Goal: Task Accomplishment & Management: Complete application form

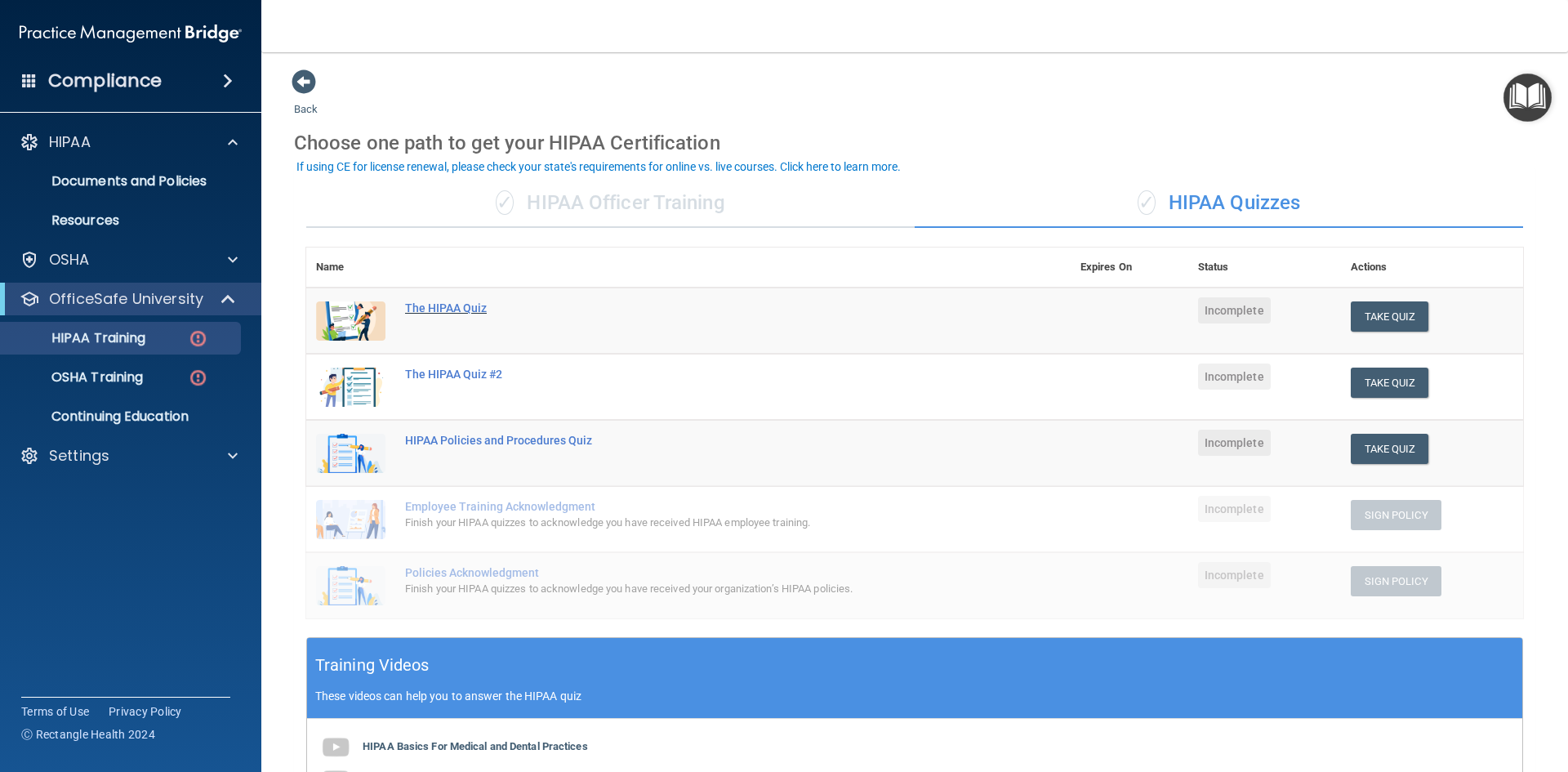
click at [461, 308] on div "The HIPAA Quiz" at bounding box center [697, 307] width 584 height 13
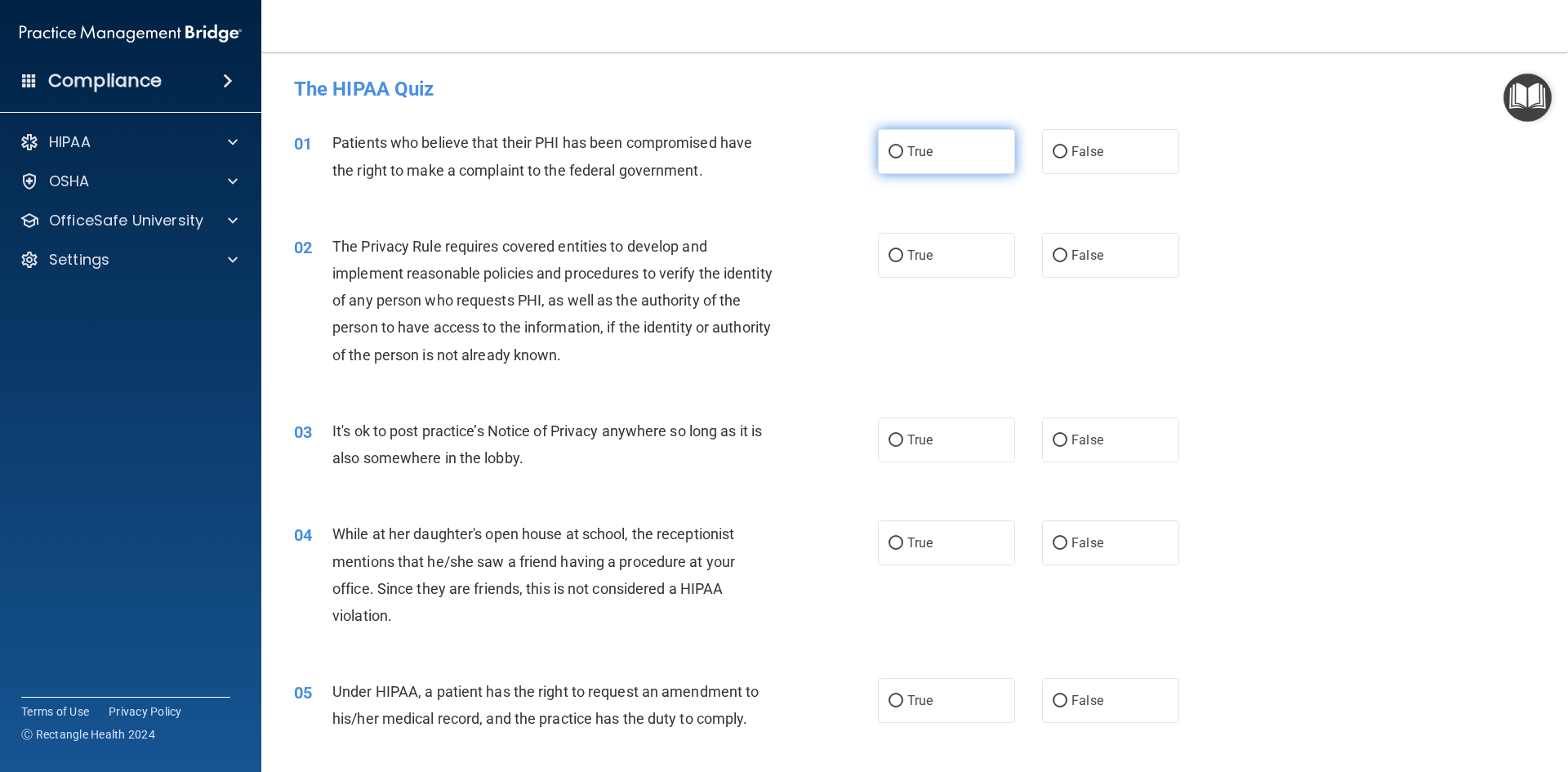
click at [907, 154] on span "True" at bounding box center [920, 151] width 25 height 15
click at [903, 154] on input "True" at bounding box center [896, 152] width 14 height 13
radio input "true"
click at [918, 264] on label "True" at bounding box center [946, 255] width 137 height 45
click at [903, 262] on input "True" at bounding box center [896, 256] width 14 height 13
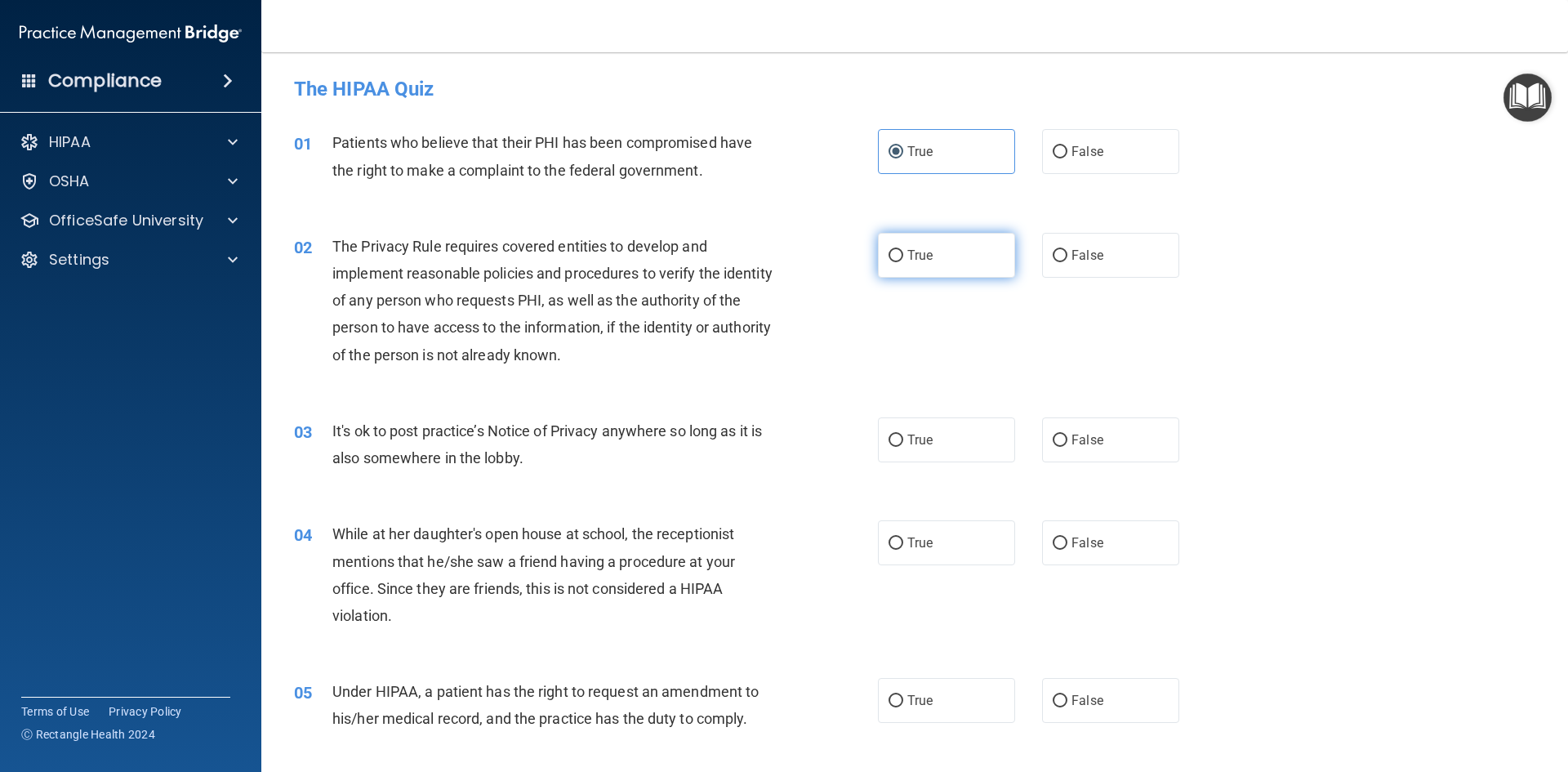
radio input "true"
click at [1069, 427] on label "False" at bounding box center [1111, 439] width 137 height 45
click at [1068, 434] on input "False" at bounding box center [1059, 440] width 14 height 13
radio input "true"
click at [1055, 528] on label "False" at bounding box center [1111, 542] width 137 height 45
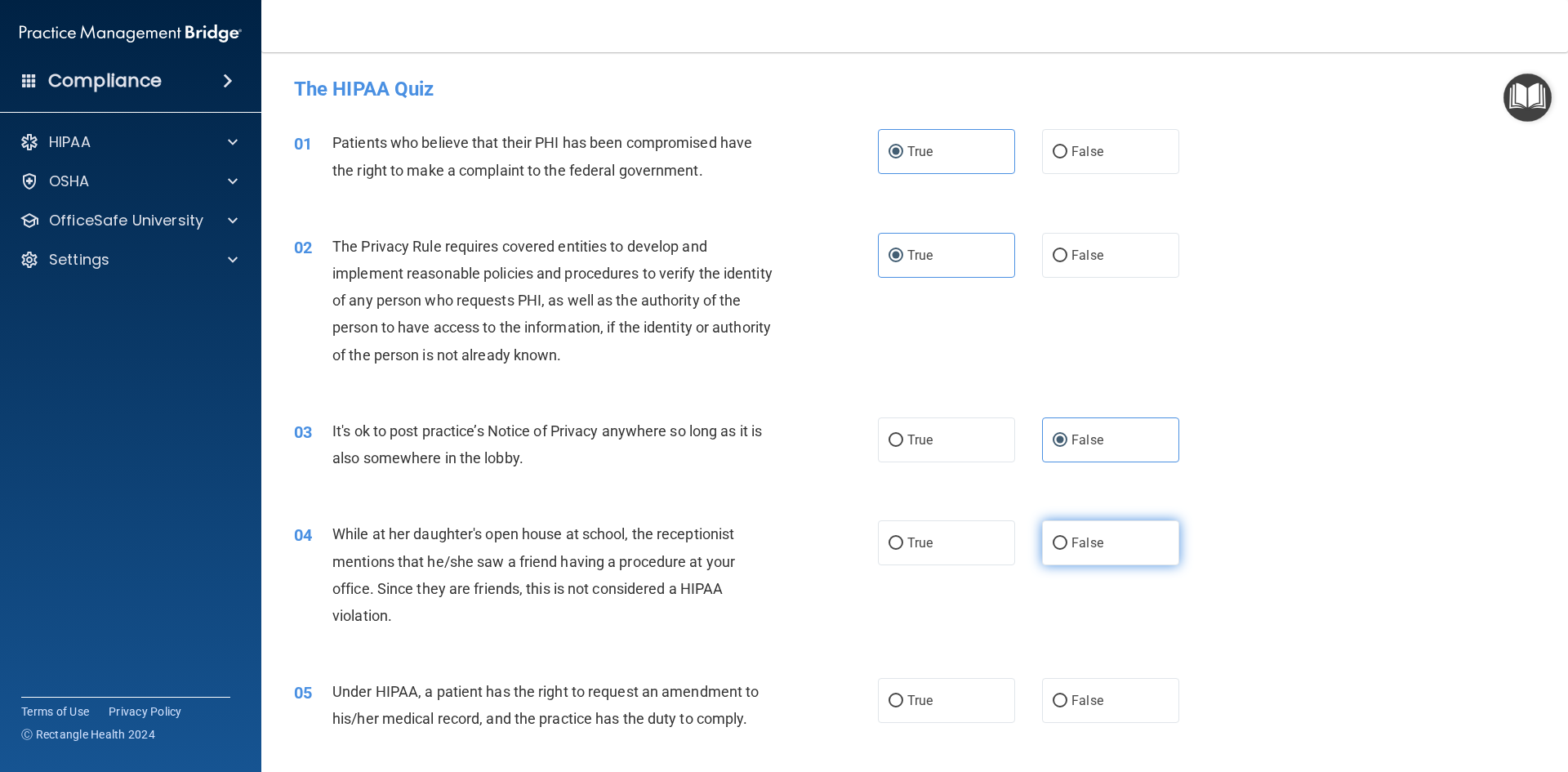
click at [1055, 537] on input "False" at bounding box center [1059, 543] width 14 height 13
radio input "true"
click at [954, 674] on div "05 Under HIPAA, a patient has the right to request an amendment to his/her medi…" at bounding box center [915, 709] width 1266 height 103
click at [944, 694] on label "True" at bounding box center [946, 699] width 137 height 45
click at [903, 695] on input "True" at bounding box center [896, 701] width 14 height 13
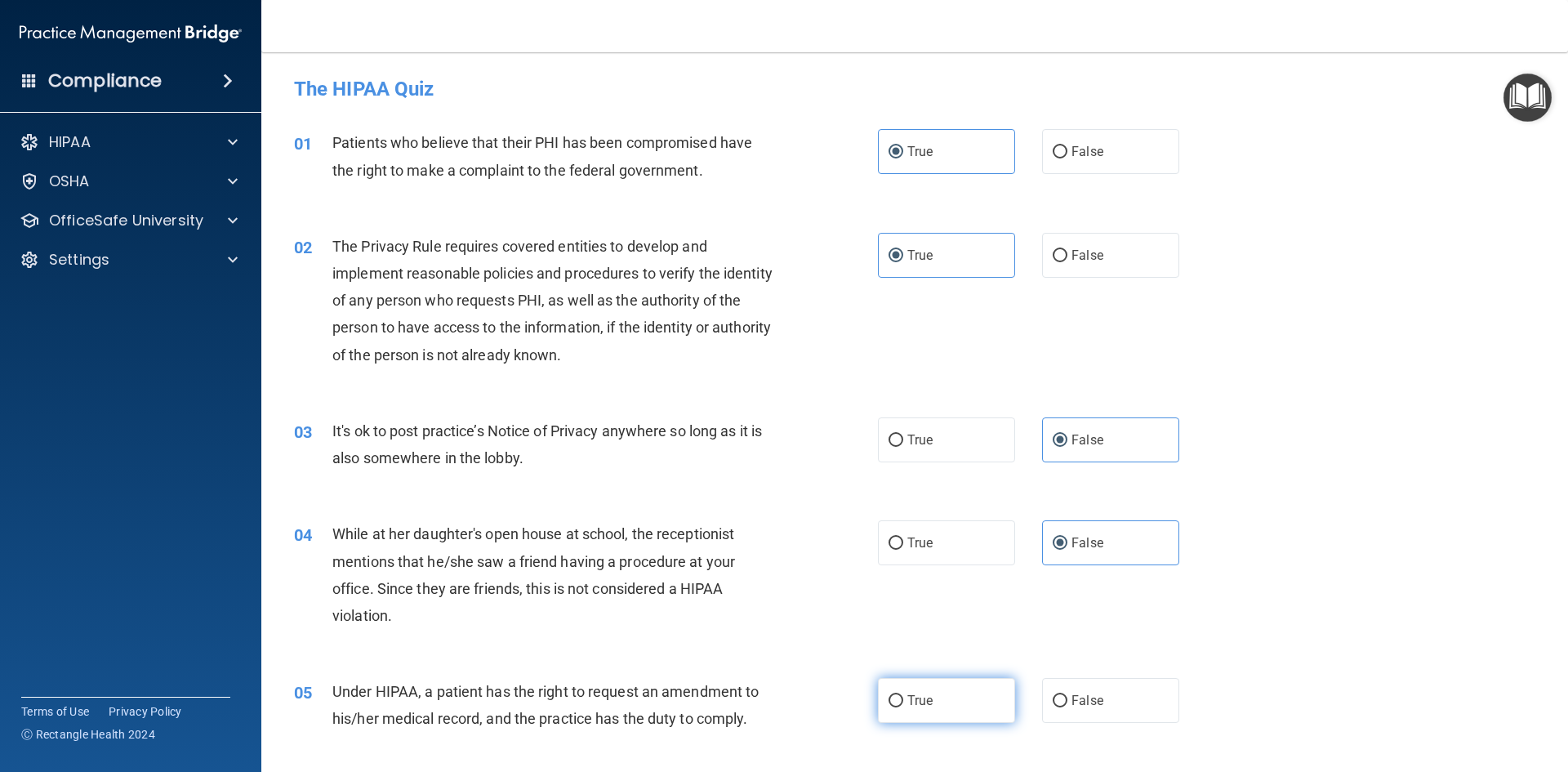
radio input "true"
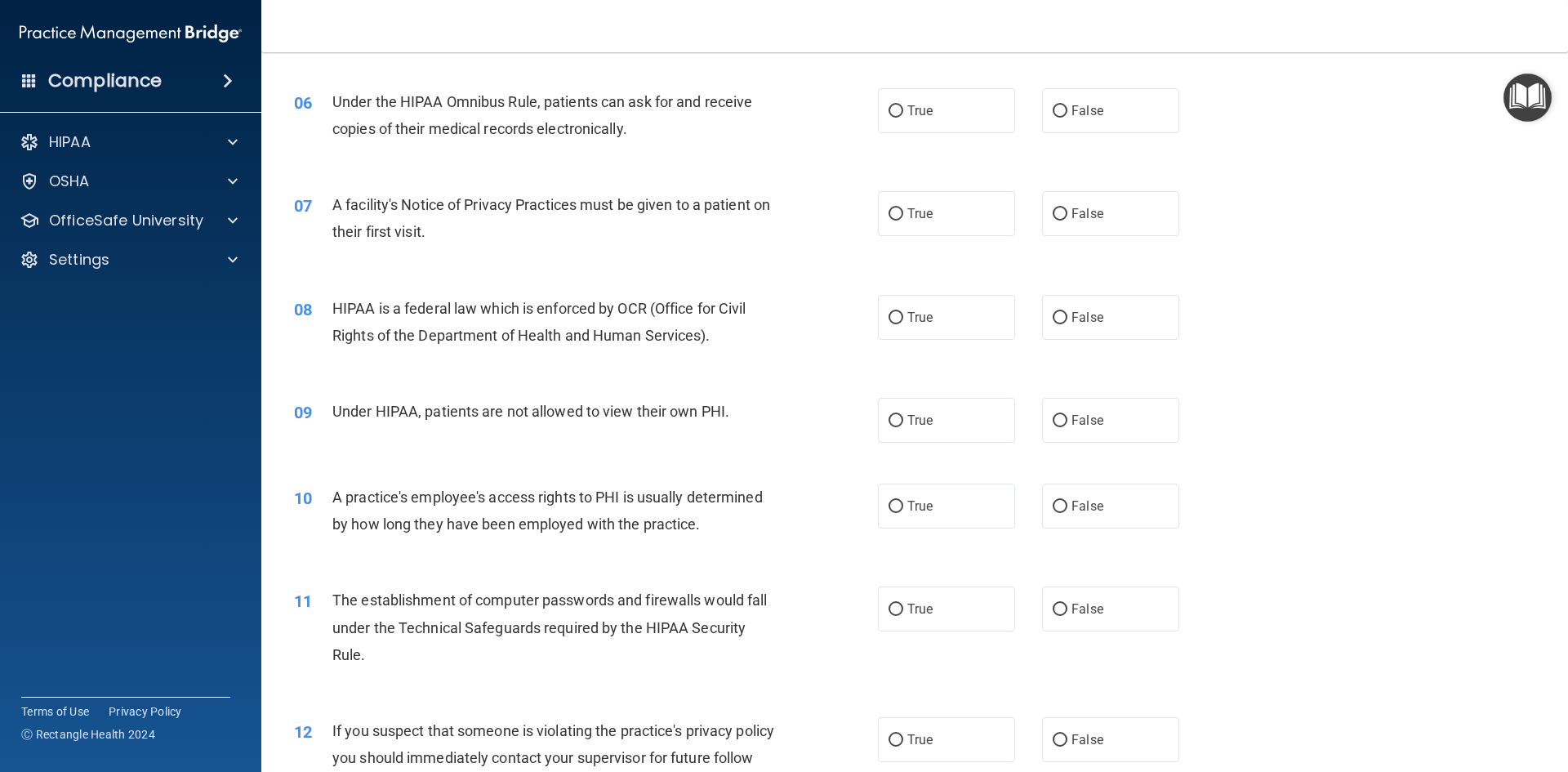
scroll to position [735, 0]
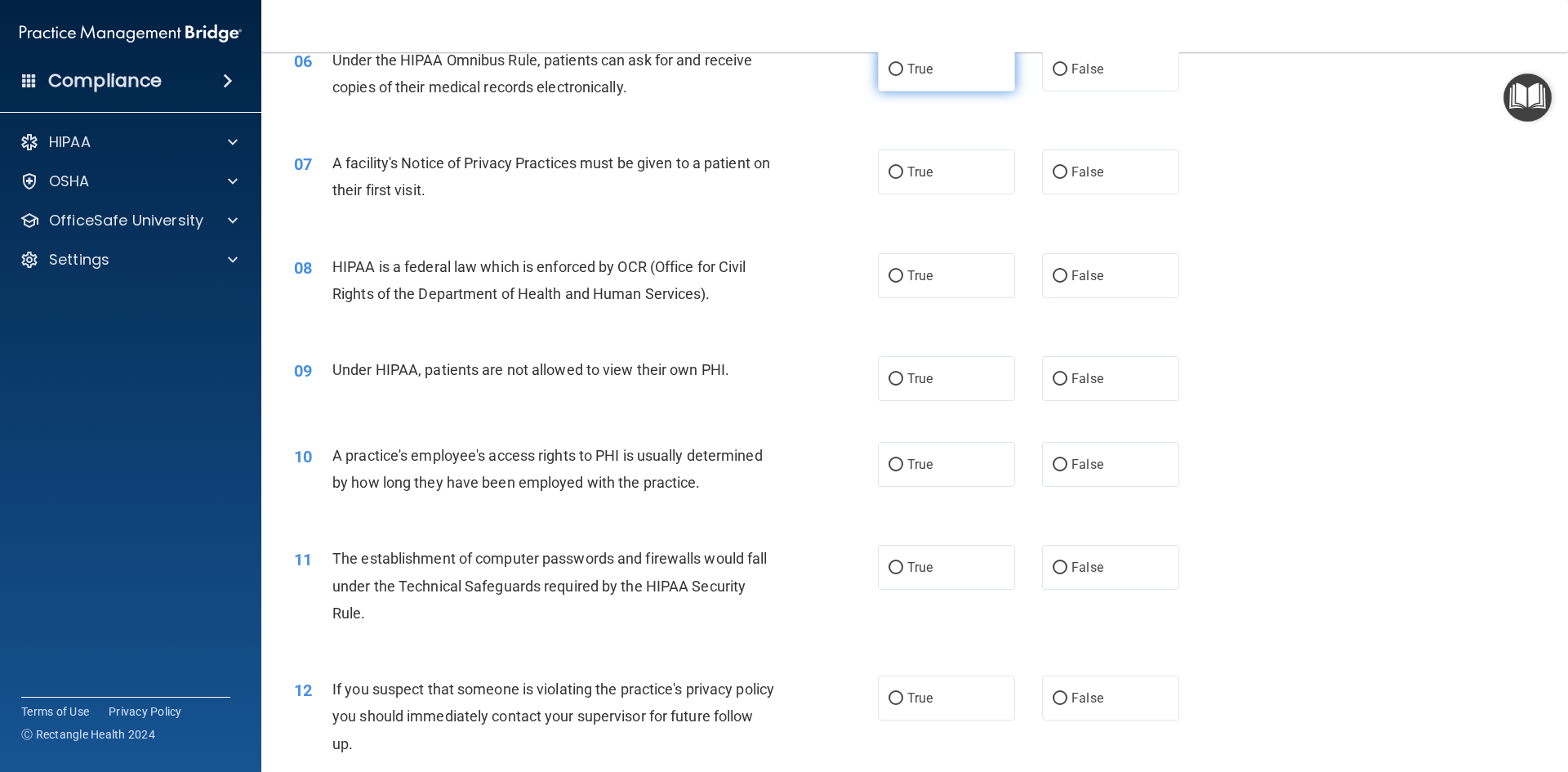
click at [925, 82] on label "True" at bounding box center [946, 68] width 137 height 45
click at [903, 76] on input "True" at bounding box center [896, 69] width 14 height 13
radio input "true"
click at [919, 171] on span "True" at bounding box center [920, 171] width 25 height 15
click at [903, 171] on input "True" at bounding box center [896, 172] width 14 height 13
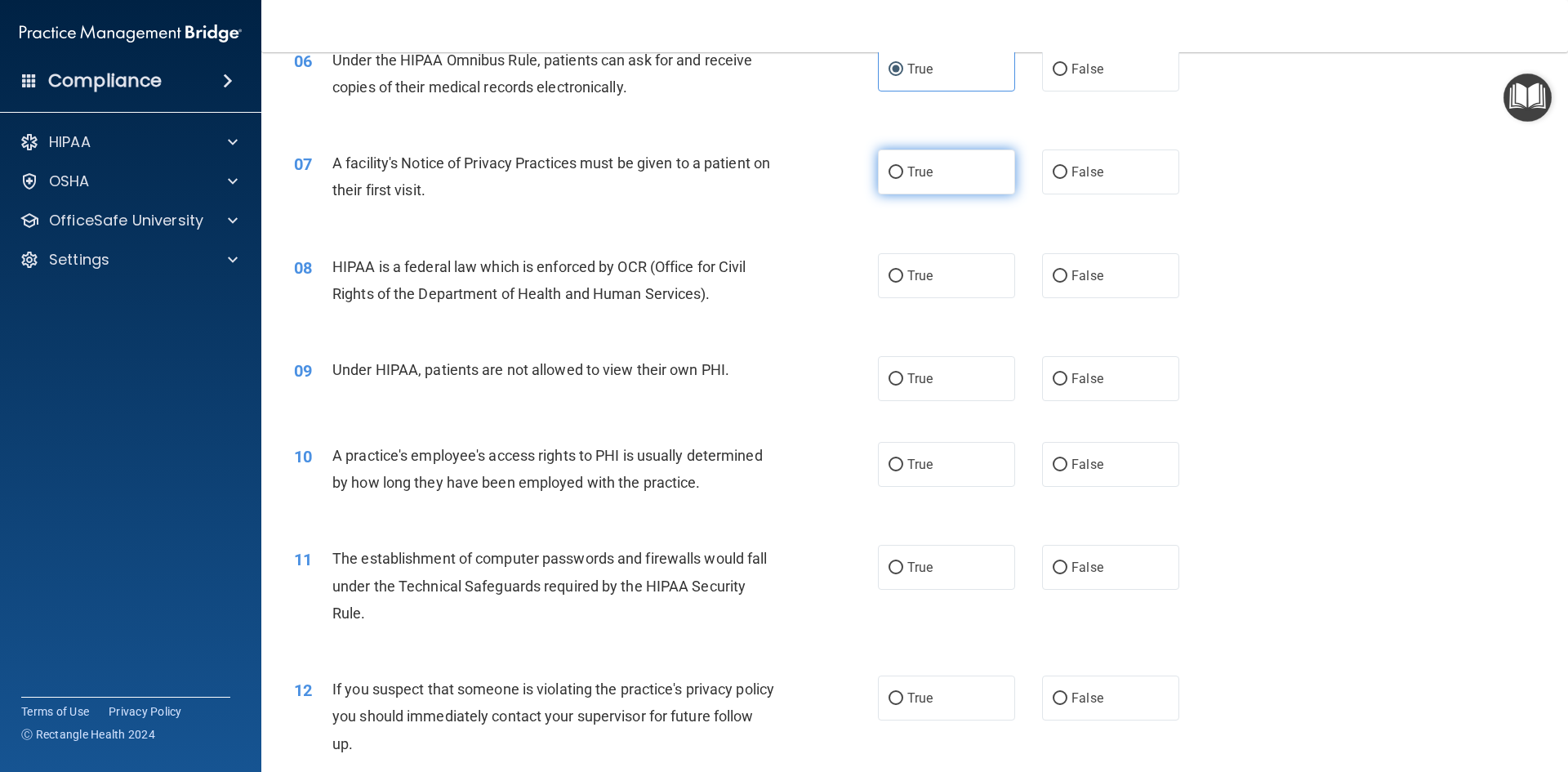
radio input "true"
click at [909, 261] on label "True" at bounding box center [946, 275] width 137 height 45
click at [903, 270] on input "True" at bounding box center [896, 276] width 14 height 13
radio input "true"
click at [1065, 370] on label "False" at bounding box center [1111, 378] width 137 height 45
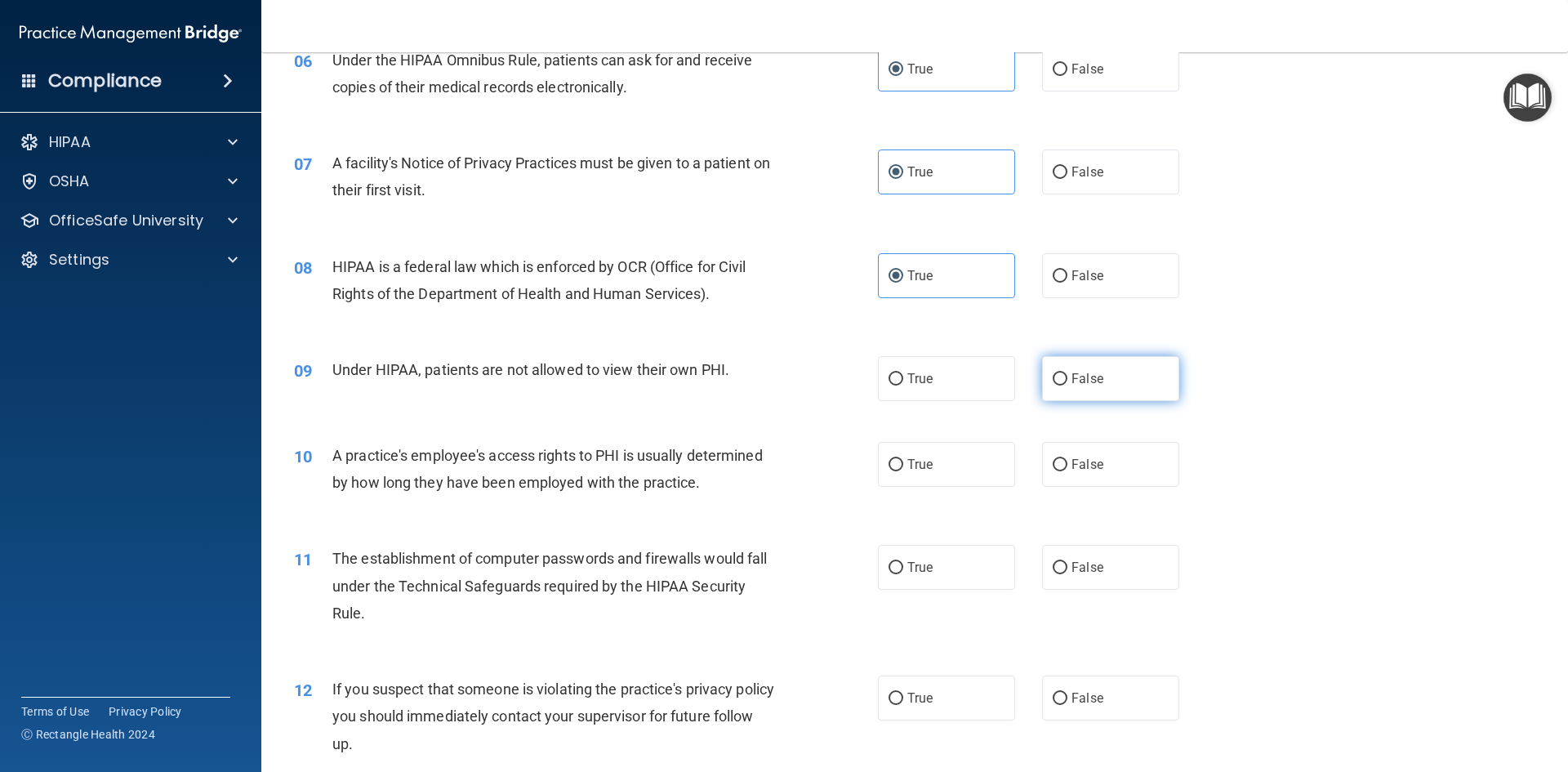
click at [1065, 373] on input "False" at bounding box center [1059, 379] width 14 height 13
radio input "true"
click at [1082, 391] on label "False" at bounding box center [1111, 378] width 137 height 45
click at [1068, 385] on input "False" at bounding box center [1059, 379] width 14 height 13
click at [1128, 480] on label "False" at bounding box center [1111, 464] width 137 height 45
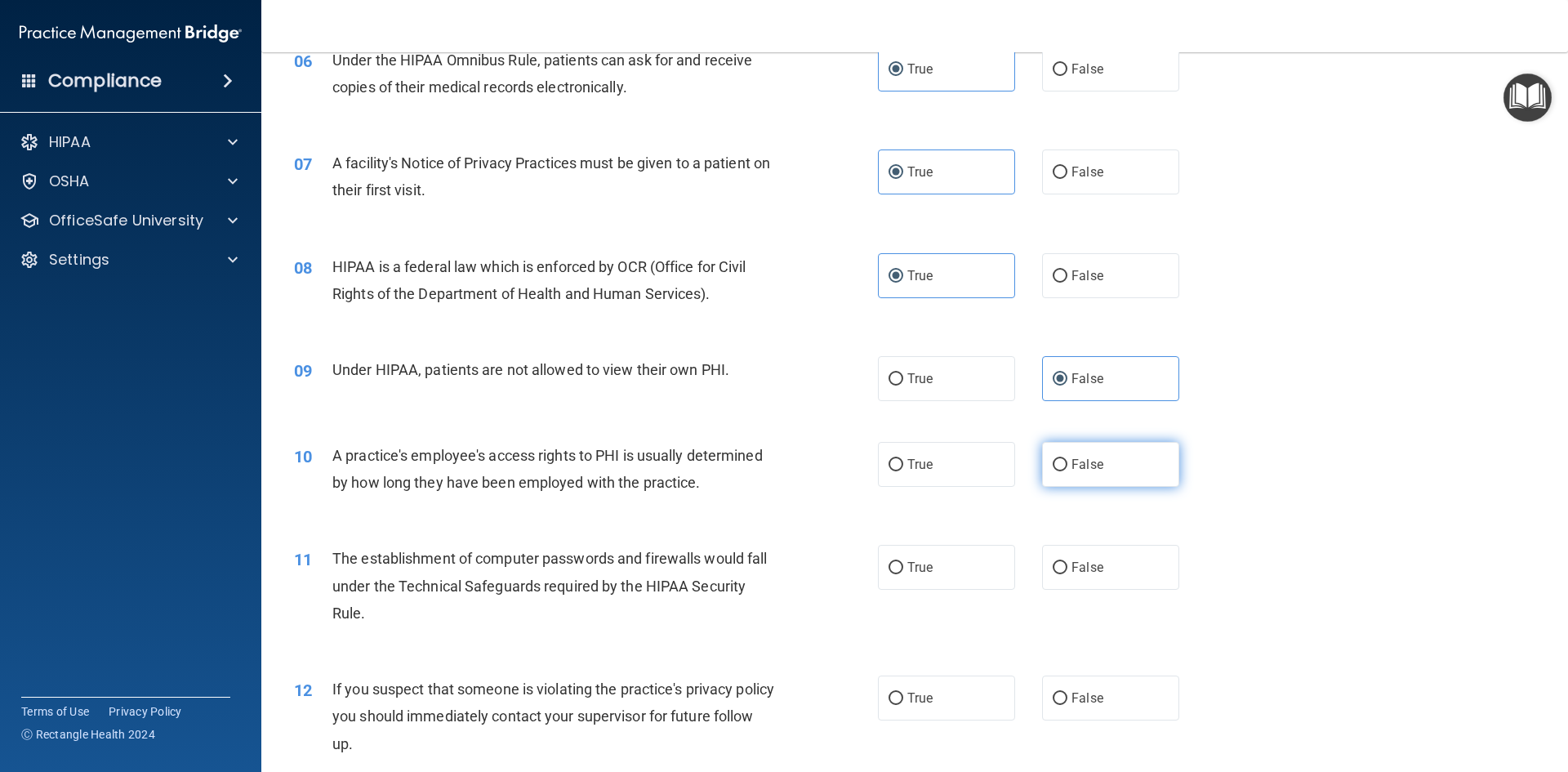
click at [1068, 471] on input "False" at bounding box center [1059, 465] width 14 height 13
radio input "true"
click at [947, 552] on label "True" at bounding box center [946, 567] width 137 height 45
click at [903, 562] on input "True" at bounding box center [896, 568] width 14 height 13
radio input "true"
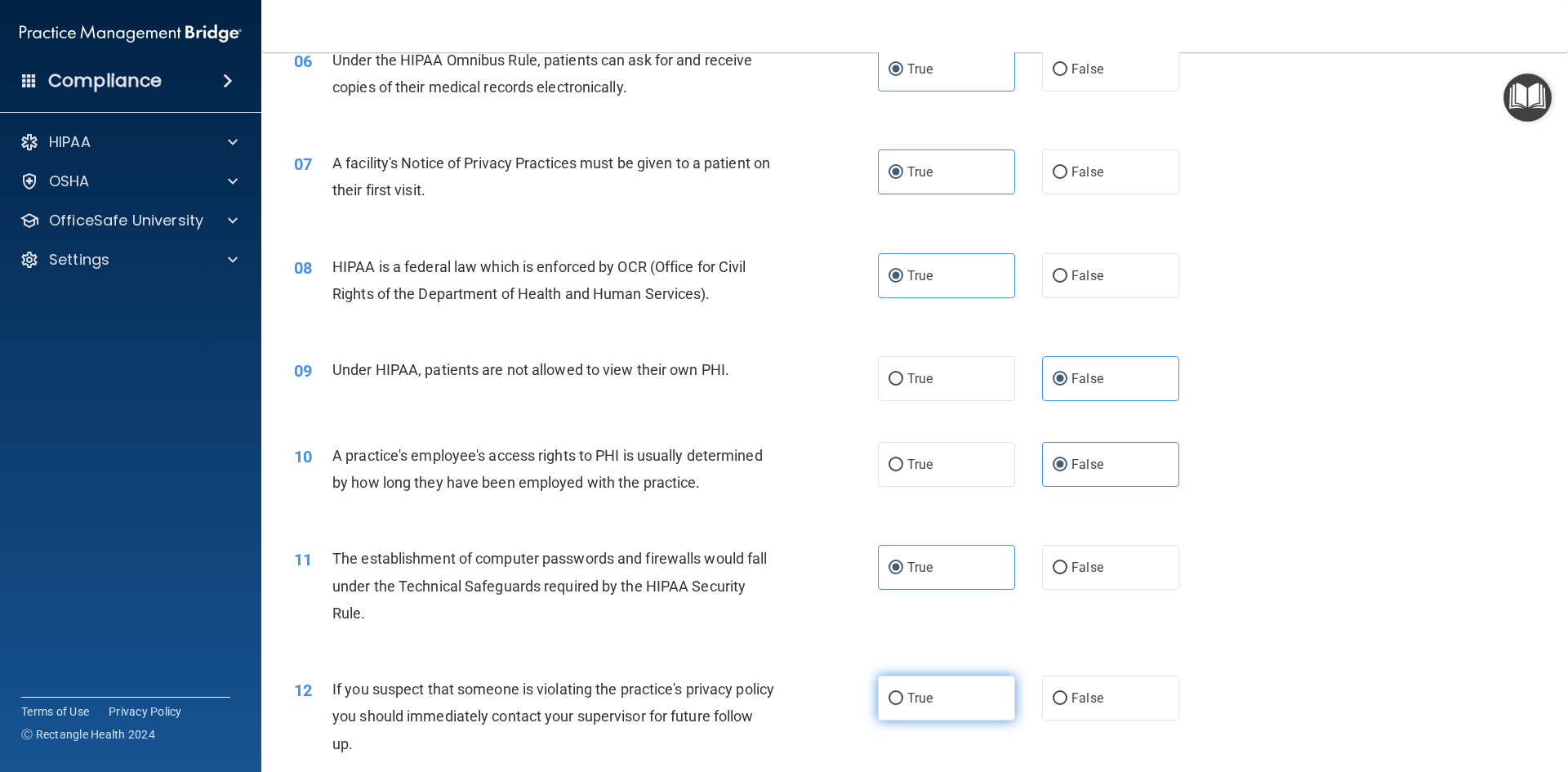
click at [957, 693] on label "True" at bounding box center [946, 698] width 137 height 45
click at [903, 693] on input "True" at bounding box center [896, 699] width 14 height 13
radio input "true"
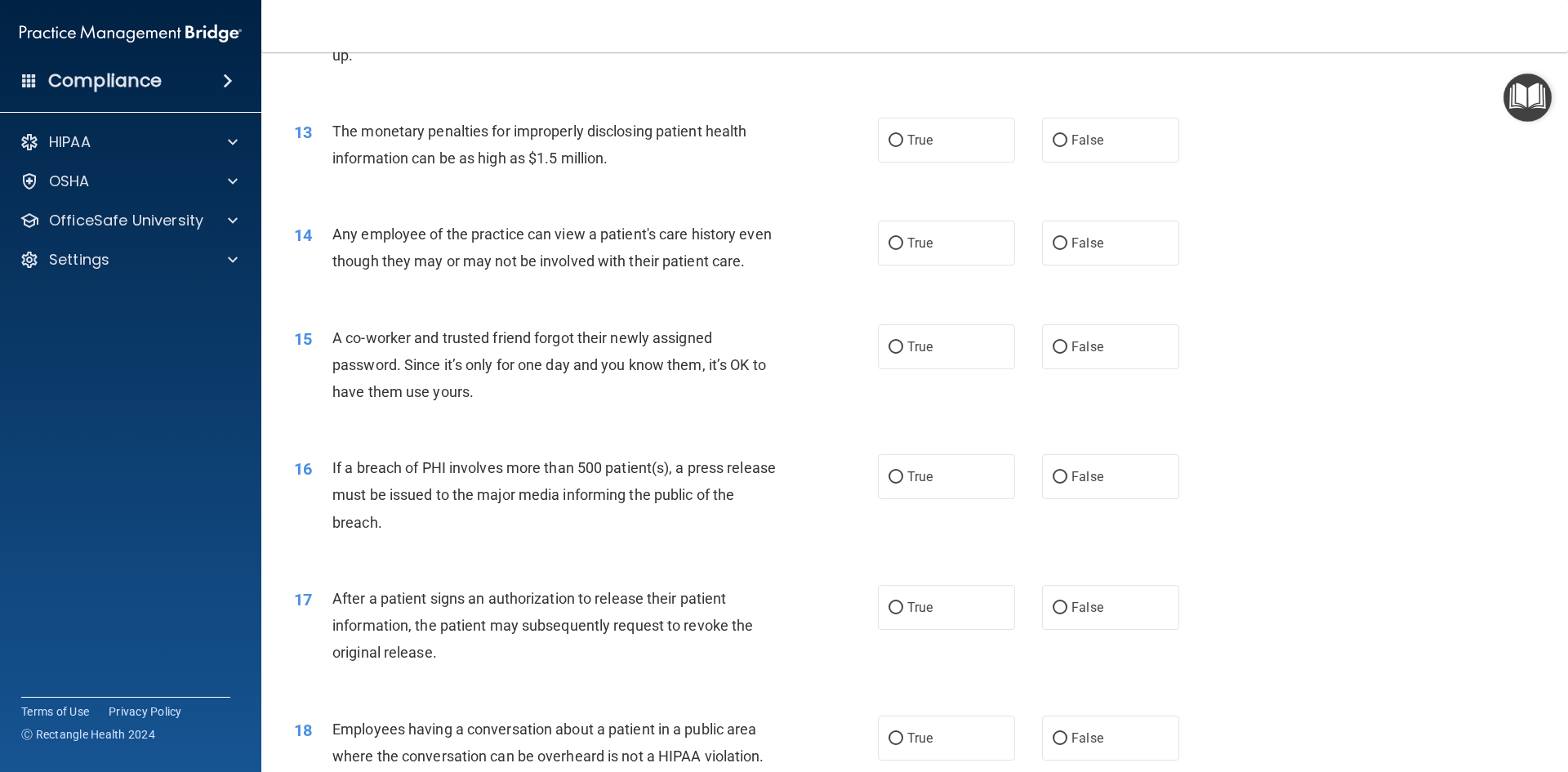
scroll to position [1378, 0]
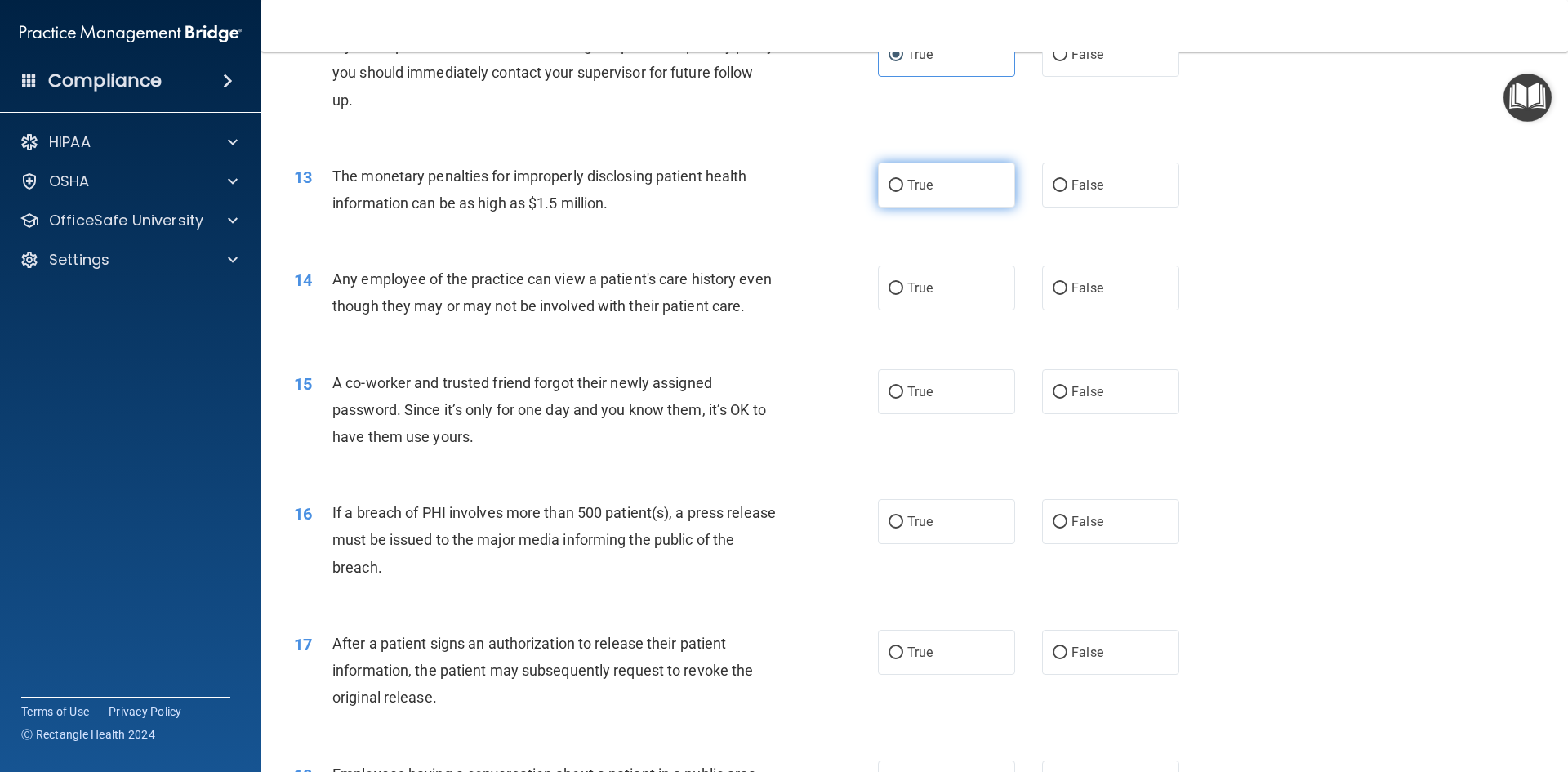
click at [896, 180] on input "True" at bounding box center [896, 186] width 14 height 13
radio input "true"
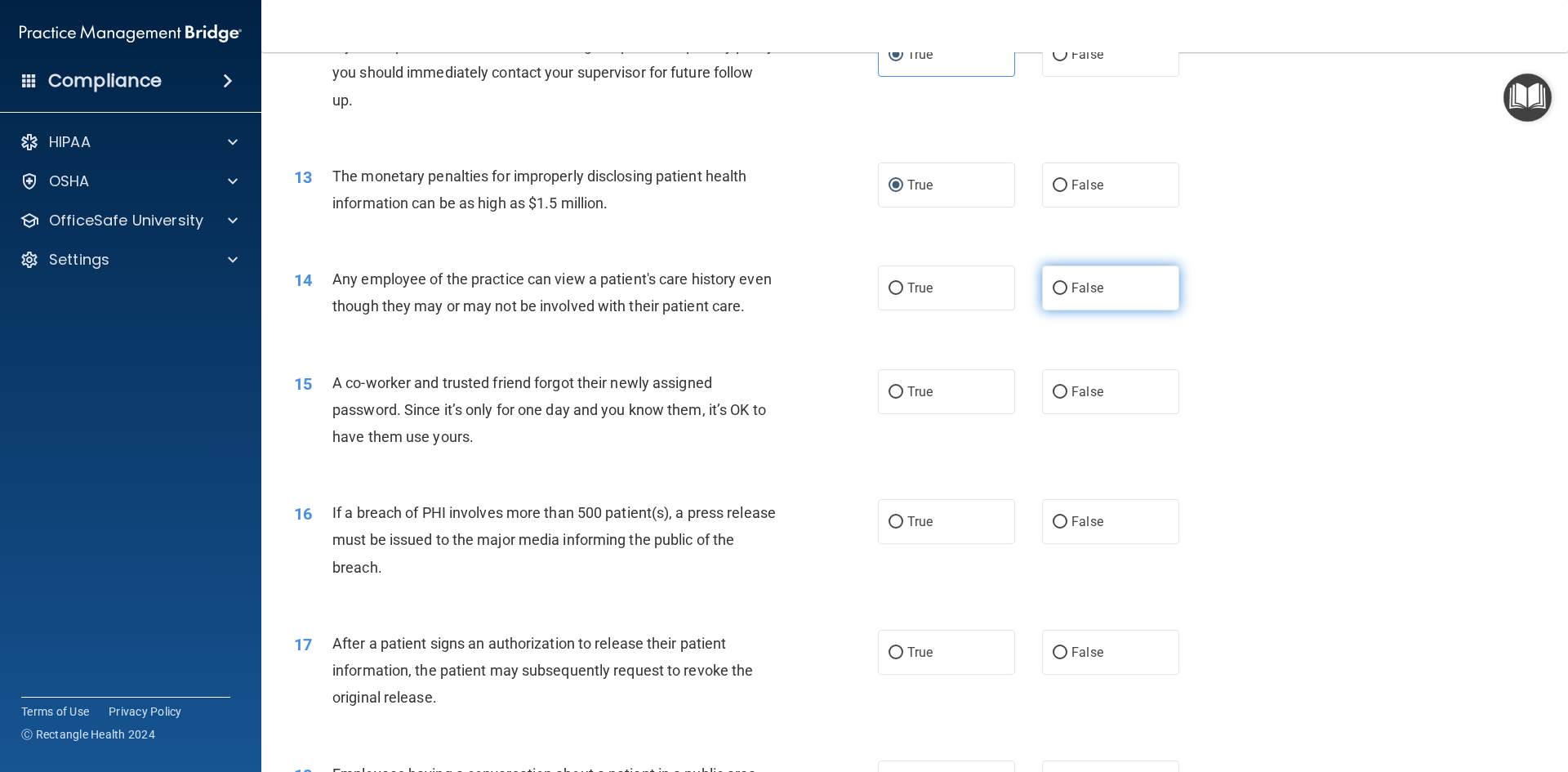
click at [1134, 302] on label "False" at bounding box center [1111, 287] width 137 height 45
click at [1068, 295] on input "False" at bounding box center [1059, 289] width 14 height 13
radio input "true"
click at [1043, 414] on label "False" at bounding box center [1111, 391] width 137 height 45
click at [1053, 399] on input "False" at bounding box center [1059, 392] width 14 height 13
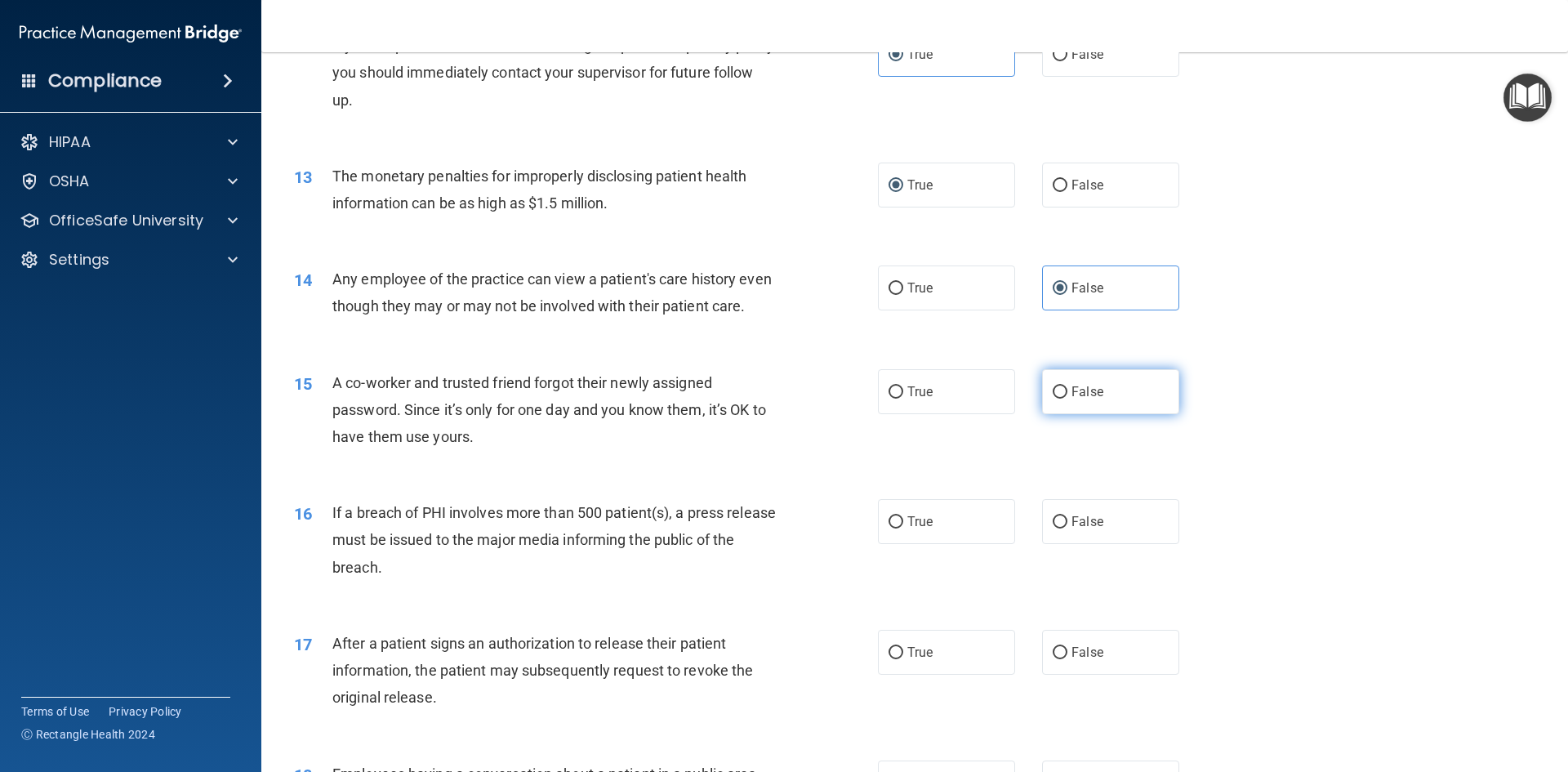
radio input "true"
click at [961, 544] on label "True" at bounding box center [946, 521] width 137 height 45
click at [903, 529] on input "True" at bounding box center [896, 522] width 14 height 13
radio input "true"
click at [958, 675] on label "True" at bounding box center [946, 651] width 137 height 45
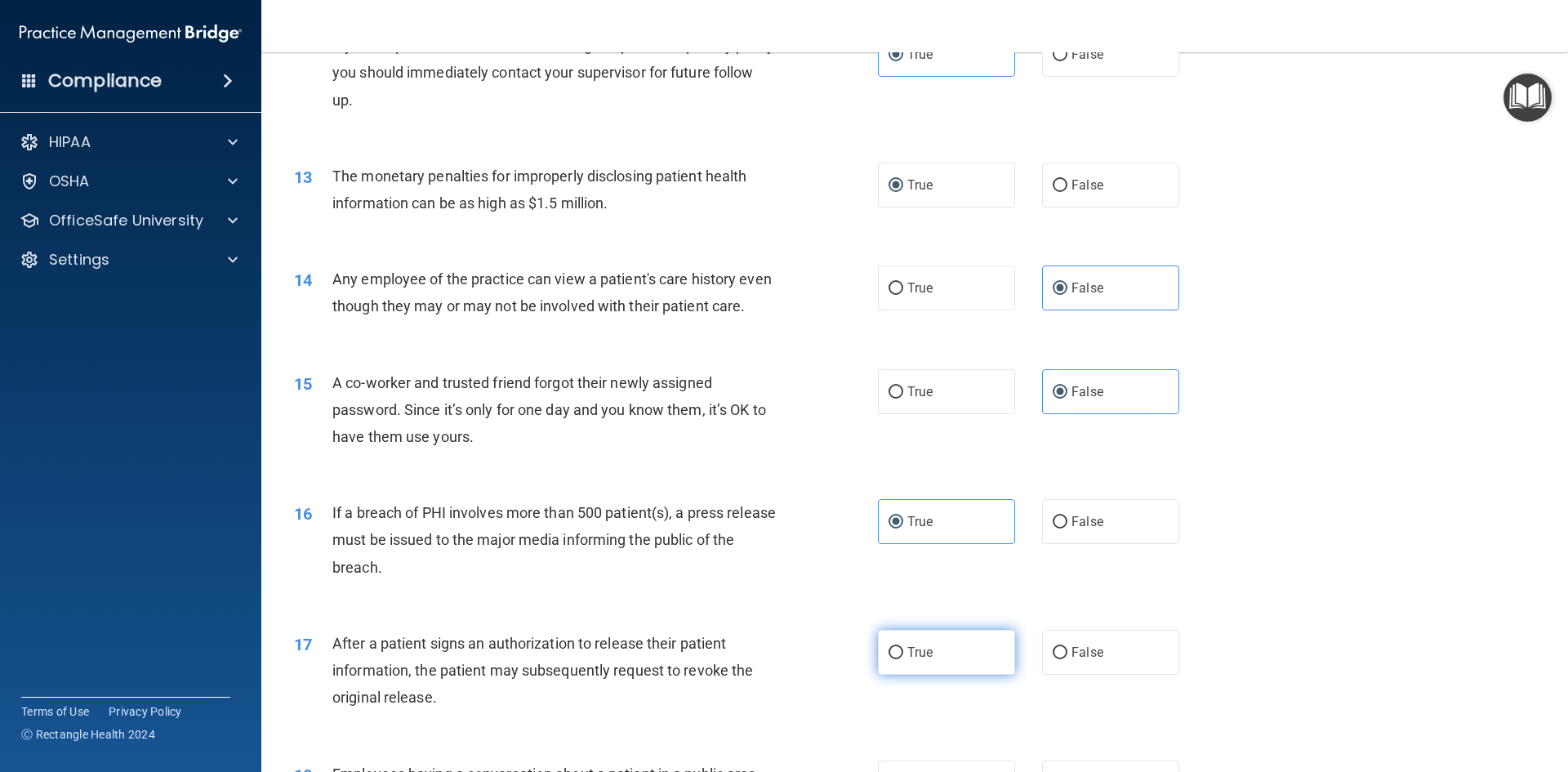
click at [903, 659] on input "True" at bounding box center [896, 653] width 14 height 13
radio input "true"
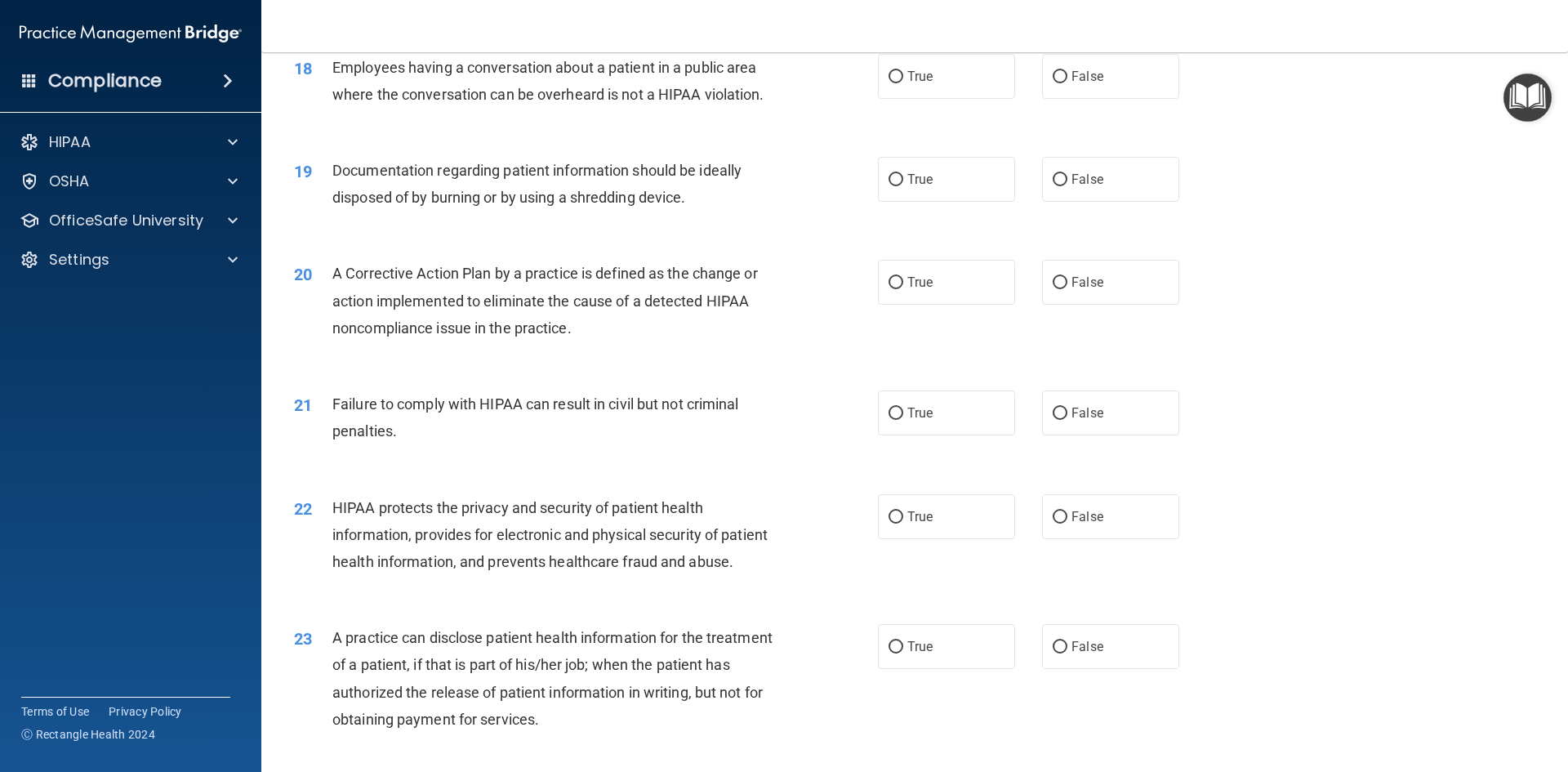
scroll to position [2090, 0]
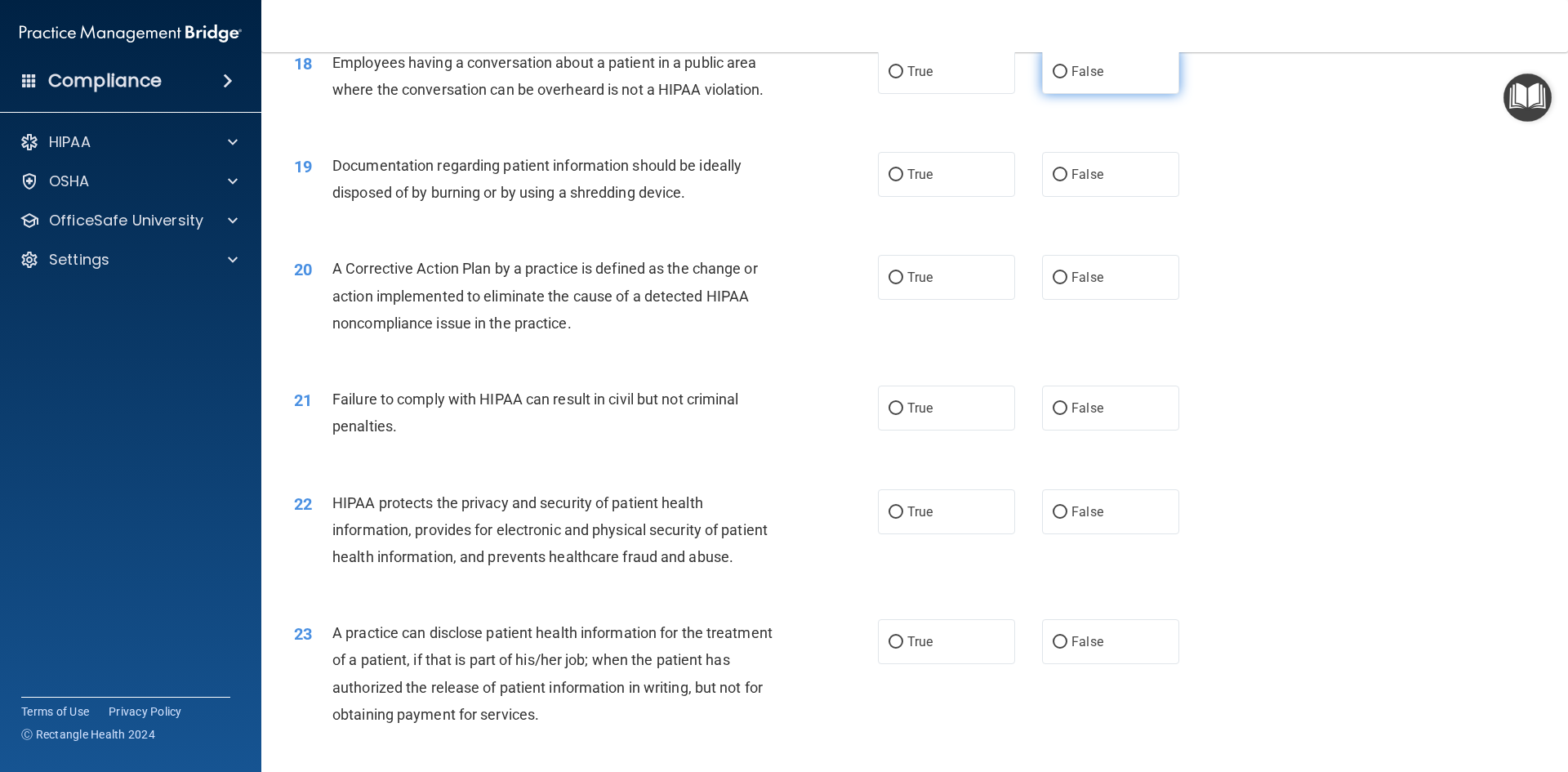
click at [1069, 94] on label "False" at bounding box center [1111, 71] width 137 height 45
click at [1068, 79] on input "False" at bounding box center [1059, 72] width 14 height 13
radio input "true"
click at [959, 197] on label "True" at bounding box center [946, 174] width 137 height 45
click at [903, 182] on input "True" at bounding box center [896, 175] width 14 height 13
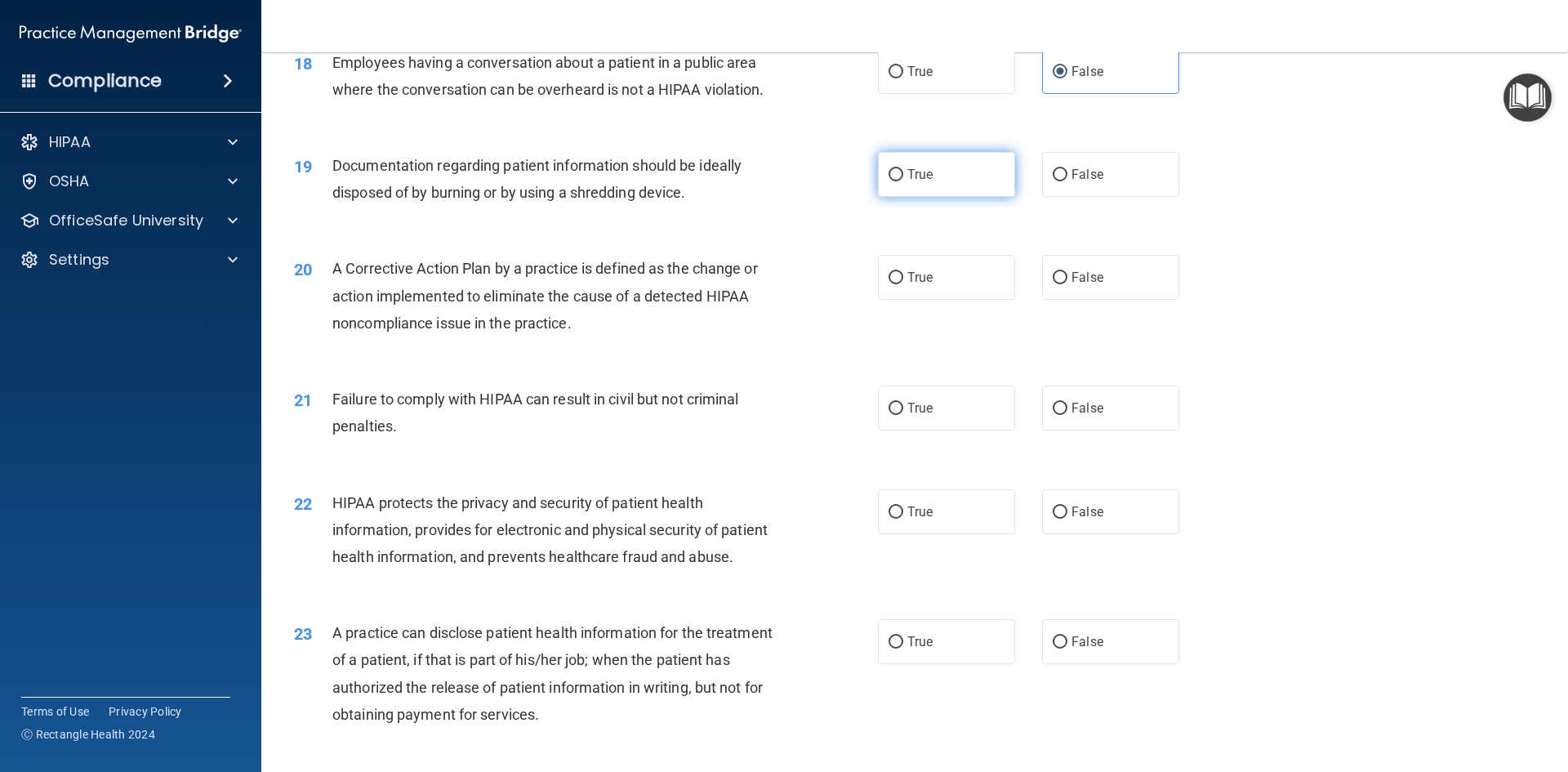
radio input "true"
click at [892, 284] on input "True" at bounding box center [896, 278] width 14 height 13
radio input "true"
click at [1053, 415] on input "False" at bounding box center [1059, 409] width 14 height 13
radio input "true"
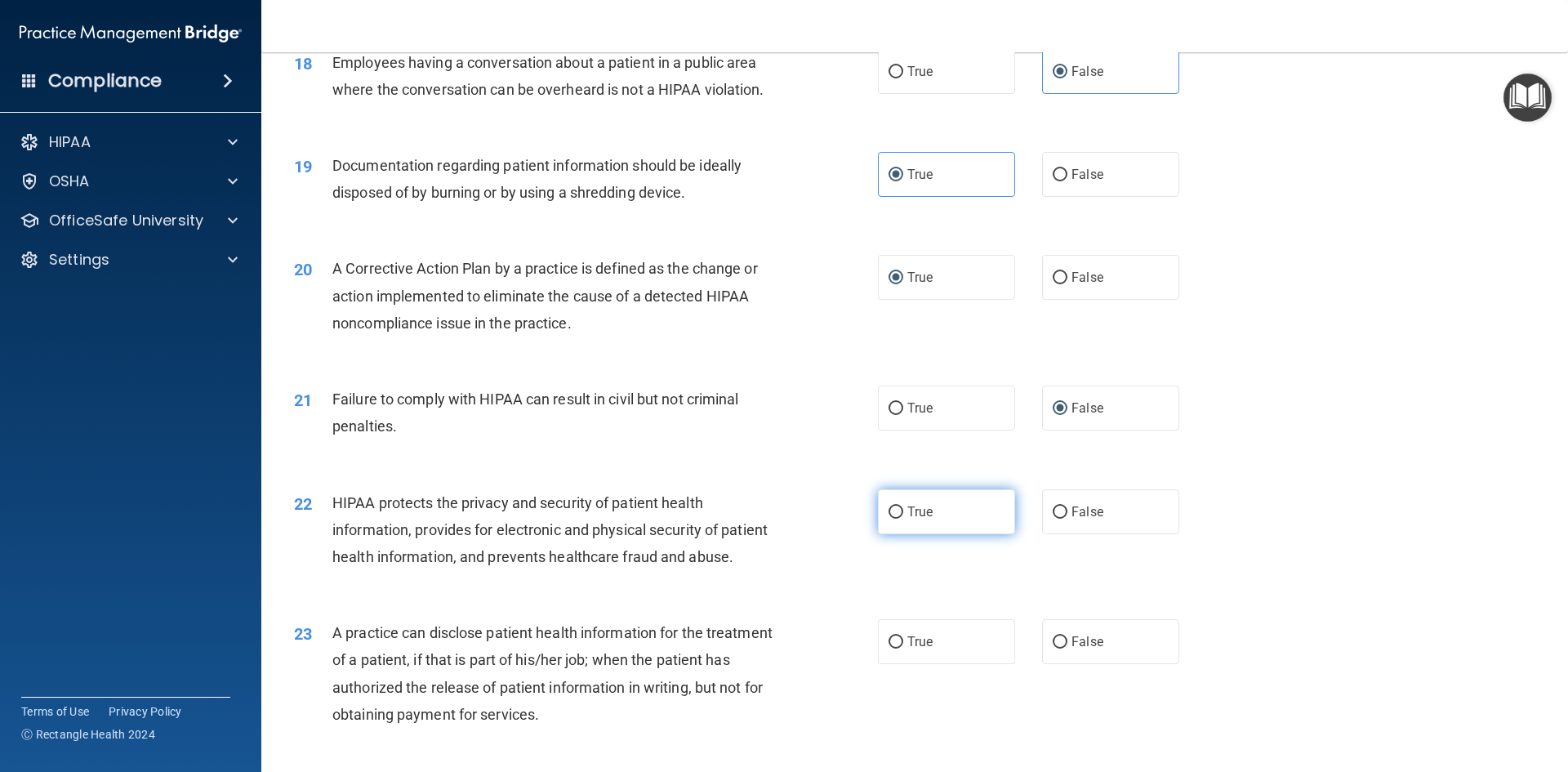
click at [907, 519] on span "True" at bounding box center [920, 512] width 25 height 15
click at [903, 519] on input "True" at bounding box center [896, 512] width 14 height 13
radio input "true"
click at [968, 664] on label "True" at bounding box center [946, 641] width 137 height 45
click at [903, 649] on input "True" at bounding box center [896, 642] width 14 height 13
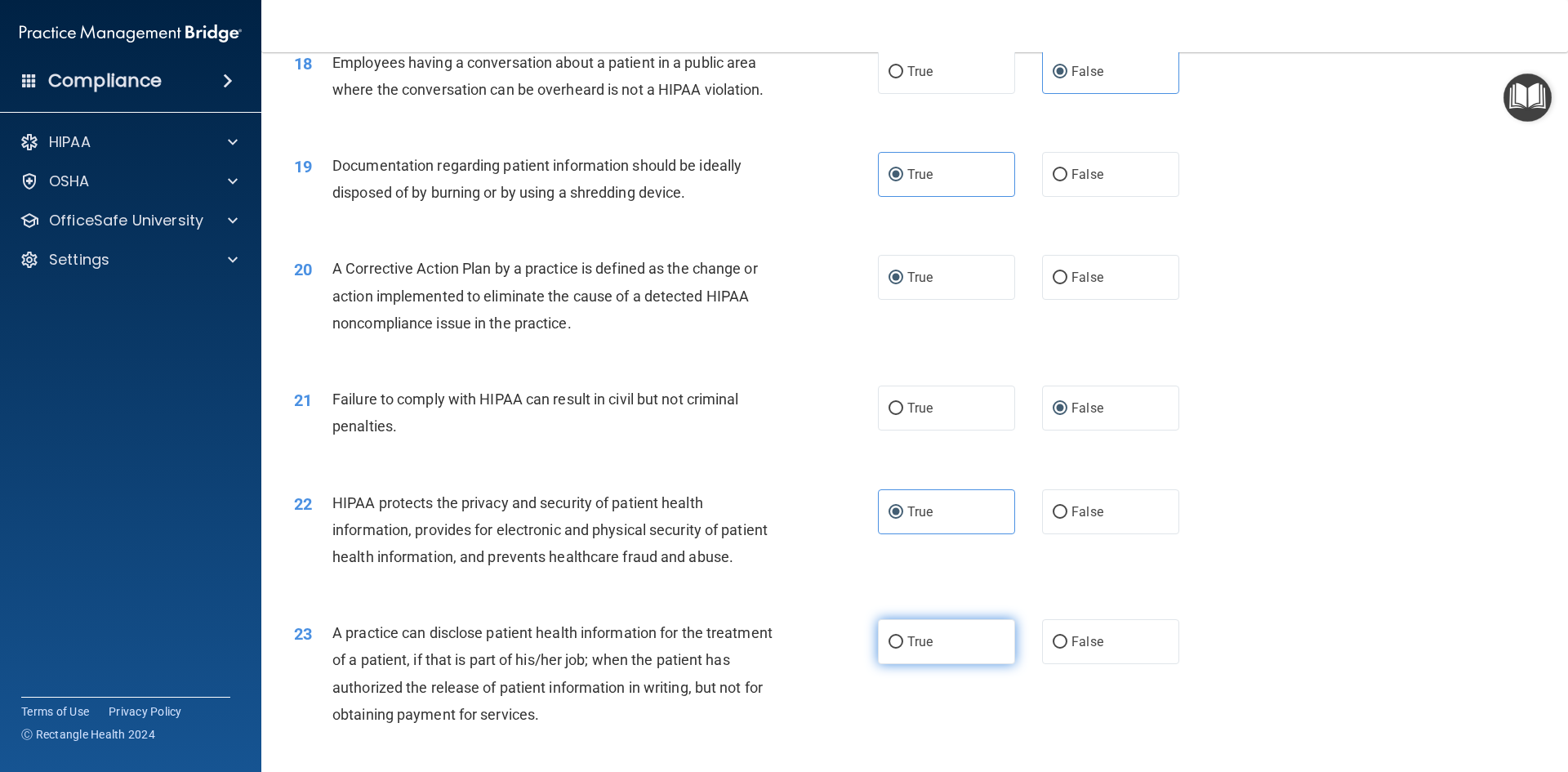
radio input "true"
click at [1097, 664] on label "False" at bounding box center [1111, 641] width 137 height 45
click at [1068, 649] on input "False" at bounding box center [1059, 642] width 14 height 13
radio input "true"
radio input "false"
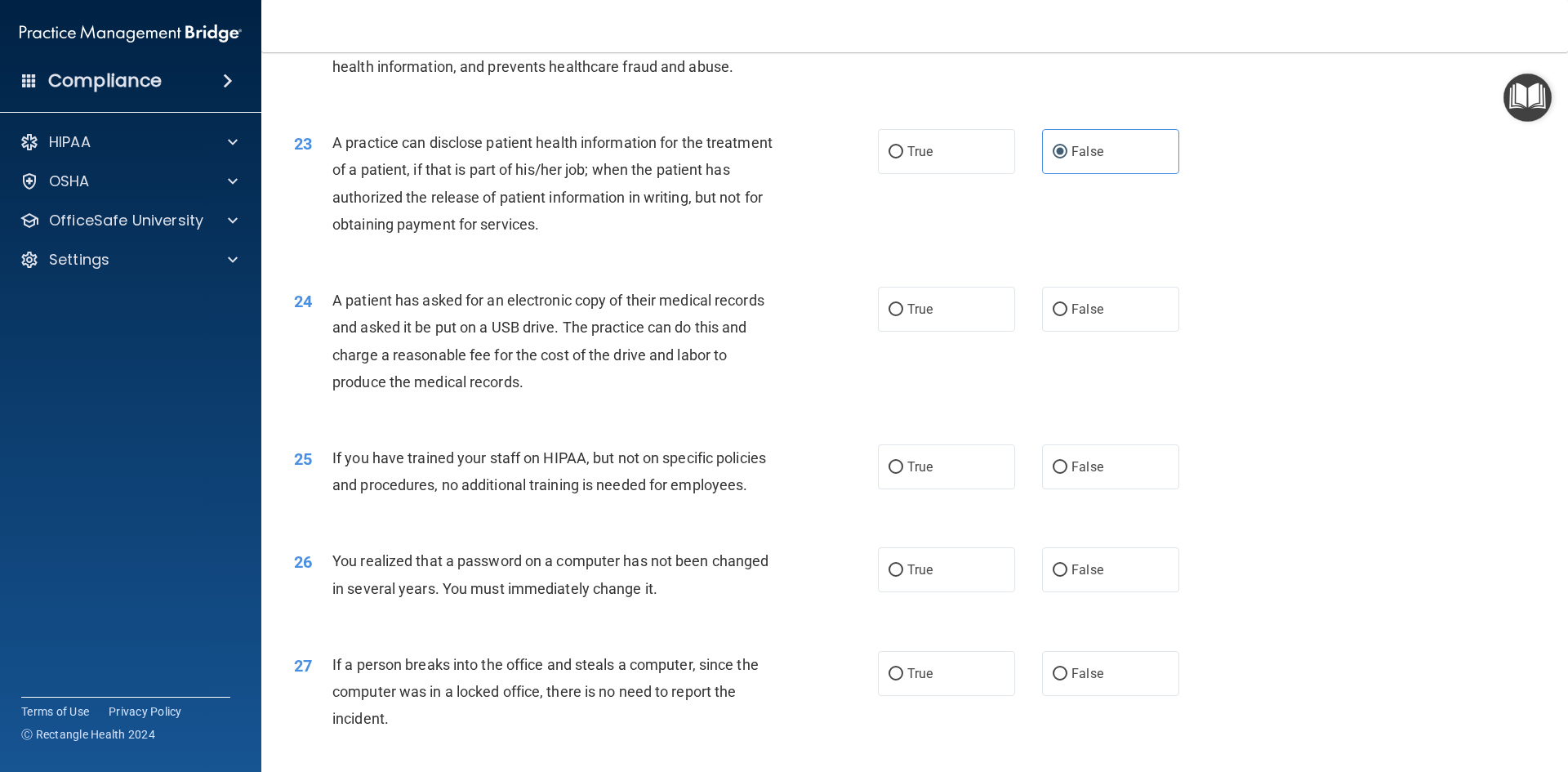
scroll to position [2824, 0]
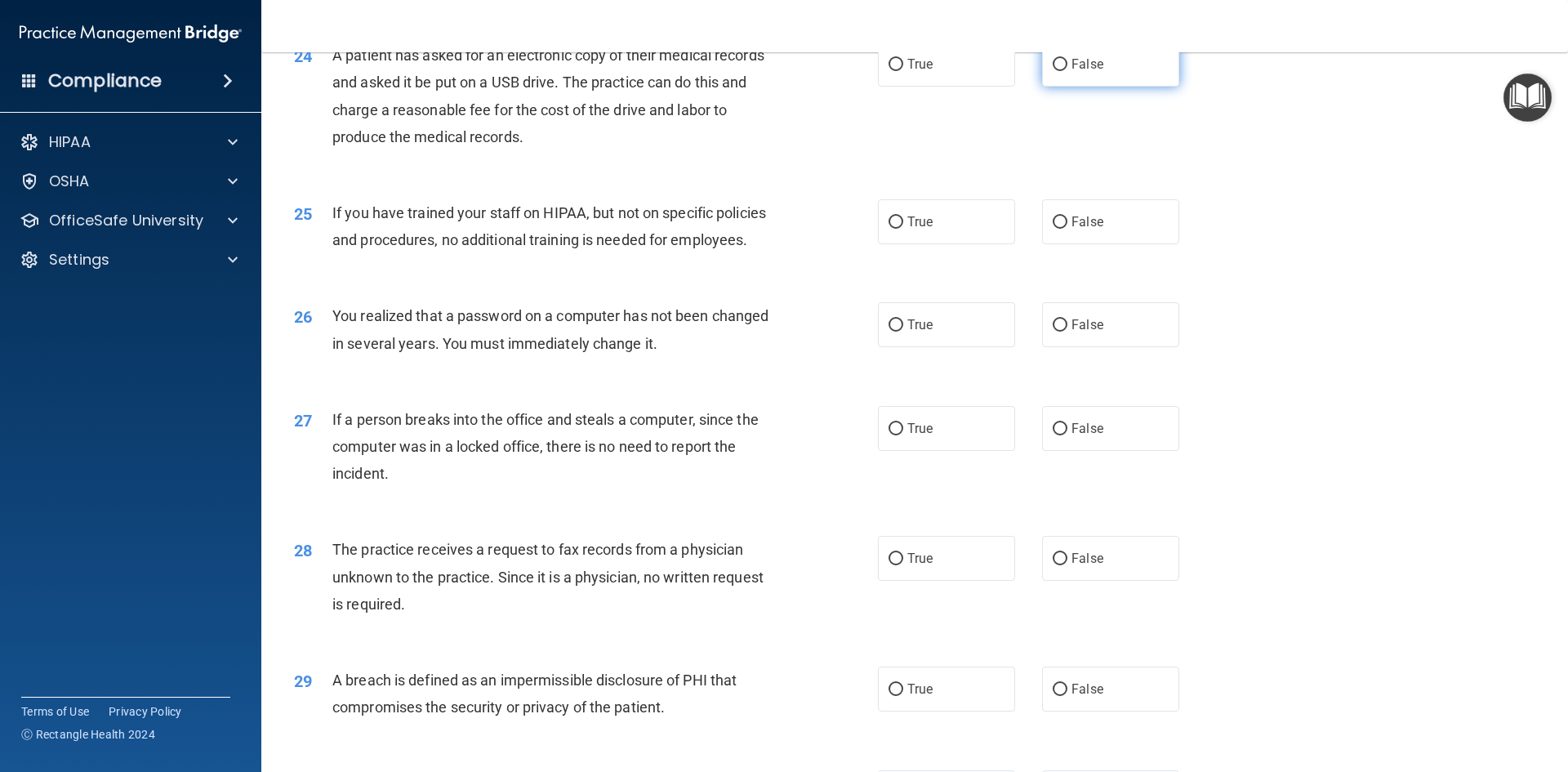
click at [1078, 86] on label "False" at bounding box center [1111, 63] width 137 height 45
click at [1068, 71] on input "False" at bounding box center [1059, 65] width 14 height 13
radio input "true"
click at [1056, 244] on label "False" at bounding box center [1111, 221] width 137 height 45
click at [1056, 229] on input "False" at bounding box center [1059, 222] width 14 height 13
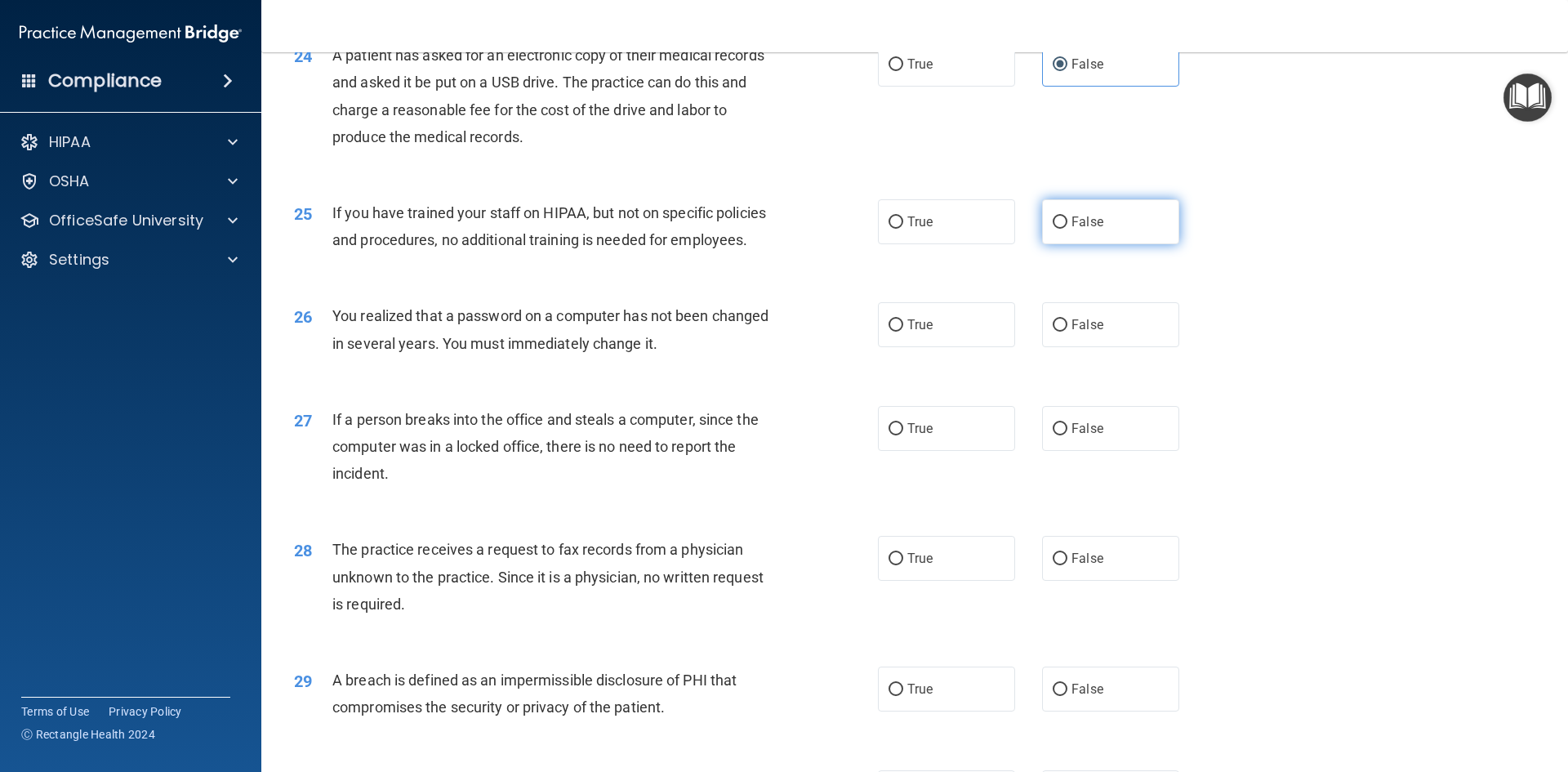
radio input "true"
click at [942, 347] on label "True" at bounding box center [946, 324] width 137 height 45
click at [903, 332] on input "True" at bounding box center [896, 325] width 14 height 13
radio input "true"
click at [1108, 451] on label "False" at bounding box center [1111, 428] width 137 height 45
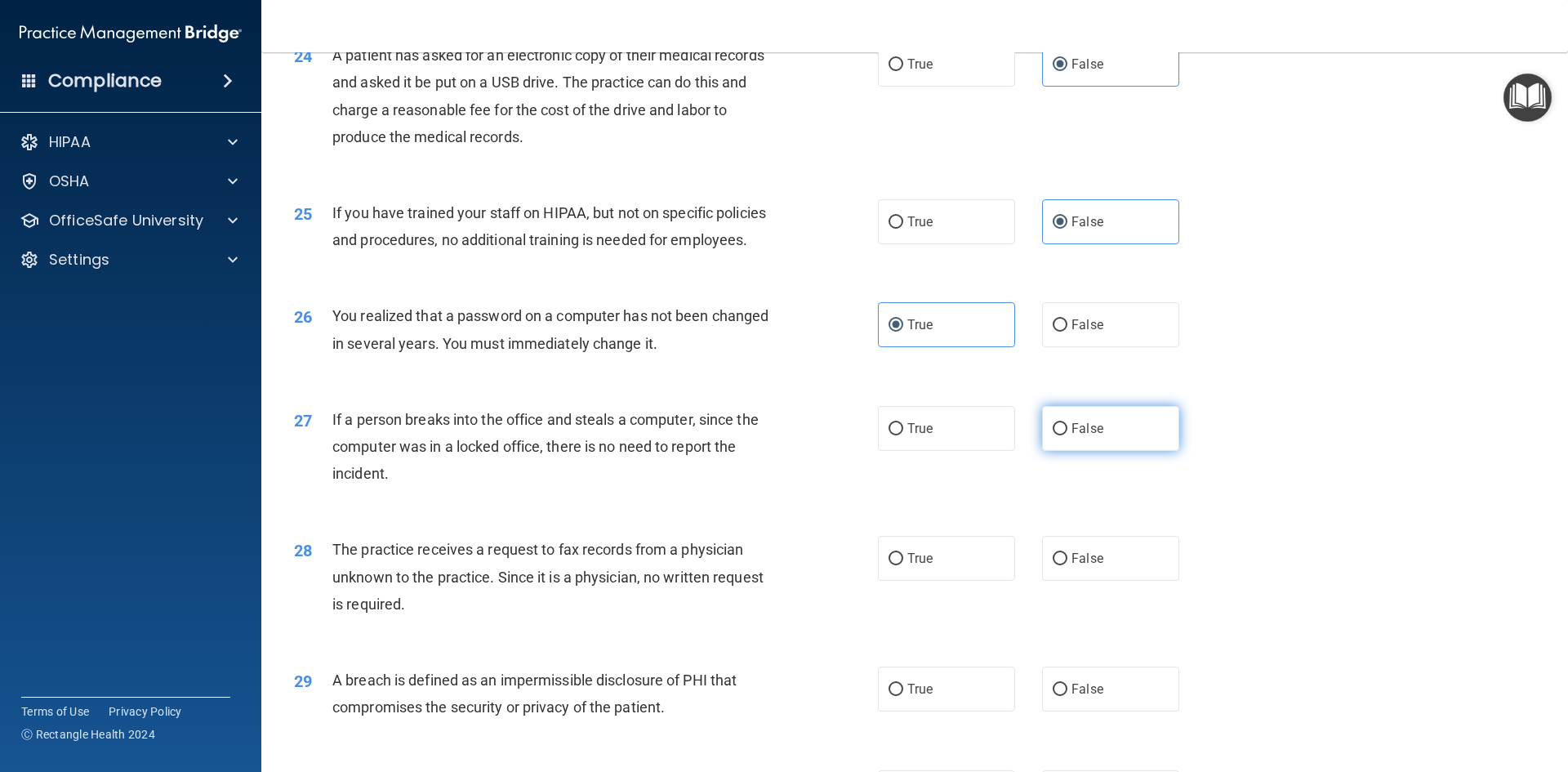
click at [1068, 435] on input "False" at bounding box center [1059, 429] width 14 height 13
radio input "true"
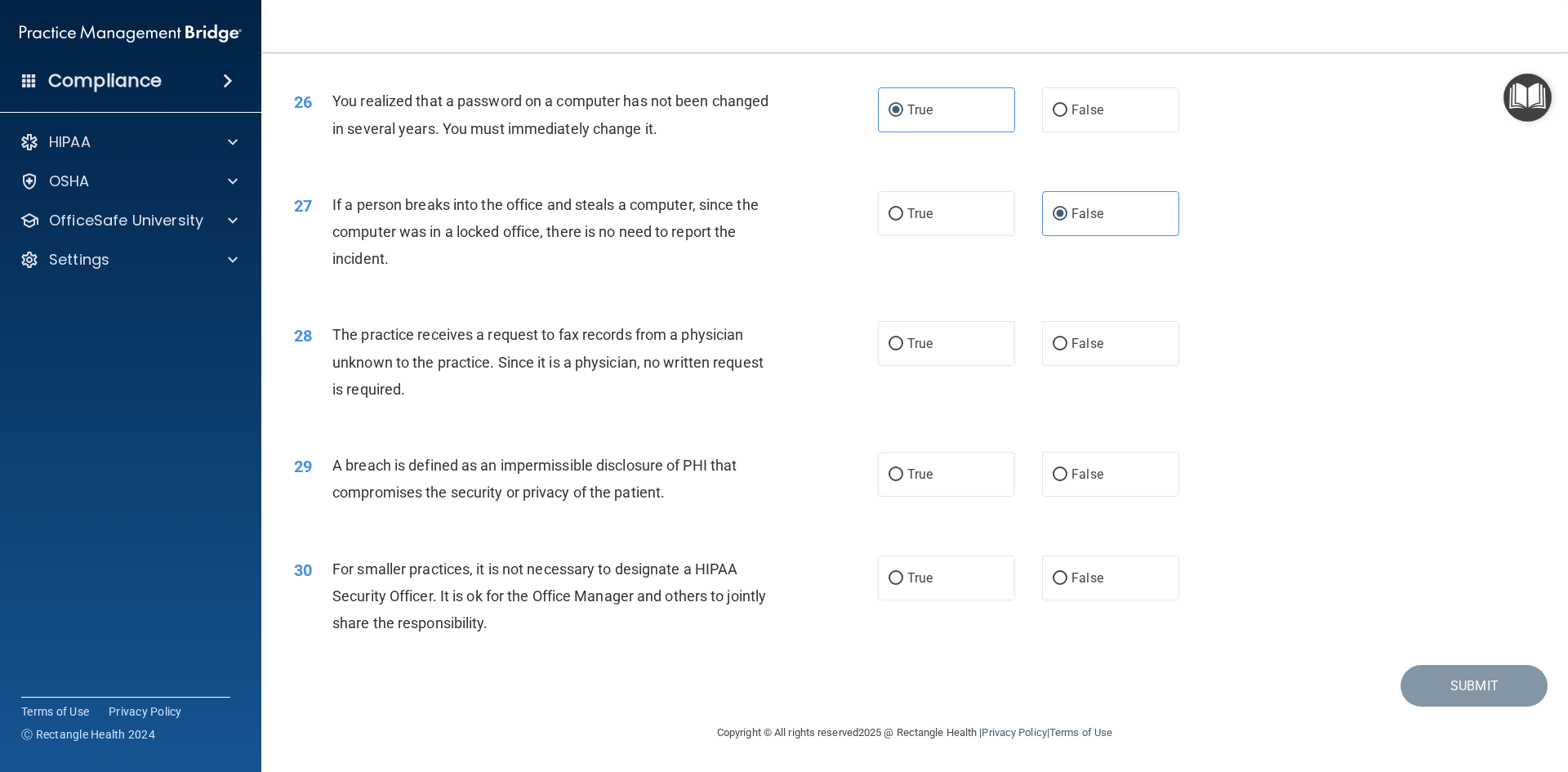
scroll to position [3069, 0]
click at [1081, 351] on span "False" at bounding box center [1088, 343] width 32 height 15
click at [1068, 351] on input "False" at bounding box center [1059, 344] width 14 height 13
radio input "true"
click at [988, 497] on label "True" at bounding box center [946, 474] width 137 height 45
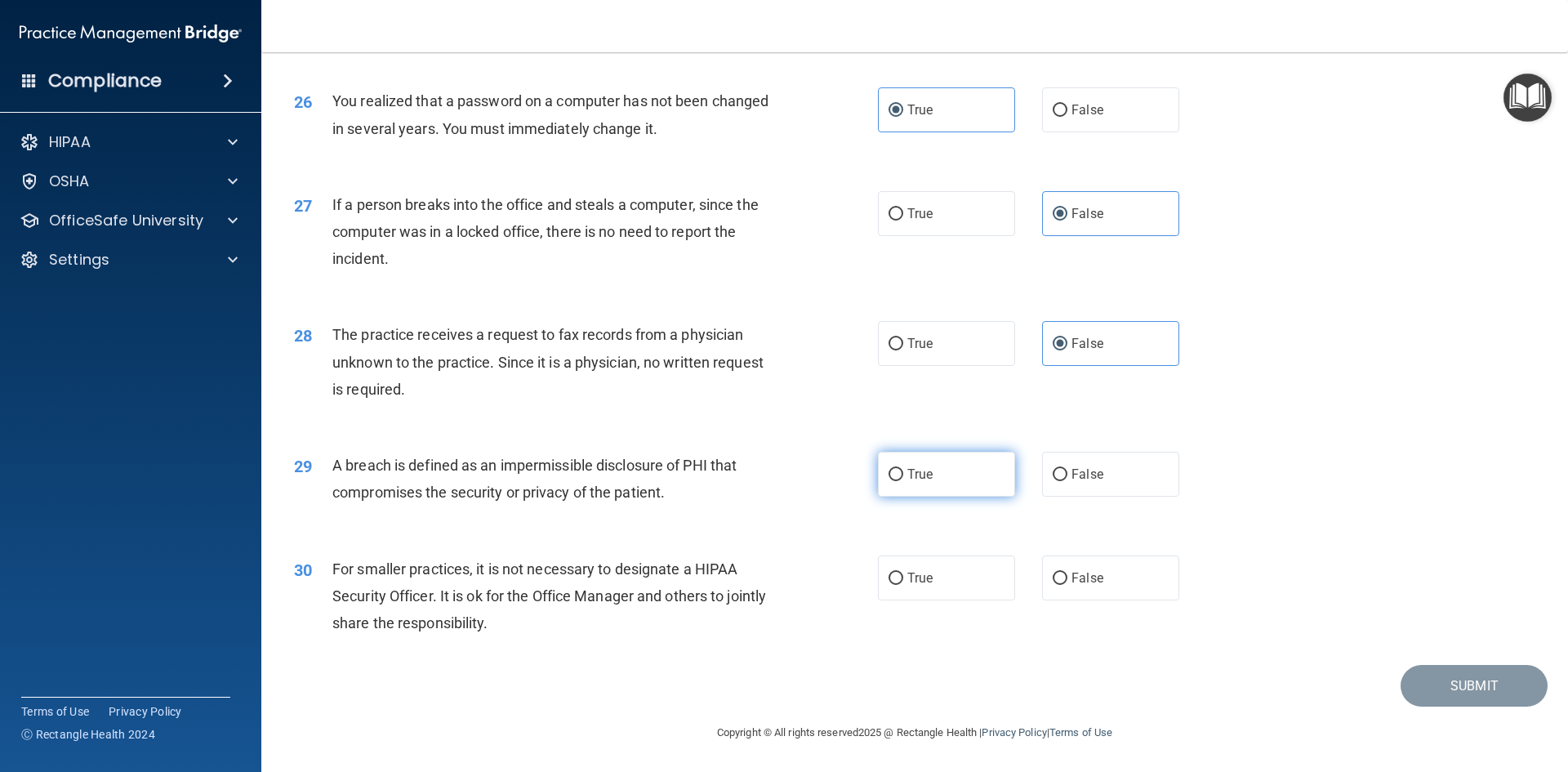
click at [903, 481] on input "True" at bounding box center [896, 475] width 14 height 13
radio input "true"
click at [935, 601] on label "True" at bounding box center [946, 577] width 137 height 45
click at [903, 584] on input "True" at bounding box center [896, 579] width 14 height 13
radio input "true"
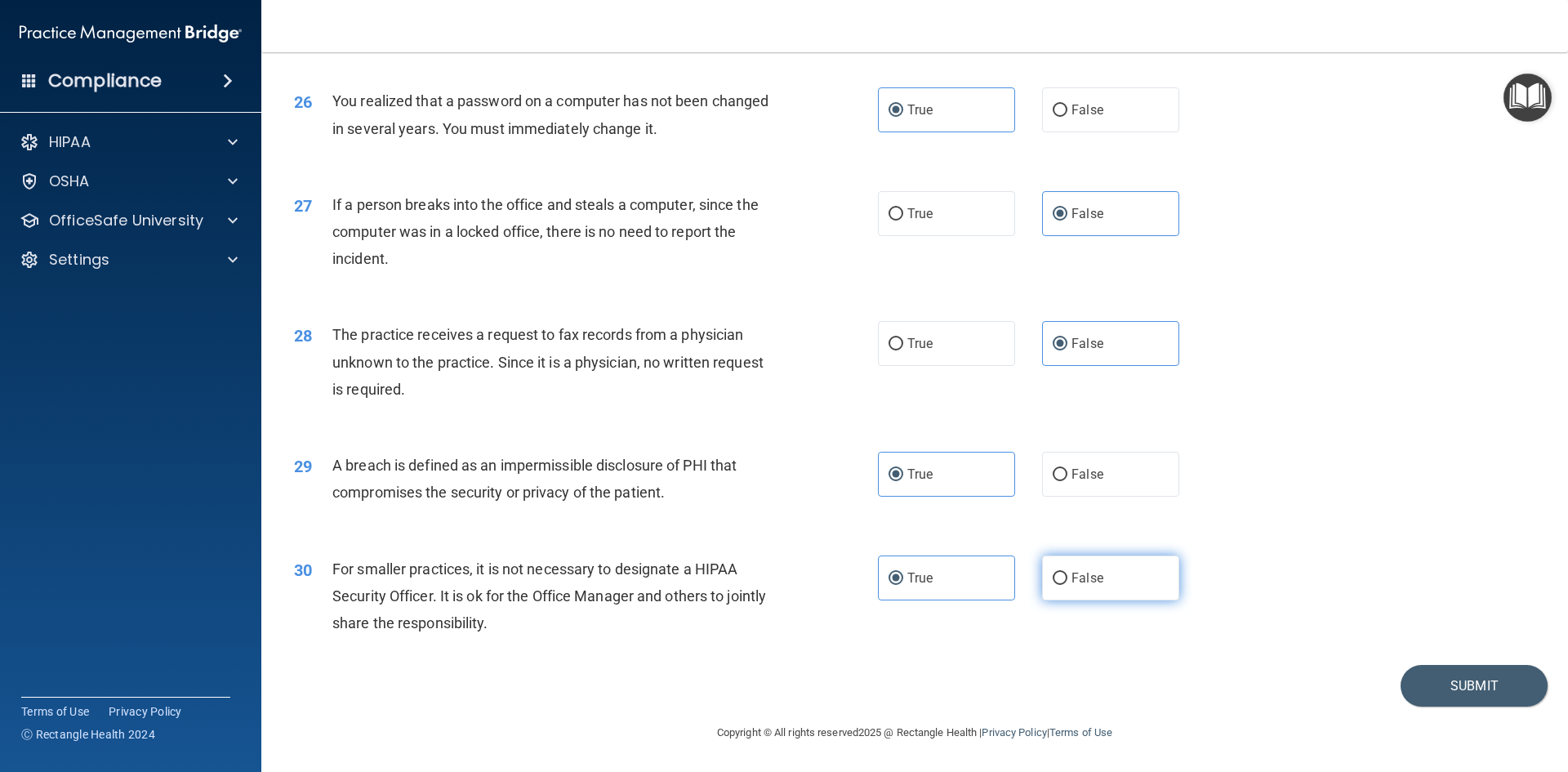
click at [1081, 585] on span "False" at bounding box center [1088, 578] width 32 height 15
click at [1068, 584] on input "False" at bounding box center [1059, 579] width 14 height 13
radio input "true"
radio input "false"
click at [1471, 706] on button "Submit" at bounding box center [1474, 685] width 147 height 41
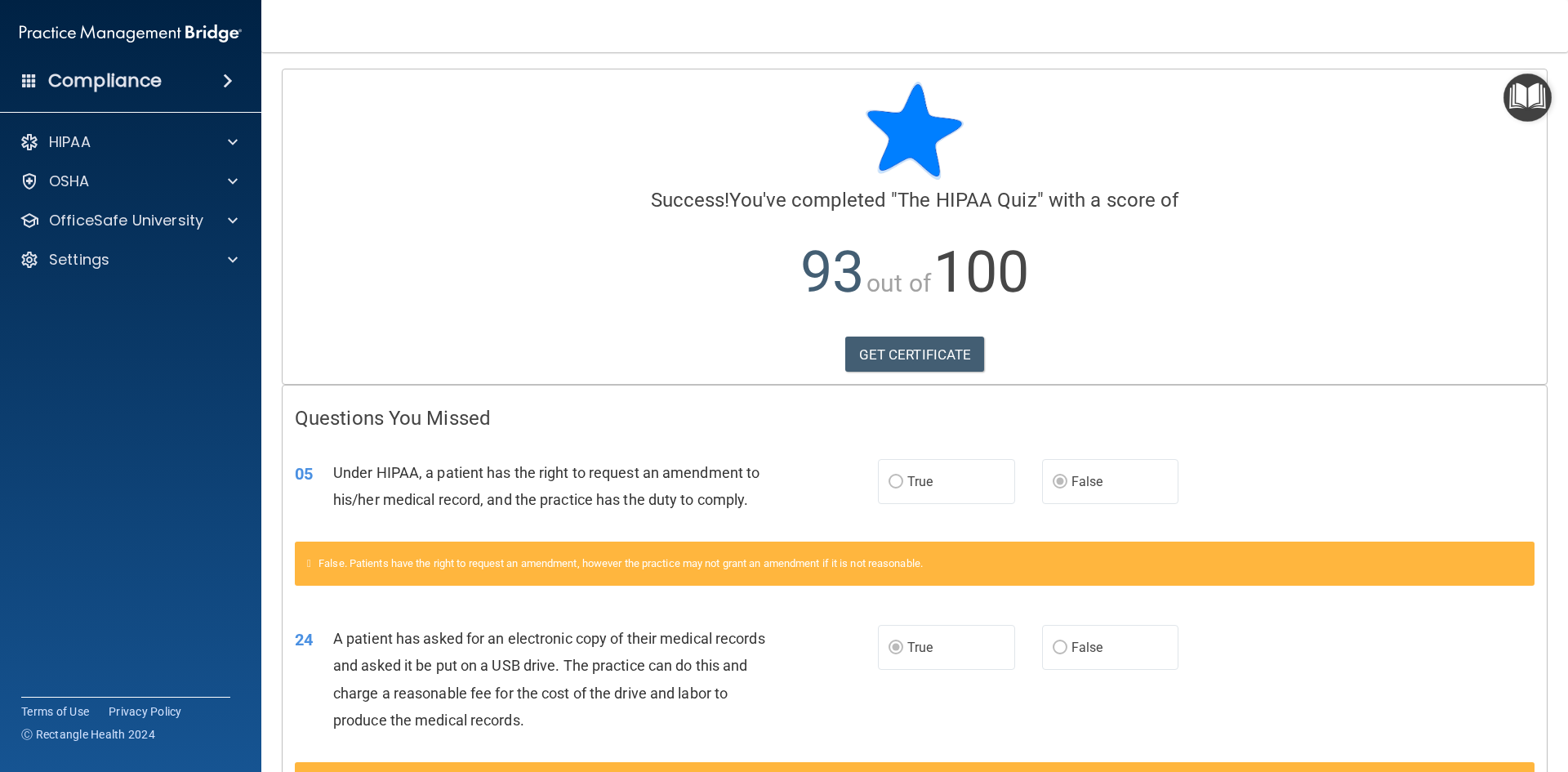
scroll to position [132, 0]
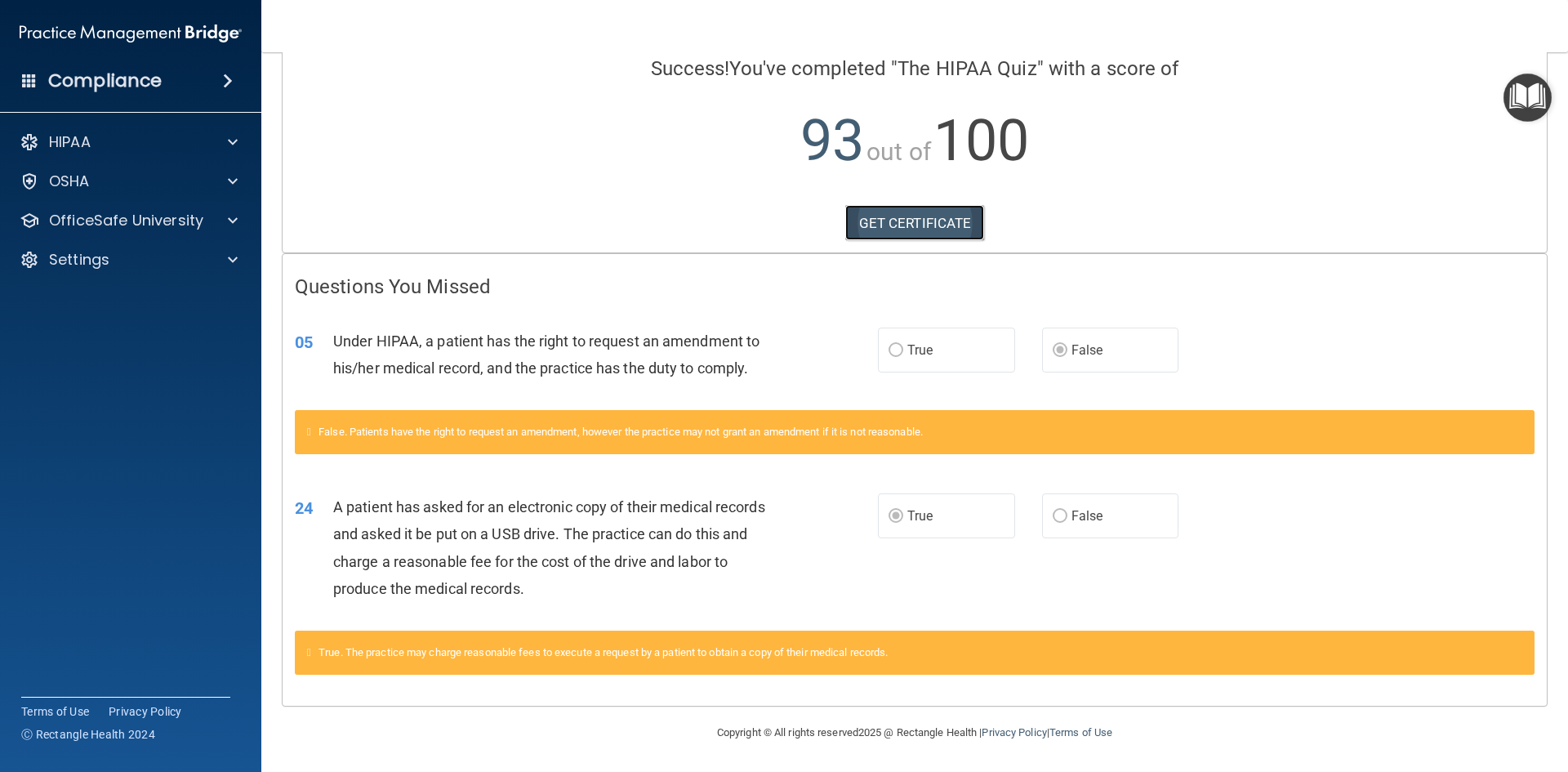
click at [914, 231] on link "GET CERTIFICATE" at bounding box center [915, 223] width 139 height 36
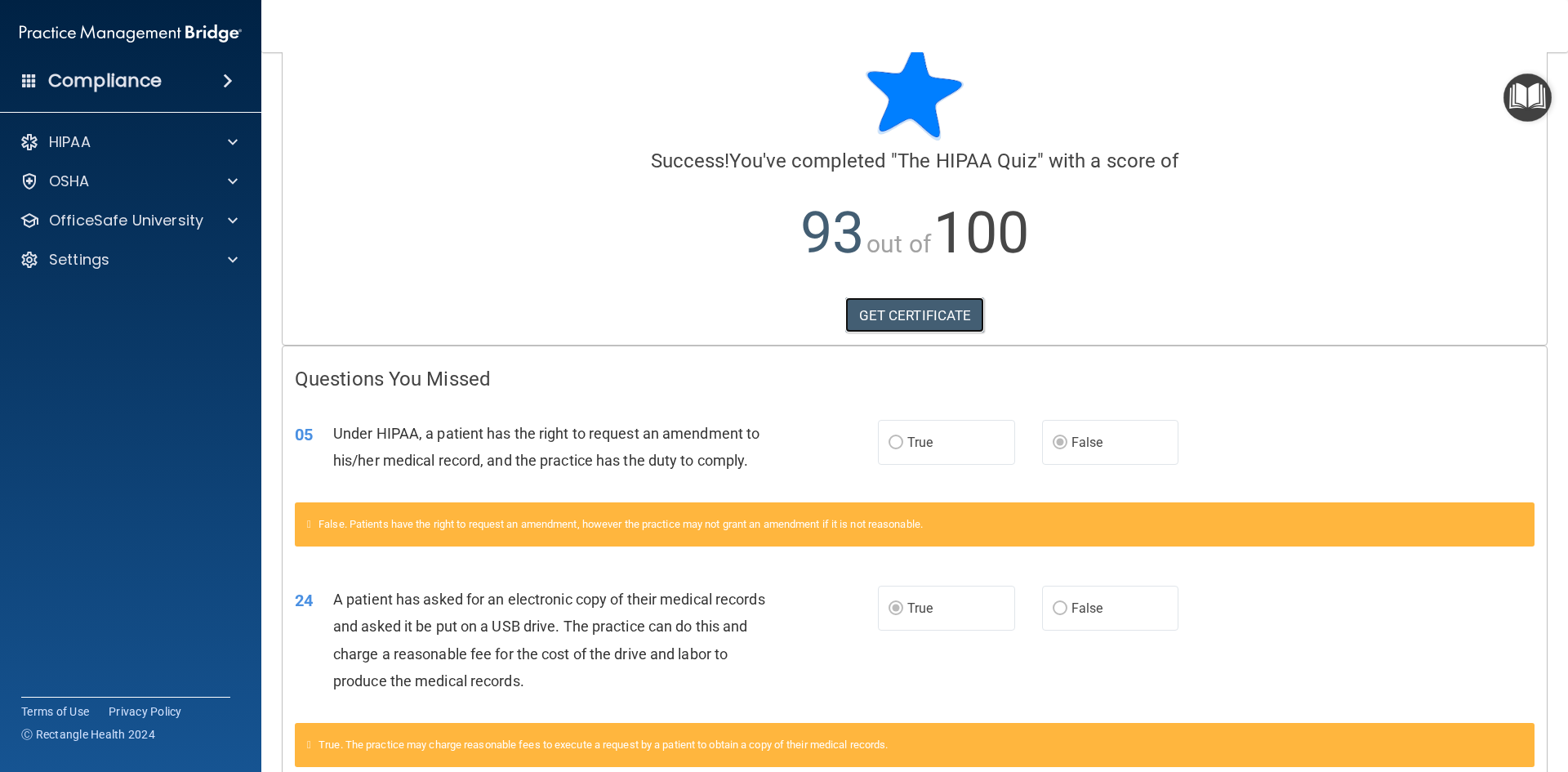
scroll to position [0, 0]
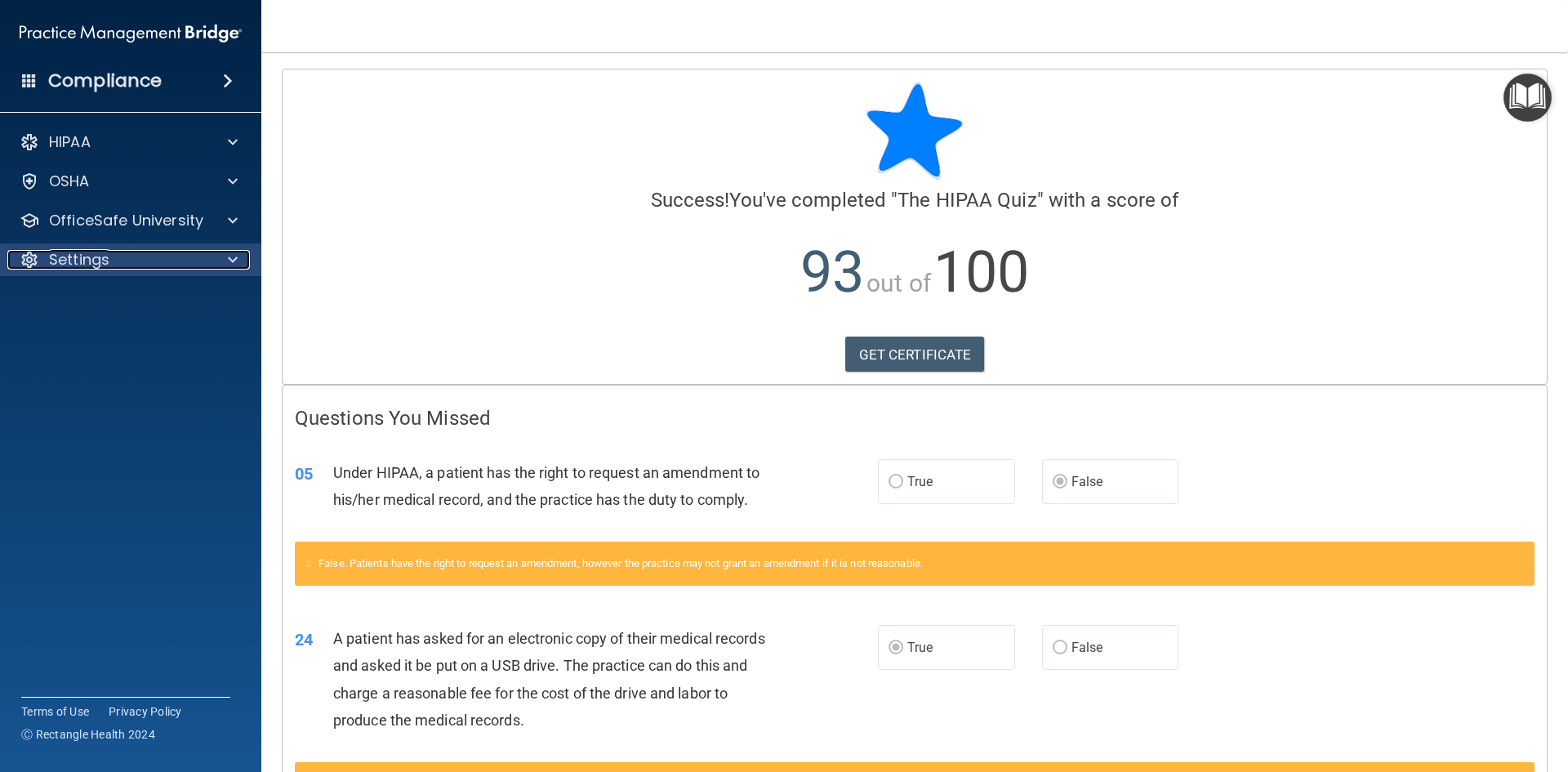
click at [226, 261] on div at bounding box center [230, 259] width 41 height 19
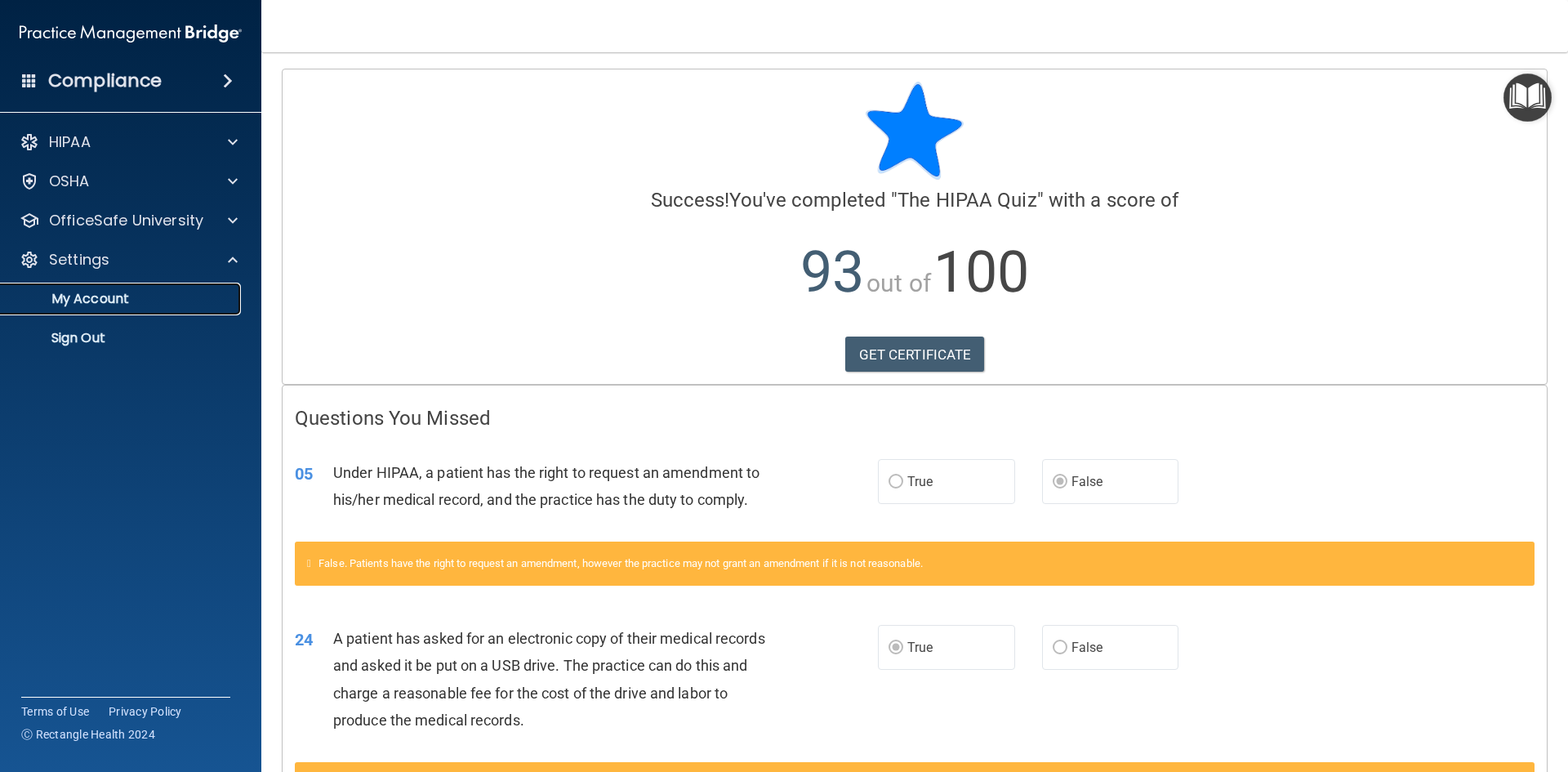
click at [104, 304] on p "My Account" at bounding box center [122, 298] width 223 height 16
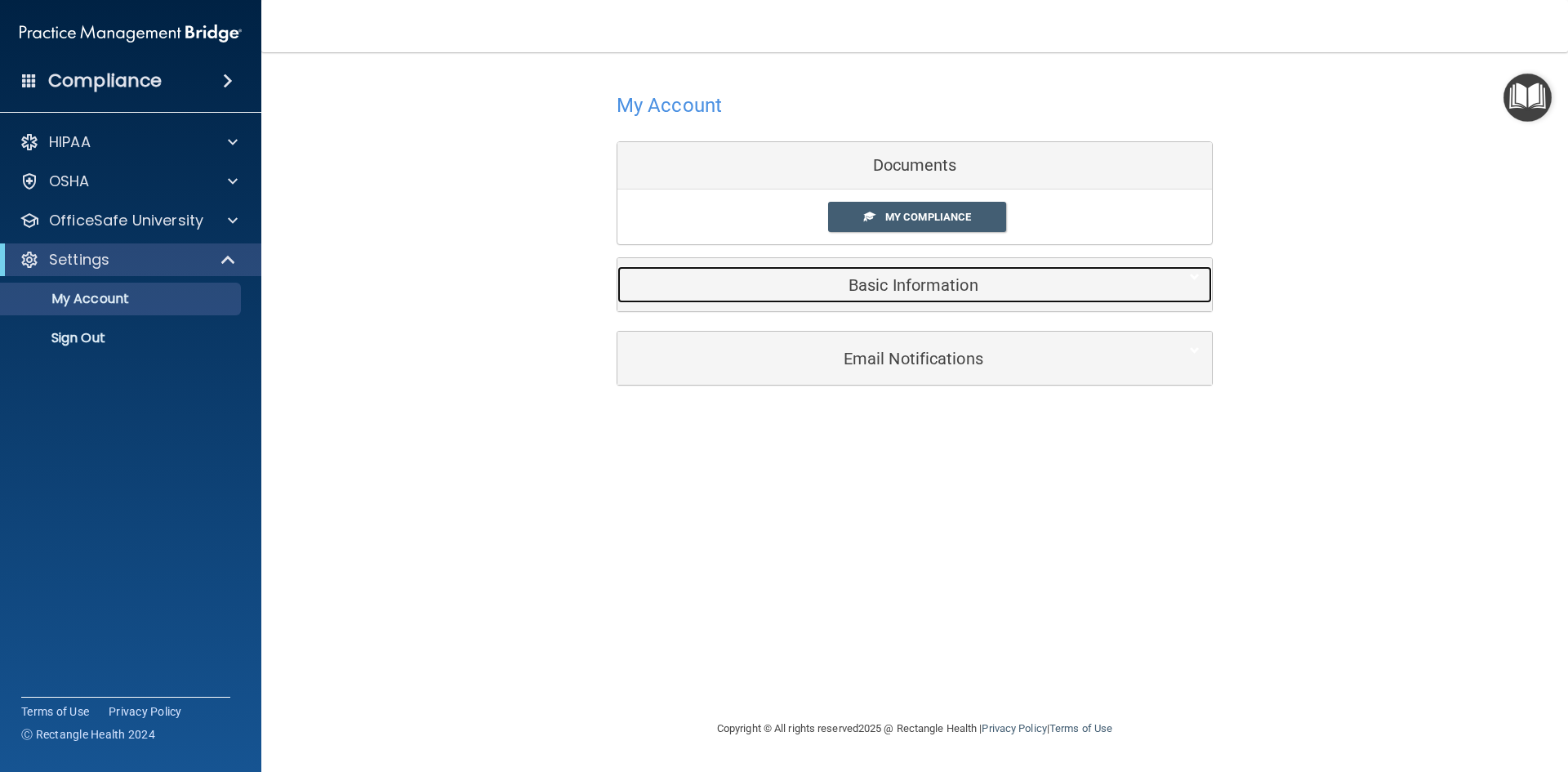
click at [923, 290] on h5 "Basic Information" at bounding box center [890, 285] width 520 height 18
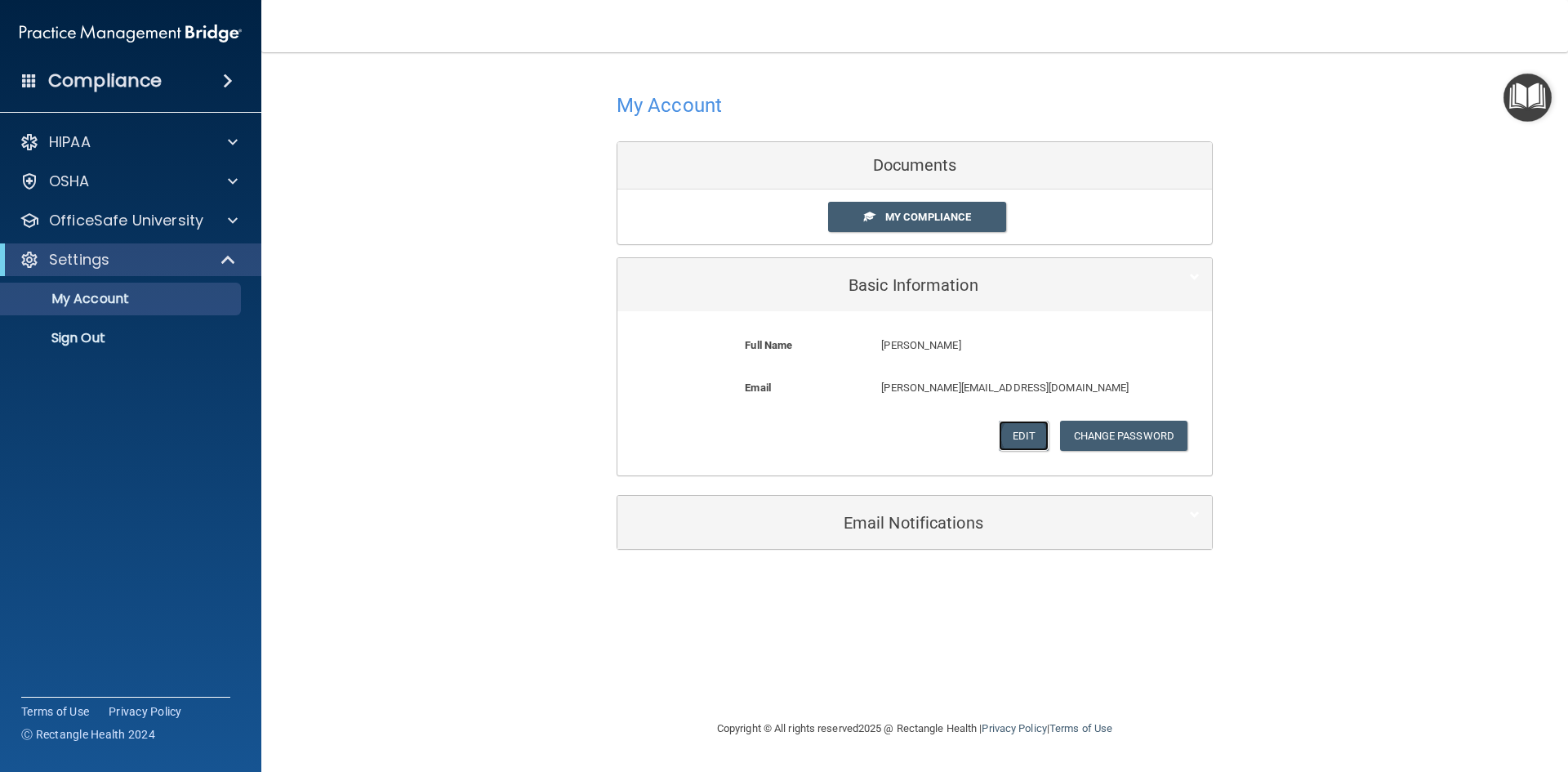
click at [1015, 432] on button "Edit" at bounding box center [1023, 436] width 50 height 30
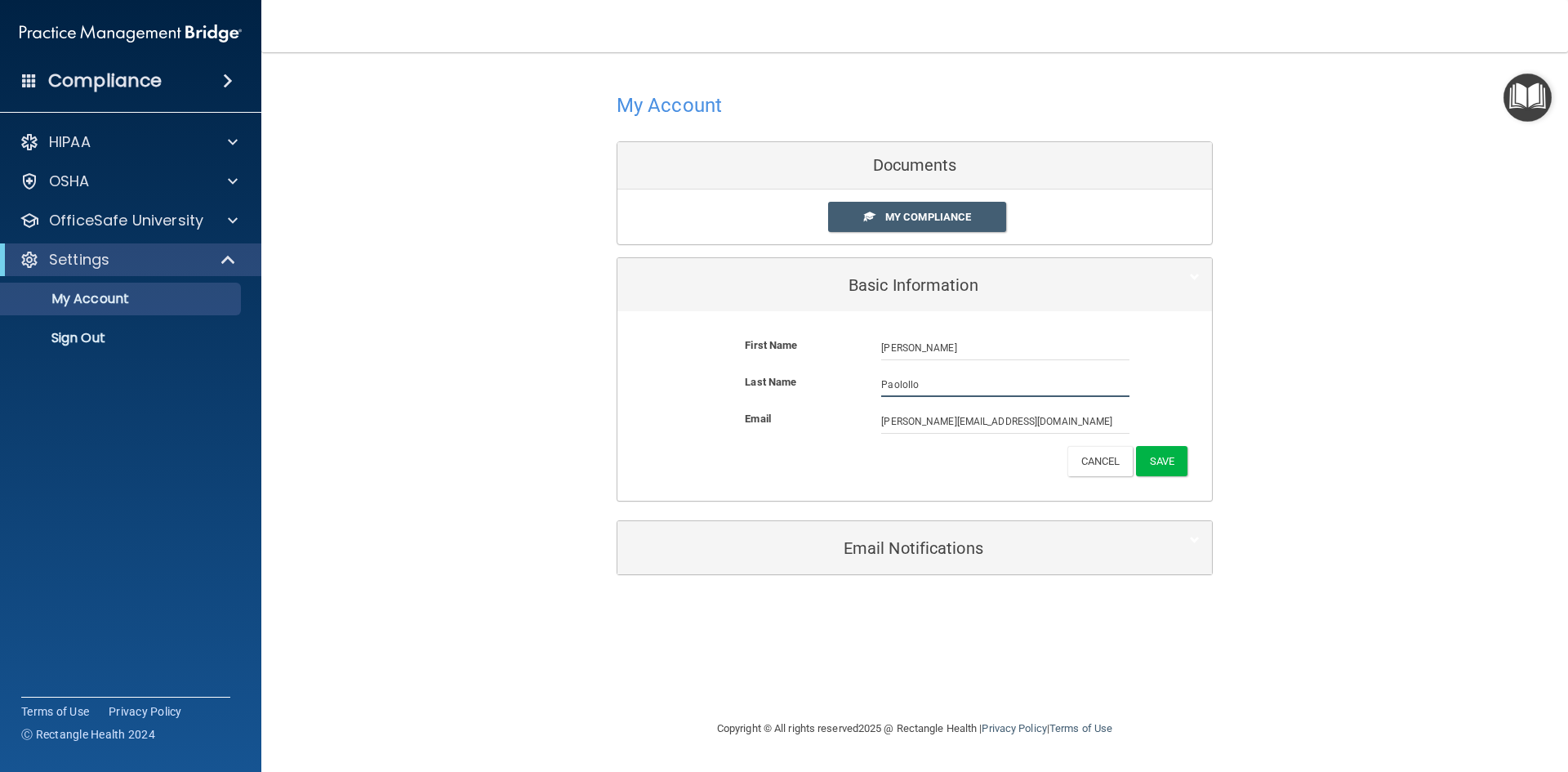
click at [908, 381] on input "Paolollo" at bounding box center [1005, 384] width 248 height 24
drag, startPoint x: 945, startPoint y: 374, endPoint x: 783, endPoint y: 398, distance: 163.8
click at [783, 398] on div "Last Name [PERSON_NAME]" at bounding box center [914, 391] width 570 height 37
click at [884, 387] on input "[PERSON_NAME]" at bounding box center [1005, 384] width 248 height 24
click at [890, 386] on input "[PERSON_NAME]" at bounding box center [1005, 384] width 248 height 24
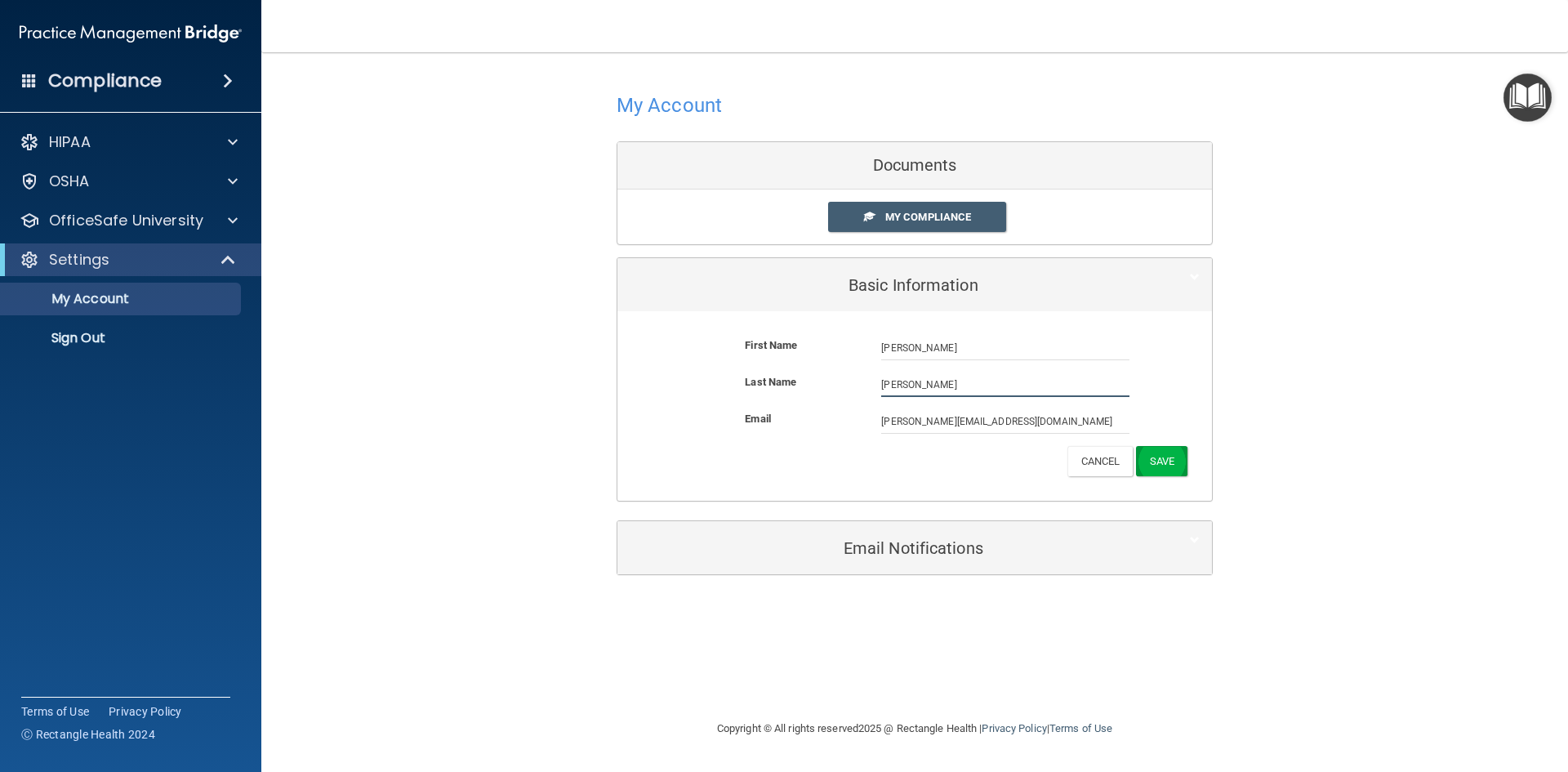
type input "[PERSON_NAME]"
click at [1173, 452] on button "Save" at bounding box center [1162, 461] width 52 height 30
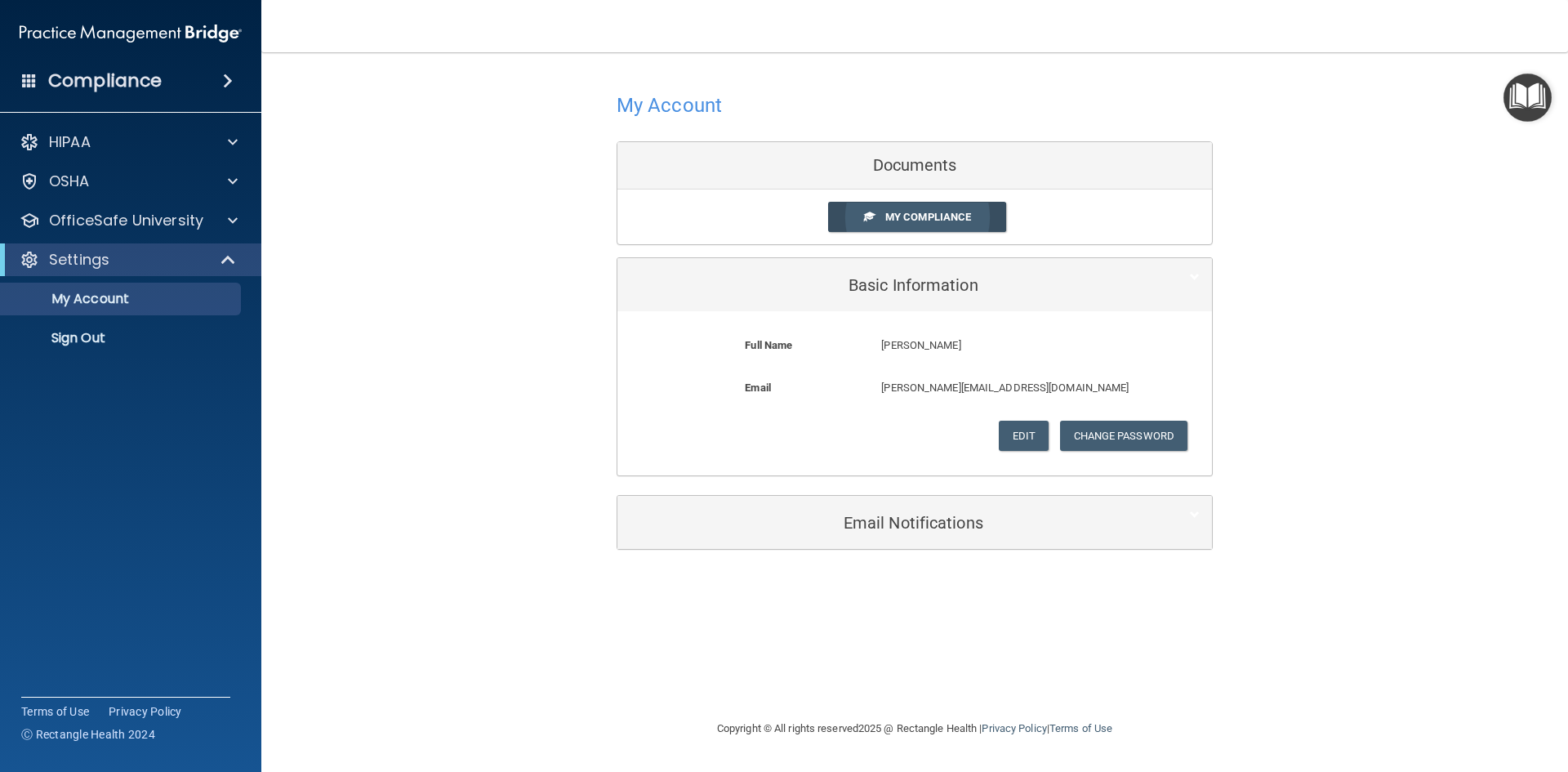
click at [949, 217] on span "My Compliance" at bounding box center [928, 216] width 86 height 13
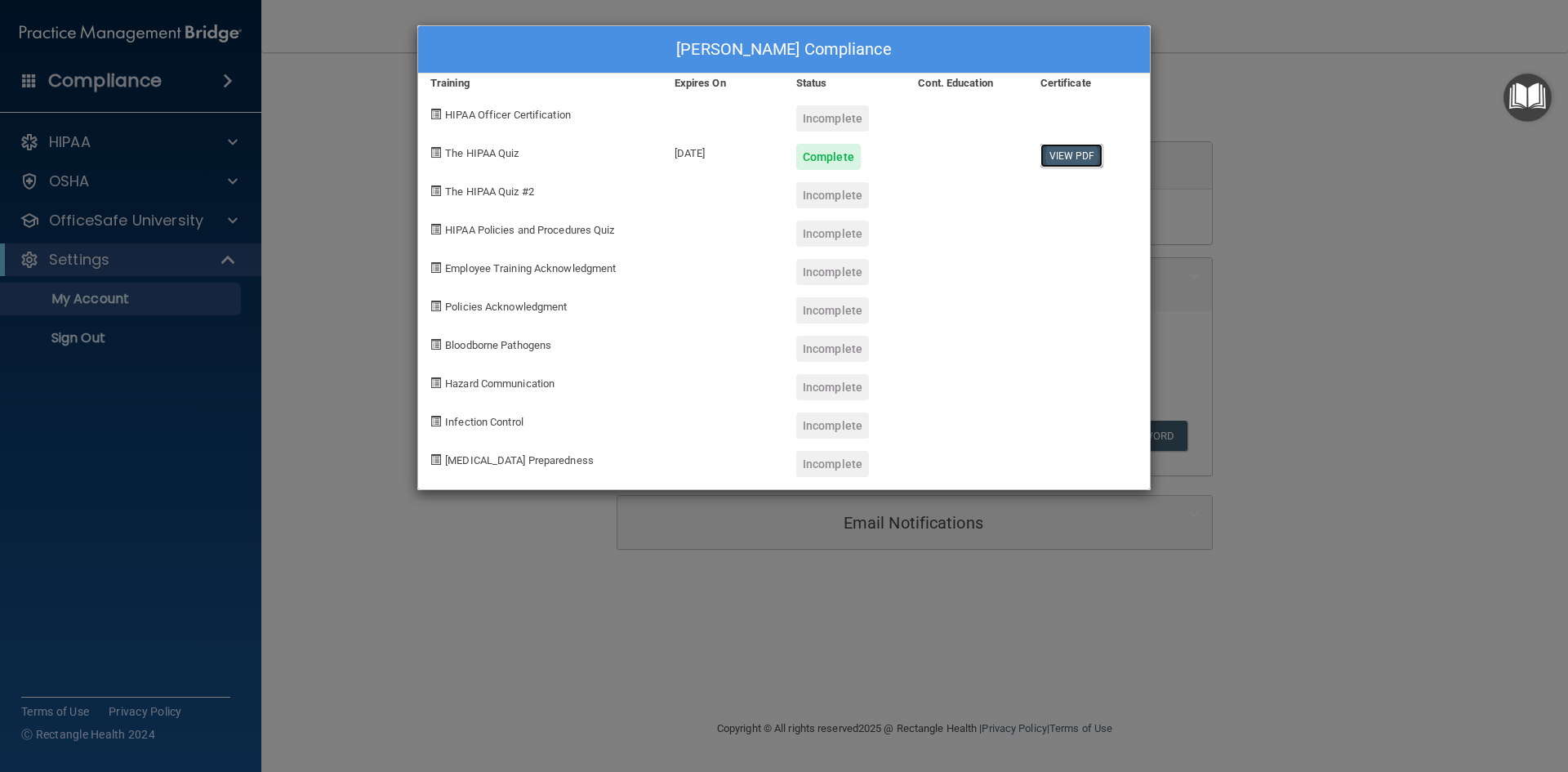
click at [1069, 160] on link "View PDF" at bounding box center [1072, 155] width 63 height 24
click at [1354, 140] on div "[PERSON_NAME] Compliance Training Expires On Status Cont. Education Certificate…" at bounding box center [784, 386] width 1568 height 772
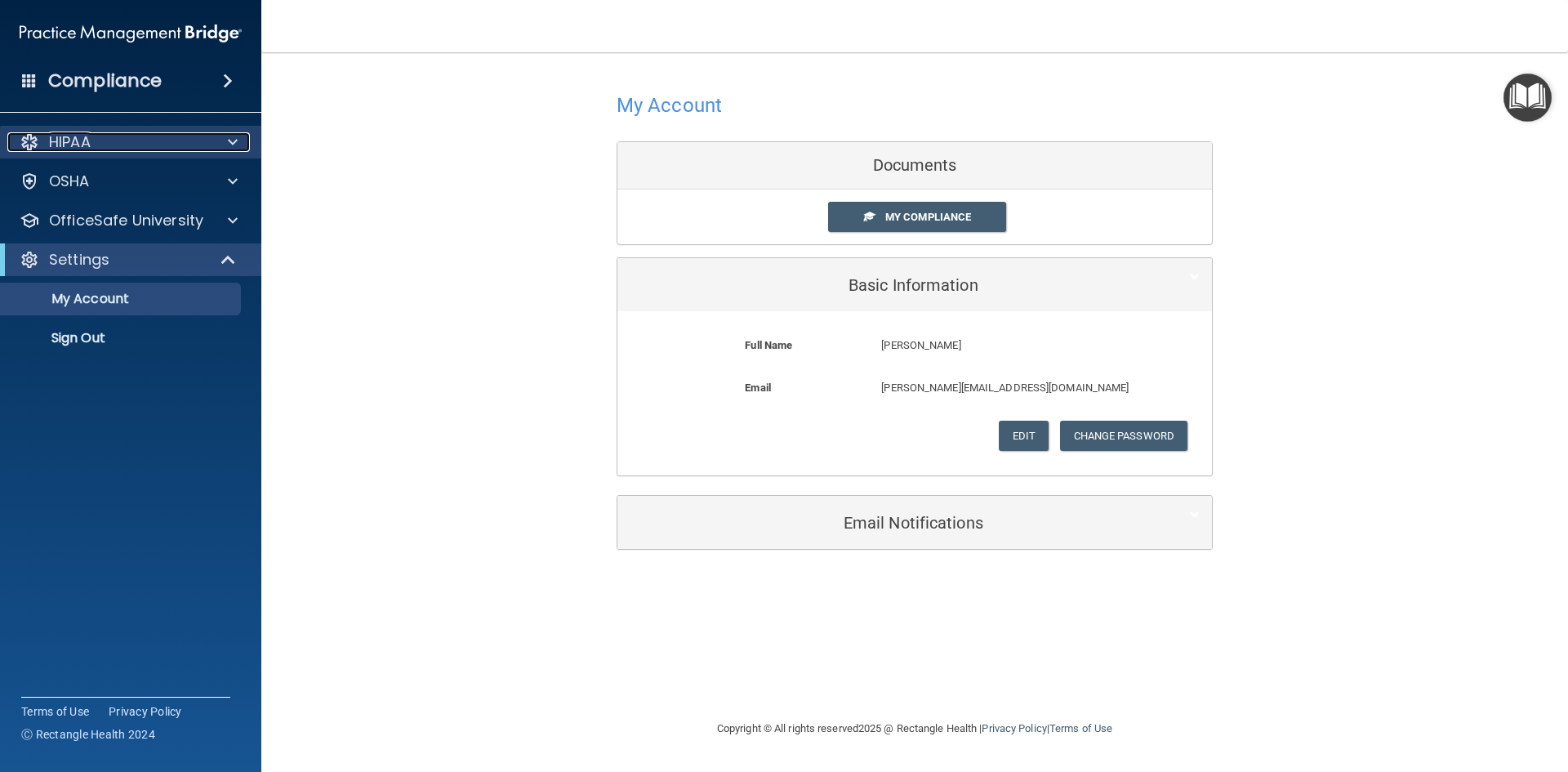
click at [123, 147] on div "HIPAA" at bounding box center [109, 142] width 203 height 19
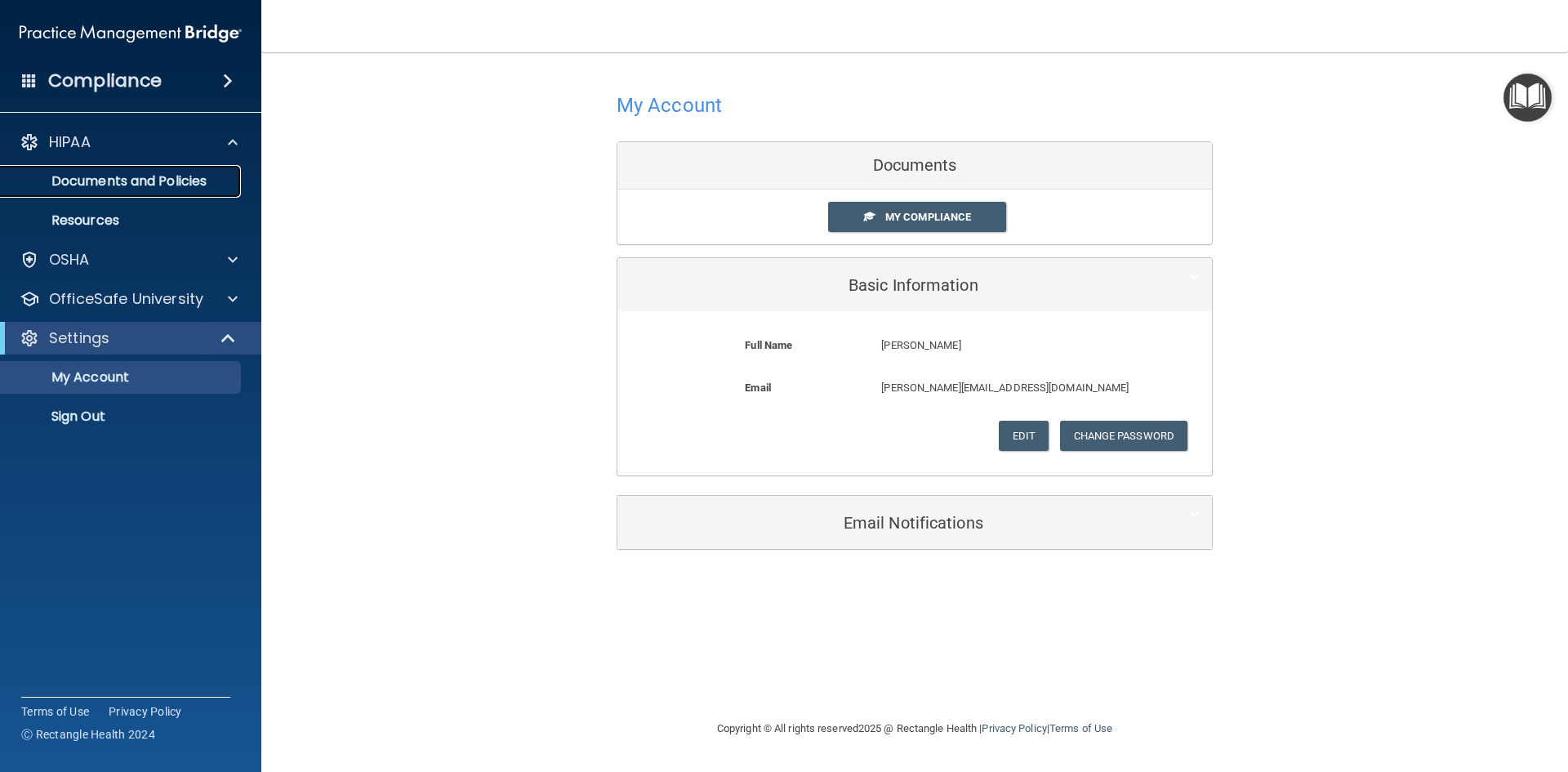
click at [174, 182] on p "Documents and Policies" at bounding box center [122, 181] width 223 height 16
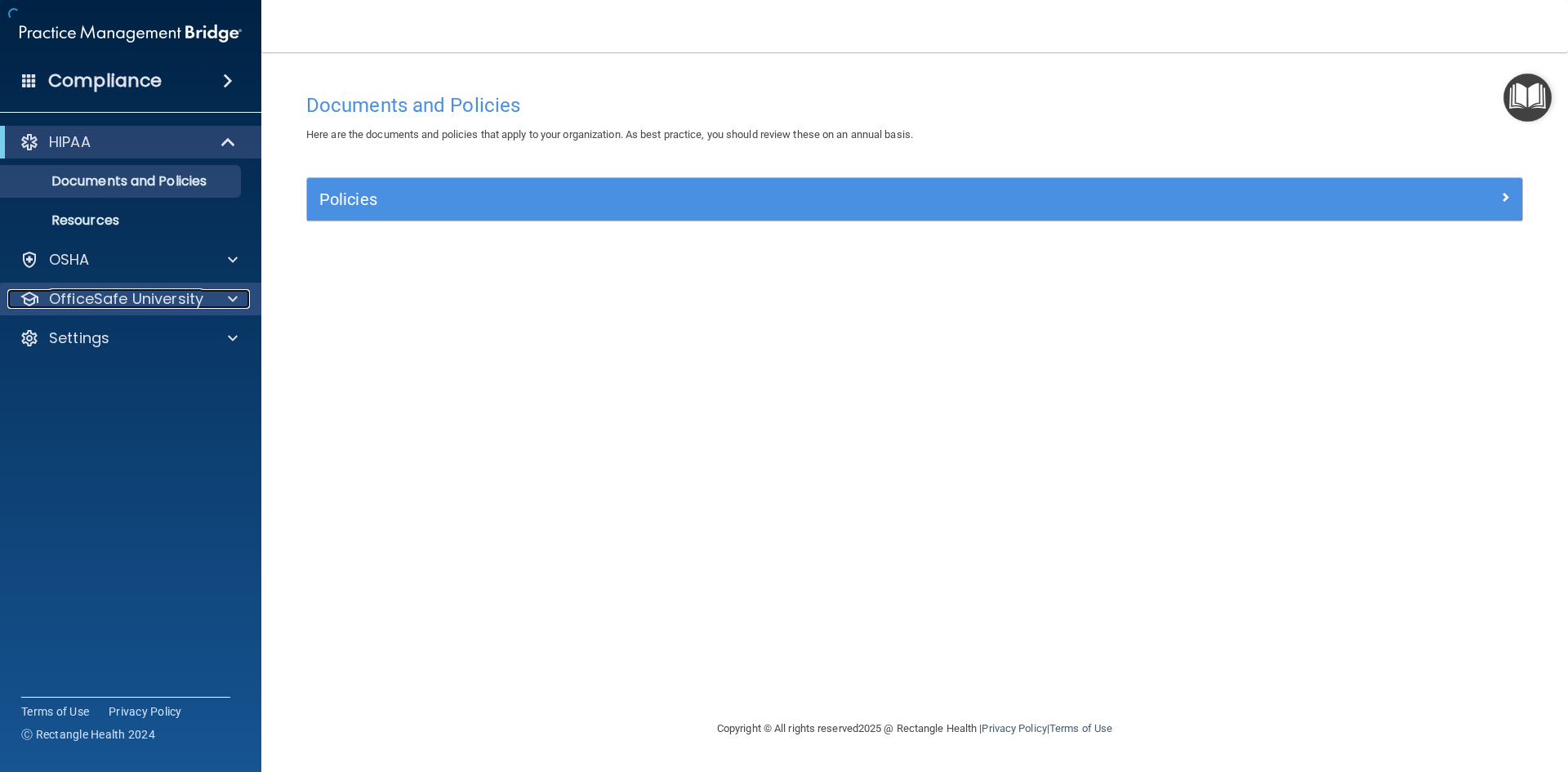
click at [177, 302] on p "OfficeSafe University" at bounding box center [126, 298] width 155 height 19
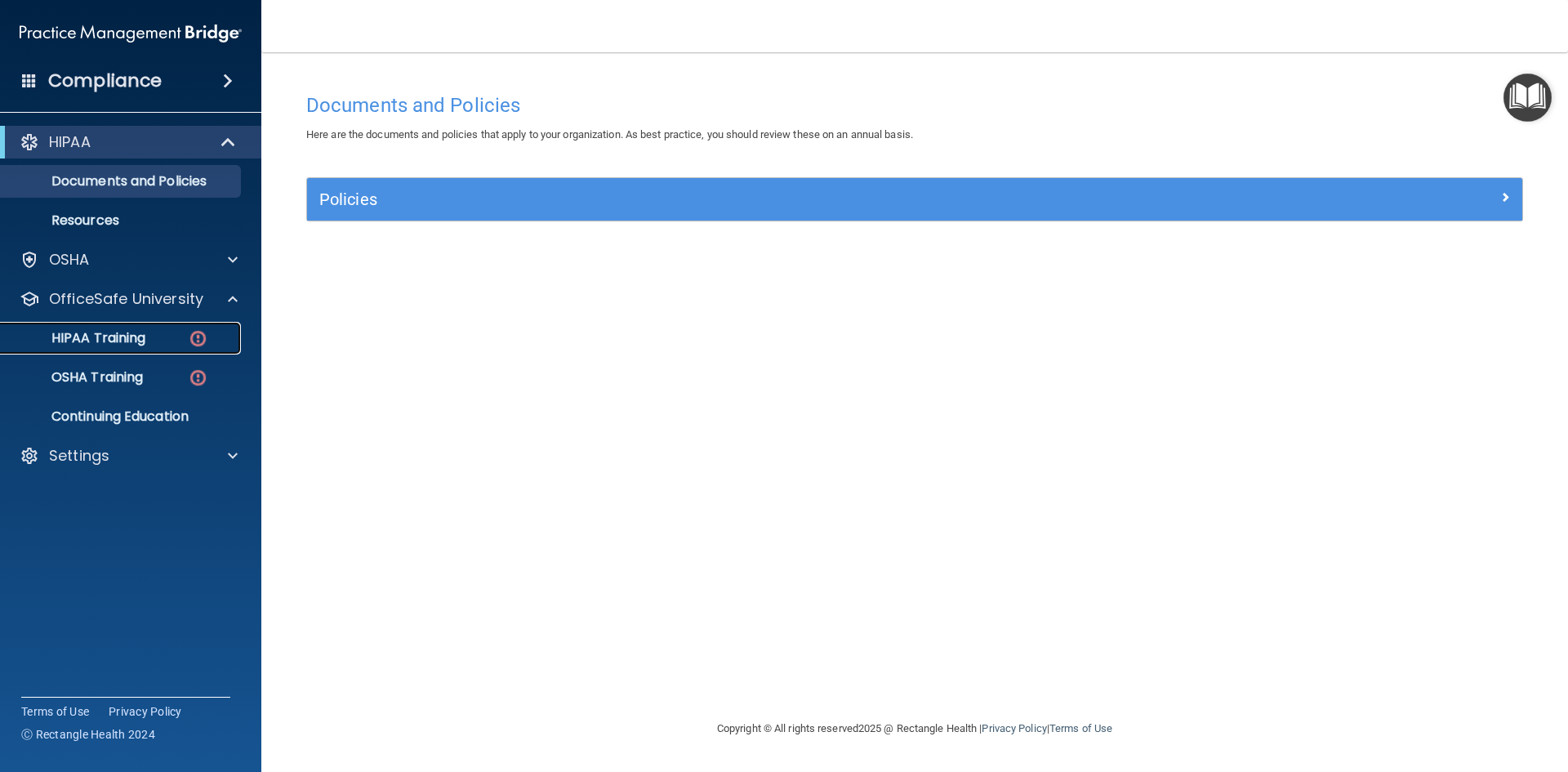
click at [145, 340] on p "HIPAA Training" at bounding box center [79, 338] width 135 height 16
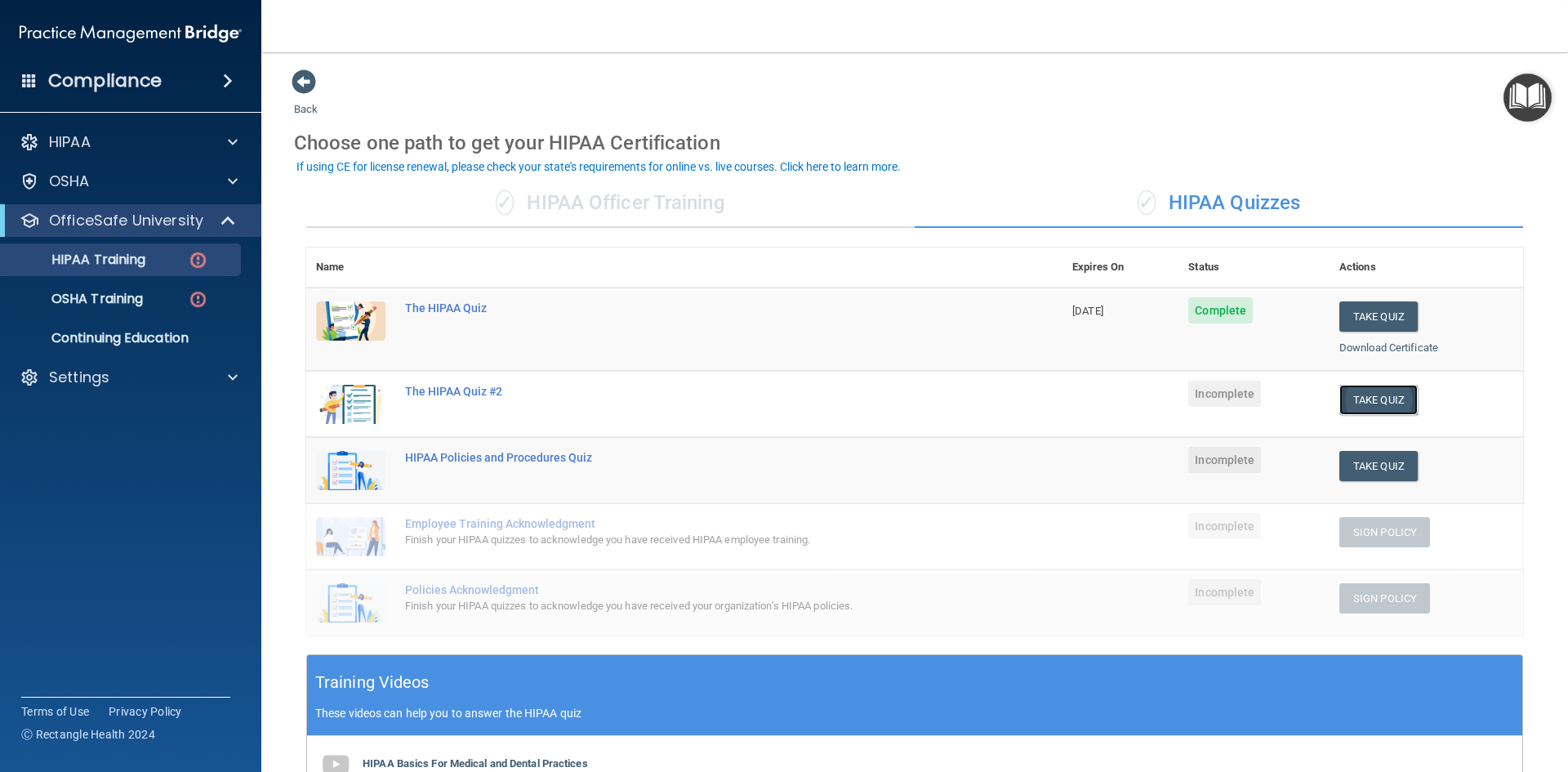
click at [1368, 401] on button "Take Quiz" at bounding box center [1379, 400] width 79 height 30
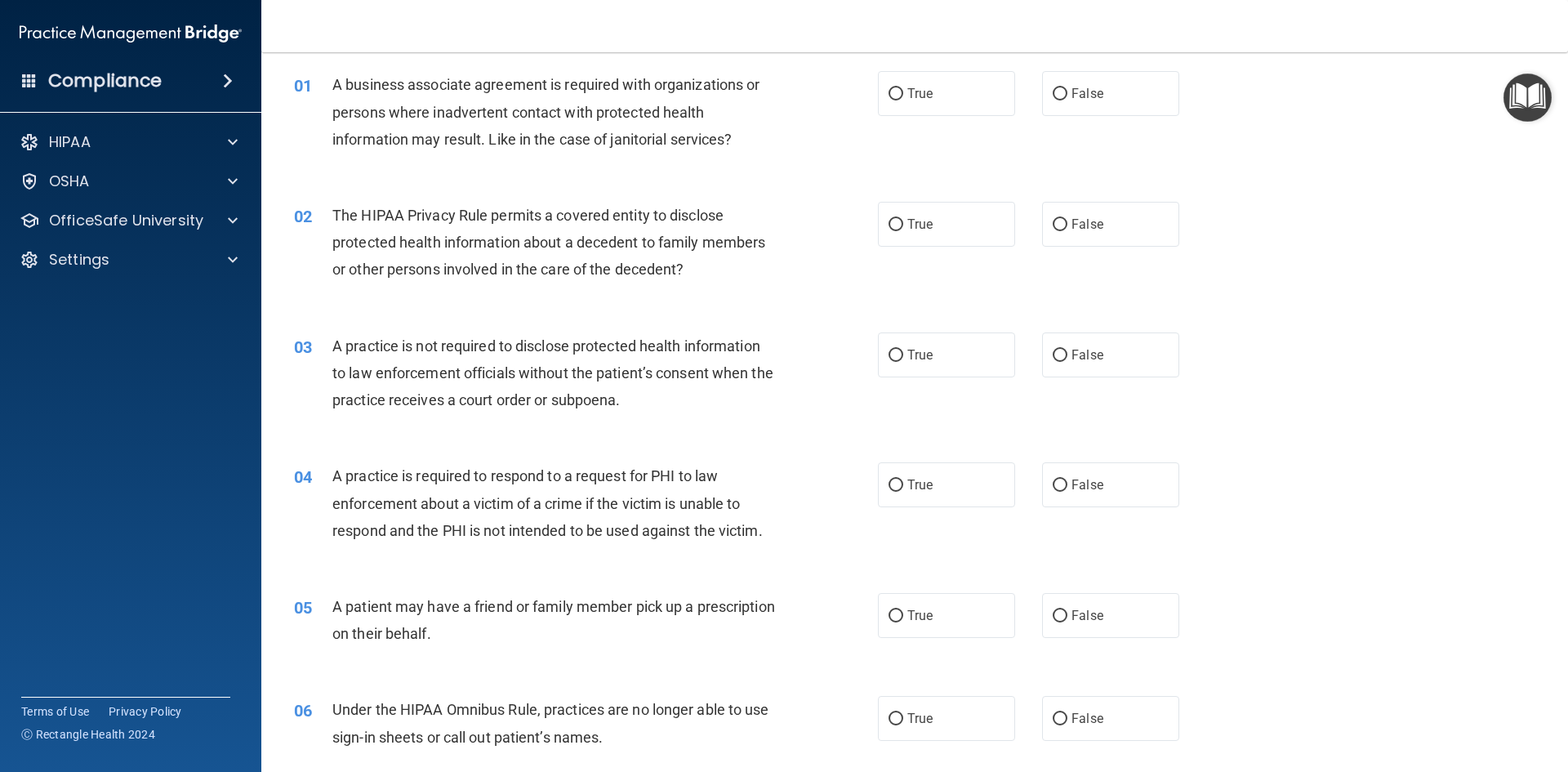
scroll to position [75, 0]
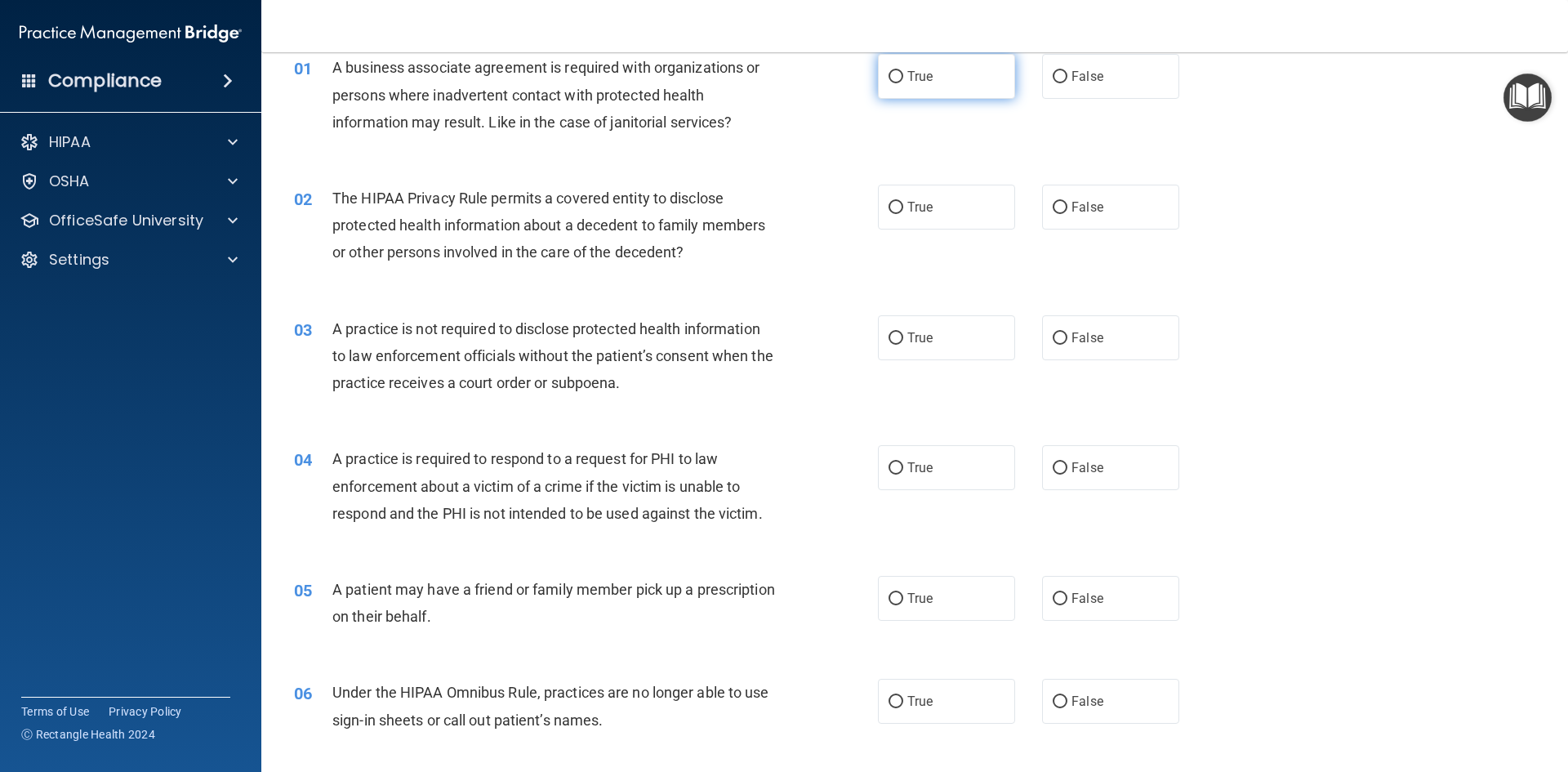
click at [934, 85] on label "True" at bounding box center [946, 76] width 137 height 45
click at [903, 84] on input "True" at bounding box center [896, 77] width 14 height 13
radio input "true"
click at [943, 216] on label "True" at bounding box center [946, 207] width 137 height 45
click at [903, 214] on input "True" at bounding box center [896, 208] width 14 height 13
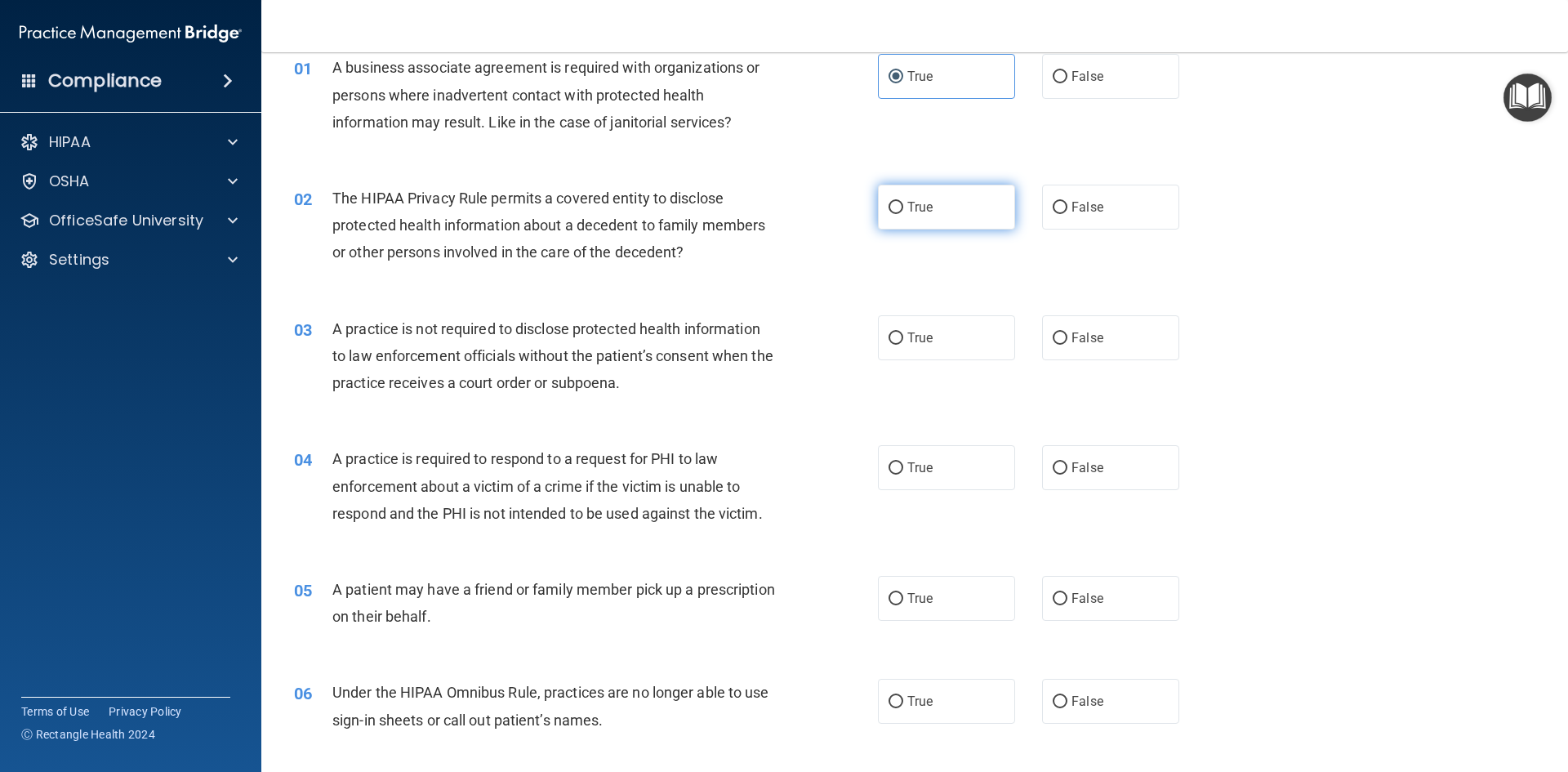
radio input "true"
click at [1135, 343] on label "False" at bounding box center [1111, 337] width 137 height 45
click at [1068, 343] on input "False" at bounding box center [1059, 339] width 14 height 13
radio input "true"
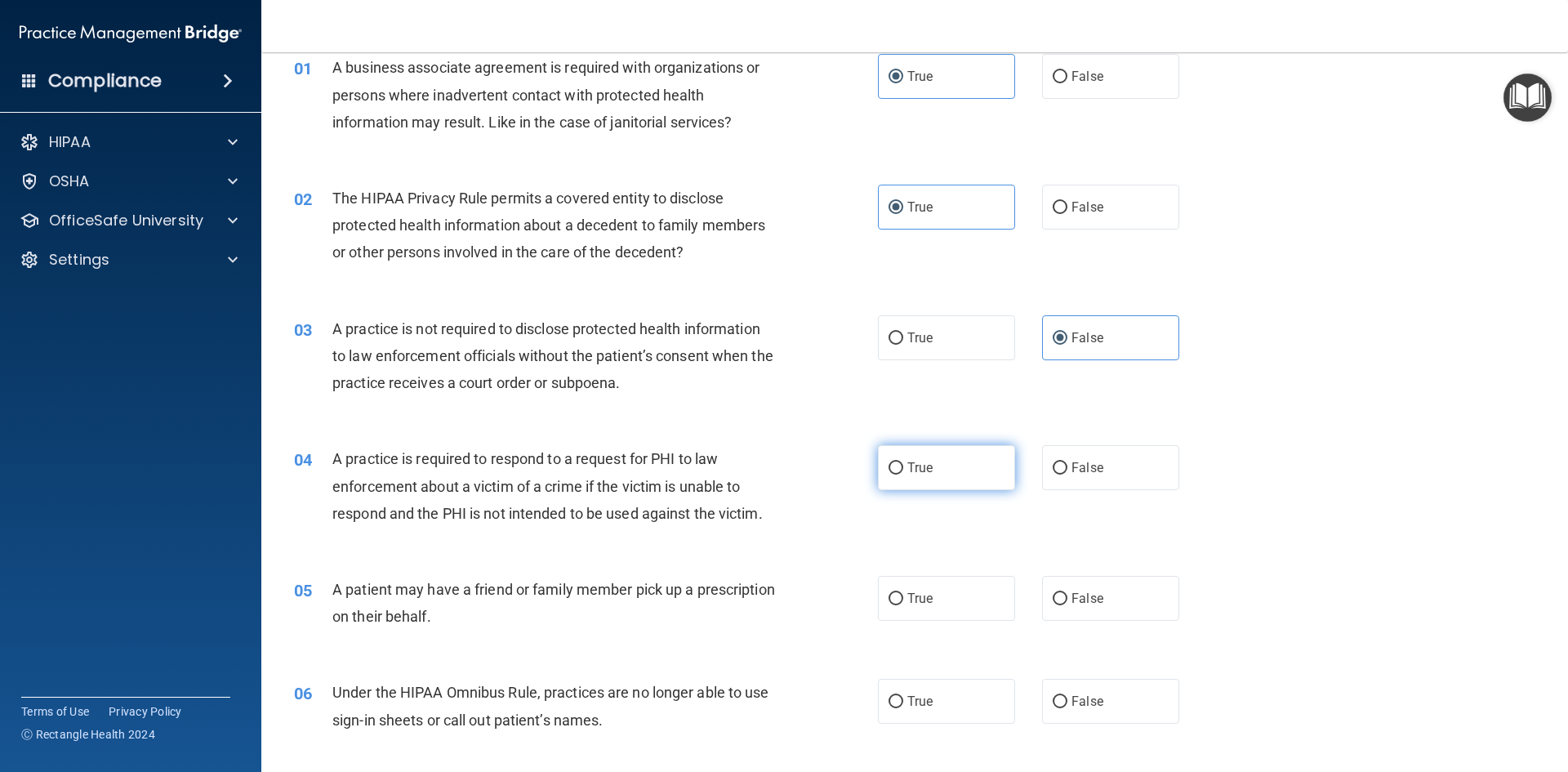
click at [896, 468] on input "True" at bounding box center [896, 468] width 14 height 13
radio input "true"
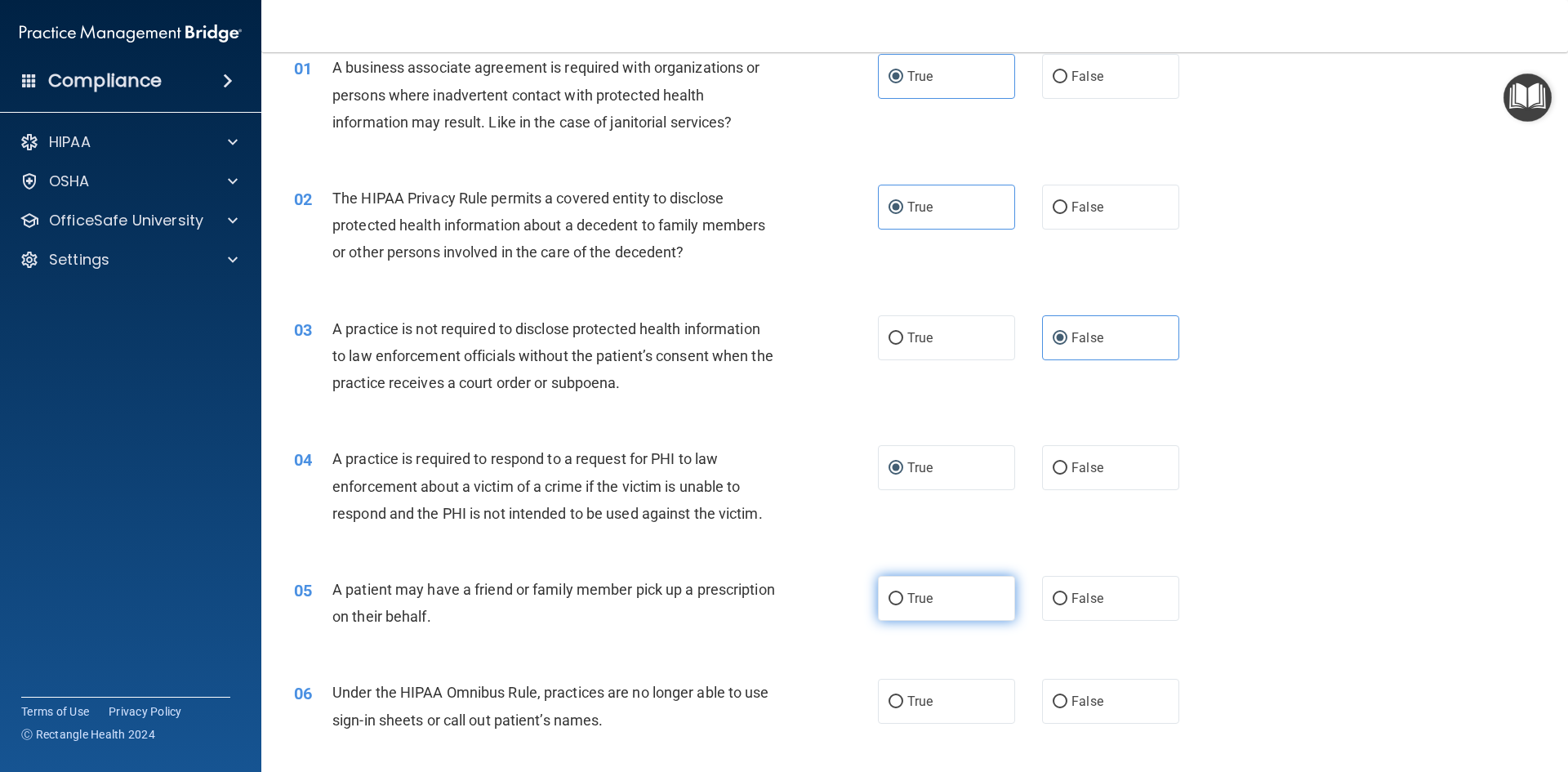
click at [981, 610] on label "True" at bounding box center [946, 598] width 137 height 45
click at [903, 605] on input "True" at bounding box center [896, 599] width 14 height 13
radio input "true"
click at [1099, 688] on label "False" at bounding box center [1111, 700] width 137 height 45
click at [1068, 696] on input "False" at bounding box center [1059, 702] width 14 height 13
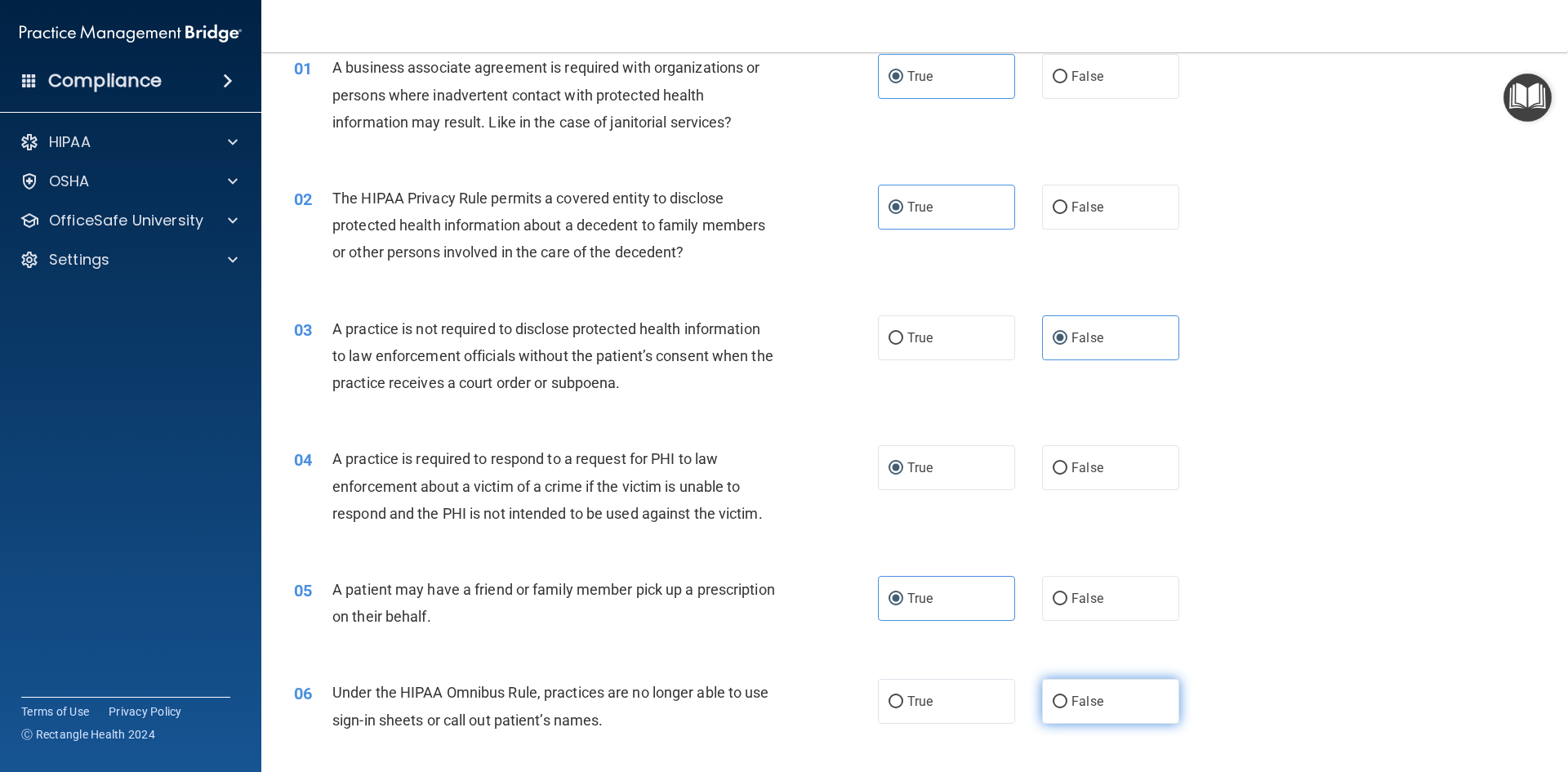
radio input "true"
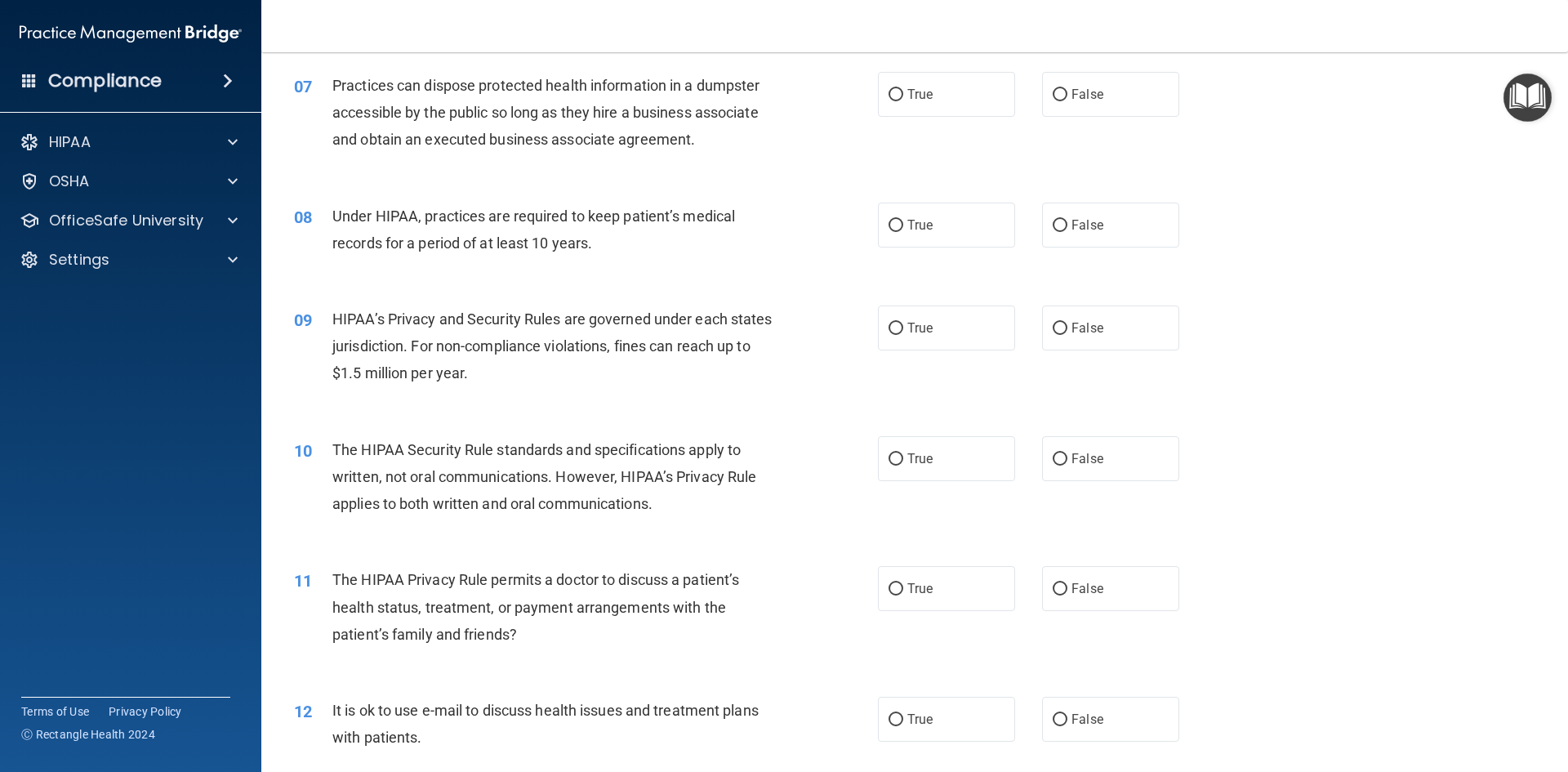
scroll to position [789, 0]
click at [1147, 80] on label "False" at bounding box center [1111, 90] width 137 height 45
click at [1068, 86] on input "False" at bounding box center [1059, 92] width 14 height 13
radio input "true"
click at [1113, 212] on label "False" at bounding box center [1111, 221] width 137 height 45
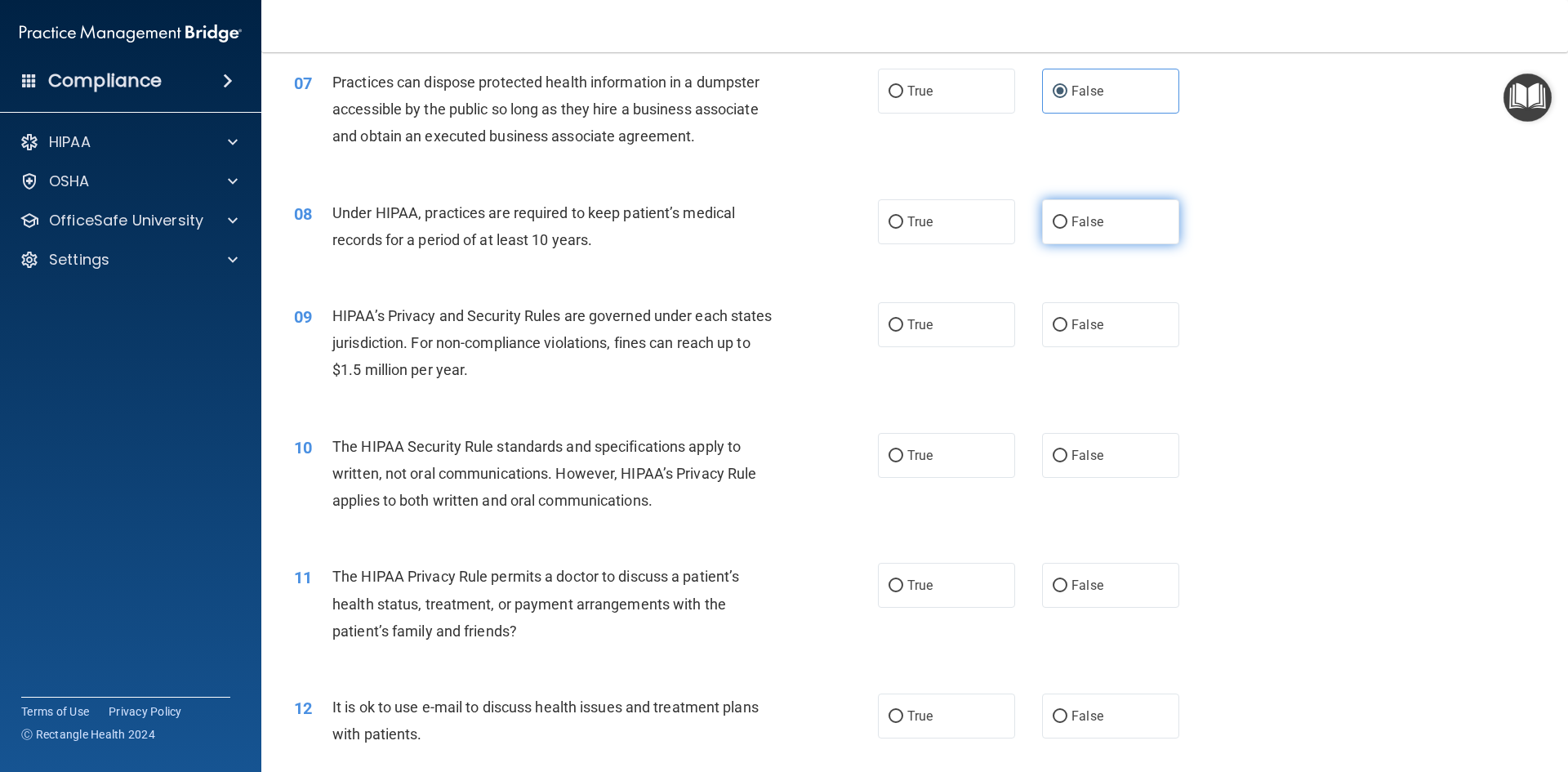
click at [1068, 216] on input "False" at bounding box center [1059, 222] width 14 height 13
radio input "true"
click at [1111, 330] on label "False" at bounding box center [1111, 324] width 137 height 45
click at [1068, 330] on input "False" at bounding box center [1059, 325] width 14 height 13
radio input "true"
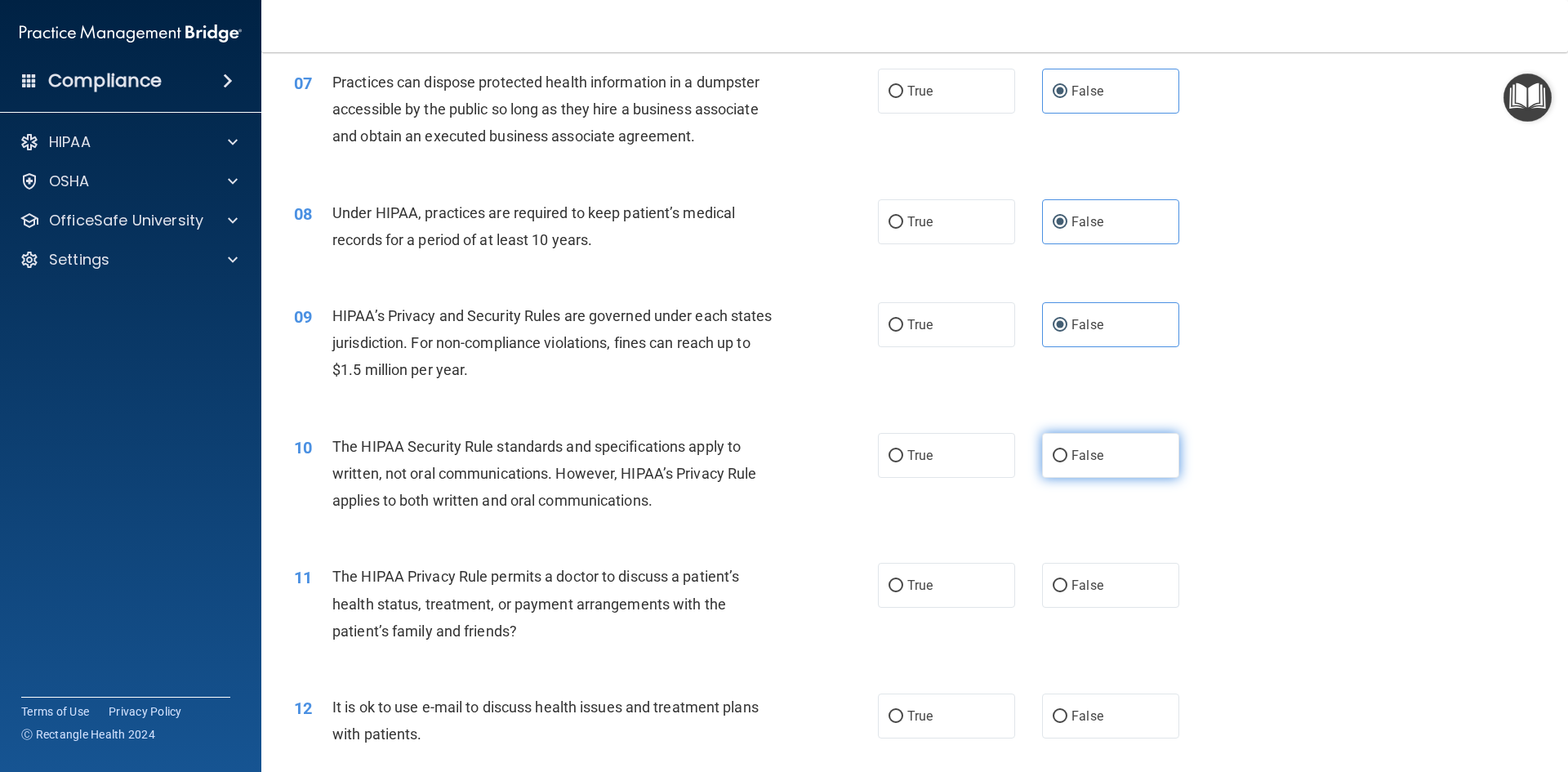
click at [1082, 473] on label "False" at bounding box center [1111, 454] width 137 height 45
click at [1068, 462] on input "False" at bounding box center [1059, 456] width 14 height 13
radio input "true"
click at [1079, 575] on label "False" at bounding box center [1111, 584] width 137 height 45
click at [1068, 579] on input "False" at bounding box center [1059, 585] width 14 height 13
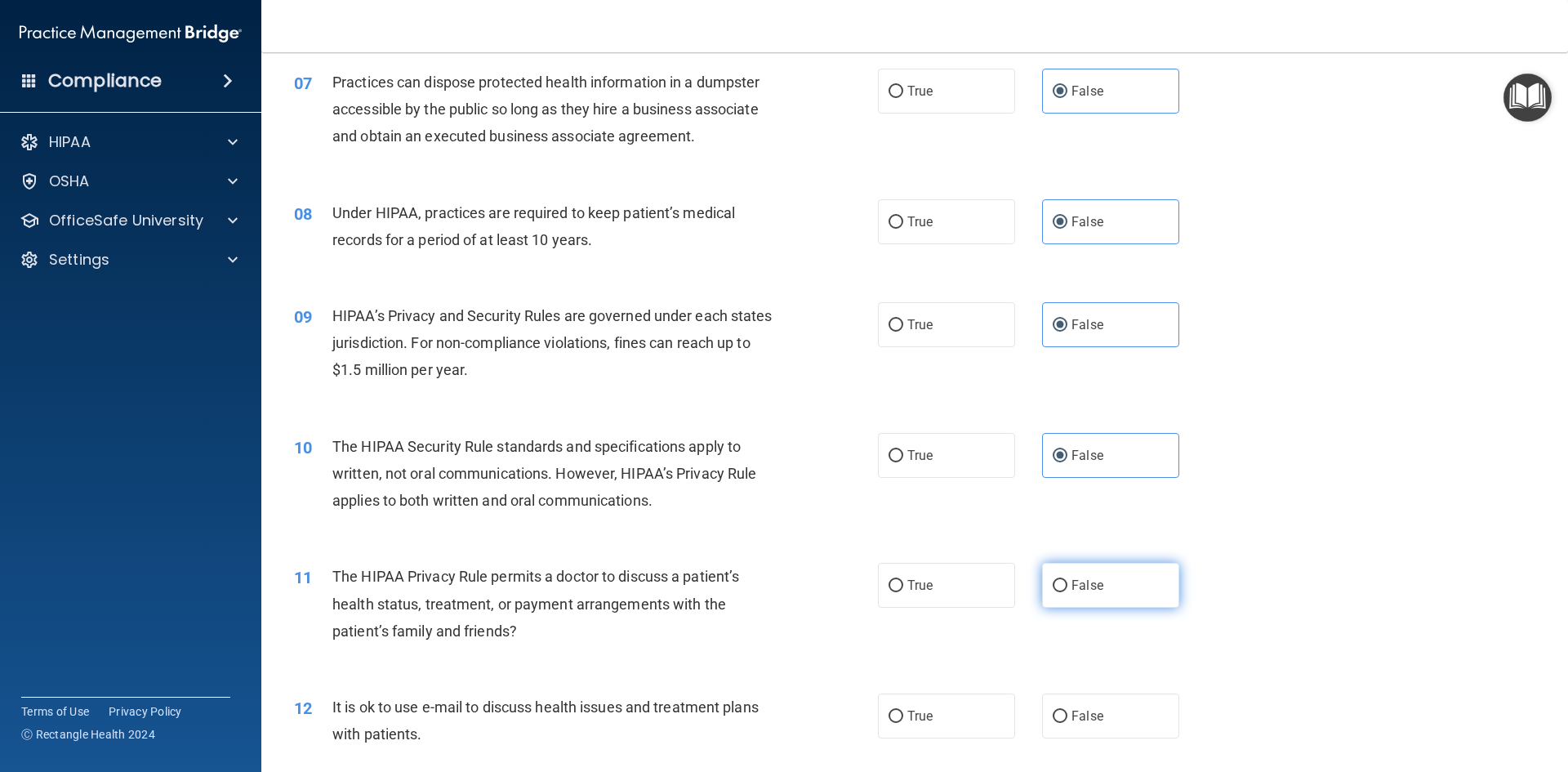
radio input "true"
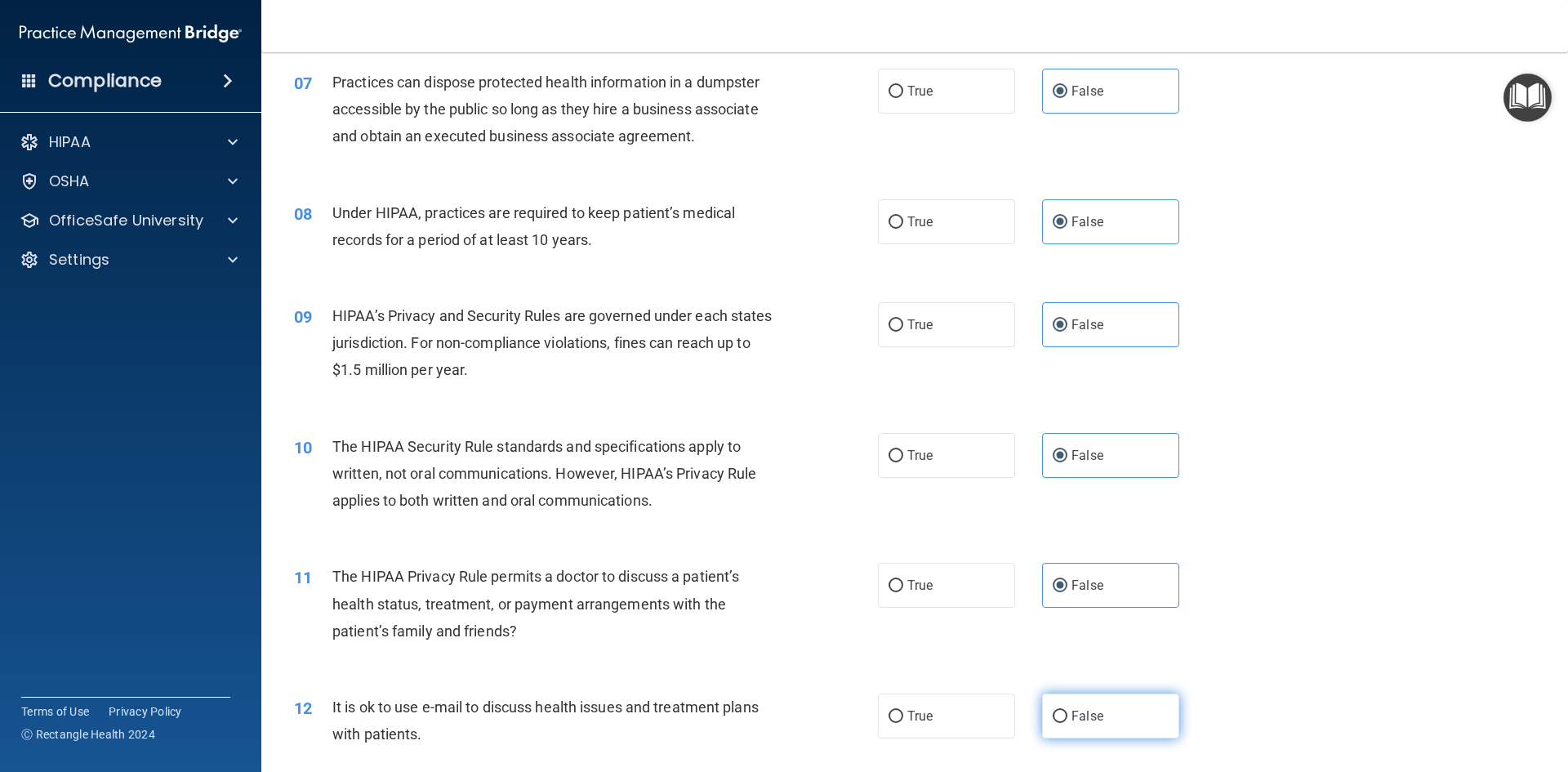
click at [1119, 704] on label "False" at bounding box center [1111, 715] width 137 height 45
click at [1068, 710] on input "False" at bounding box center [1059, 716] width 14 height 13
radio input "true"
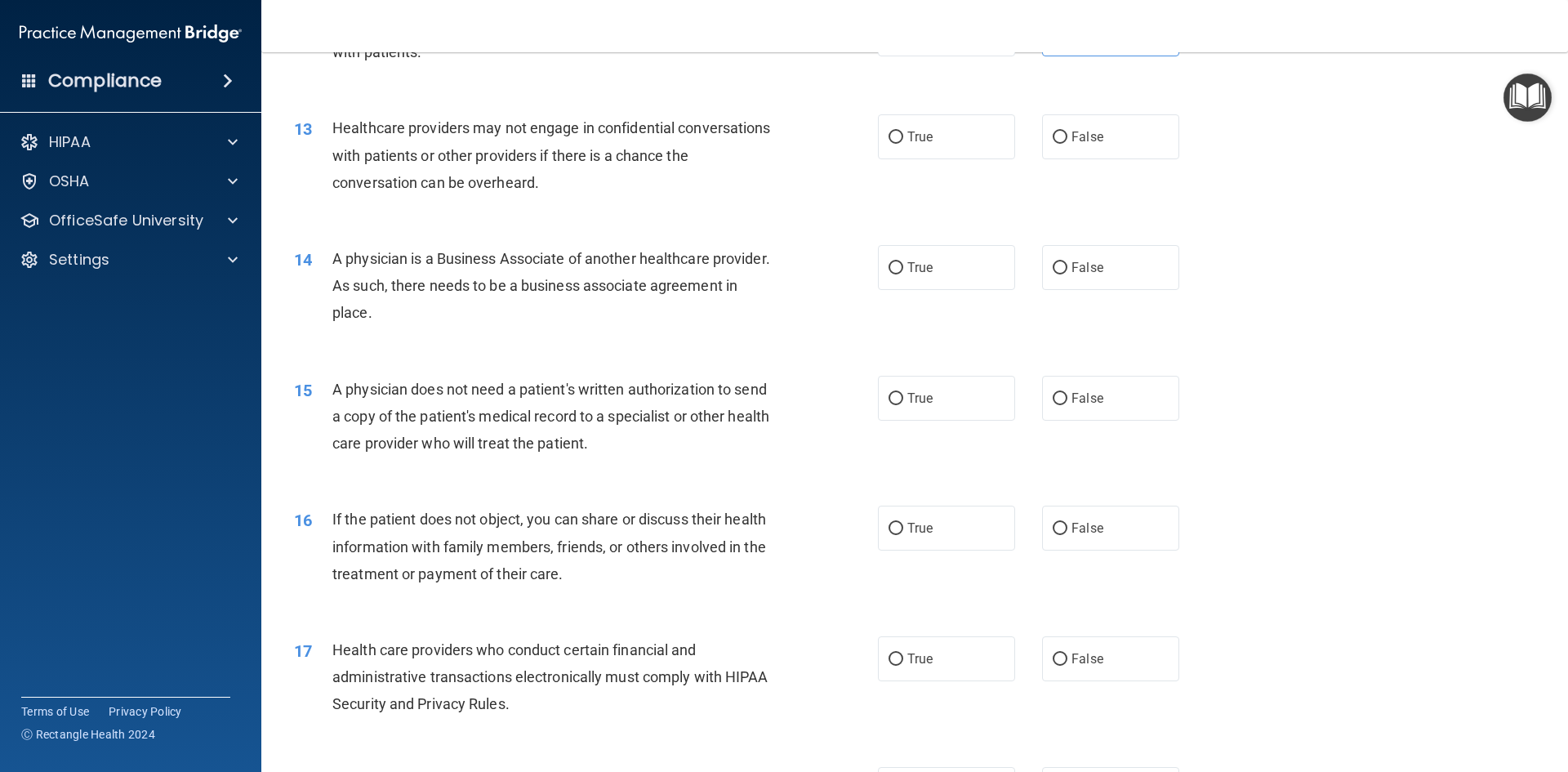
scroll to position [1524, 0]
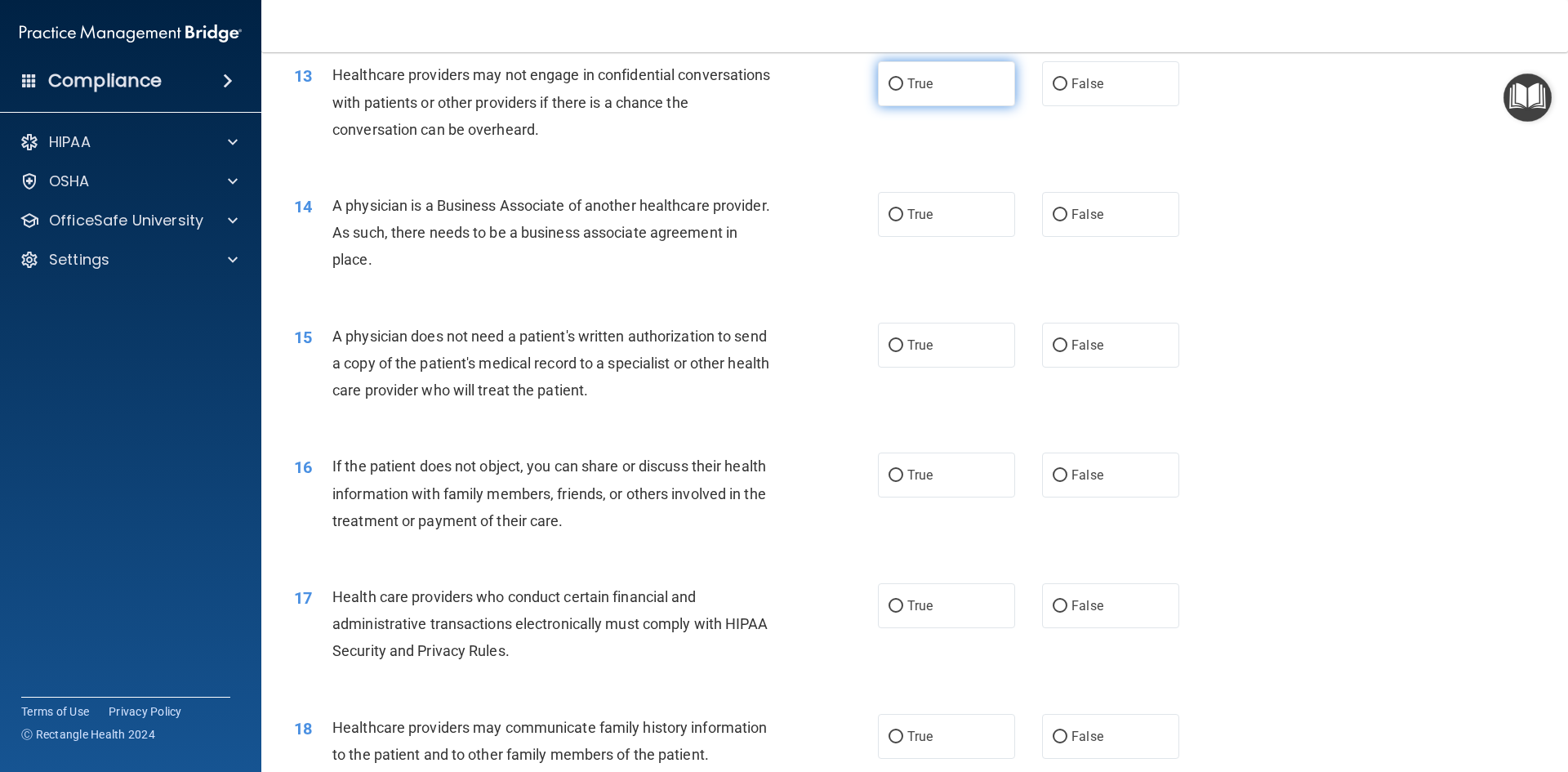
click at [946, 98] on label "True" at bounding box center [946, 84] width 137 height 45
click at [903, 90] on input "True" at bounding box center [896, 84] width 14 height 13
radio input "true"
click at [954, 234] on label "True" at bounding box center [946, 214] width 137 height 45
click at [903, 221] on input "True" at bounding box center [896, 215] width 14 height 13
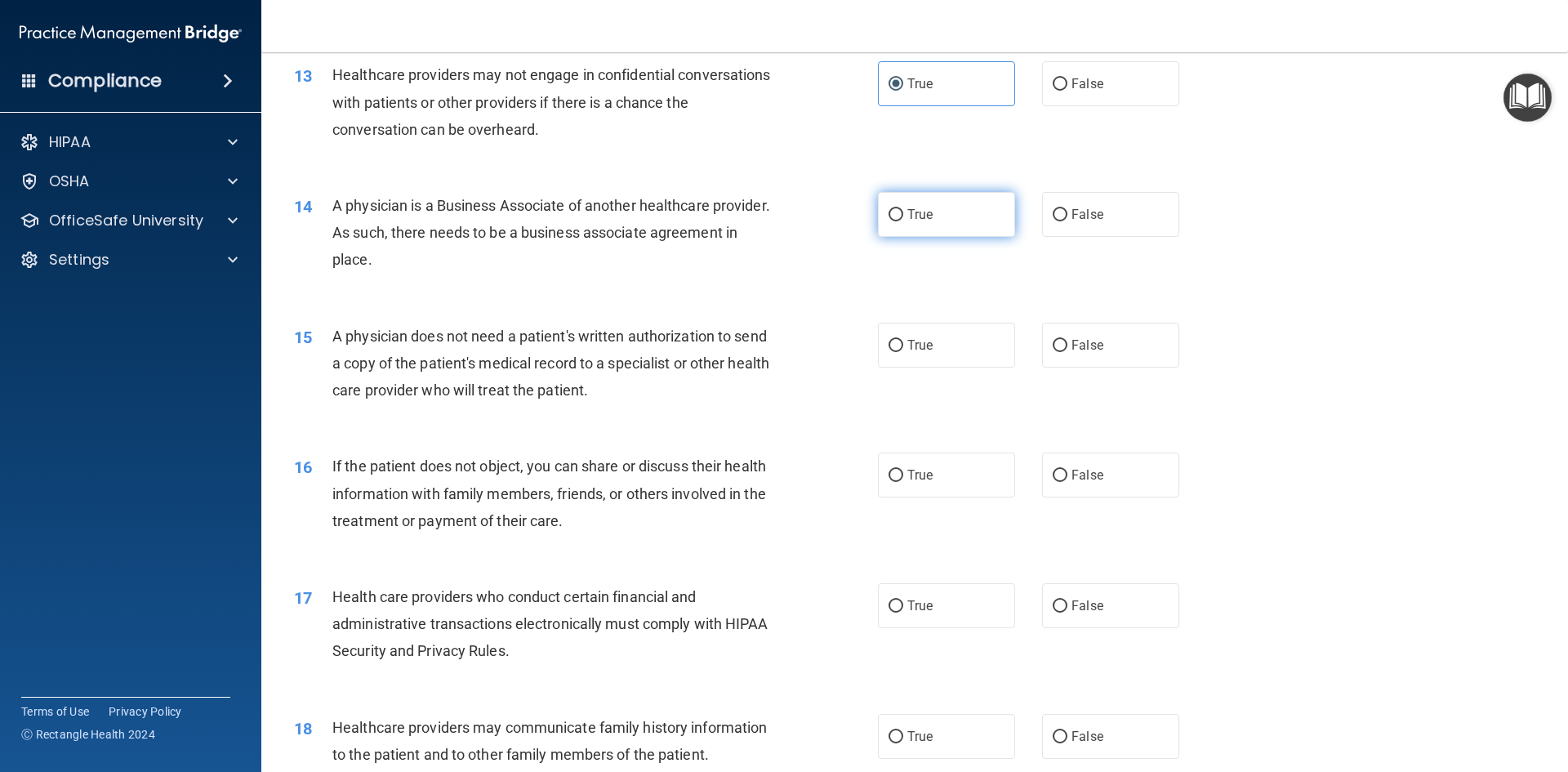
radio input "true"
click at [956, 378] on div "15 A physician does not need a patient's written authorization to send a copy o…" at bounding box center [915, 367] width 1266 height 131
click at [961, 329] on label "True" at bounding box center [946, 345] width 137 height 45
click at [903, 340] on input "True" at bounding box center [896, 345] width 14 height 13
radio input "true"
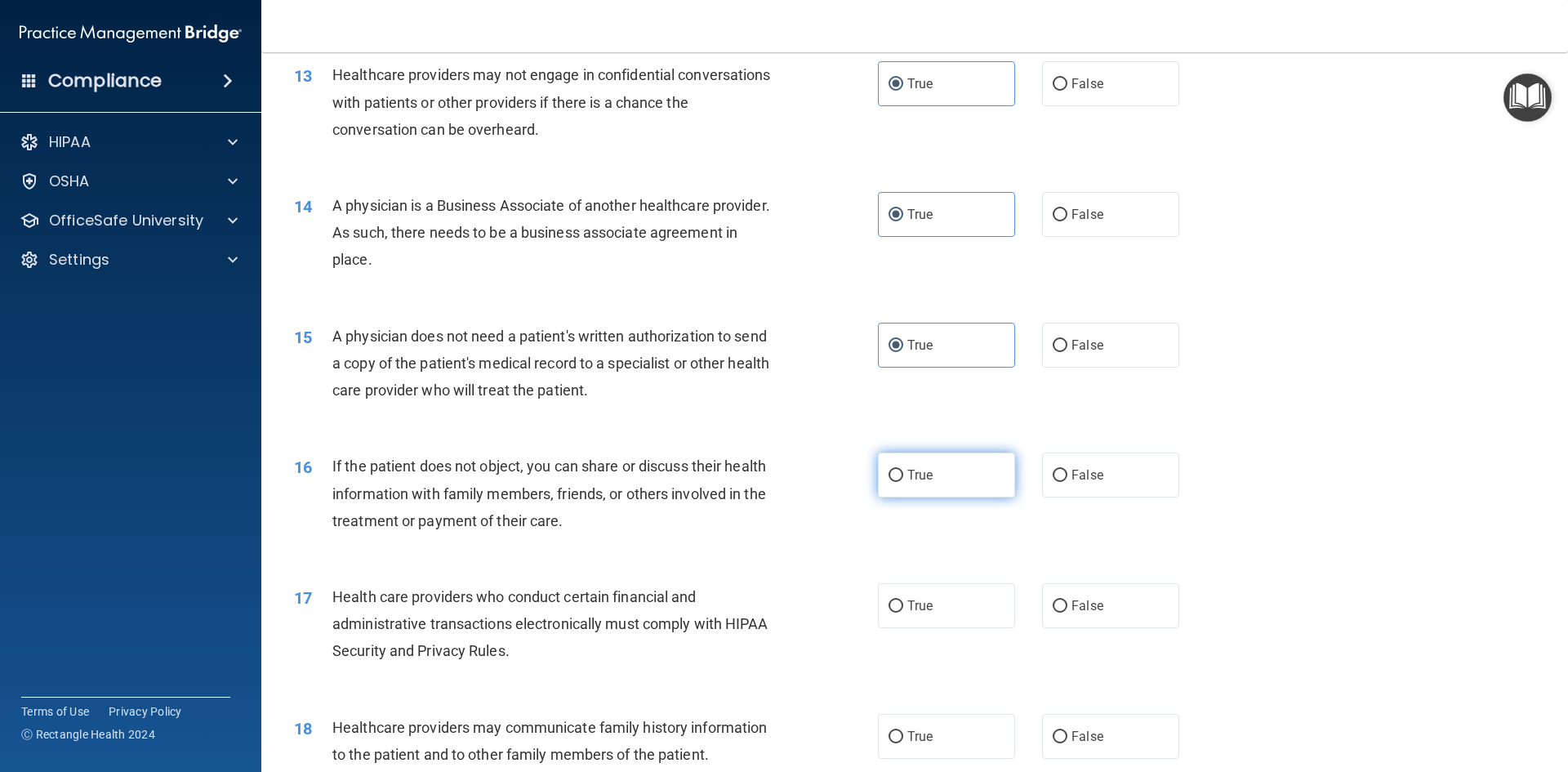
click at [930, 475] on label "True" at bounding box center [946, 475] width 137 height 45
click at [903, 475] on input "True" at bounding box center [896, 476] width 14 height 13
radio input "true"
click at [917, 604] on span "True" at bounding box center [920, 606] width 25 height 15
click at [903, 604] on input "True" at bounding box center [896, 606] width 14 height 13
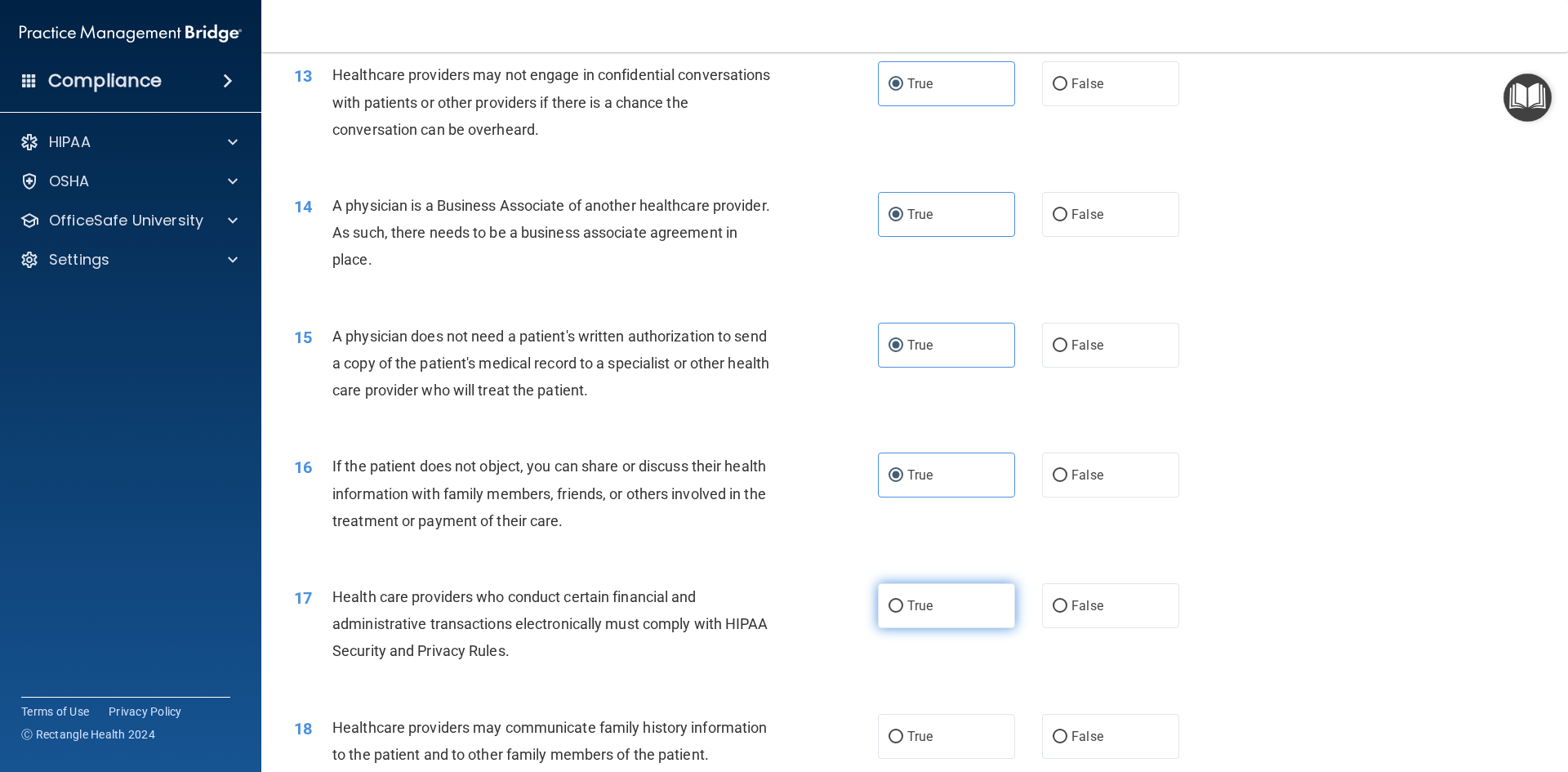
radio input "true"
click at [918, 726] on label "True" at bounding box center [946, 736] width 137 height 45
click at [903, 731] on input "True" at bounding box center [896, 737] width 14 height 13
radio input "true"
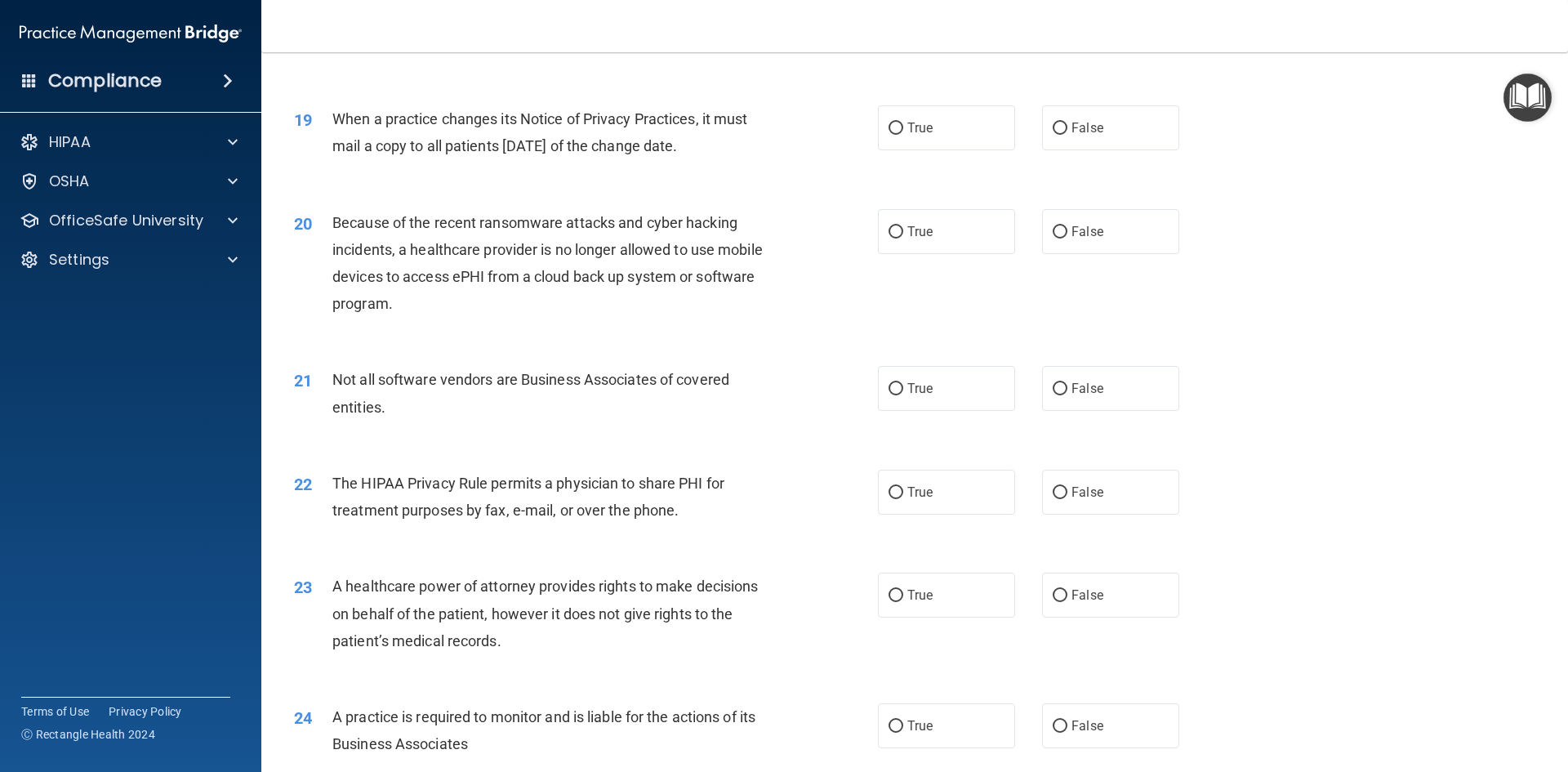
scroll to position [2259, 0]
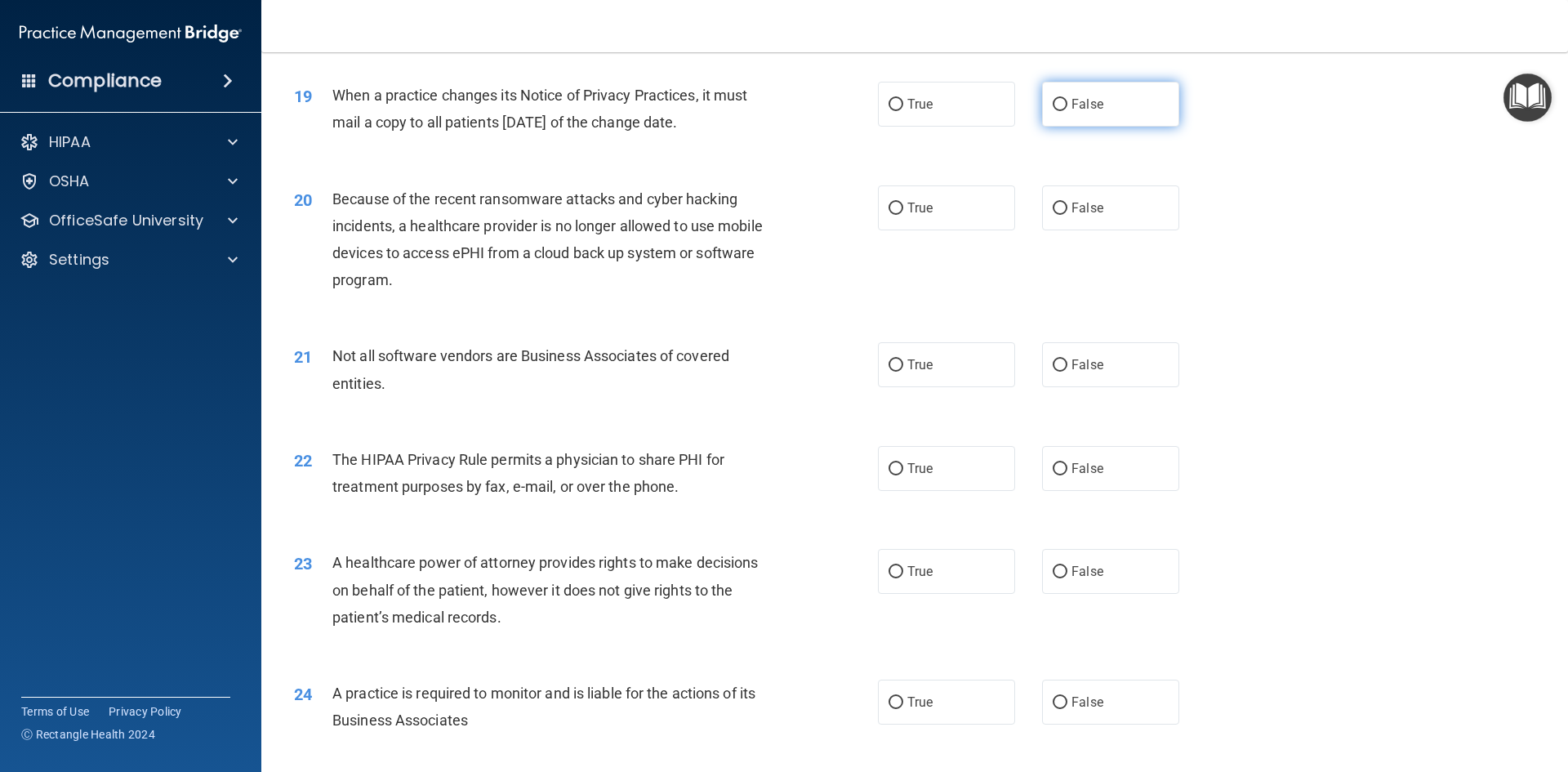
click at [1111, 99] on label "False" at bounding box center [1111, 104] width 137 height 45
click at [1068, 99] on input "False" at bounding box center [1059, 105] width 14 height 13
radio input "true"
click at [1076, 219] on label "False" at bounding box center [1111, 207] width 137 height 45
click at [1068, 215] on input "False" at bounding box center [1059, 209] width 14 height 13
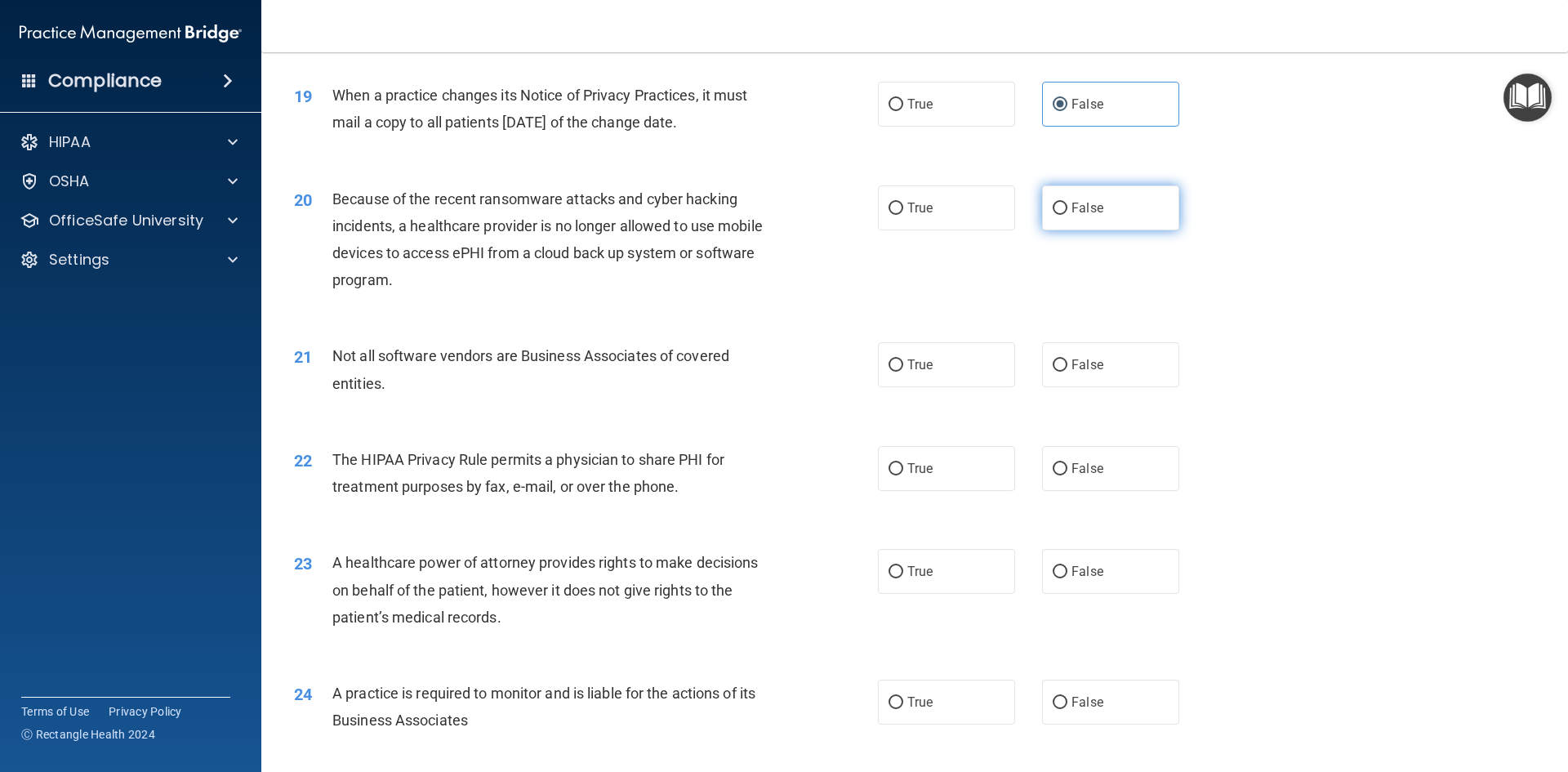
radio input "true"
click at [929, 368] on label "True" at bounding box center [946, 364] width 137 height 45
click at [903, 368] on input "True" at bounding box center [896, 365] width 14 height 13
radio input "true"
click at [898, 463] on label "True" at bounding box center [946, 468] width 137 height 45
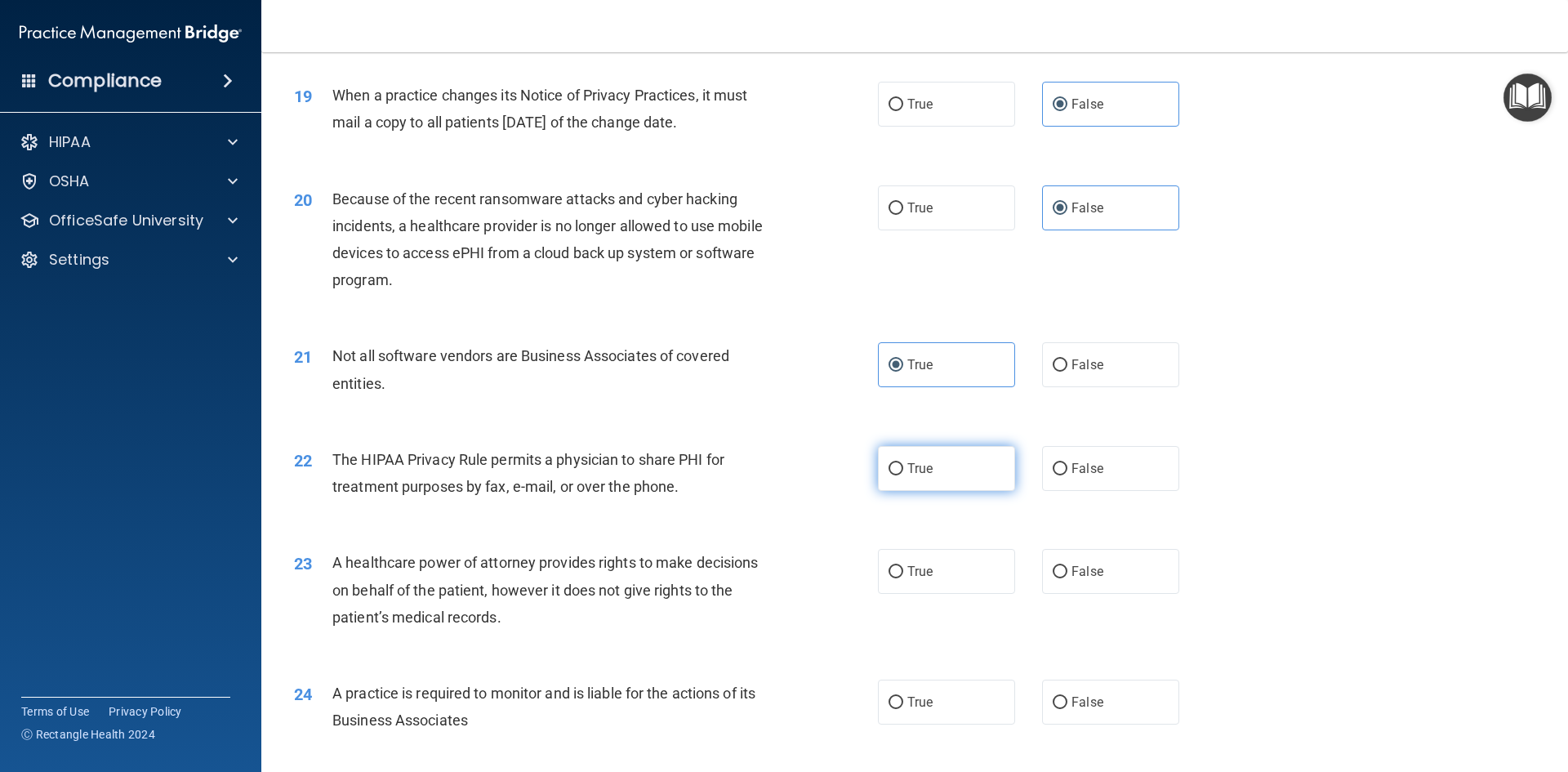
click at [898, 463] on input "True" at bounding box center [896, 469] width 14 height 13
radio input "true"
click at [1086, 574] on span "False" at bounding box center [1088, 571] width 32 height 15
click at [1068, 574] on input "False" at bounding box center [1059, 572] width 14 height 13
radio input "true"
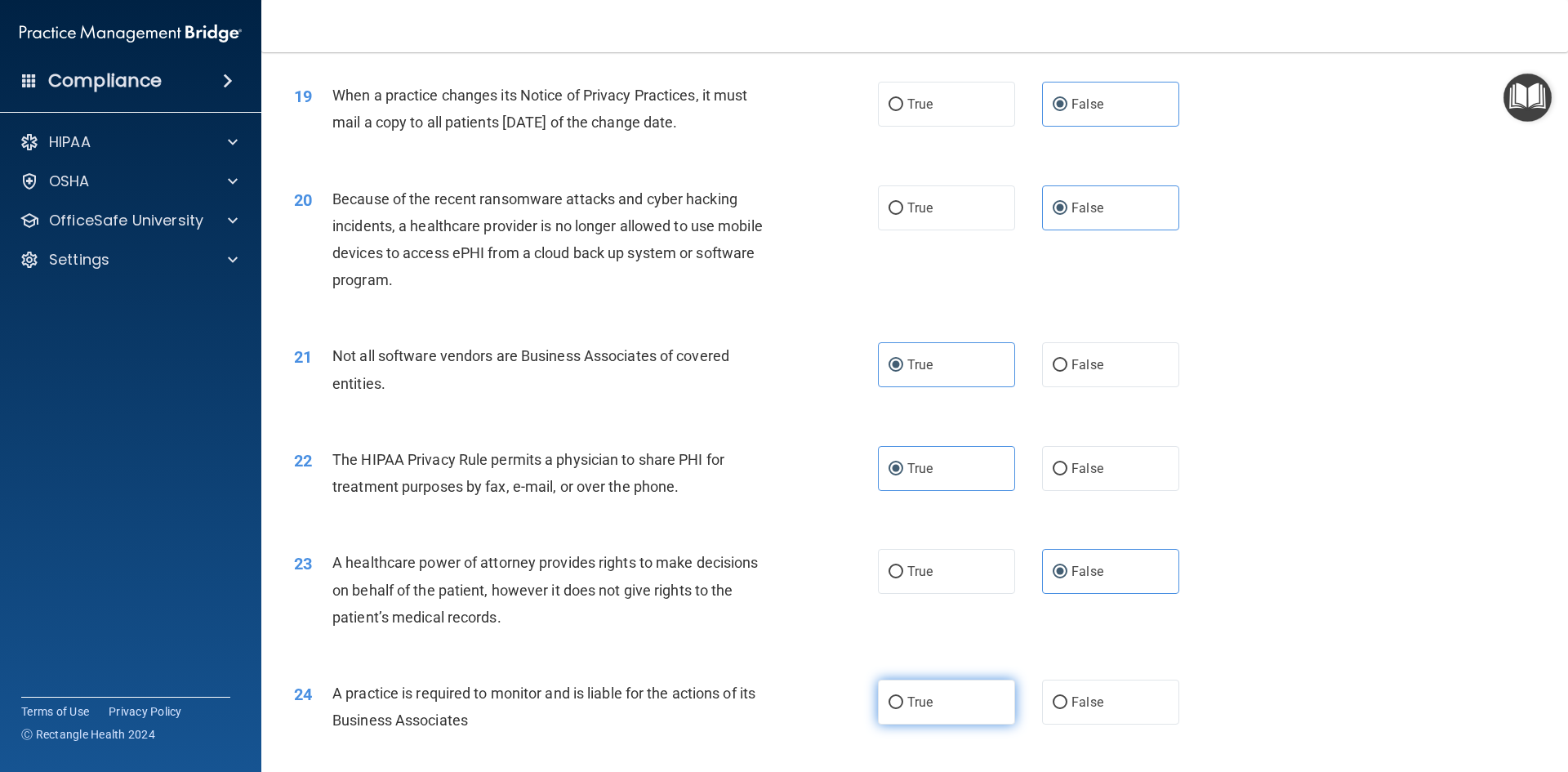
click at [900, 702] on label "True" at bounding box center [946, 701] width 137 height 45
click at [900, 702] on input "True" at bounding box center [896, 703] width 14 height 13
radio input "true"
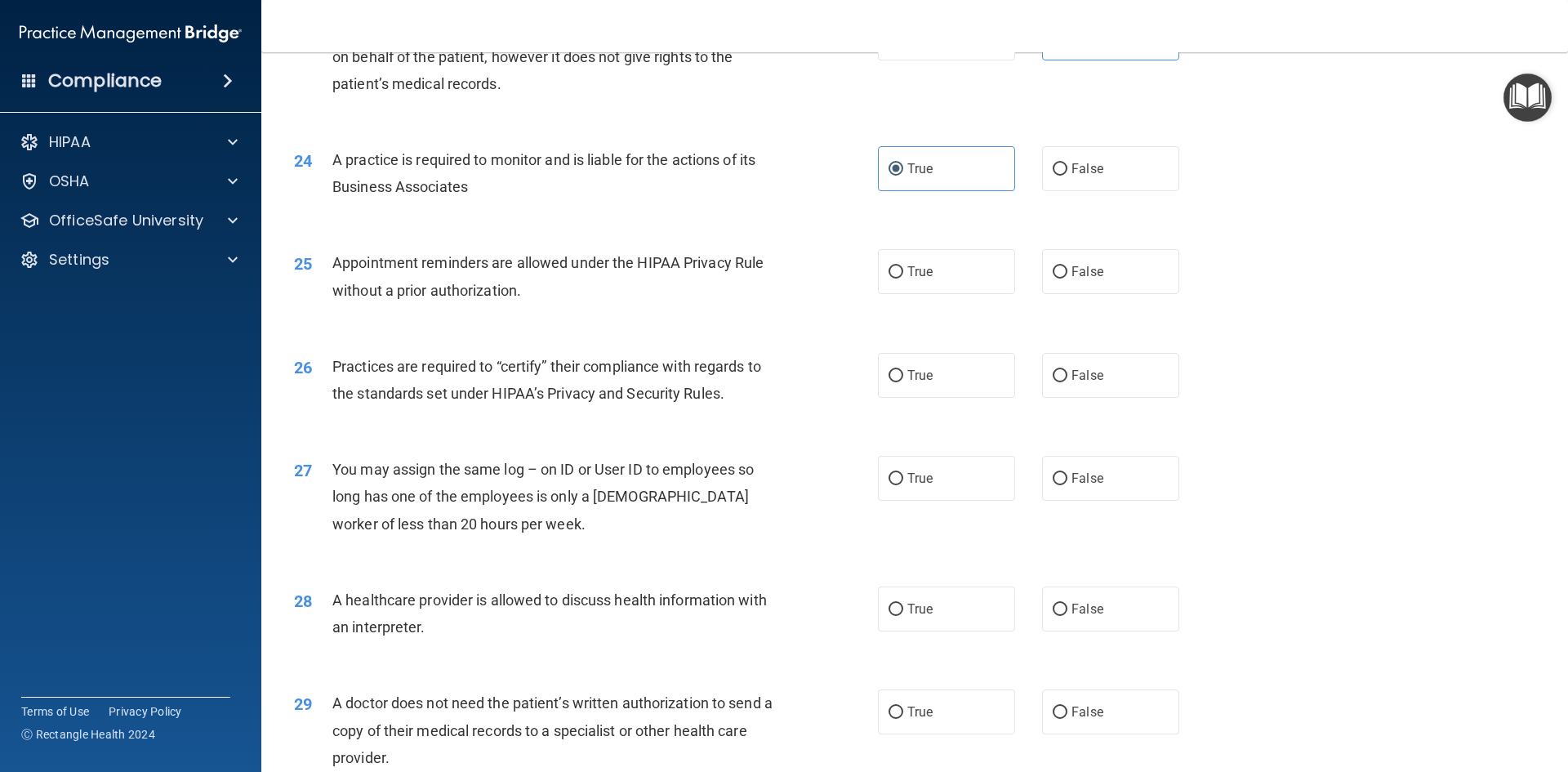
scroll to position [2748, 0]
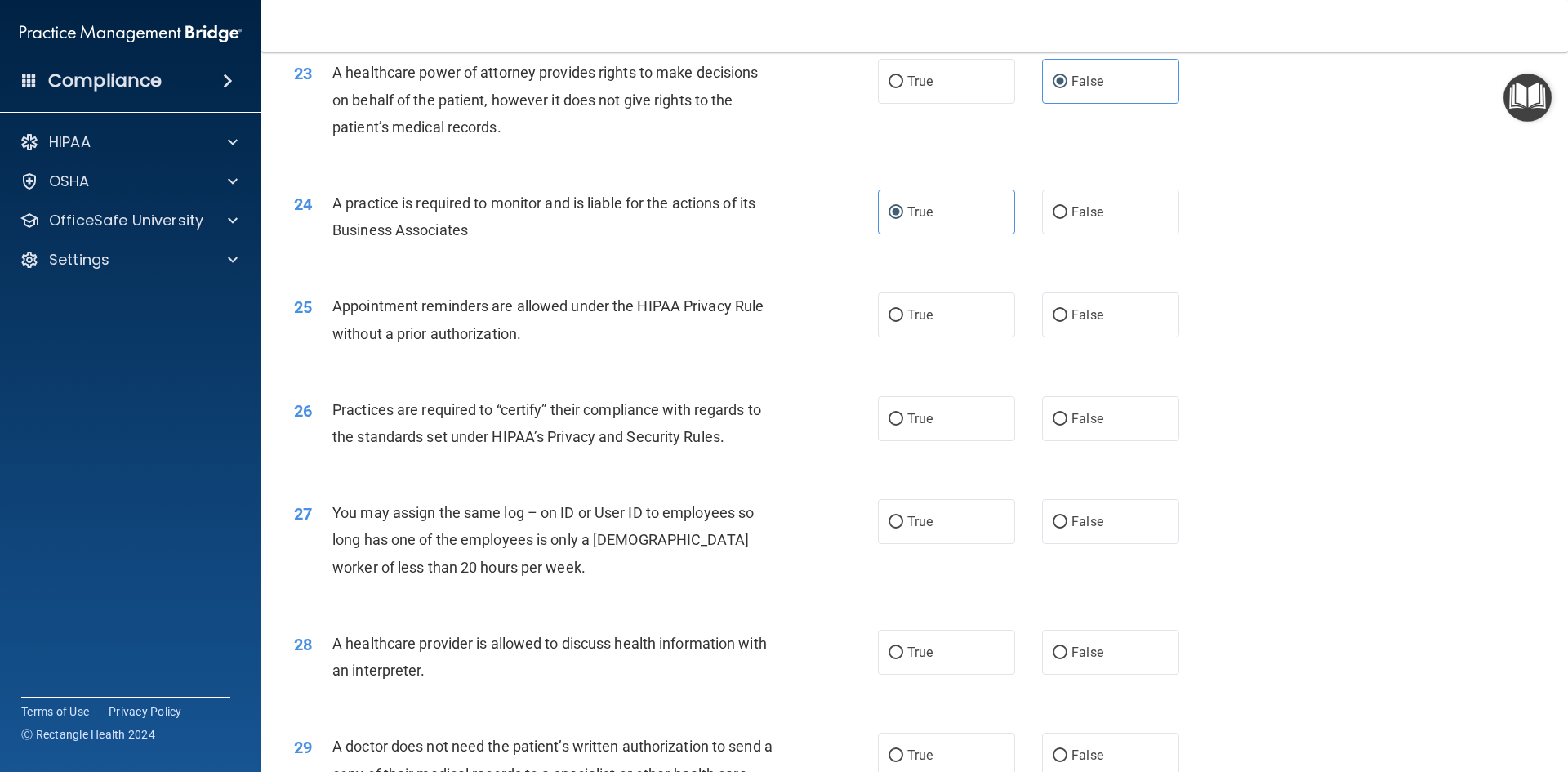
click at [594, 357] on div "25 Appointment reminders are allowed under the HIPAA Privacy Rule without a pri…" at bounding box center [915, 323] width 1266 height 103
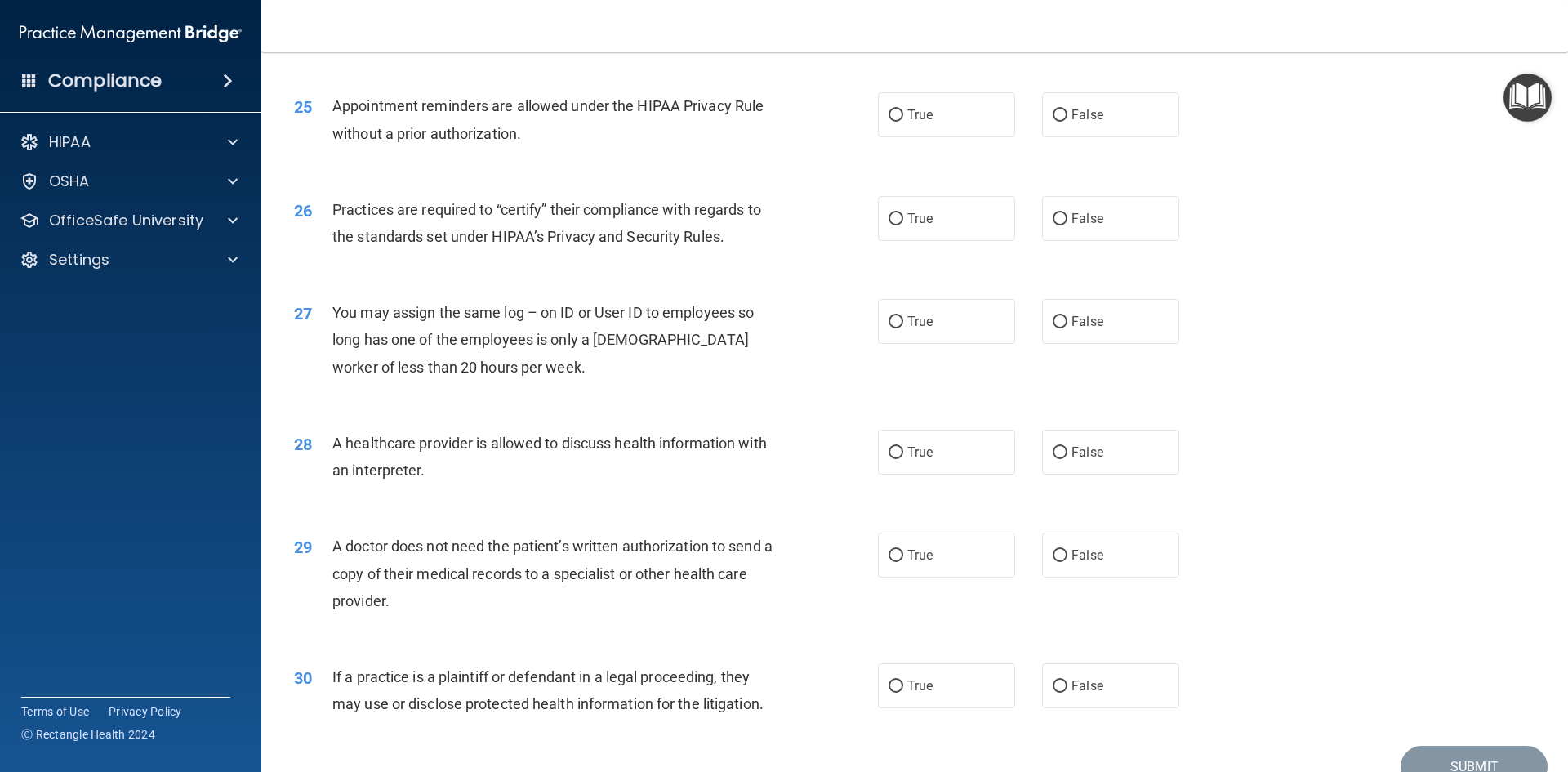
scroll to position [2989, 0]
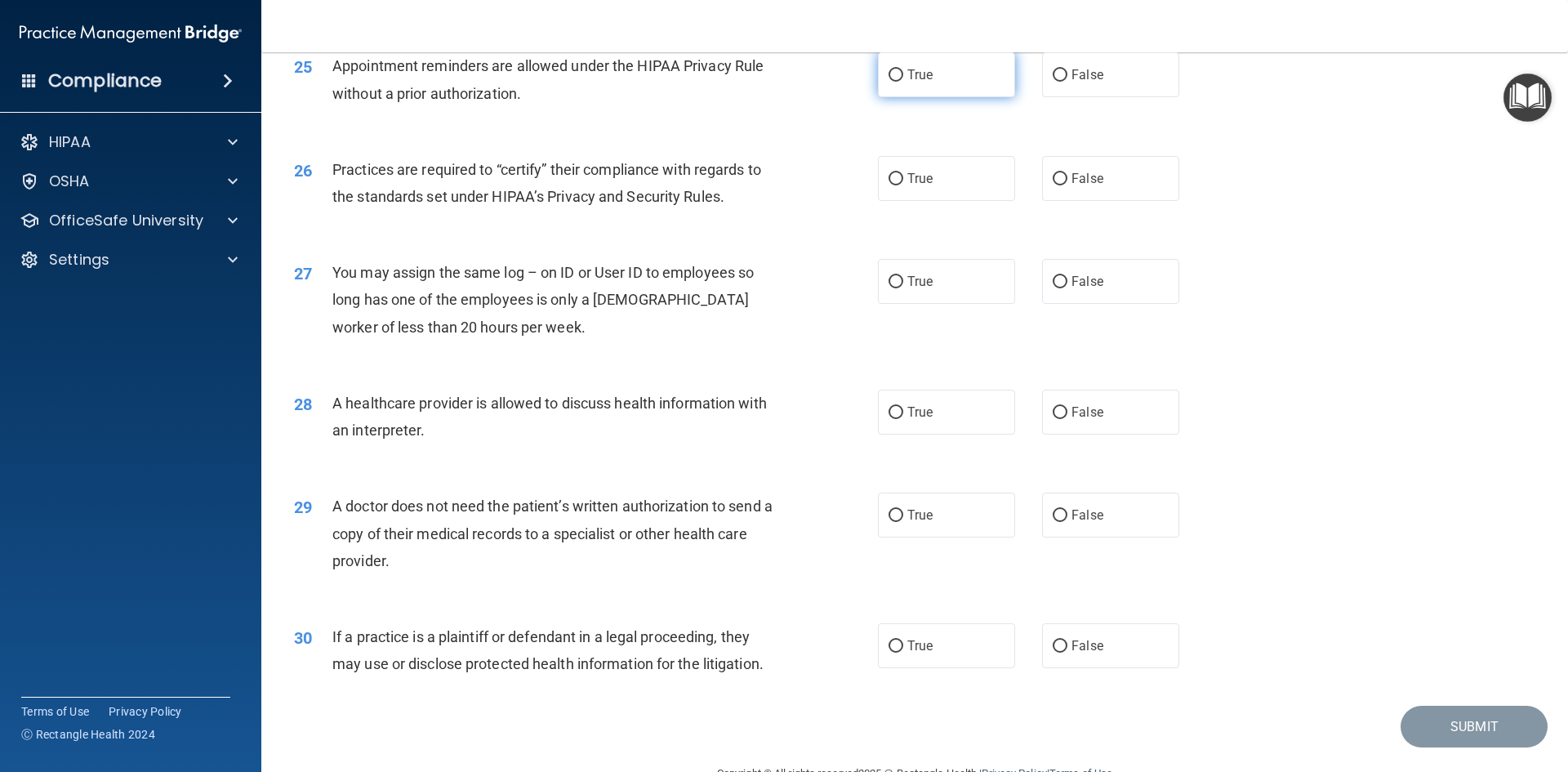
click at [908, 54] on label "True" at bounding box center [946, 74] width 137 height 45
click at [903, 69] on input "True" at bounding box center [896, 75] width 14 height 13
radio input "true"
click at [924, 171] on span "True" at bounding box center [920, 178] width 25 height 15
click at [903, 173] on input "True" at bounding box center [896, 179] width 14 height 13
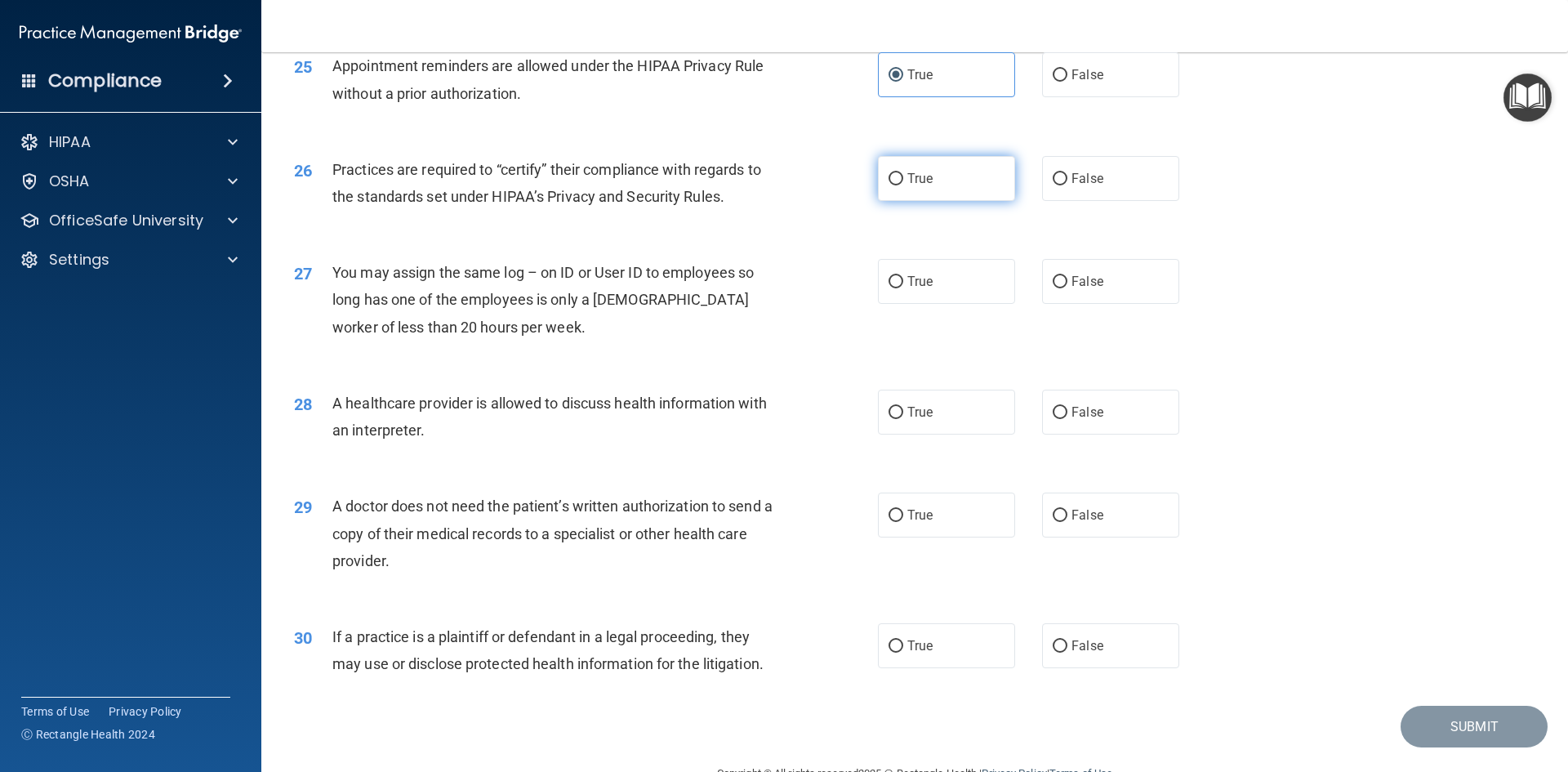
radio input "true"
click at [1126, 275] on label "False" at bounding box center [1111, 280] width 137 height 45
click at [1068, 276] on input "False" at bounding box center [1059, 282] width 14 height 13
radio input "true"
click at [946, 423] on label "True" at bounding box center [946, 411] width 137 height 45
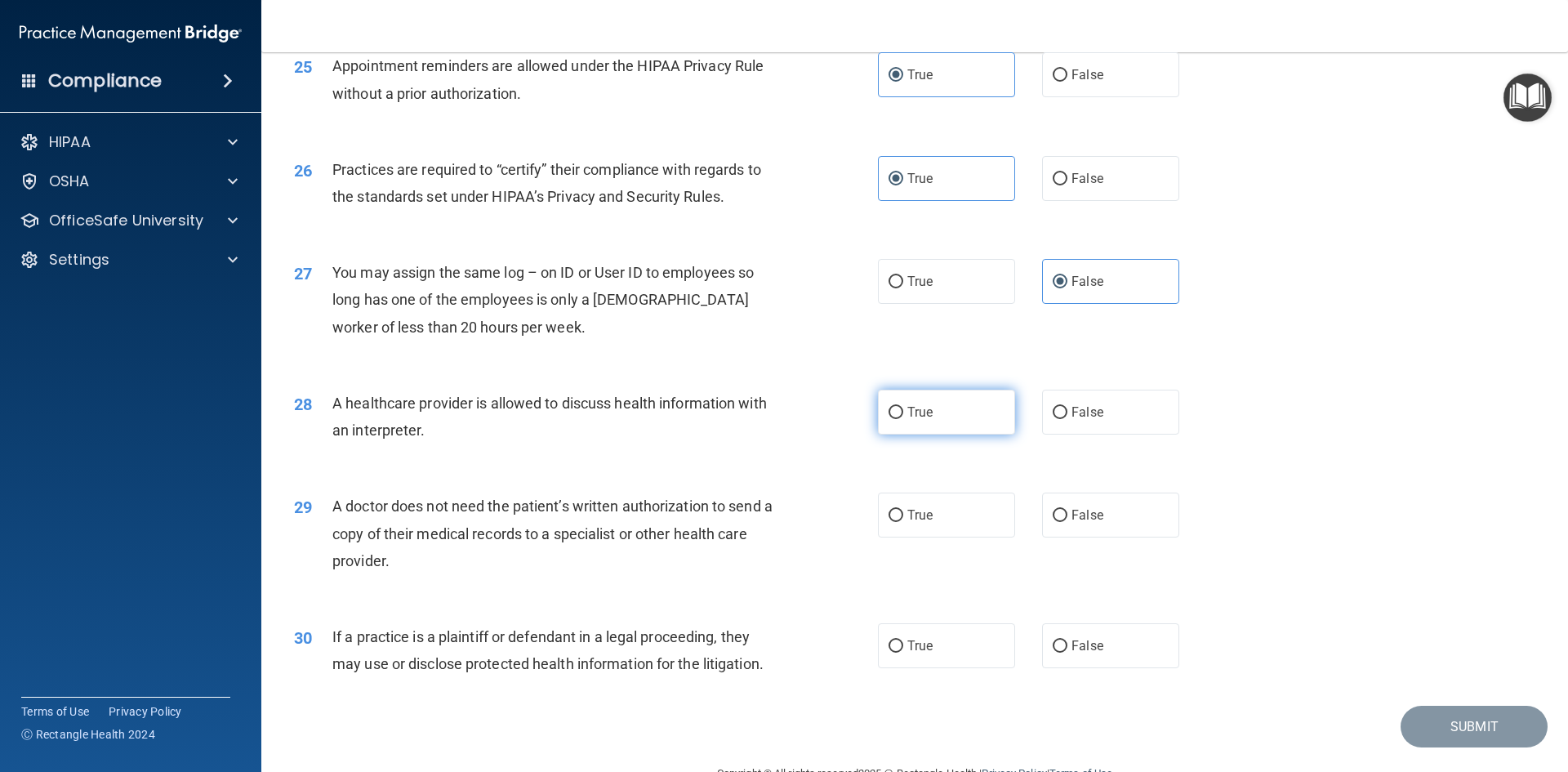
click at [903, 419] on input "True" at bounding box center [896, 412] width 14 height 13
radio input "true"
click at [937, 509] on label "True" at bounding box center [946, 514] width 137 height 45
click at [903, 509] on input "True" at bounding box center [896, 515] width 14 height 13
radio input "true"
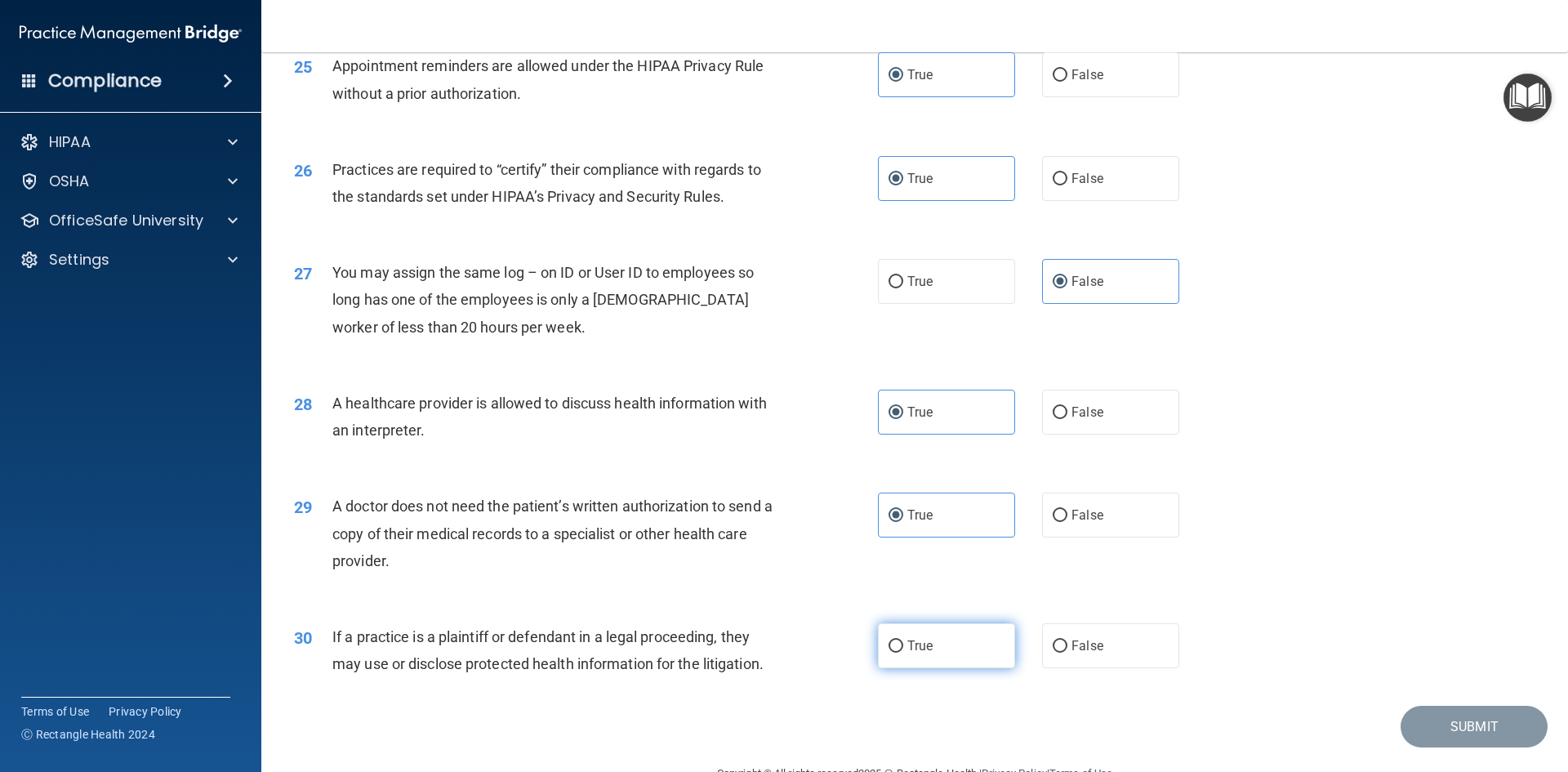
click at [956, 647] on label "True" at bounding box center [946, 645] width 137 height 45
click at [903, 647] on input "True" at bounding box center [896, 646] width 14 height 13
radio input "true"
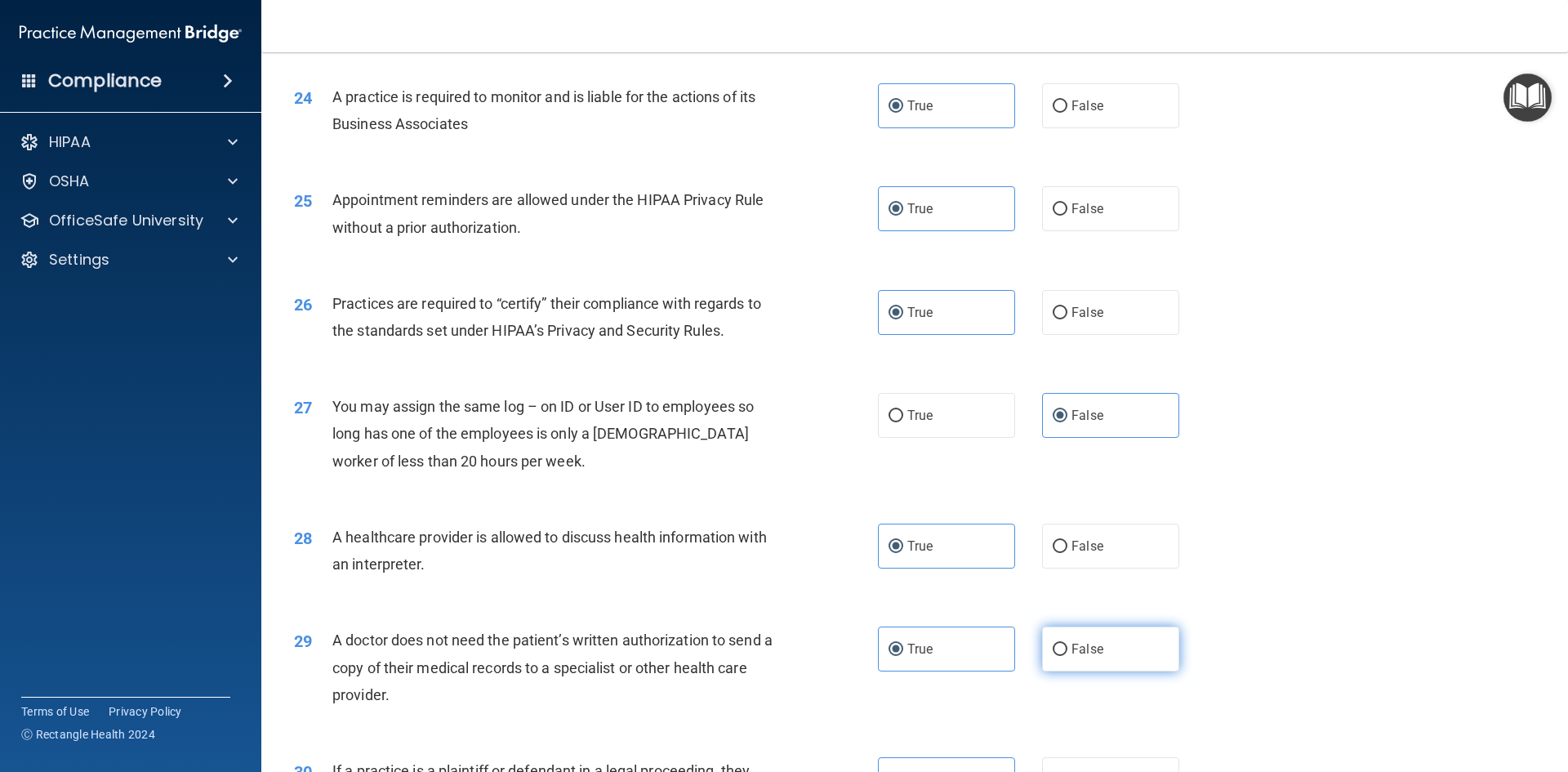
scroll to position [3030, 0]
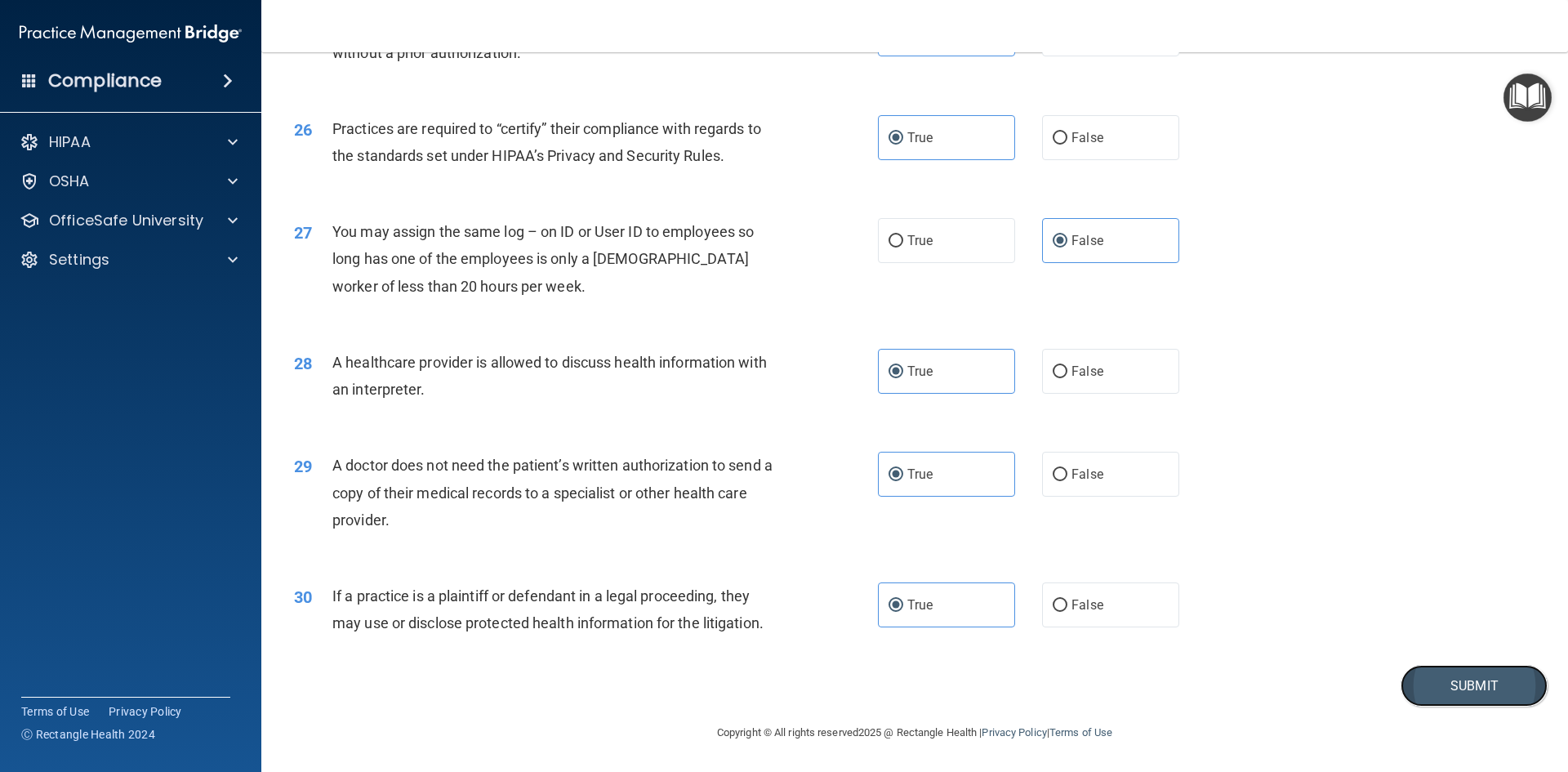
click at [1472, 677] on button "Submit" at bounding box center [1474, 685] width 147 height 41
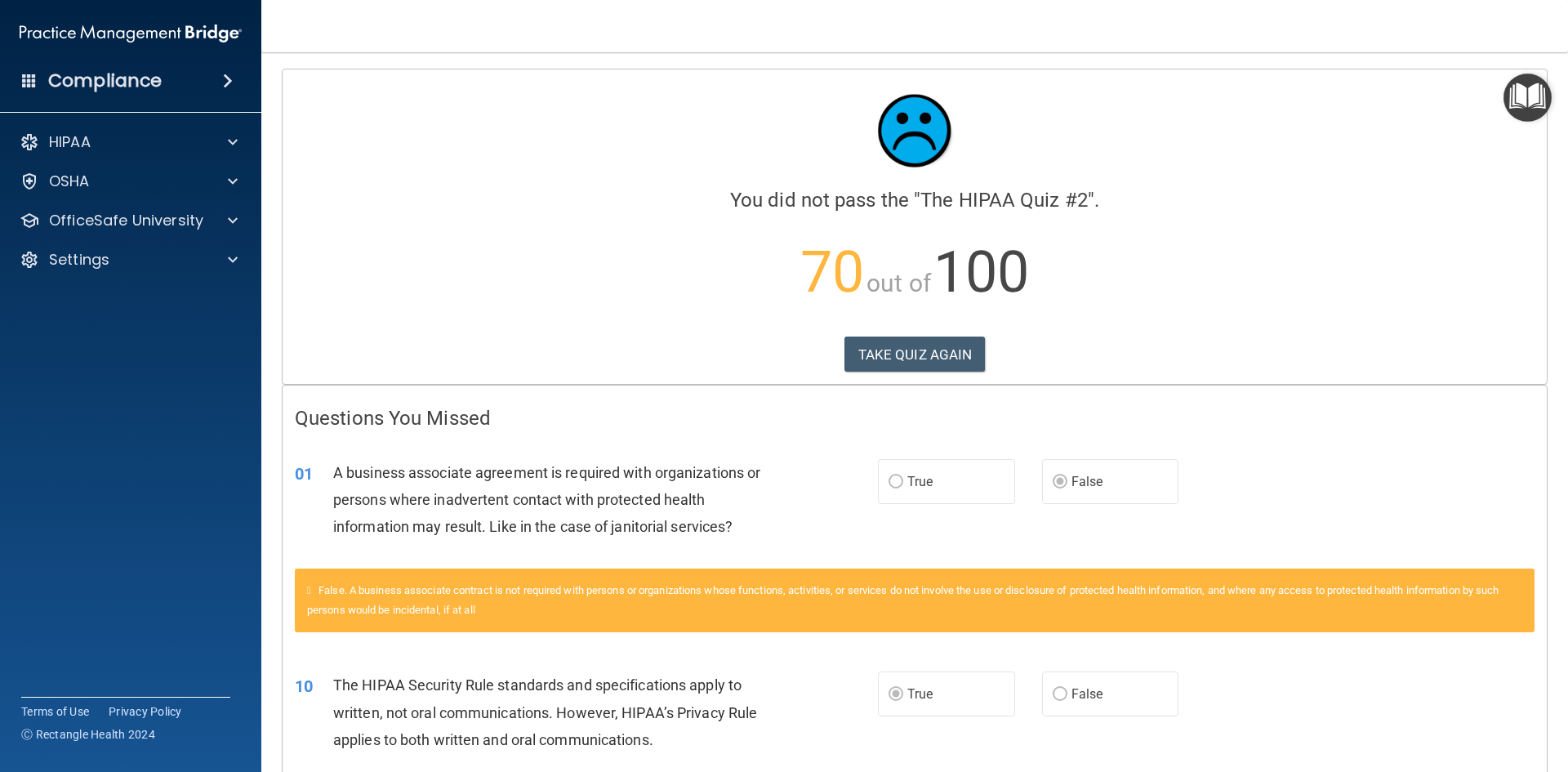
scroll to position [245, 0]
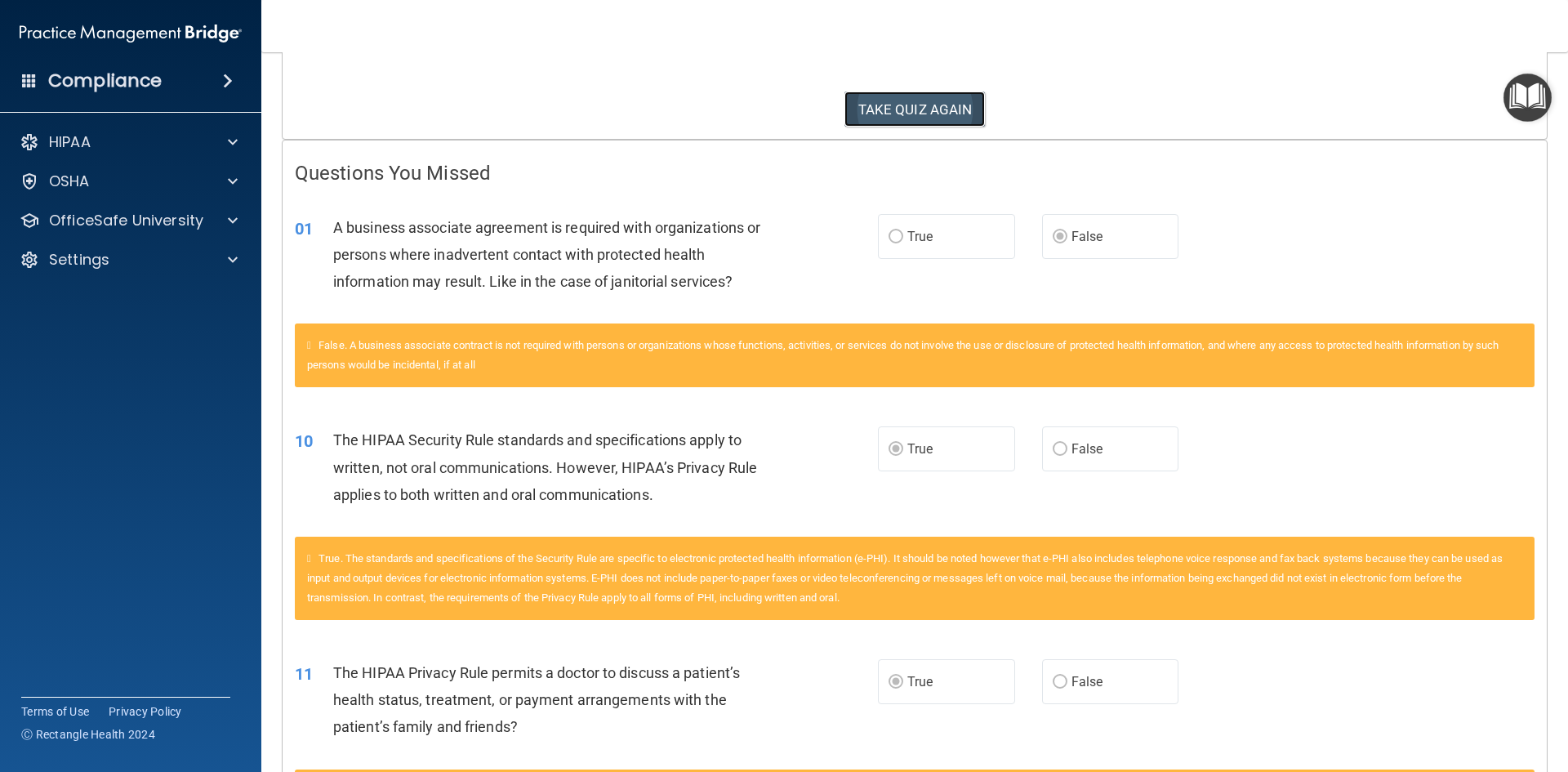
click at [937, 111] on button "TAKE QUIZ AGAIN" at bounding box center [915, 109] width 141 height 36
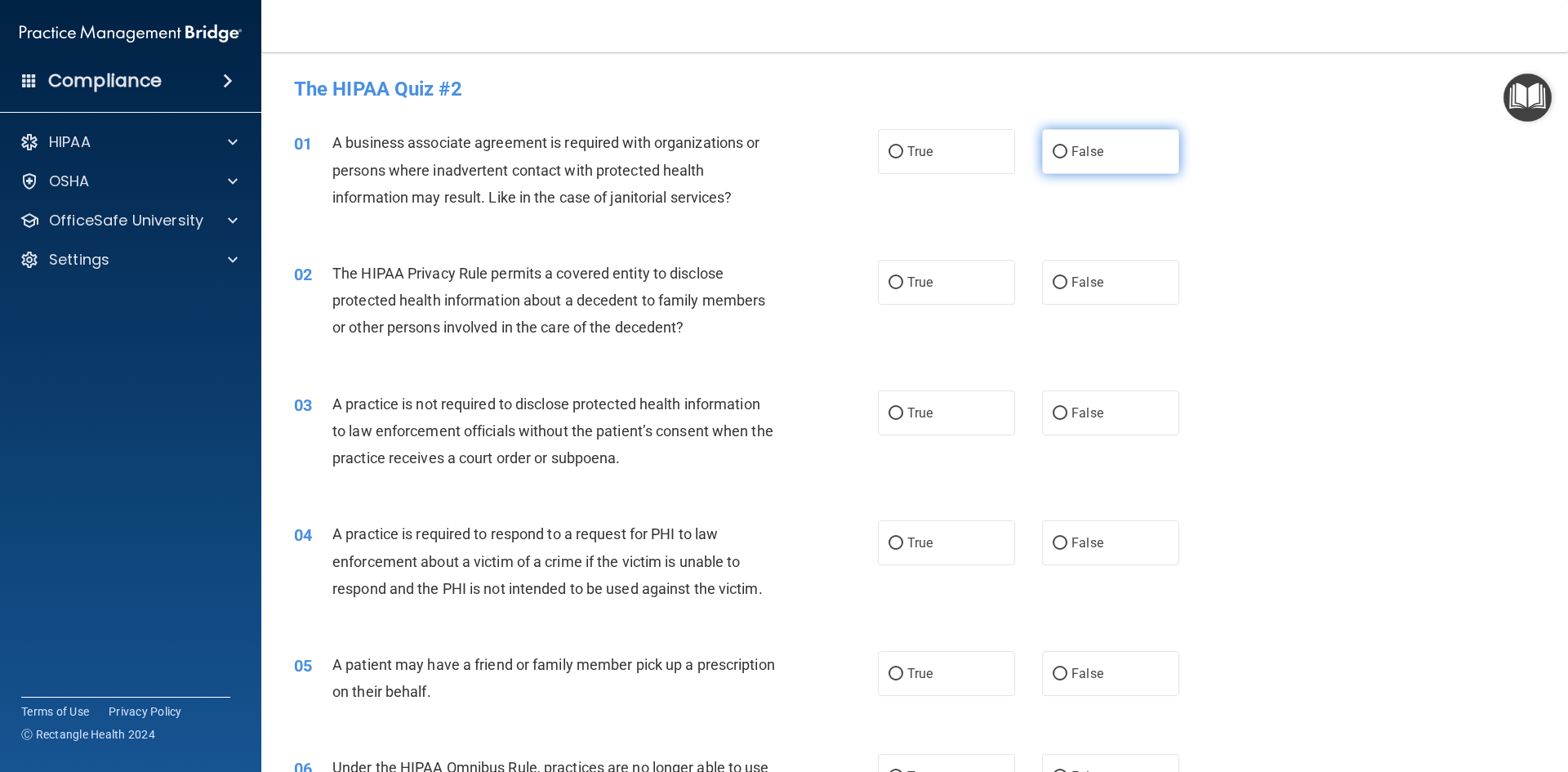
click at [1074, 150] on span "False" at bounding box center [1088, 151] width 32 height 15
click at [1068, 150] on input "False" at bounding box center [1059, 152] width 14 height 13
radio input "true"
click at [908, 289] on span "True" at bounding box center [920, 282] width 25 height 15
click at [903, 289] on input "True" at bounding box center [896, 283] width 14 height 13
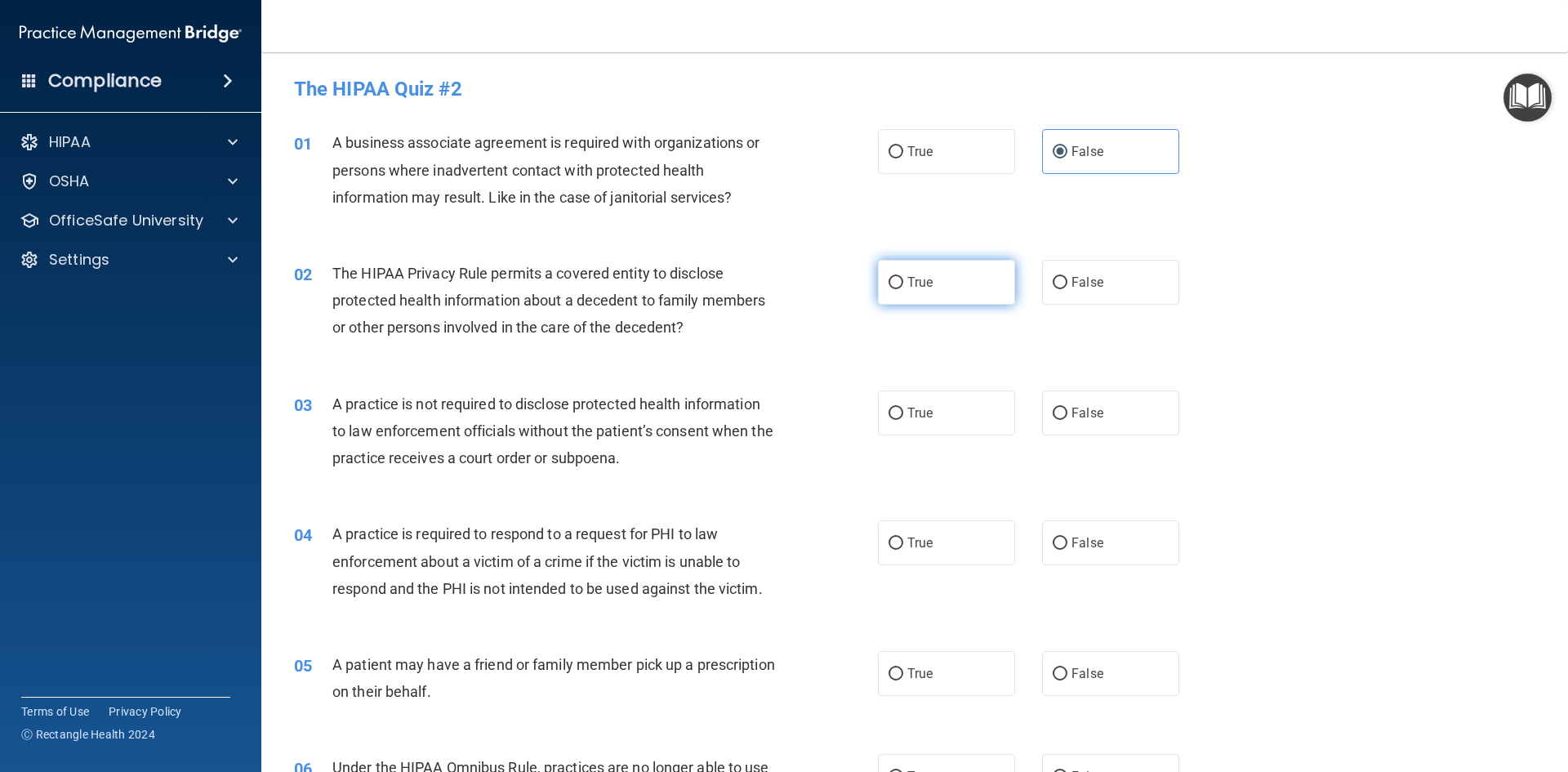
radio input "true"
click at [1099, 417] on label "False" at bounding box center [1111, 412] width 137 height 45
click at [1068, 417] on input "False" at bounding box center [1059, 413] width 14 height 13
radio input "true"
click at [924, 560] on label "True" at bounding box center [946, 542] width 137 height 45
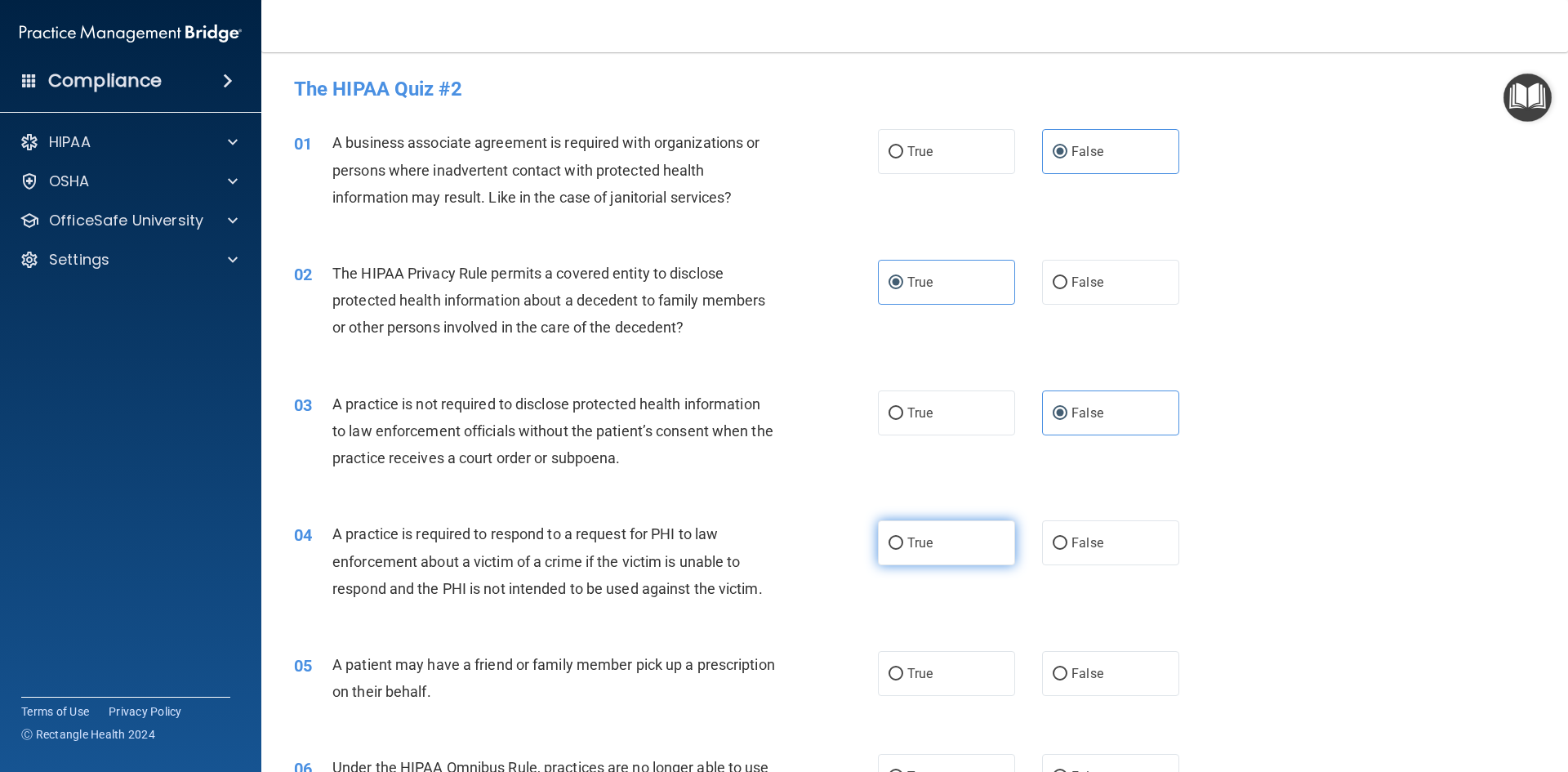
click at [903, 550] on input "True" at bounding box center [896, 543] width 14 height 13
radio input "true"
click at [922, 689] on label "True" at bounding box center [946, 673] width 137 height 45
click at [903, 680] on input "True" at bounding box center [896, 674] width 14 height 13
radio input "true"
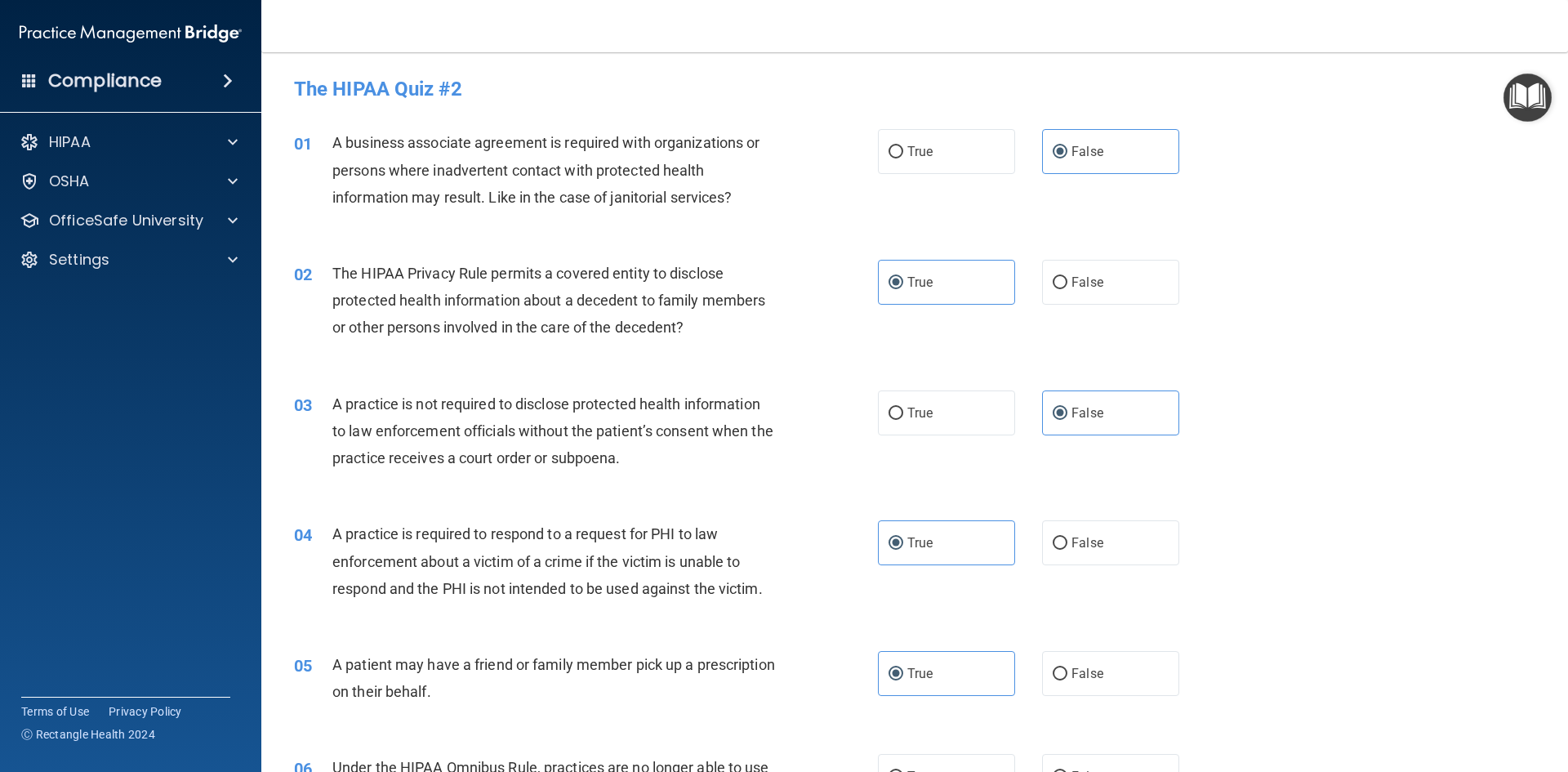
scroll to position [245, 0]
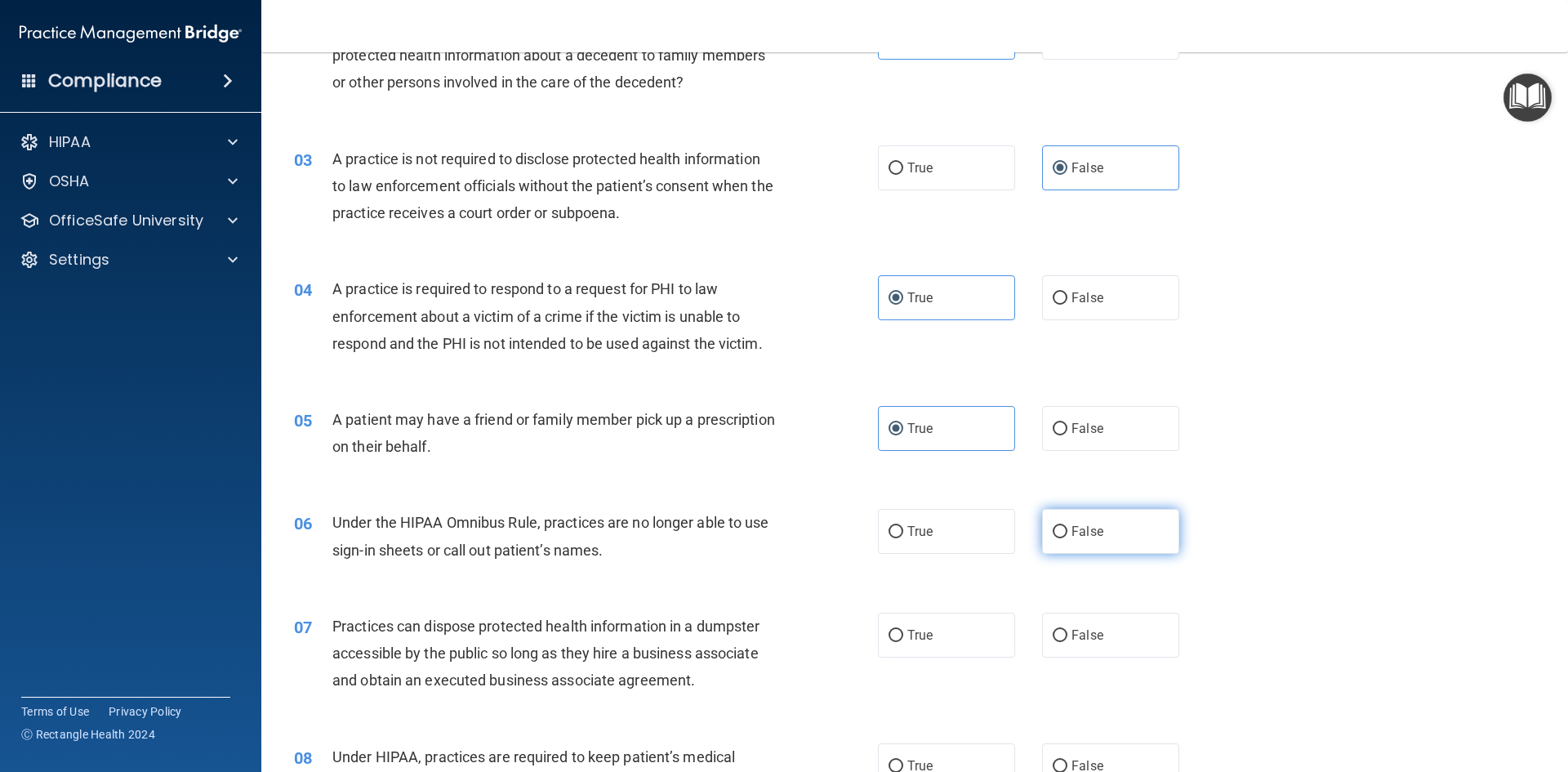
click at [1072, 525] on span "False" at bounding box center [1088, 531] width 32 height 15
click at [1067, 526] on input "False" at bounding box center [1059, 532] width 14 height 13
radio input "true"
click at [1058, 629] on input "False" at bounding box center [1059, 635] width 14 height 13
radio input "true"
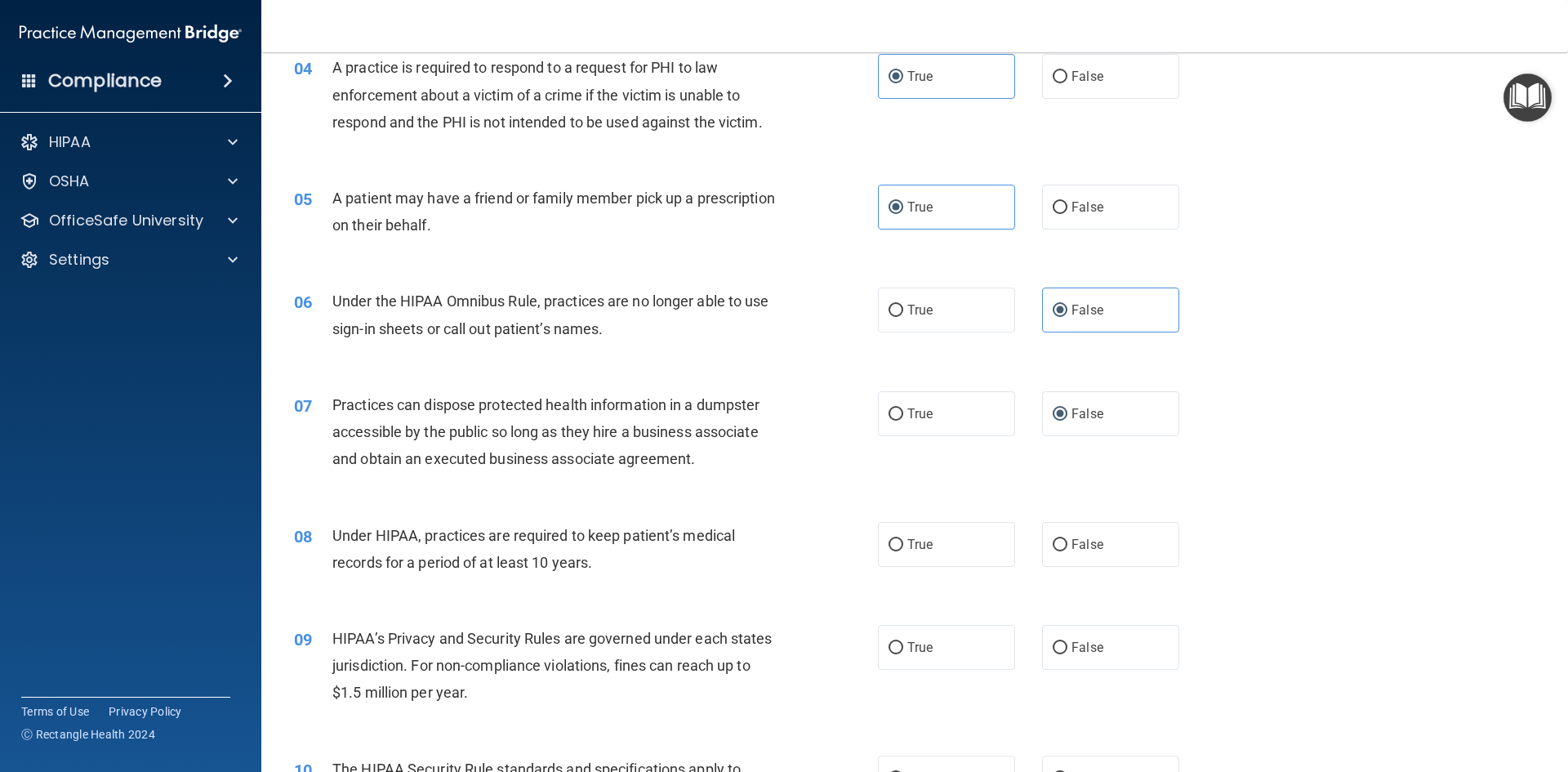
scroll to position [490, 0]
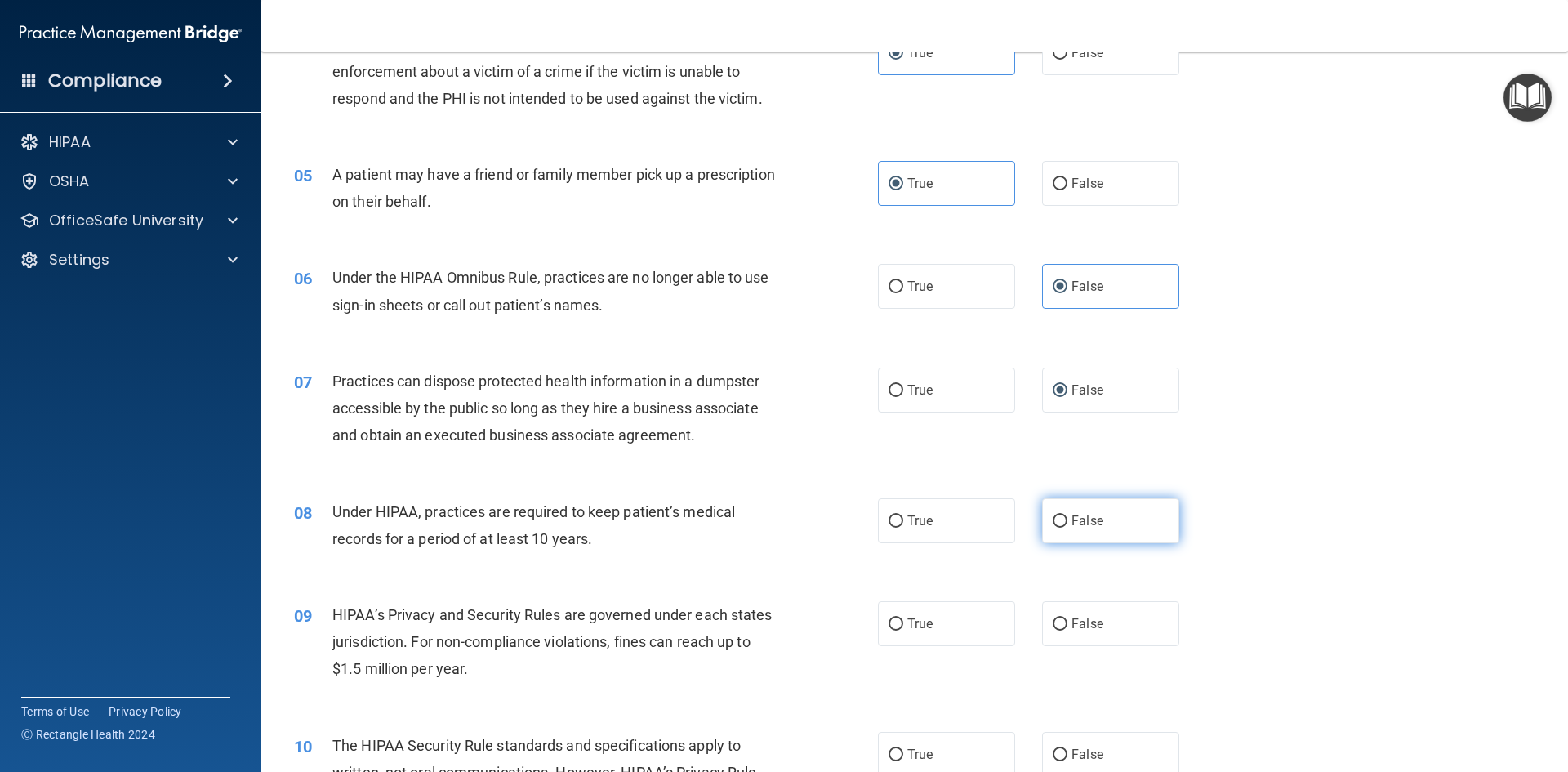
click at [1073, 530] on label "False" at bounding box center [1111, 520] width 137 height 45
click at [1068, 528] on input "False" at bounding box center [1059, 521] width 14 height 13
radio input "true"
click at [1072, 622] on span "False" at bounding box center [1088, 623] width 32 height 15
click at [1068, 622] on input "False" at bounding box center [1059, 624] width 14 height 13
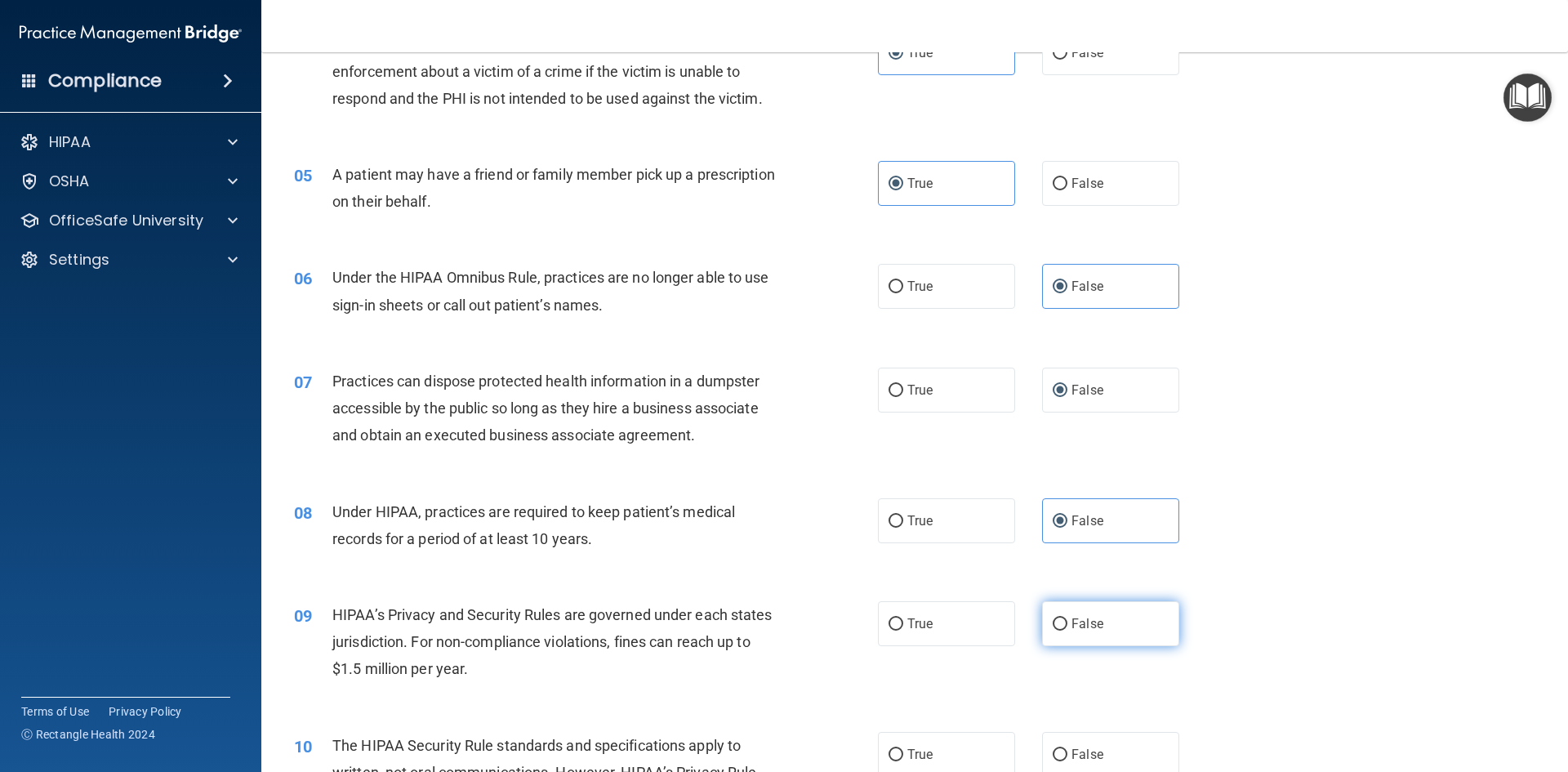
radio input "true"
click at [971, 742] on label "True" at bounding box center [946, 753] width 137 height 45
click at [903, 749] on input "True" at bounding box center [896, 755] width 14 height 13
radio input "true"
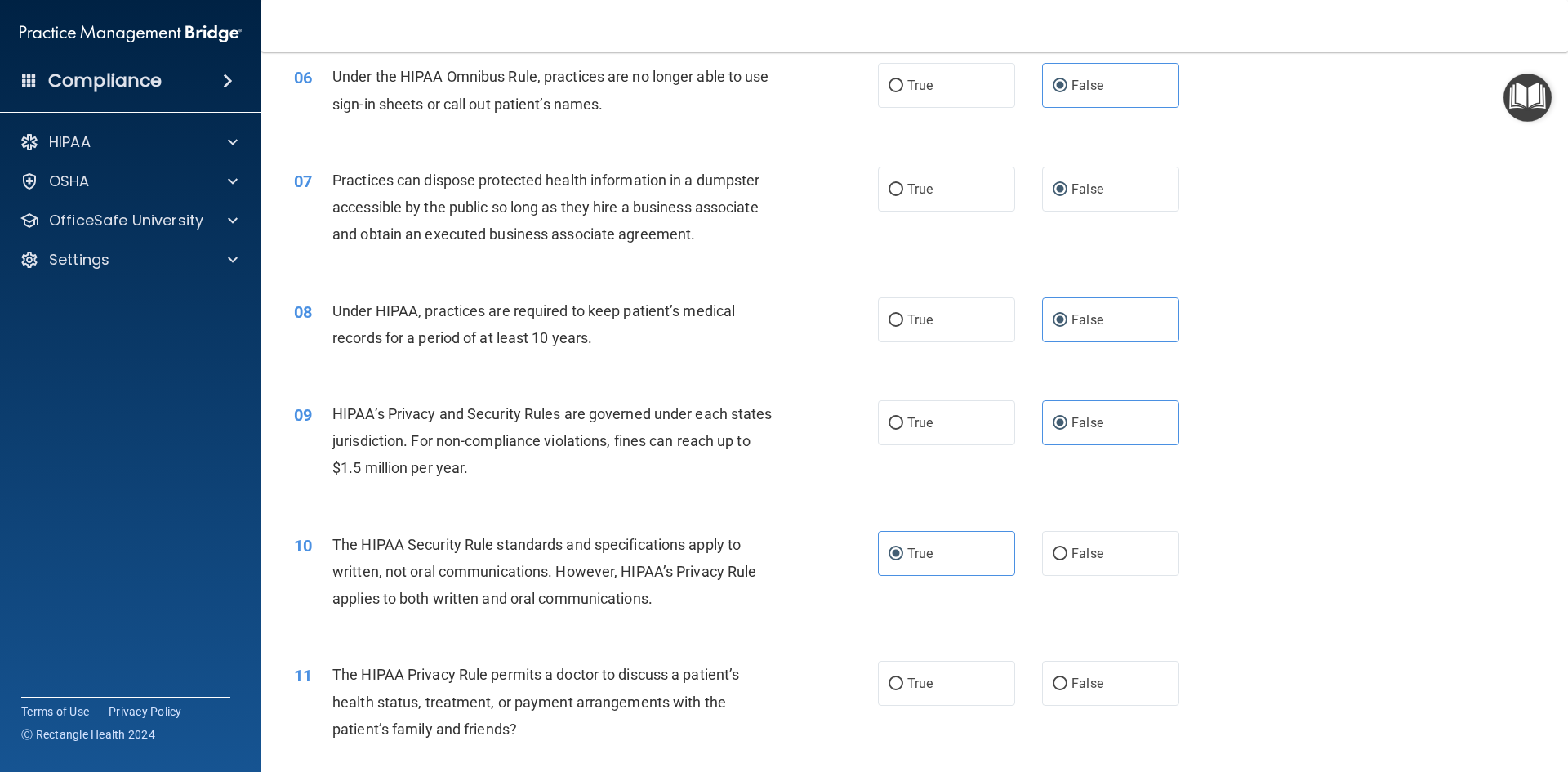
scroll to position [735, 0]
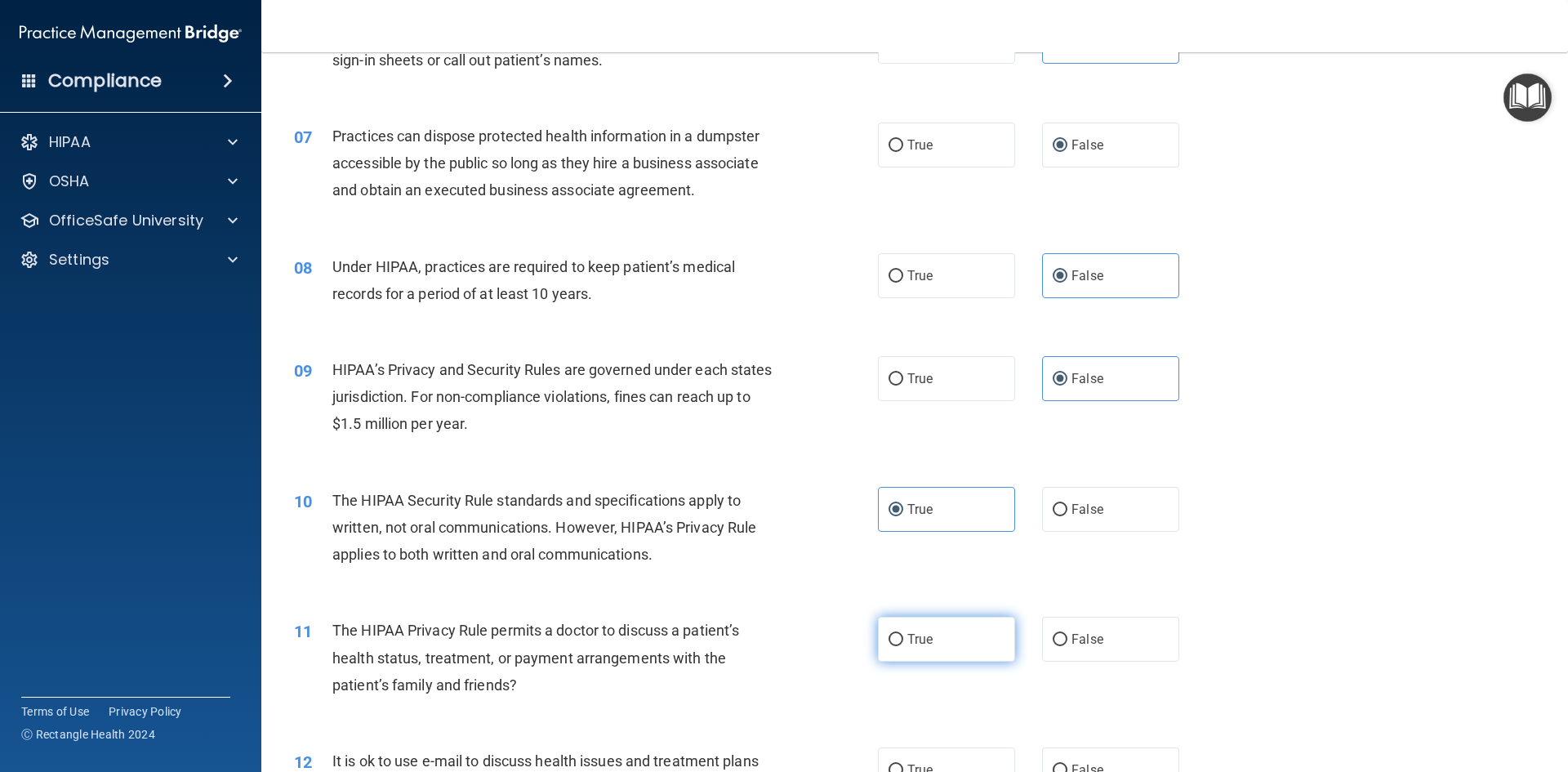
click at [957, 627] on label "True" at bounding box center [946, 639] width 137 height 45
click at [903, 633] on input "True" at bounding box center [896, 639] width 14 height 13
radio input "true"
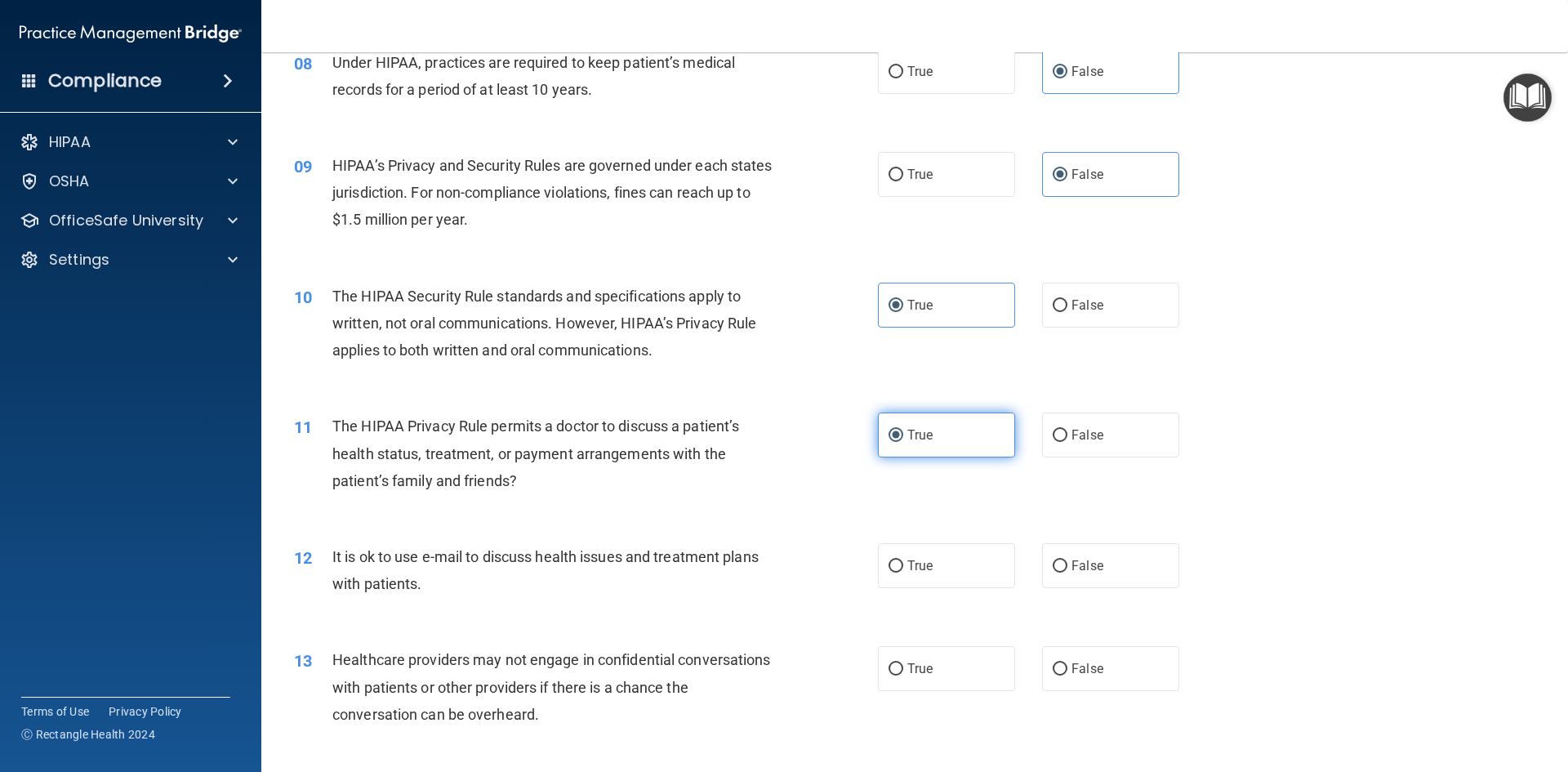
scroll to position [980, 0]
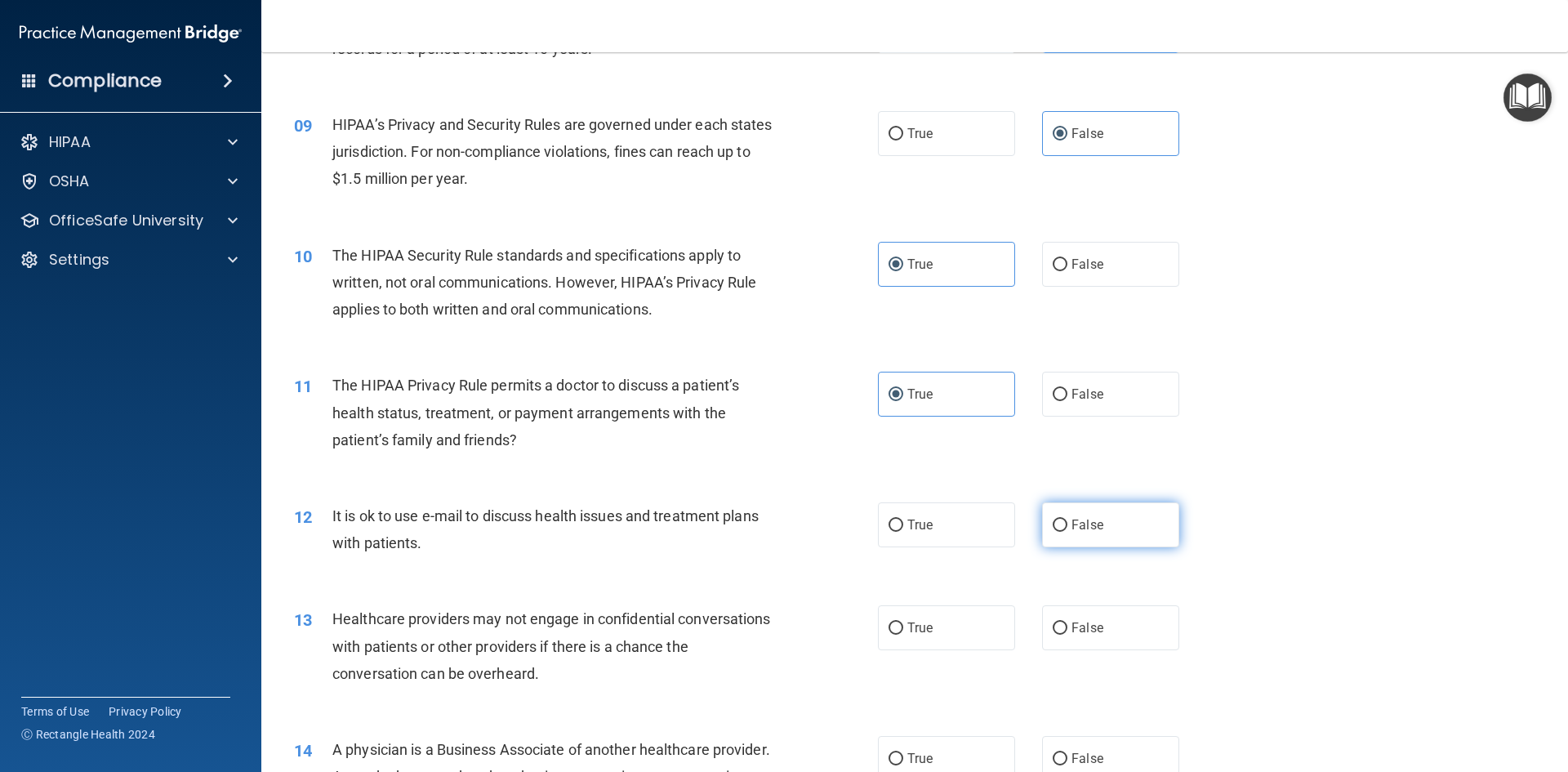
click at [1127, 543] on label "False" at bounding box center [1111, 525] width 137 height 45
click at [1068, 531] on input "False" at bounding box center [1059, 525] width 14 height 13
radio input "true"
click at [1078, 639] on label "False" at bounding box center [1111, 627] width 137 height 45
click at [1068, 634] on input "False" at bounding box center [1059, 628] width 14 height 13
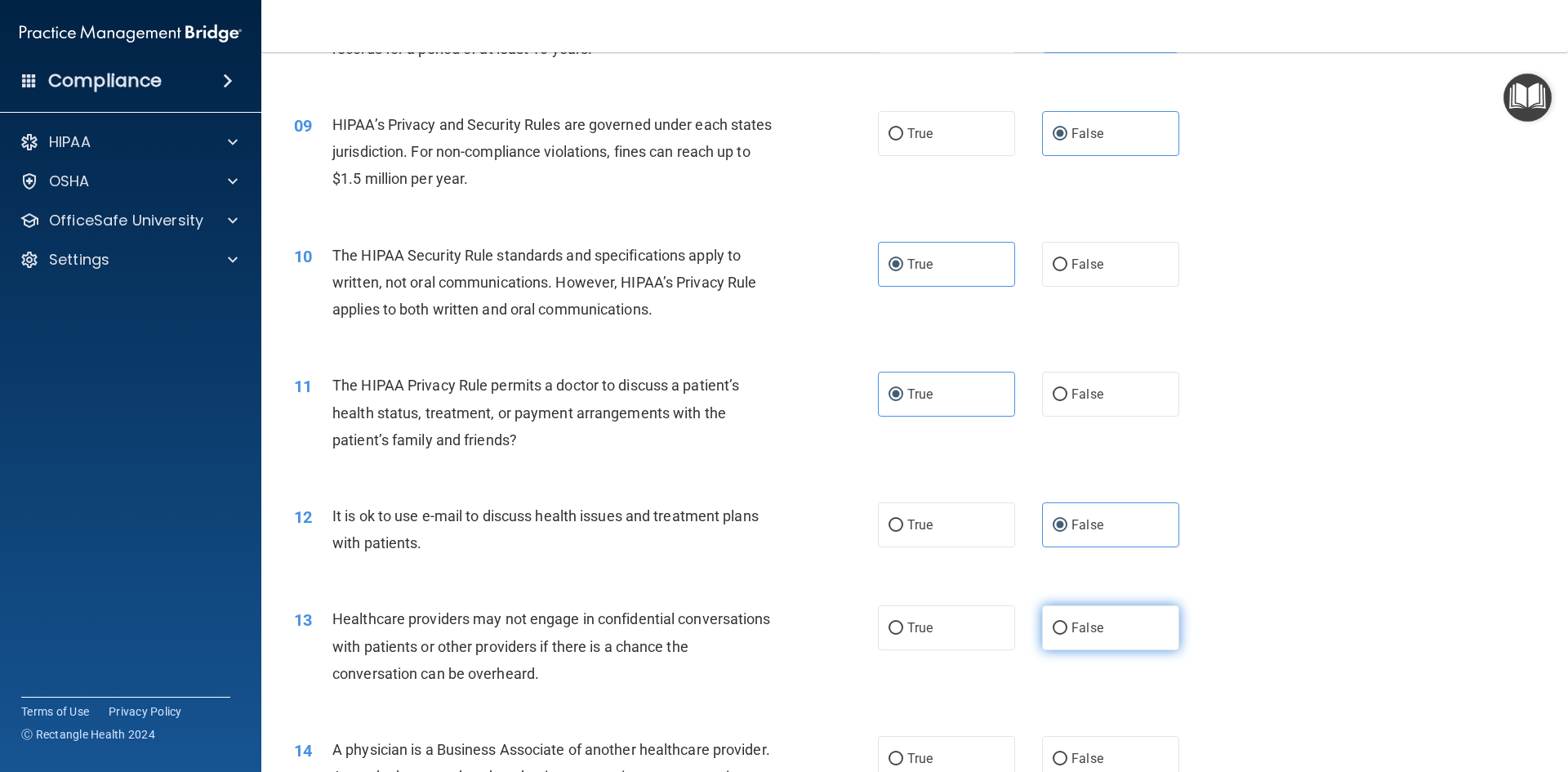
radio input "true"
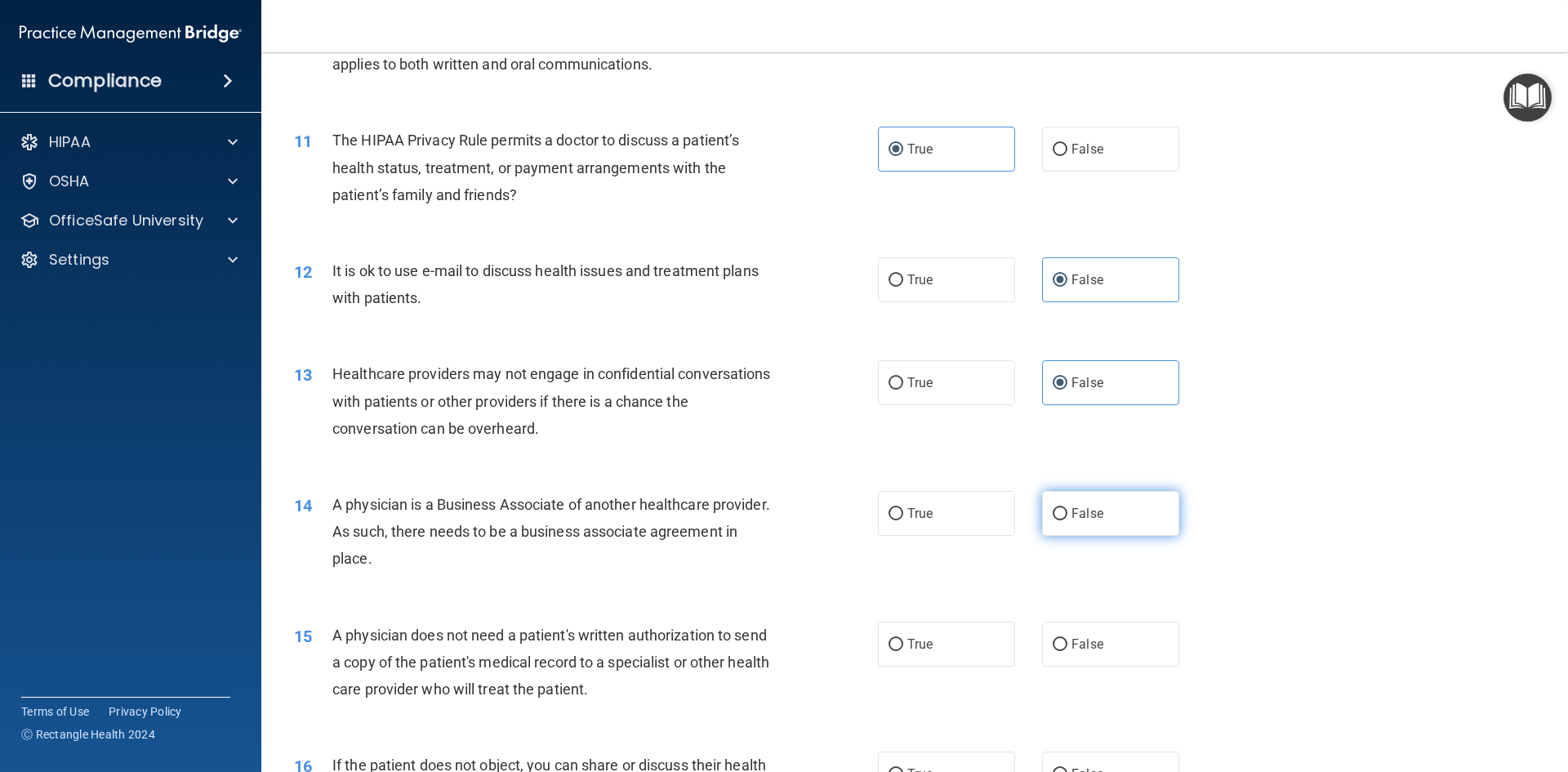
click at [1142, 513] on label "False" at bounding box center [1111, 513] width 137 height 45
click at [1068, 513] on input "False" at bounding box center [1059, 514] width 14 height 13
radio input "true"
click at [916, 657] on label "True" at bounding box center [946, 644] width 137 height 45
click at [903, 651] on input "True" at bounding box center [896, 644] width 14 height 13
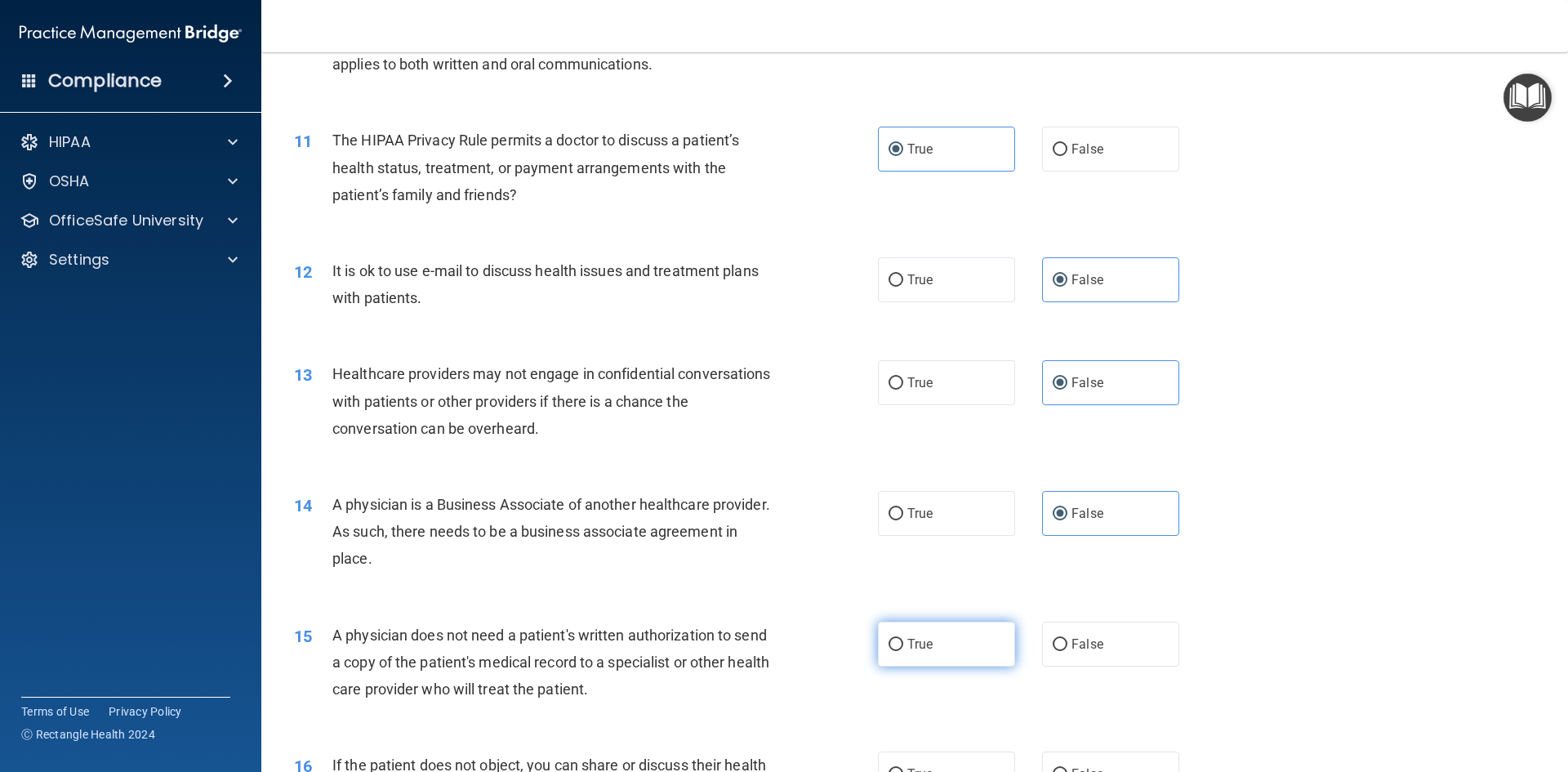
radio input "true"
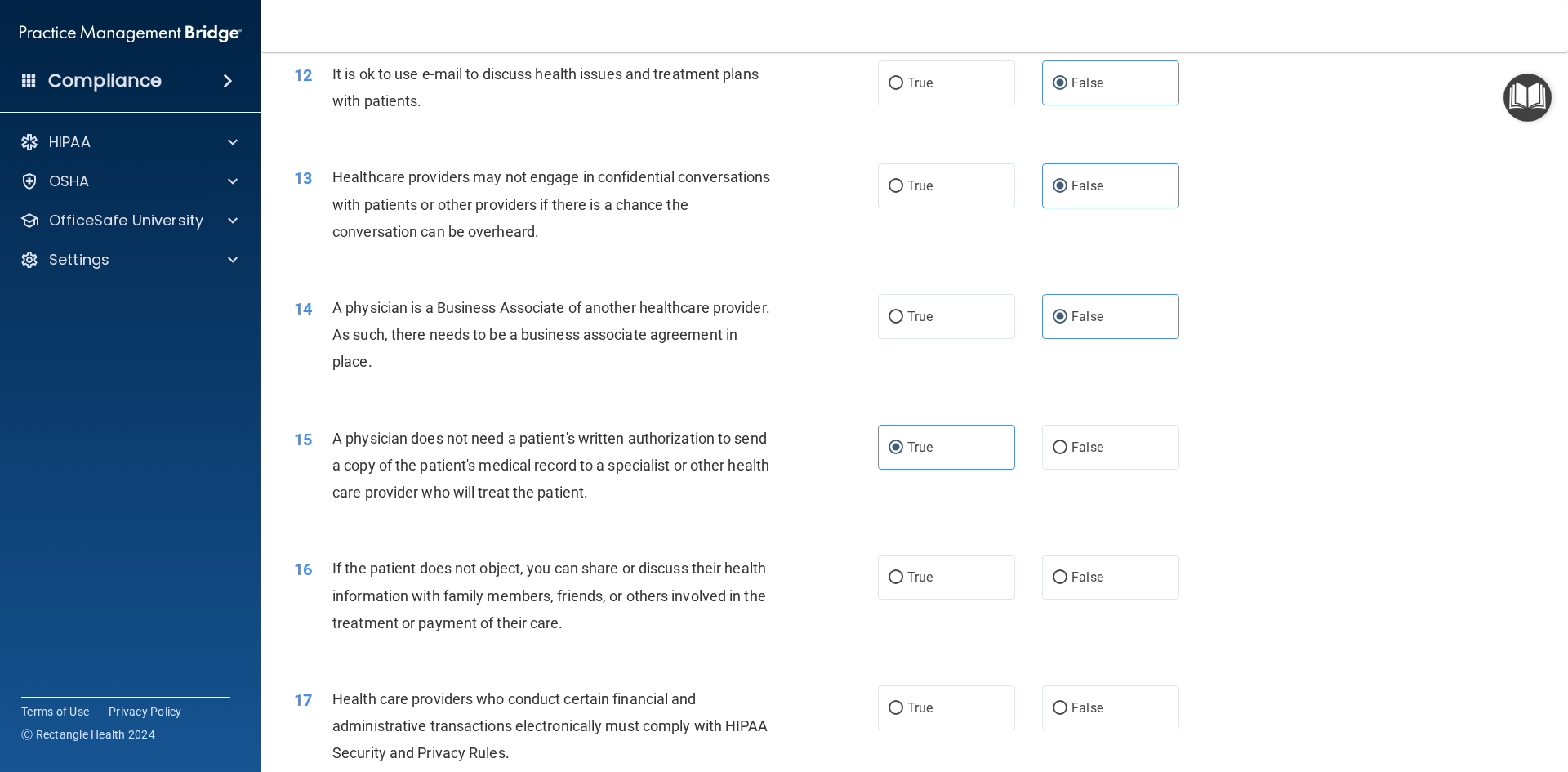
scroll to position [1470, 0]
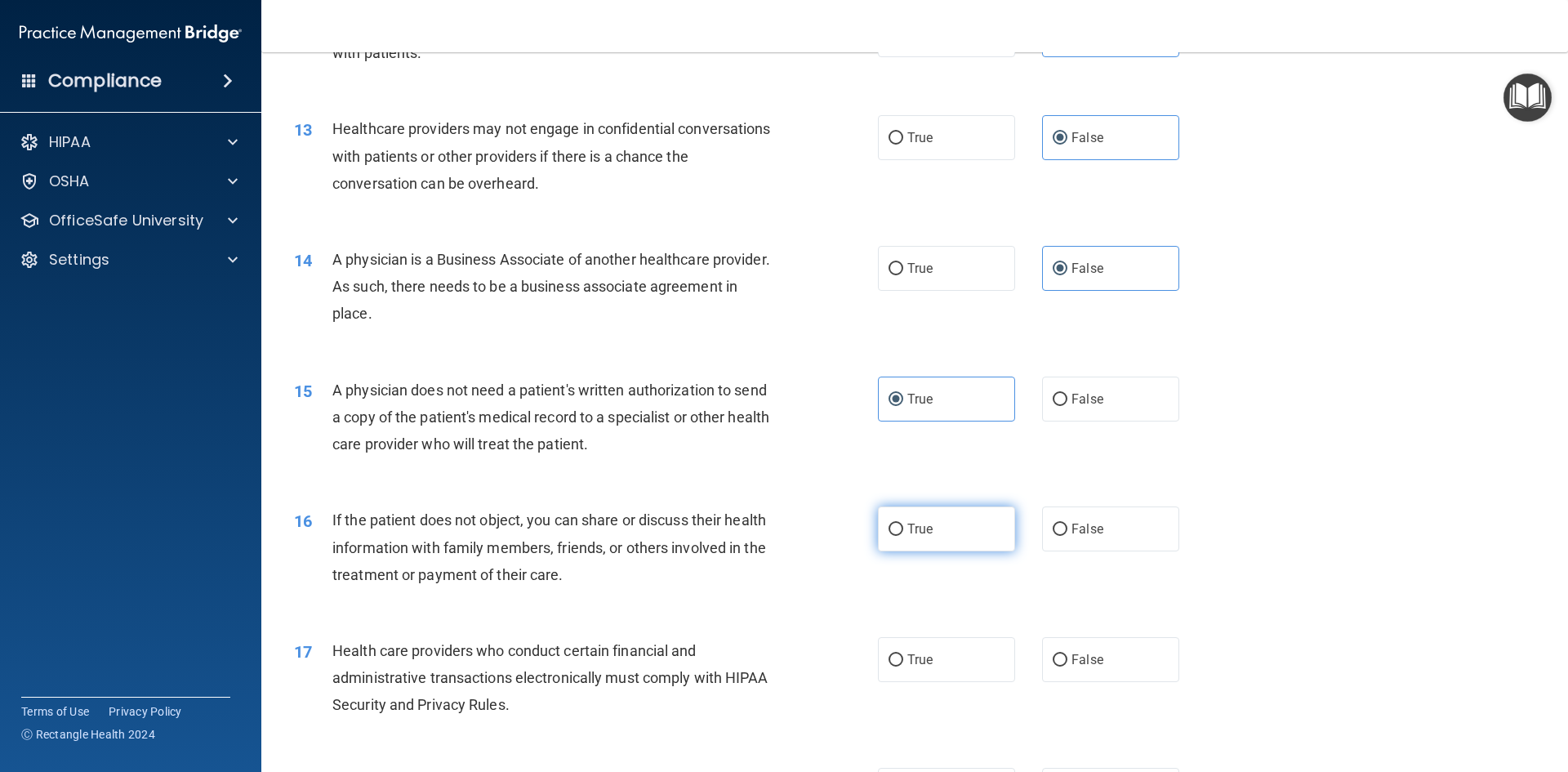
click at [938, 540] on label "True" at bounding box center [946, 528] width 137 height 45
click at [903, 536] on input "True" at bounding box center [896, 530] width 14 height 13
radio input "true"
click at [936, 649] on label "True" at bounding box center [946, 659] width 137 height 45
click at [903, 654] on input "True" at bounding box center [896, 660] width 14 height 13
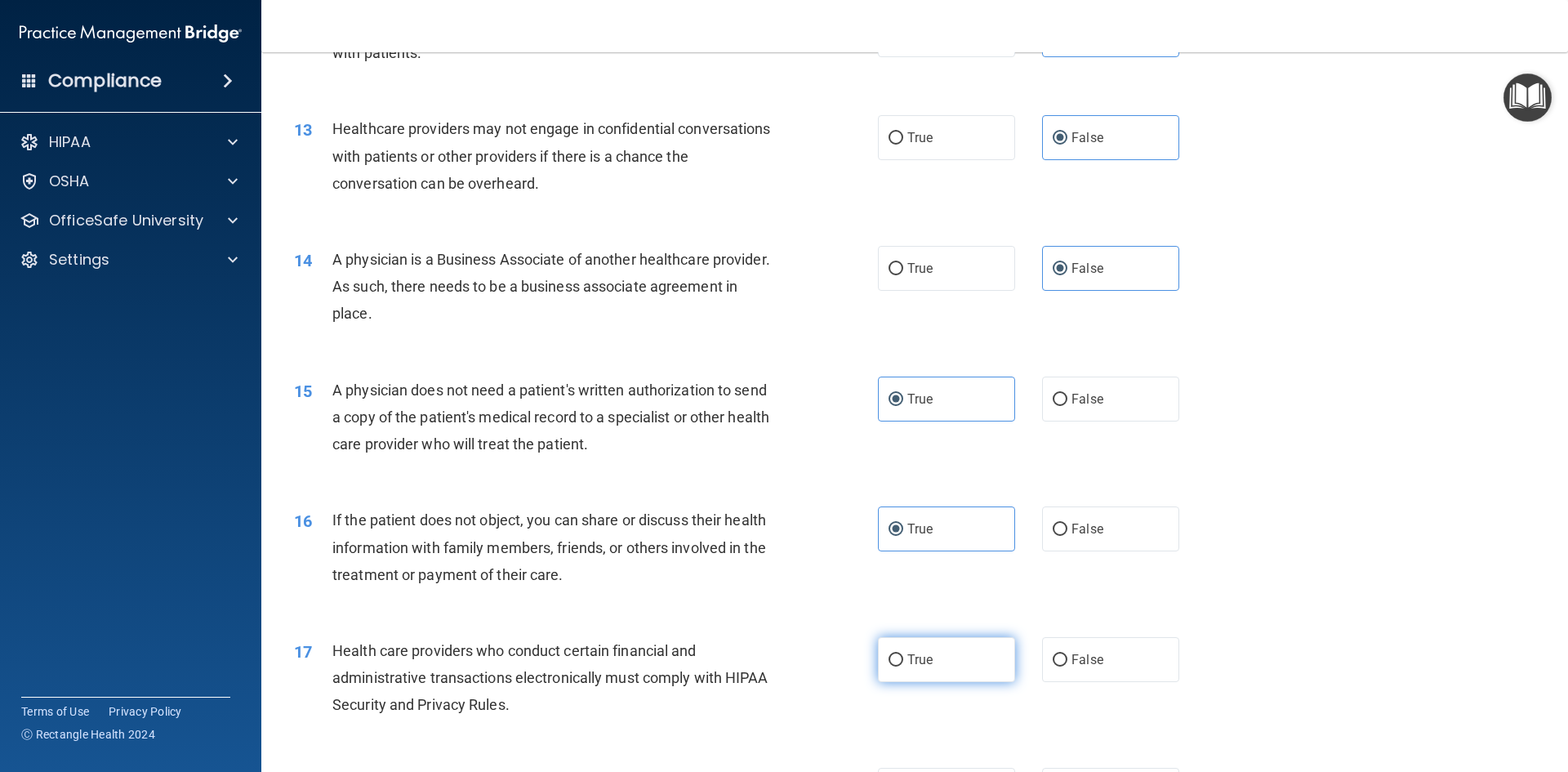
radio input "true"
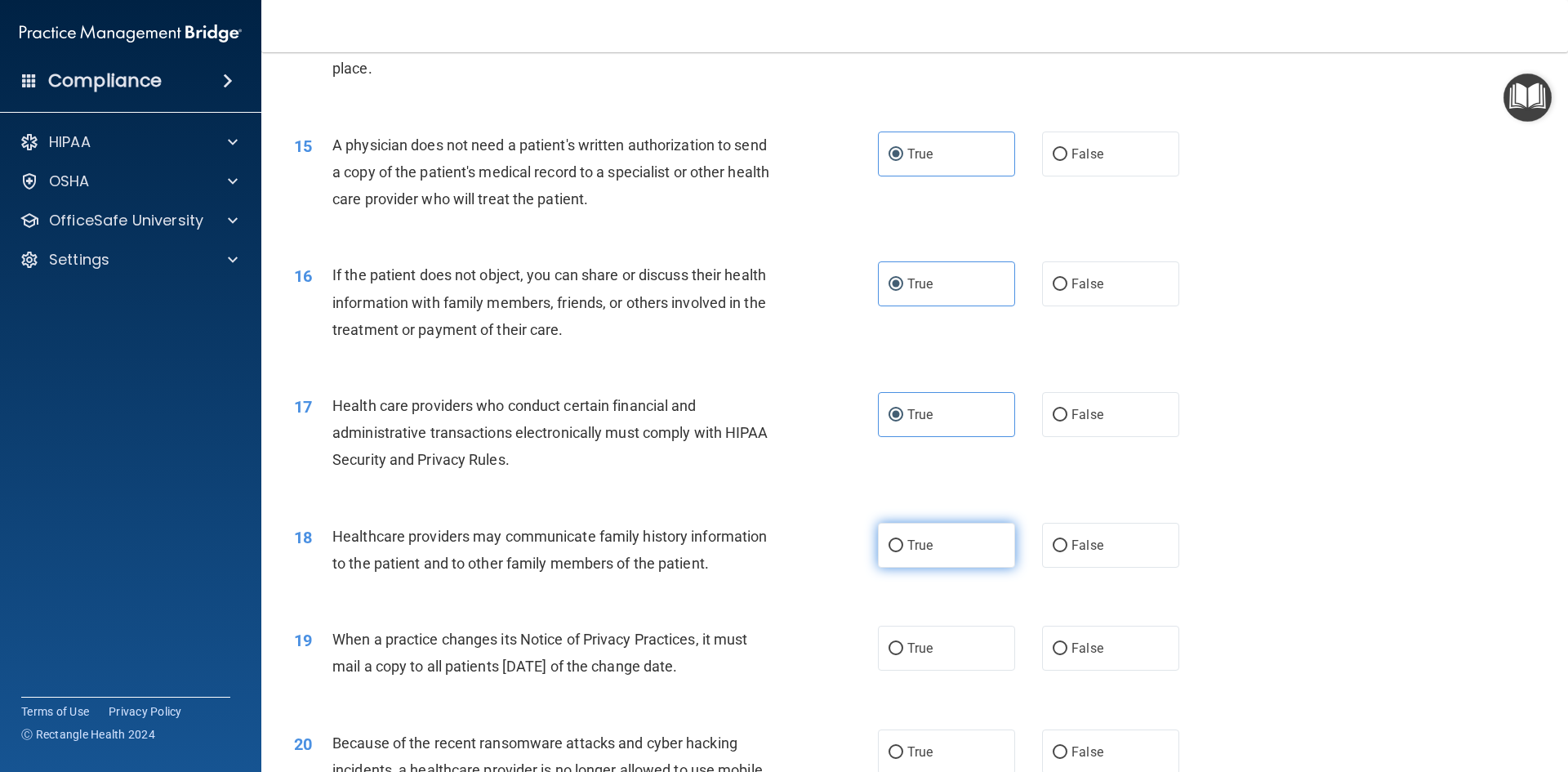
click at [951, 555] on label "True" at bounding box center [946, 545] width 137 height 45
click at [903, 552] on input "True" at bounding box center [896, 546] width 14 height 13
radio input "true"
click at [1102, 651] on label "False" at bounding box center [1111, 648] width 137 height 45
click at [1068, 651] on input "False" at bounding box center [1059, 649] width 14 height 13
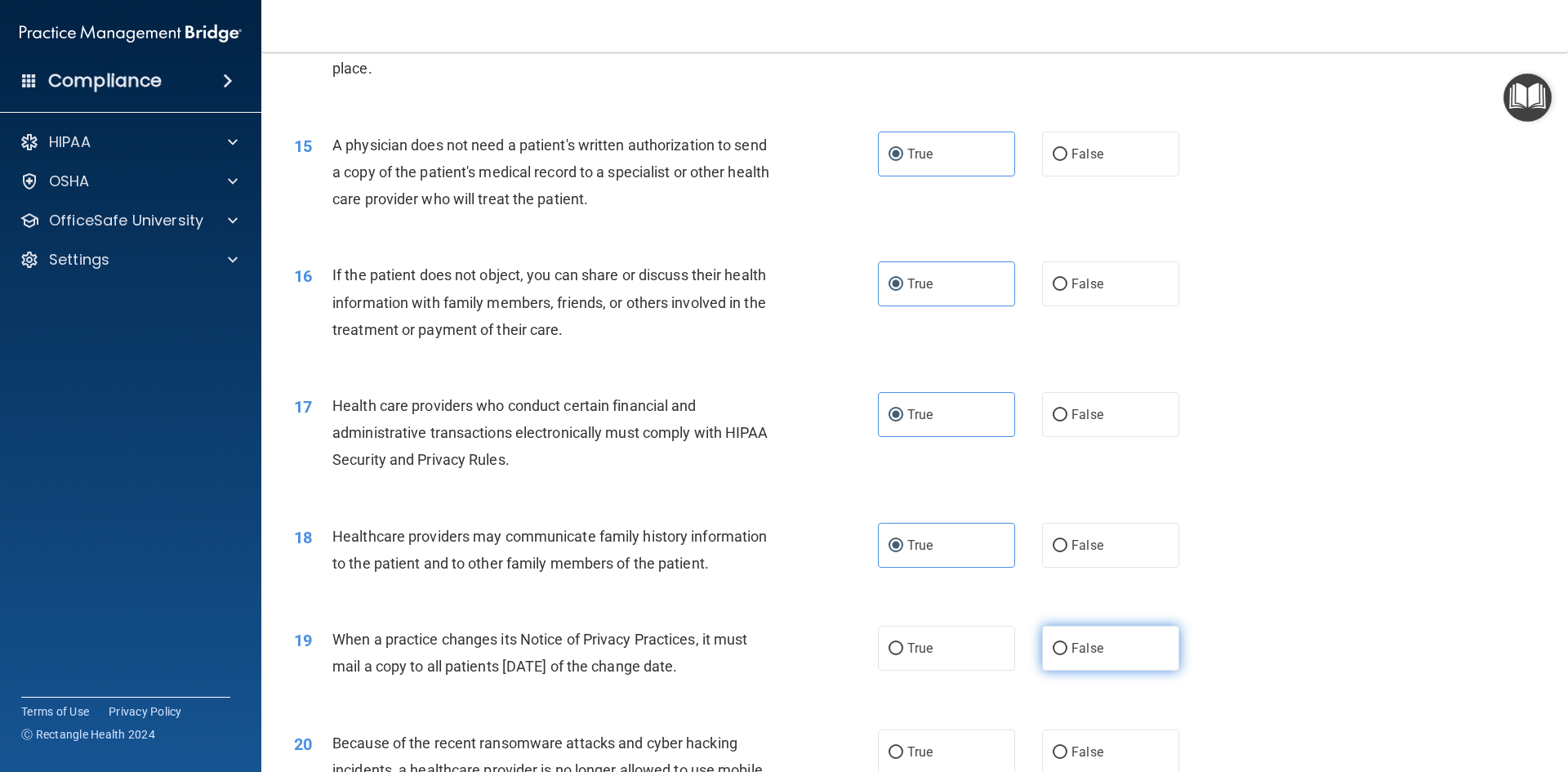
radio input "true"
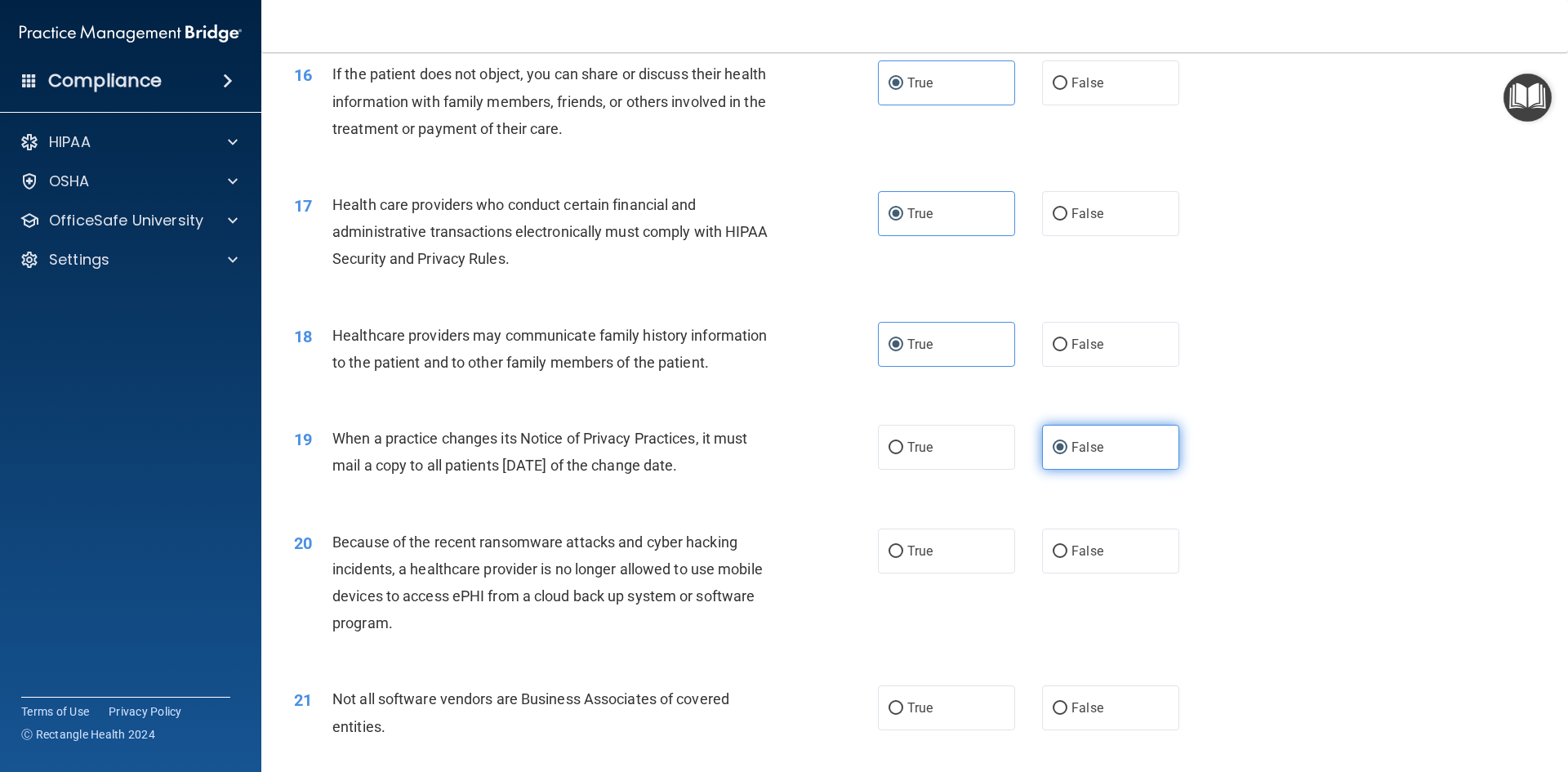
scroll to position [1960, 0]
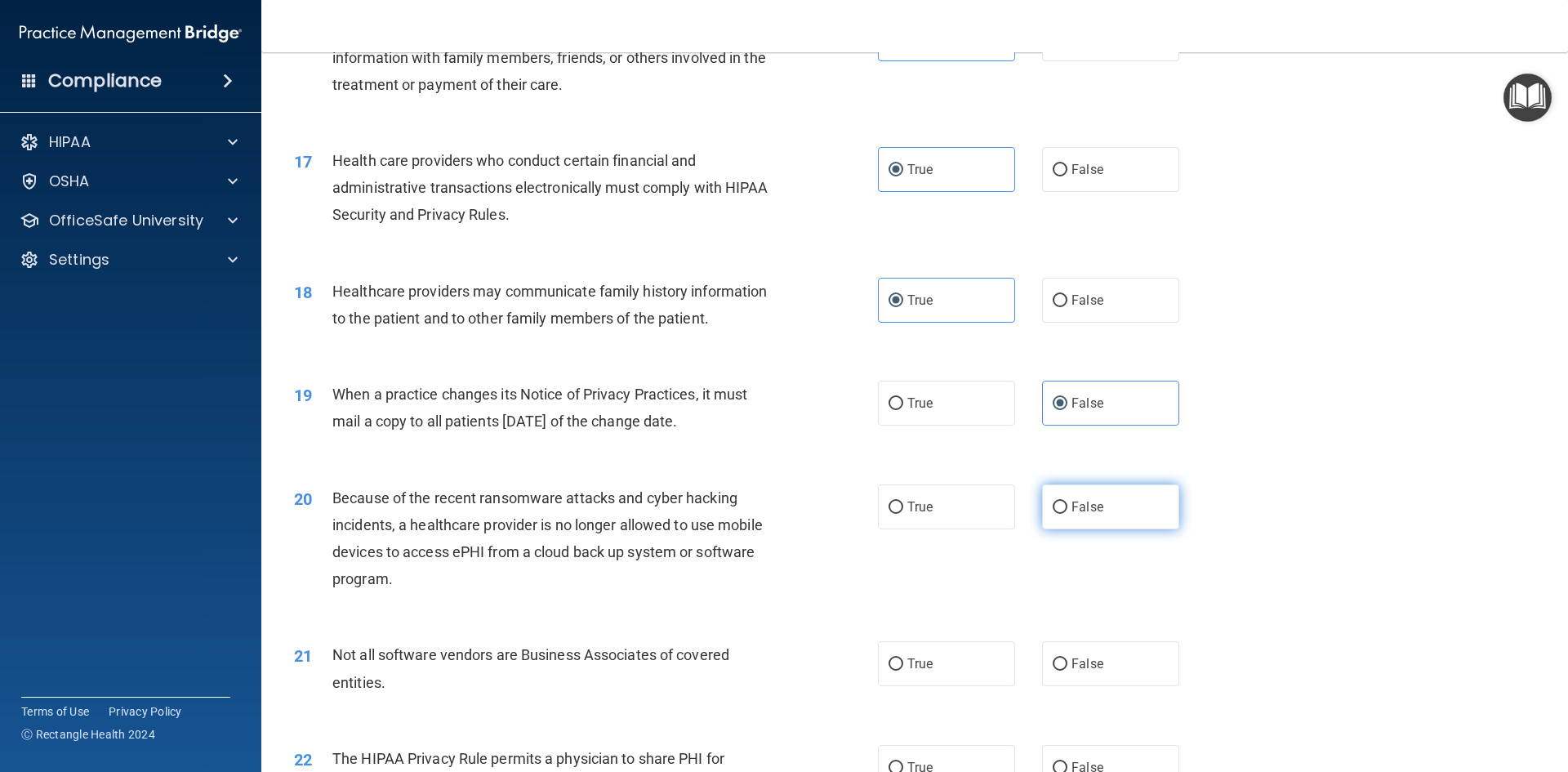
click at [1076, 505] on span "False" at bounding box center [1088, 507] width 32 height 15
click at [1068, 505] on input "False" at bounding box center [1059, 508] width 14 height 13
radio input "true"
click at [950, 659] on label "True" at bounding box center [946, 663] width 137 height 45
click at [903, 659] on input "True" at bounding box center [896, 664] width 14 height 13
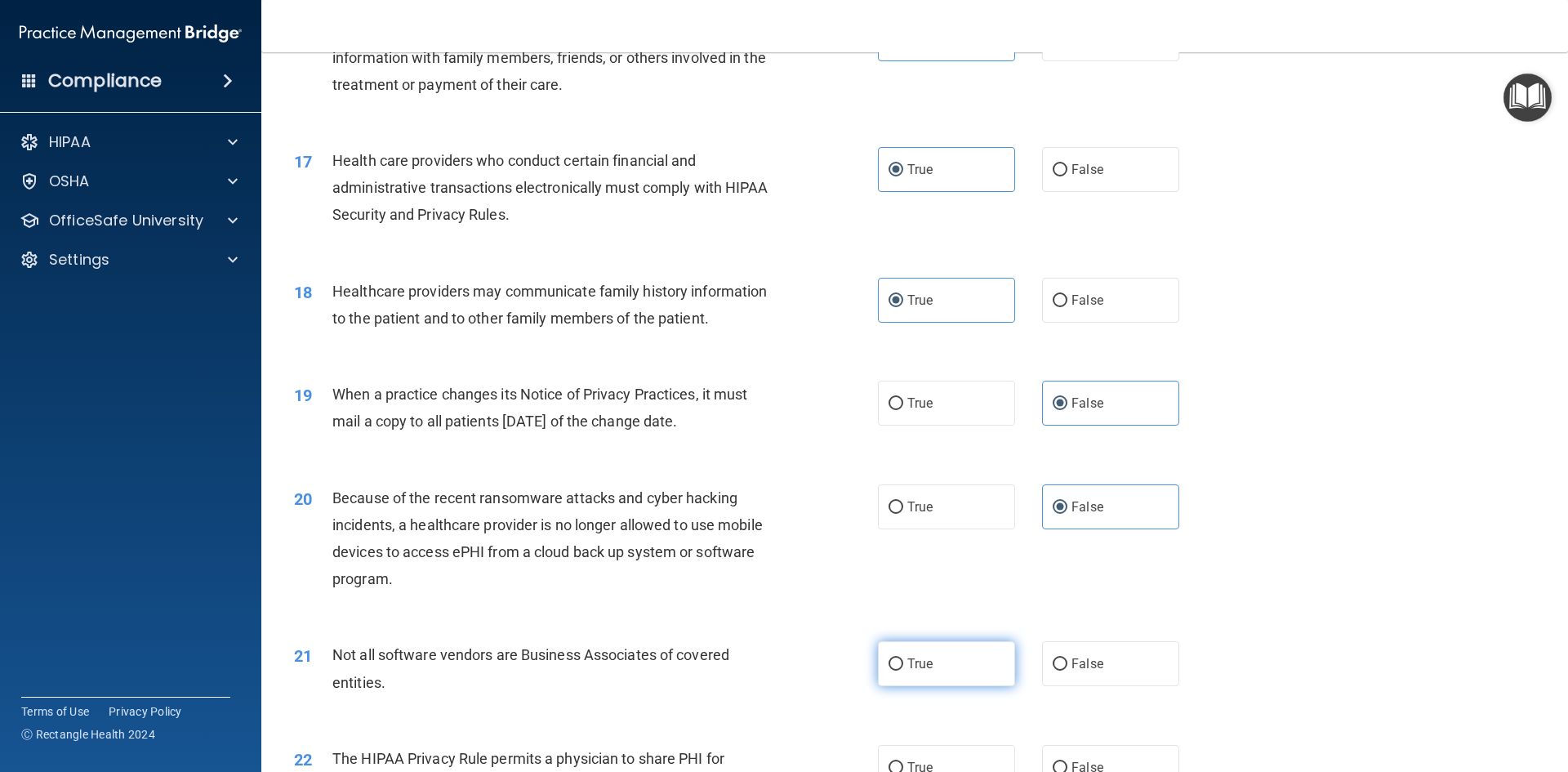
radio input "true"
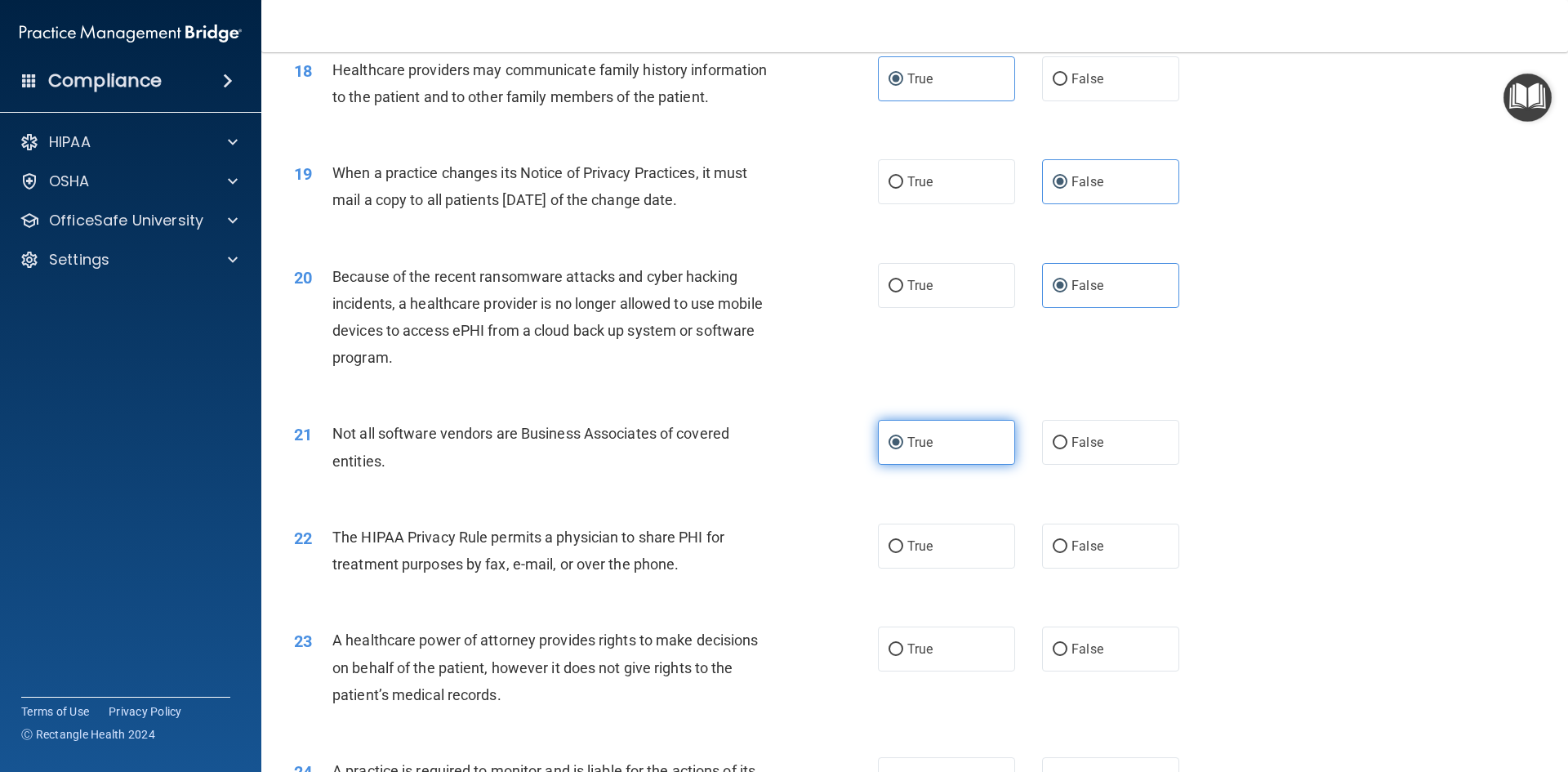
scroll to position [2205, 0]
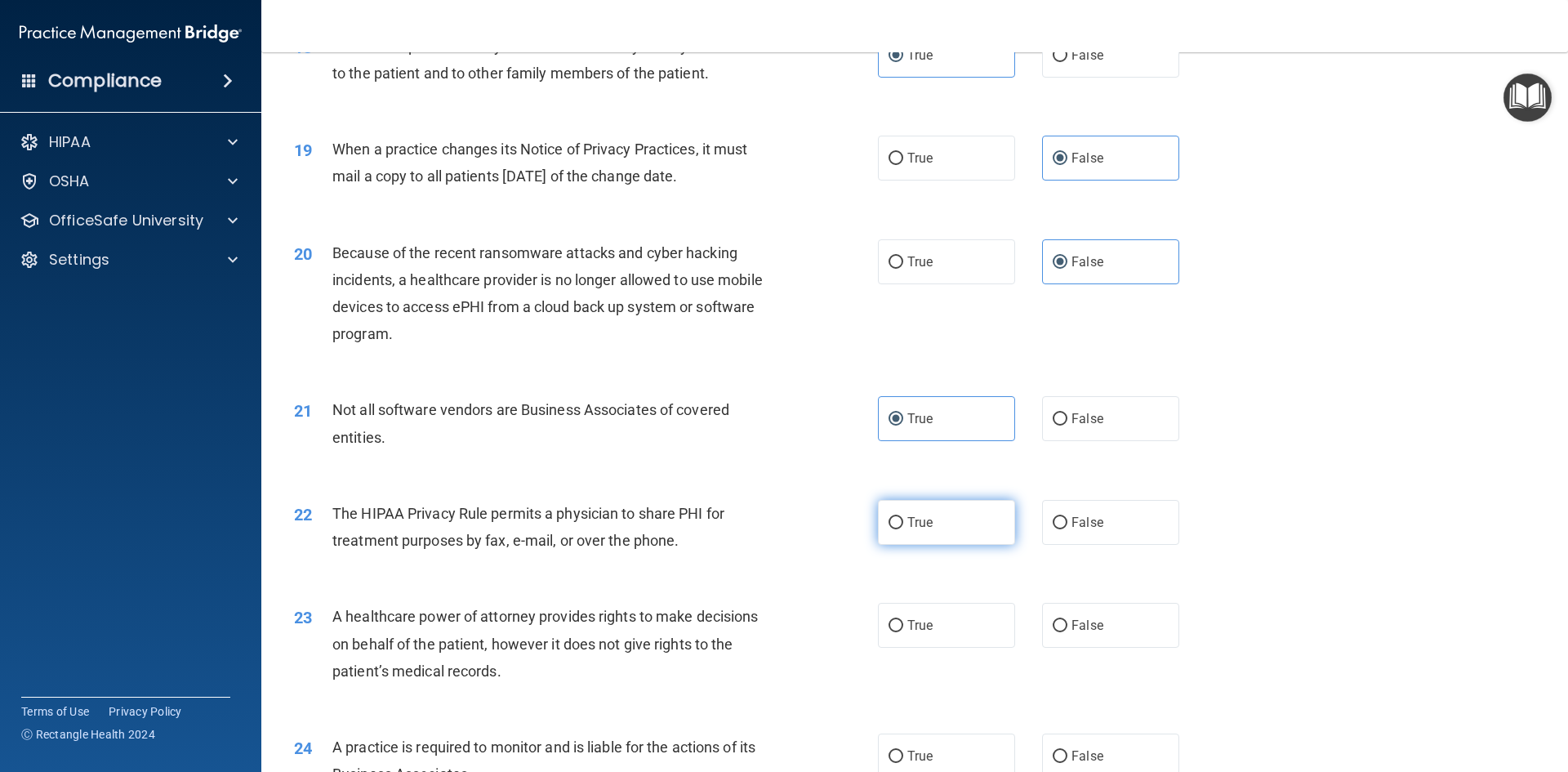
click at [950, 530] on label "True" at bounding box center [946, 522] width 137 height 45
click at [903, 530] on input "True" at bounding box center [896, 523] width 14 height 13
radio input "true"
click at [1082, 633] on label "False" at bounding box center [1111, 625] width 137 height 45
click at [1068, 632] on input "False" at bounding box center [1059, 626] width 14 height 13
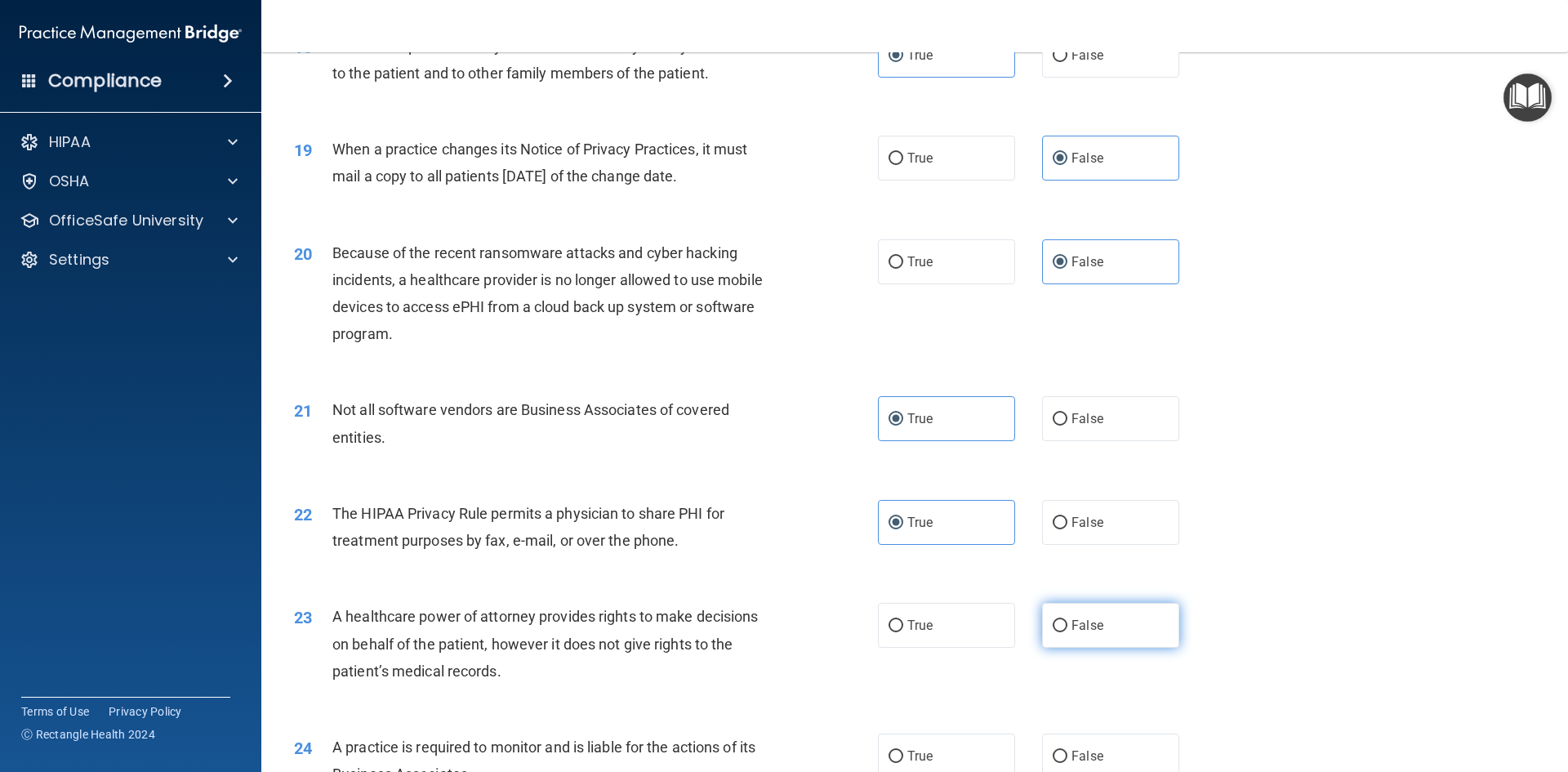
radio input "true"
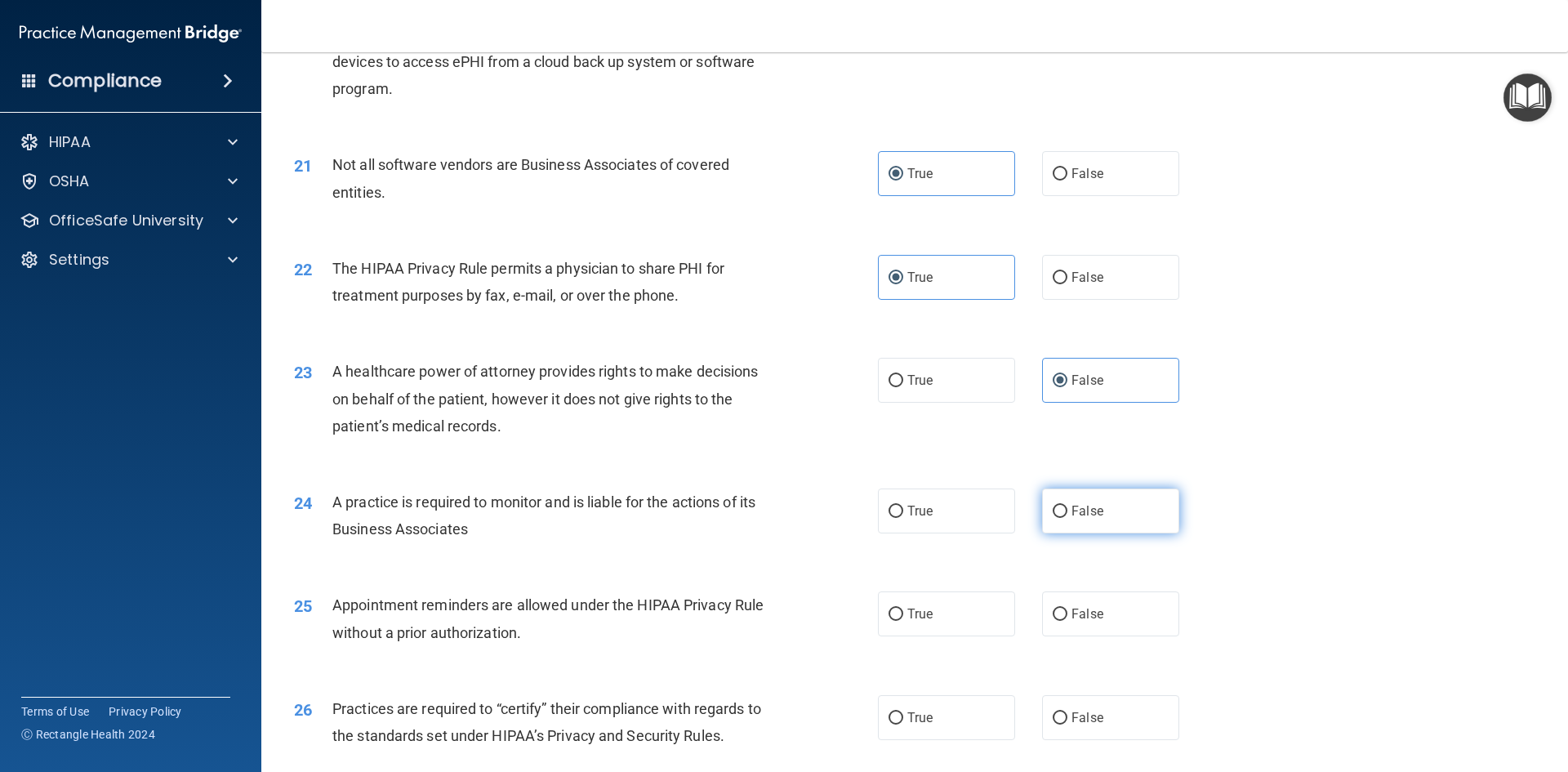
click at [1087, 517] on span "False" at bounding box center [1088, 511] width 32 height 15
click at [1068, 517] on input "False" at bounding box center [1059, 511] width 14 height 13
radio input "true"
click at [952, 610] on label "True" at bounding box center [946, 613] width 137 height 45
click at [903, 610] on input "True" at bounding box center [896, 614] width 14 height 13
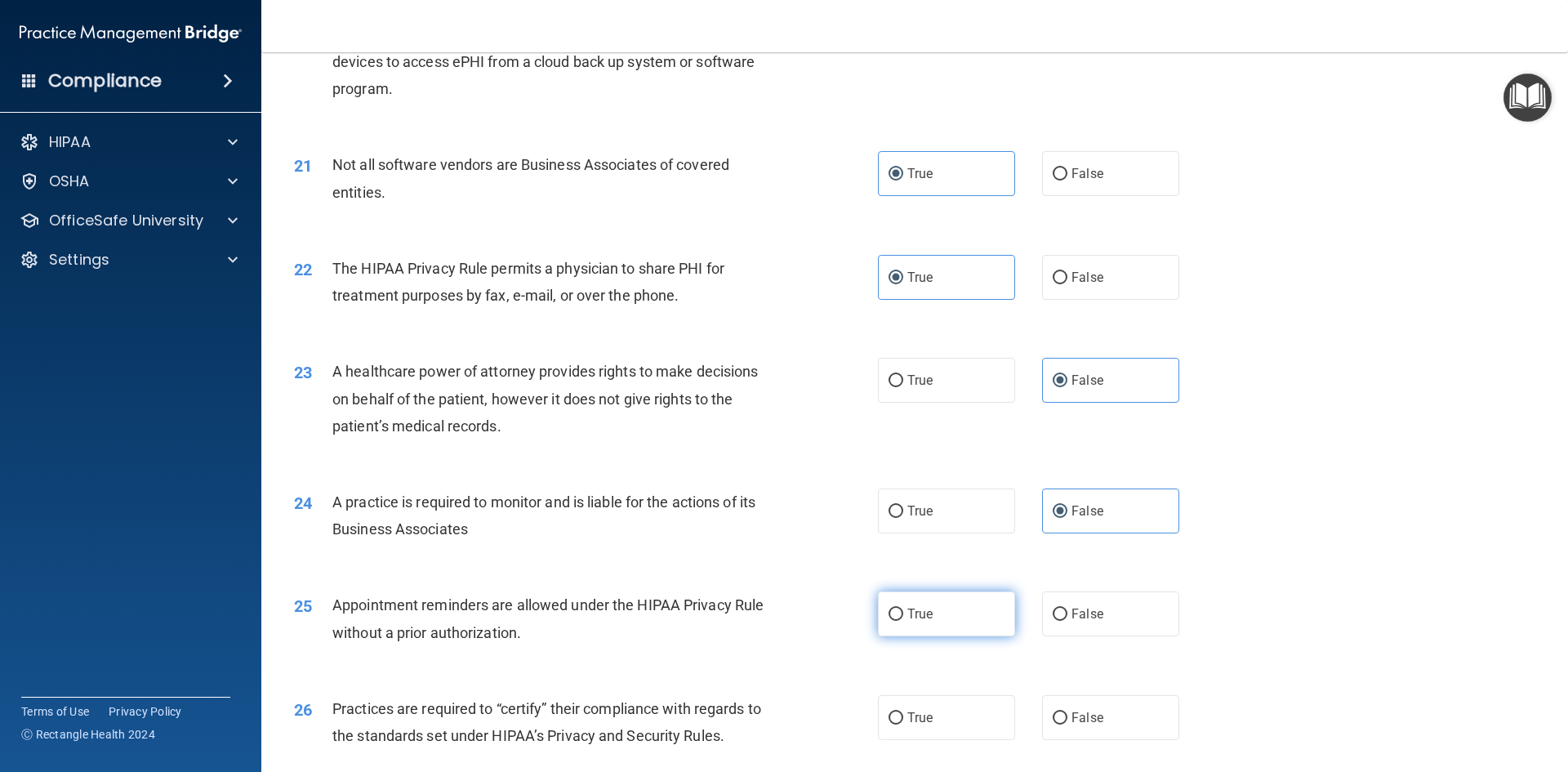
radio input "true"
click at [1098, 714] on label "False" at bounding box center [1111, 717] width 137 height 45
click at [1068, 714] on input "False" at bounding box center [1059, 718] width 14 height 13
radio input "true"
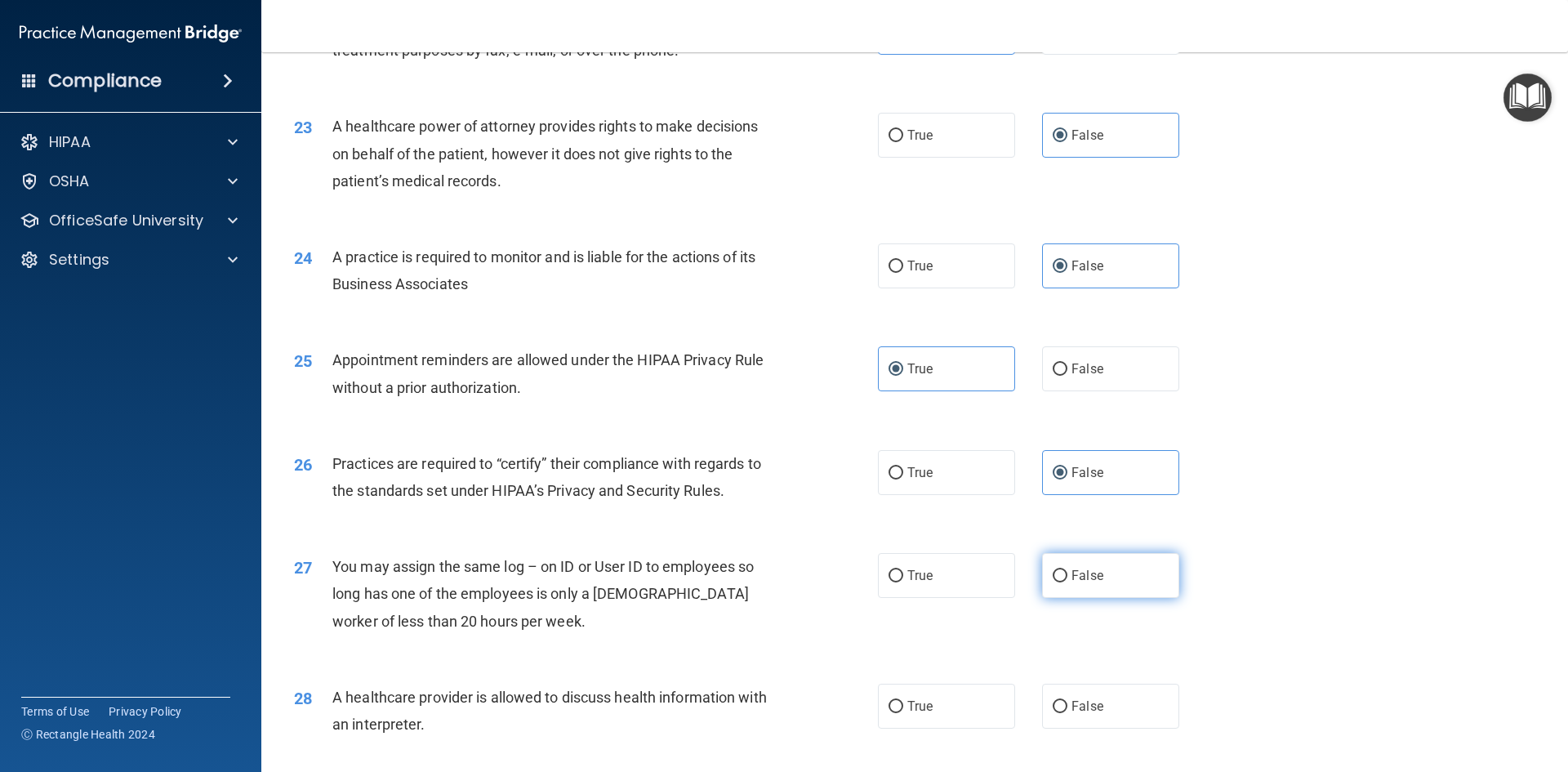
click at [1087, 595] on label "False" at bounding box center [1111, 575] width 137 height 45
click at [1068, 582] on input "False" at bounding box center [1059, 576] width 14 height 13
radio input "true"
click at [965, 700] on label "True" at bounding box center [946, 705] width 137 height 45
click at [903, 701] on input "True" at bounding box center [896, 707] width 14 height 13
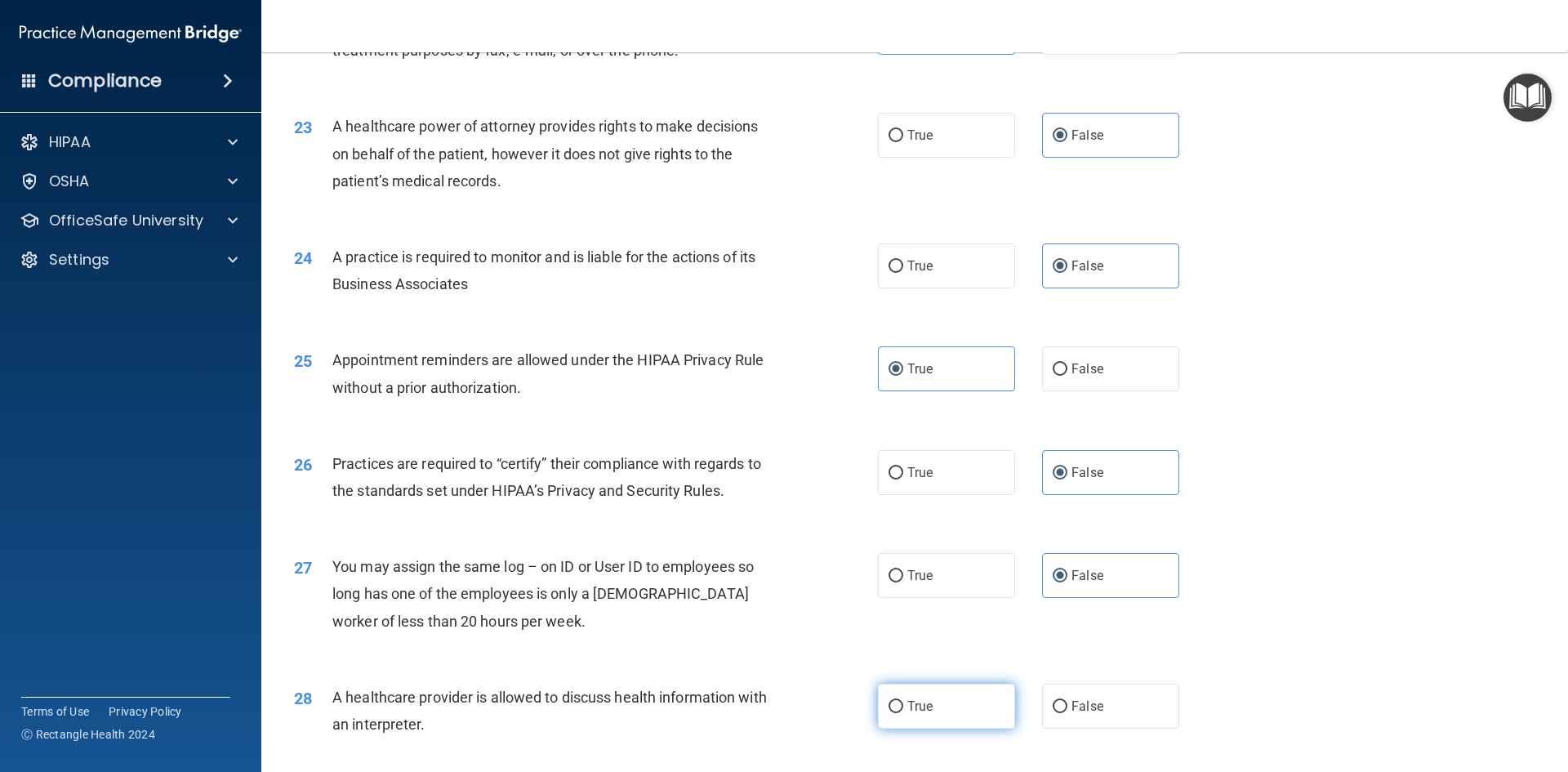
radio input "true"
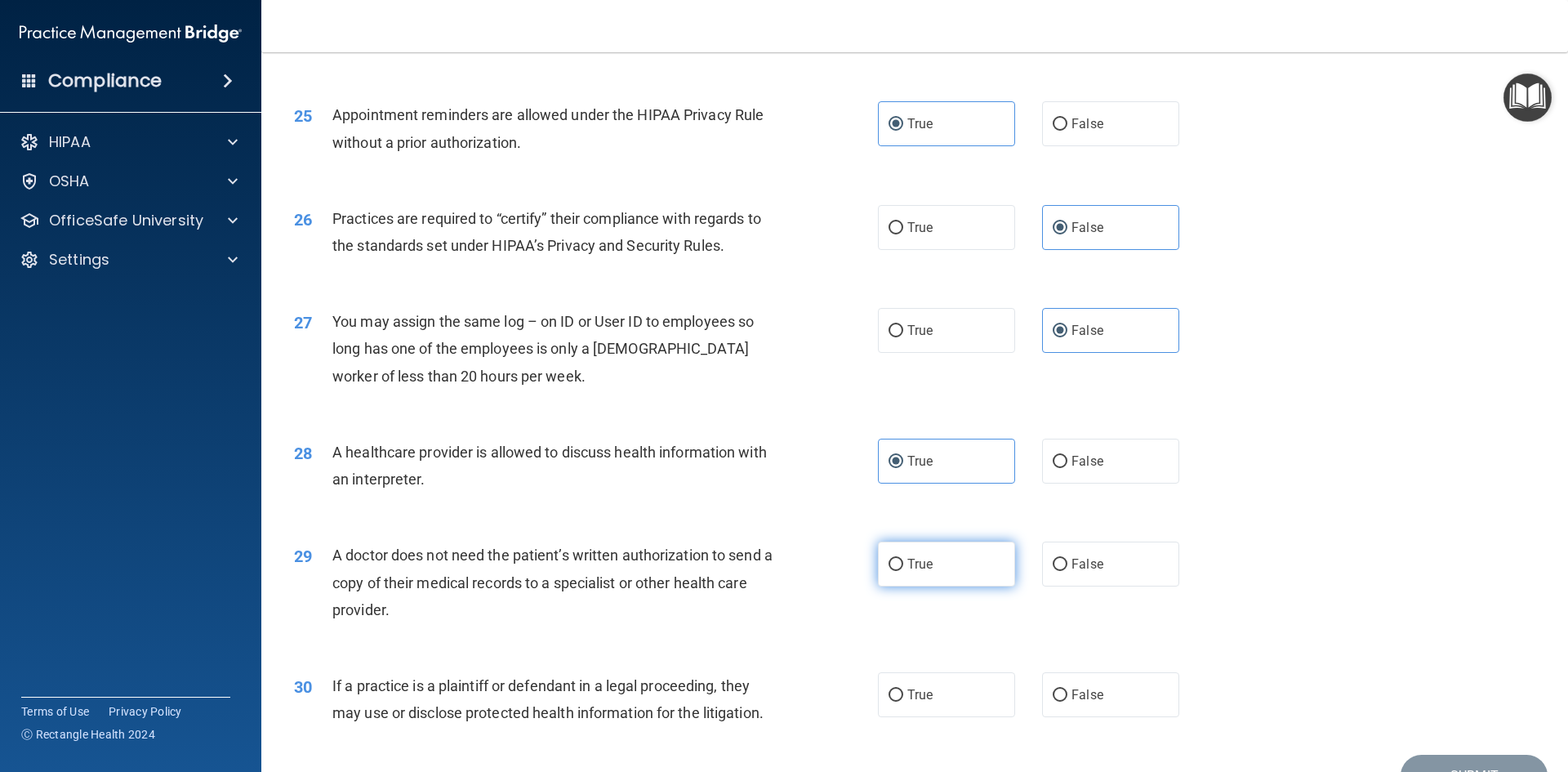
click at [954, 580] on label "True" at bounding box center [946, 563] width 137 height 45
click at [903, 571] on input "True" at bounding box center [896, 564] width 14 height 13
radio input "true"
click at [945, 696] on label "True" at bounding box center [946, 694] width 137 height 45
click at [903, 696] on input "True" at bounding box center [896, 695] width 14 height 13
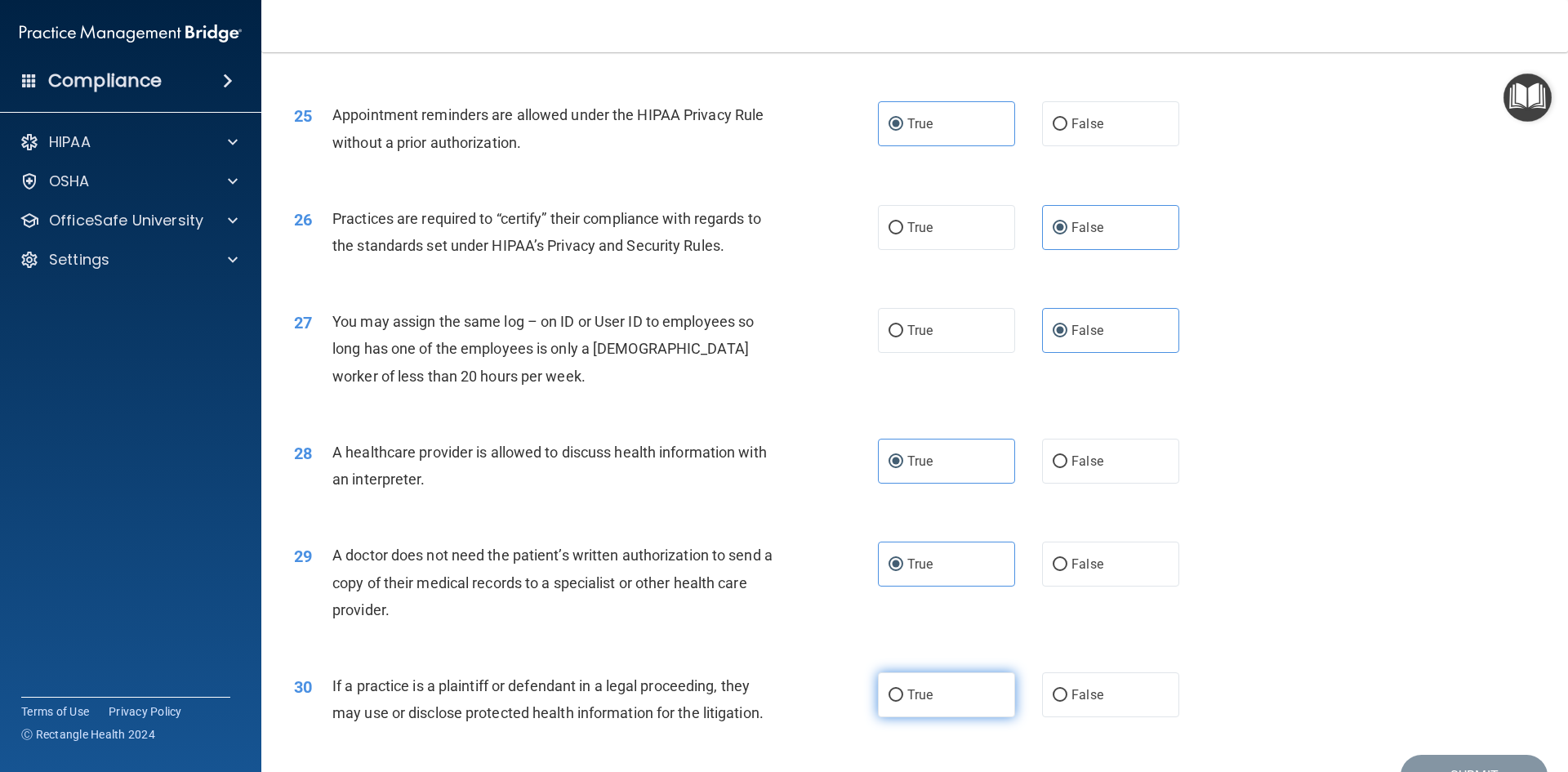
radio input "true"
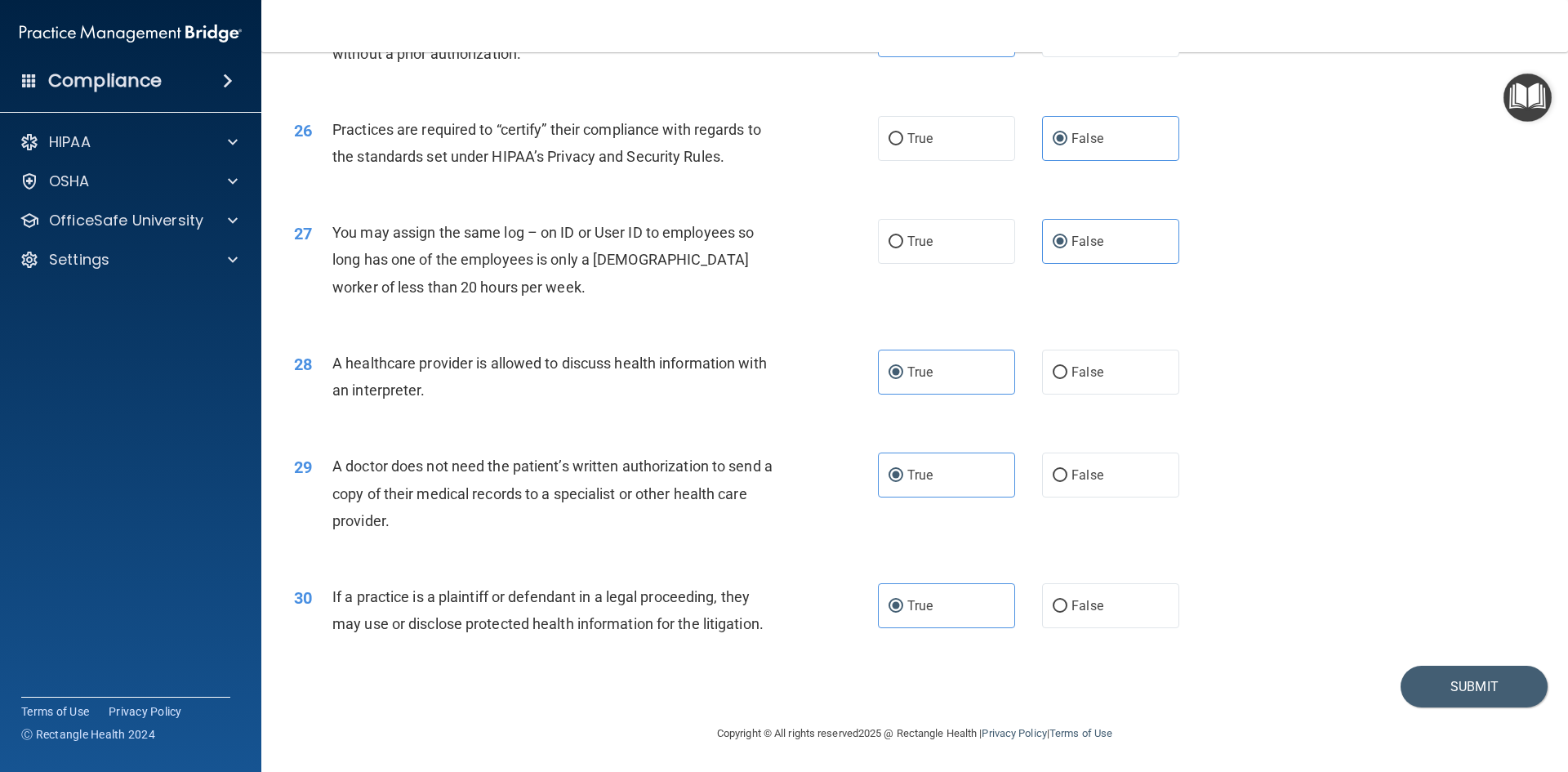
scroll to position [3030, 0]
click at [1451, 677] on button "Submit" at bounding box center [1474, 685] width 147 height 41
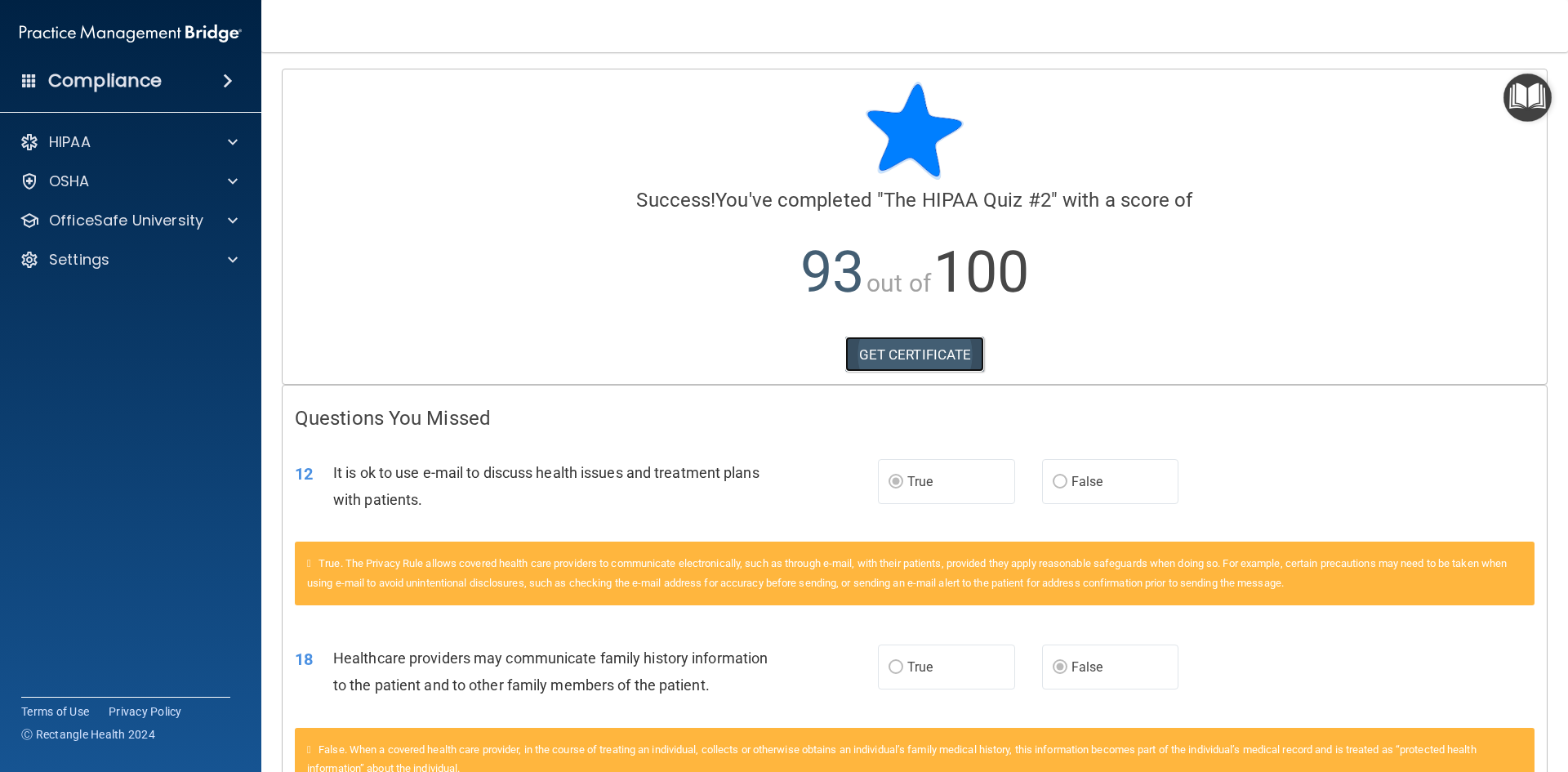
click at [917, 345] on link "GET CERTIFICATE" at bounding box center [915, 354] width 139 height 36
click at [125, 145] on div "HIPAA" at bounding box center [109, 142] width 203 height 19
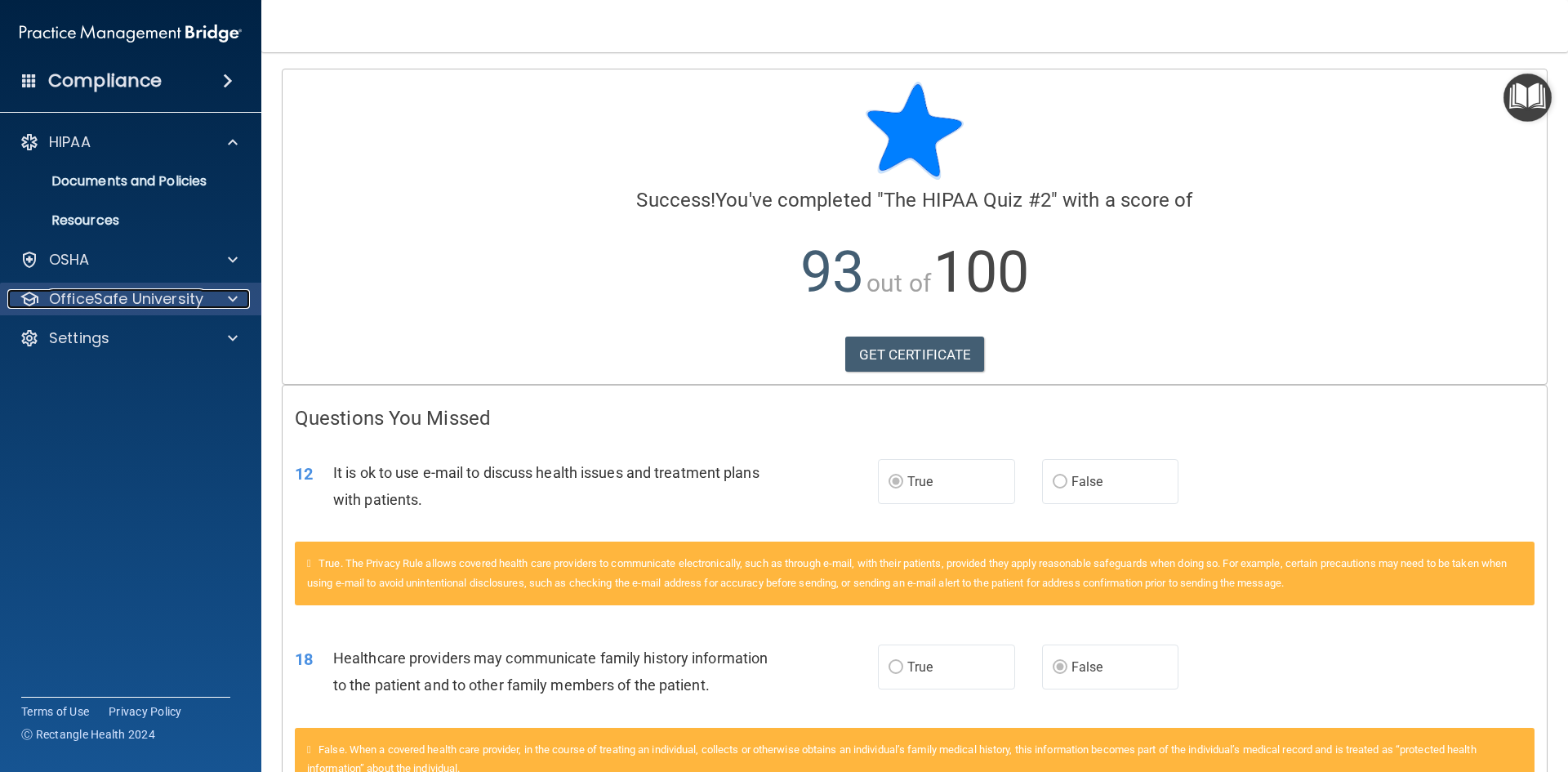
click at [169, 305] on p "OfficeSafe University" at bounding box center [126, 298] width 155 height 19
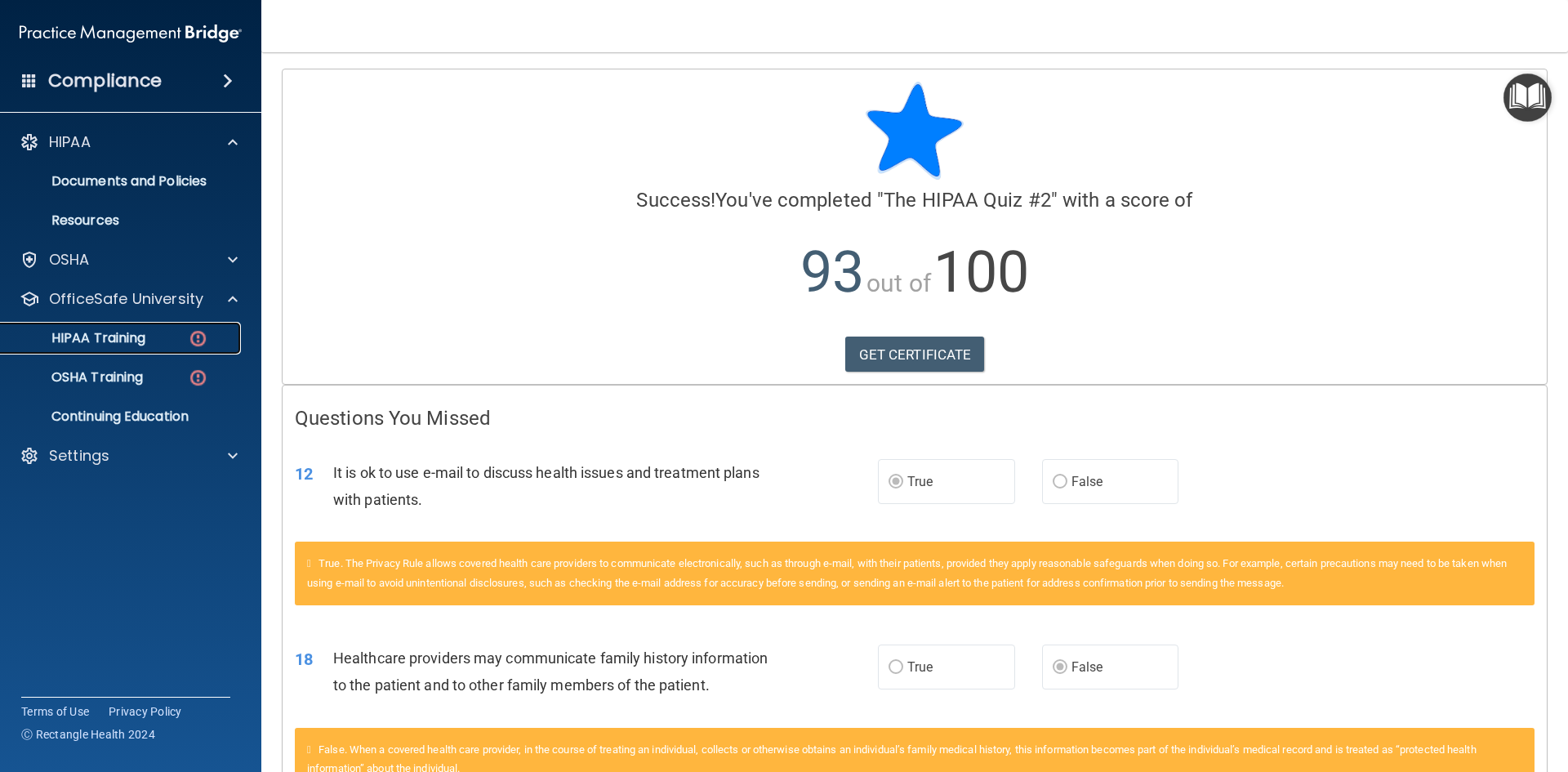
click at [166, 334] on div "HIPAA Training" at bounding box center [122, 338] width 223 height 16
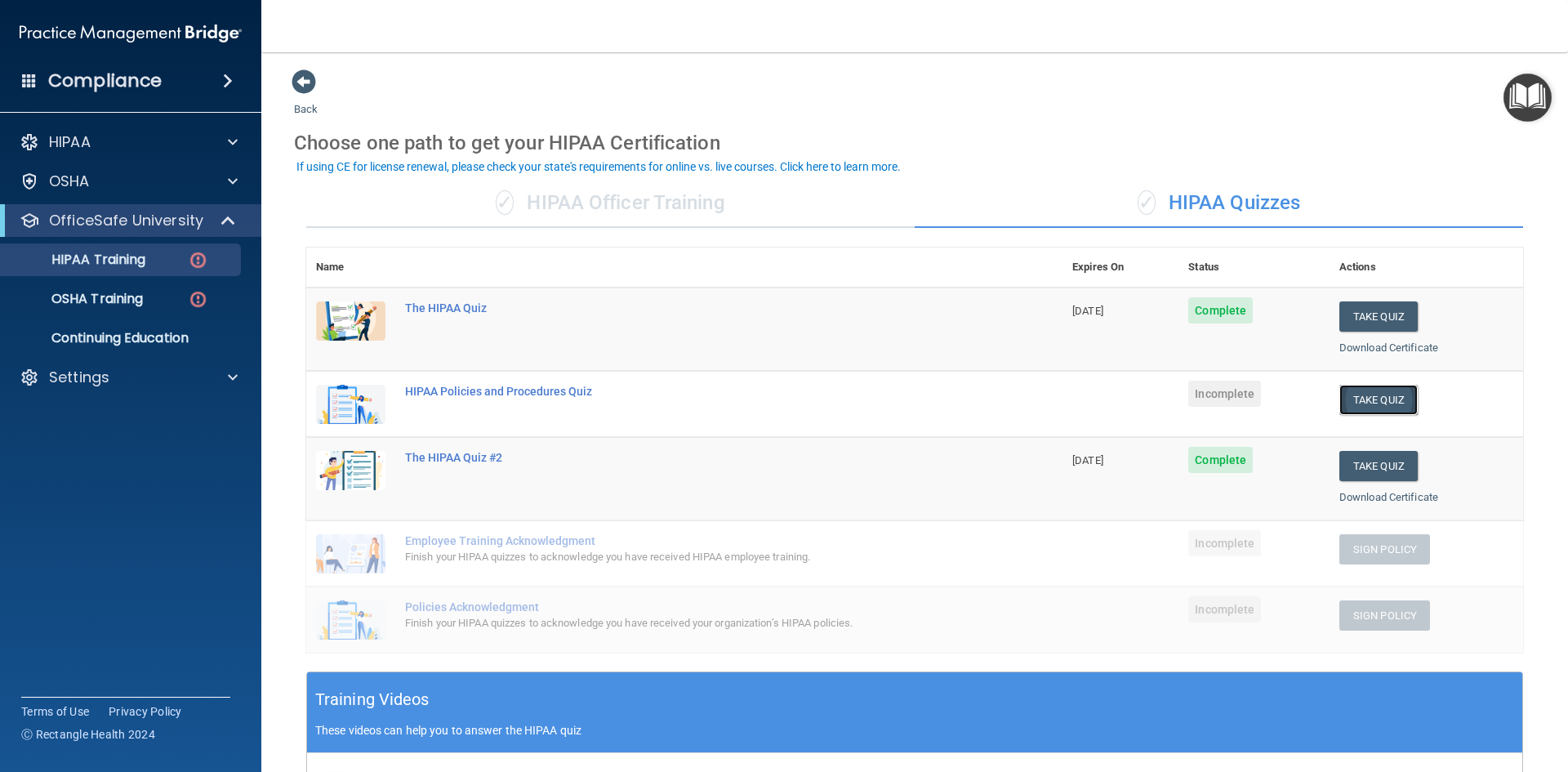
click at [1371, 404] on button "Take Quiz" at bounding box center [1379, 400] width 79 height 30
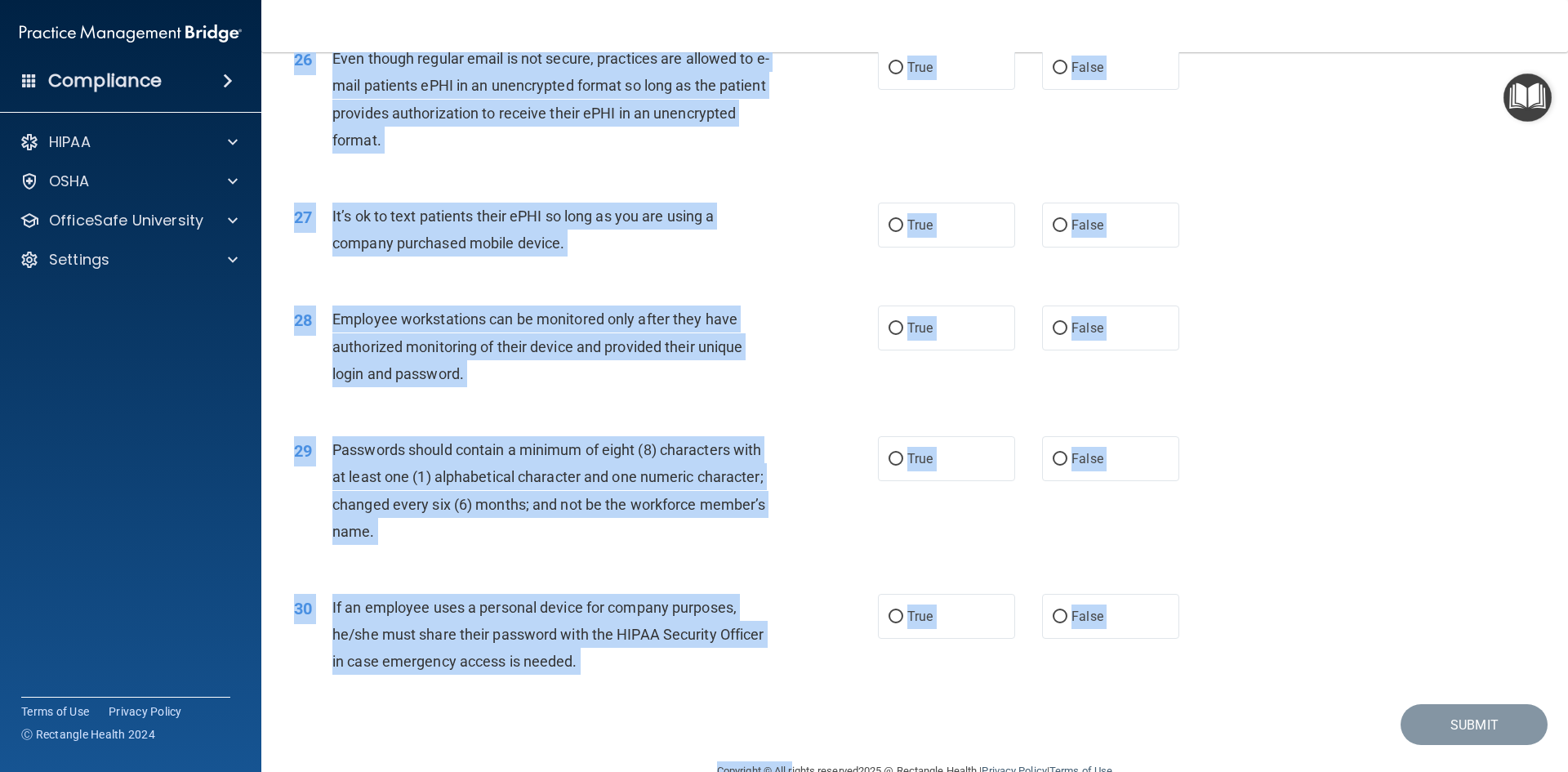
scroll to position [3328, 0]
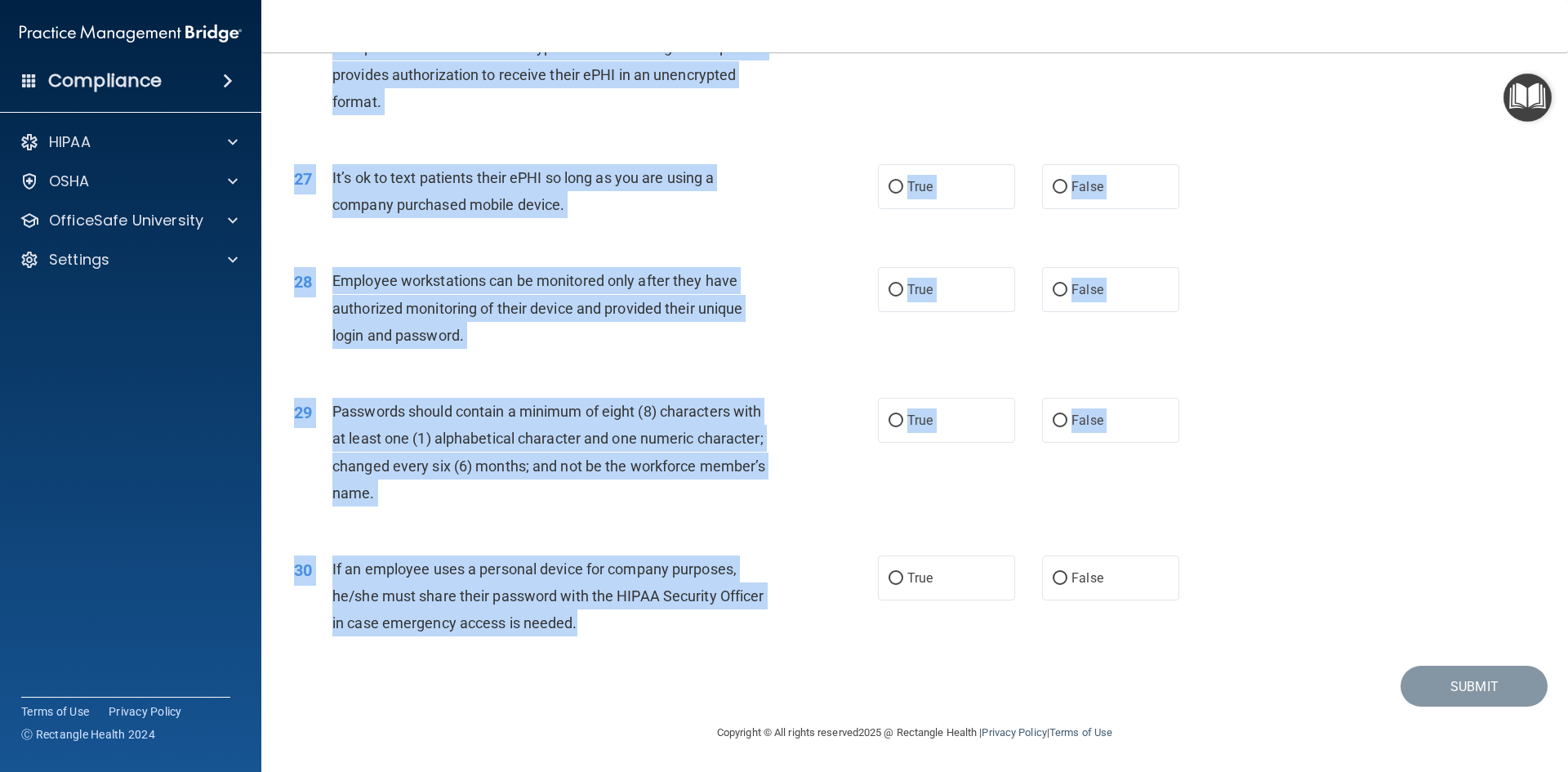
drag, startPoint x: 331, startPoint y: 139, endPoint x: 730, endPoint y: 644, distance: 643.6
copy div "It is ok to share your password with a co-worker in case immediate access of a …"
click at [811, 147] on div "27 It’s ok to text patients their ePHI so long as you are using a company purch…" at bounding box center [915, 195] width 1266 height 103
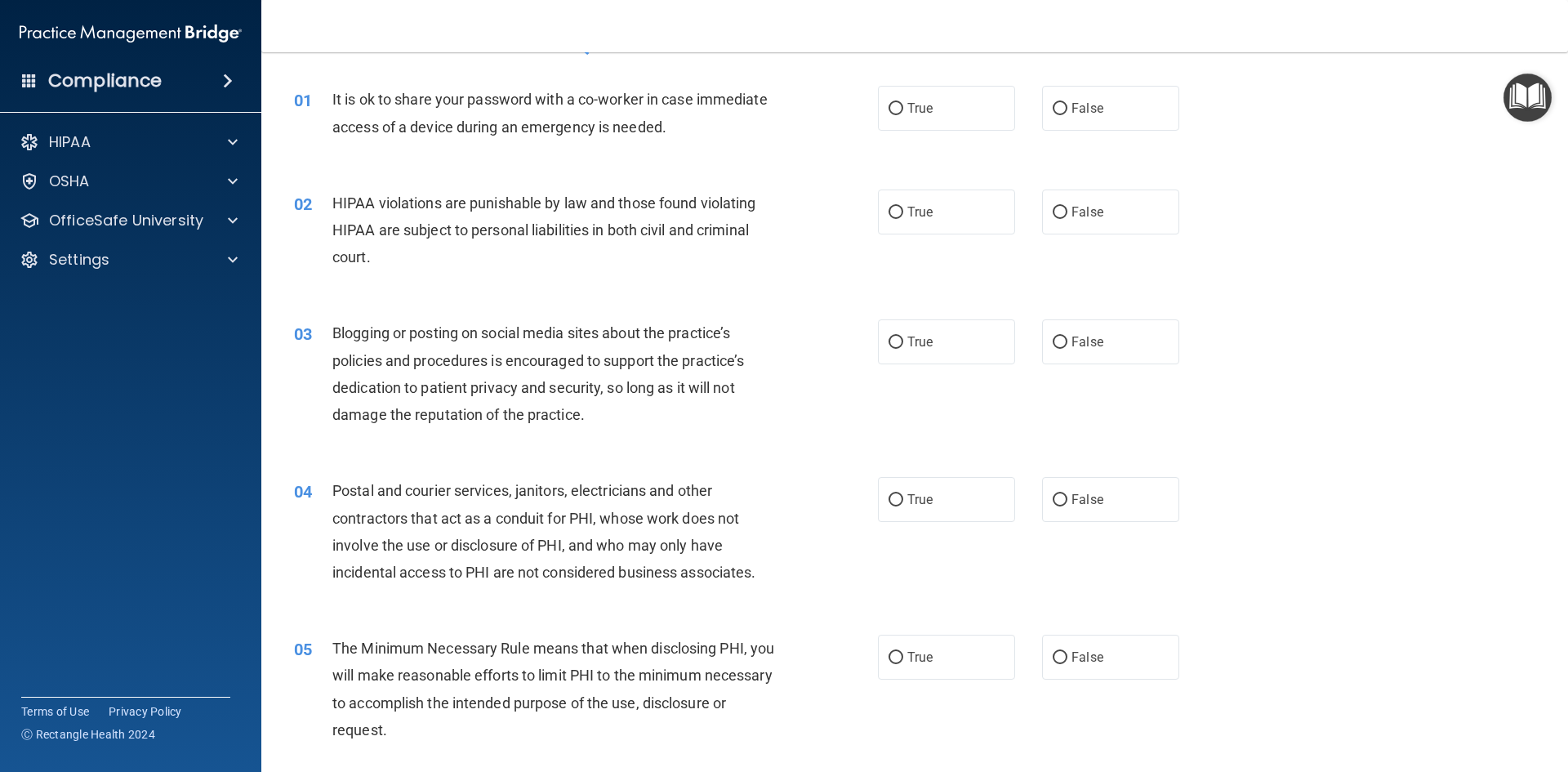
scroll to position [0, 0]
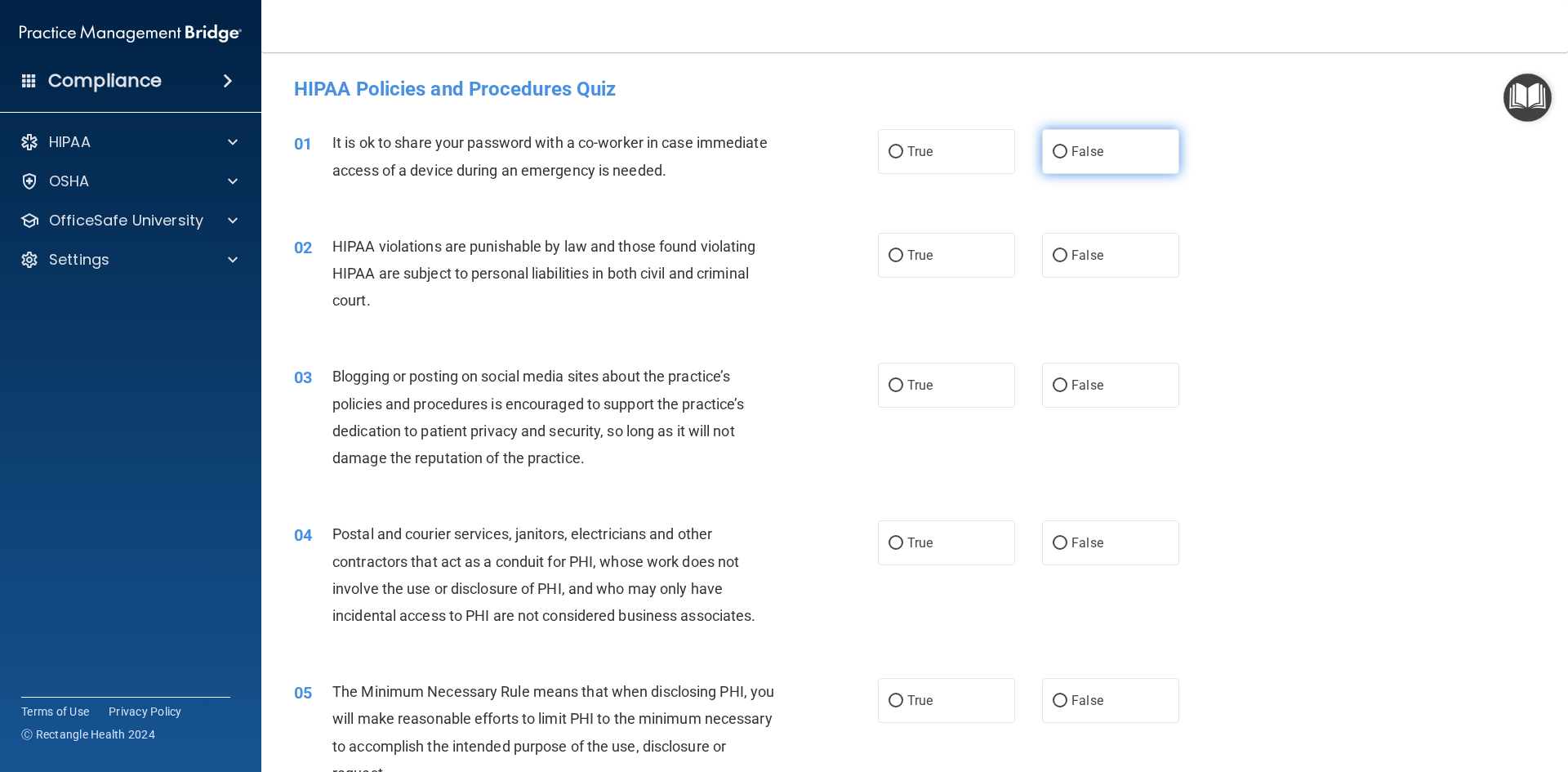
click at [1083, 152] on span "False" at bounding box center [1088, 151] width 32 height 15
click at [1068, 152] on input "False" at bounding box center [1059, 152] width 14 height 13
radio input "true"
click at [961, 263] on label "True" at bounding box center [946, 255] width 137 height 45
click at [903, 262] on input "True" at bounding box center [896, 256] width 14 height 13
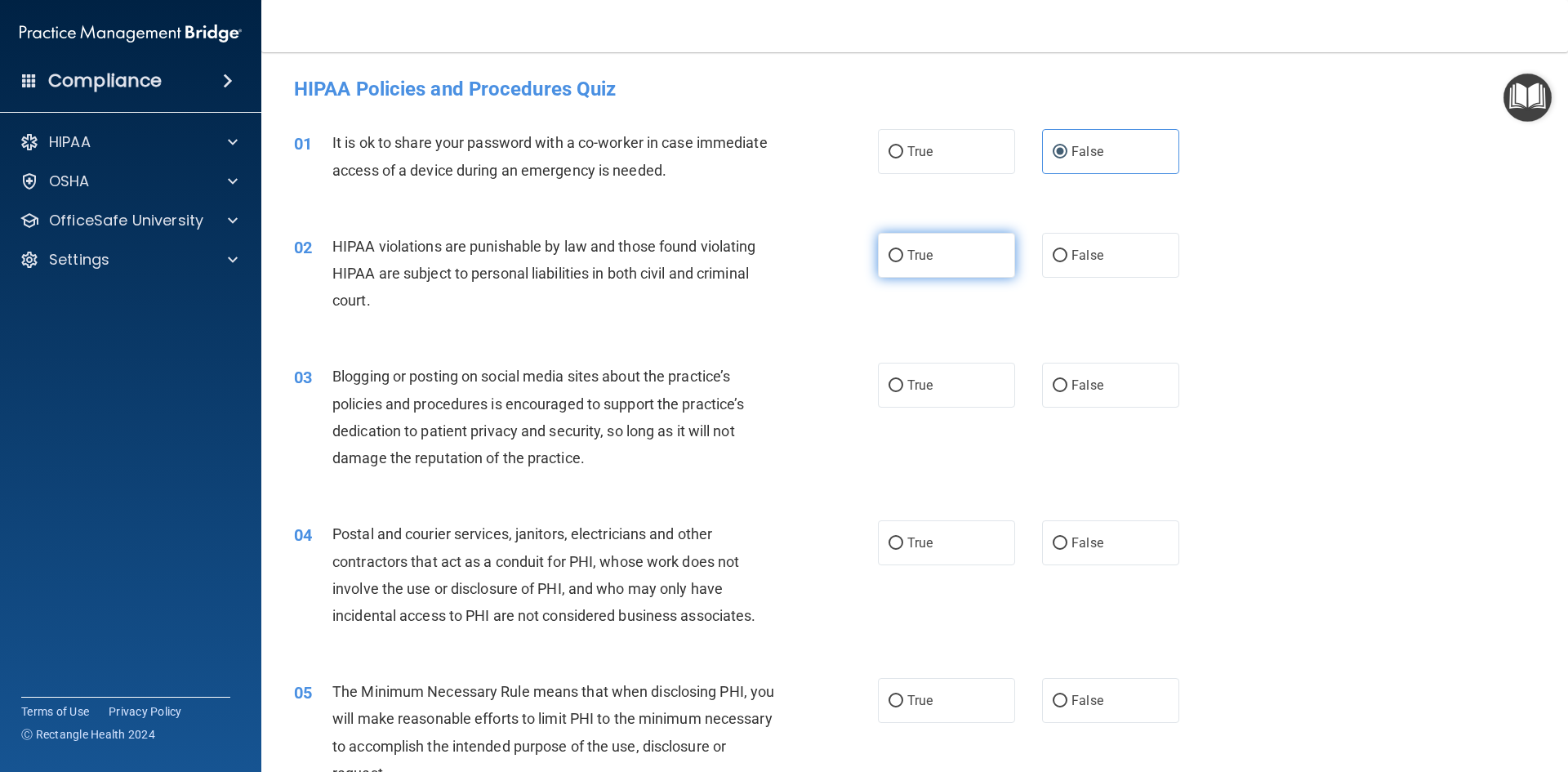
radio input "true"
click at [1128, 370] on label "False" at bounding box center [1111, 384] width 137 height 45
click at [1068, 380] on input "False" at bounding box center [1059, 386] width 14 height 13
radio input "true"
click at [1132, 561] on label "False" at bounding box center [1111, 542] width 137 height 45
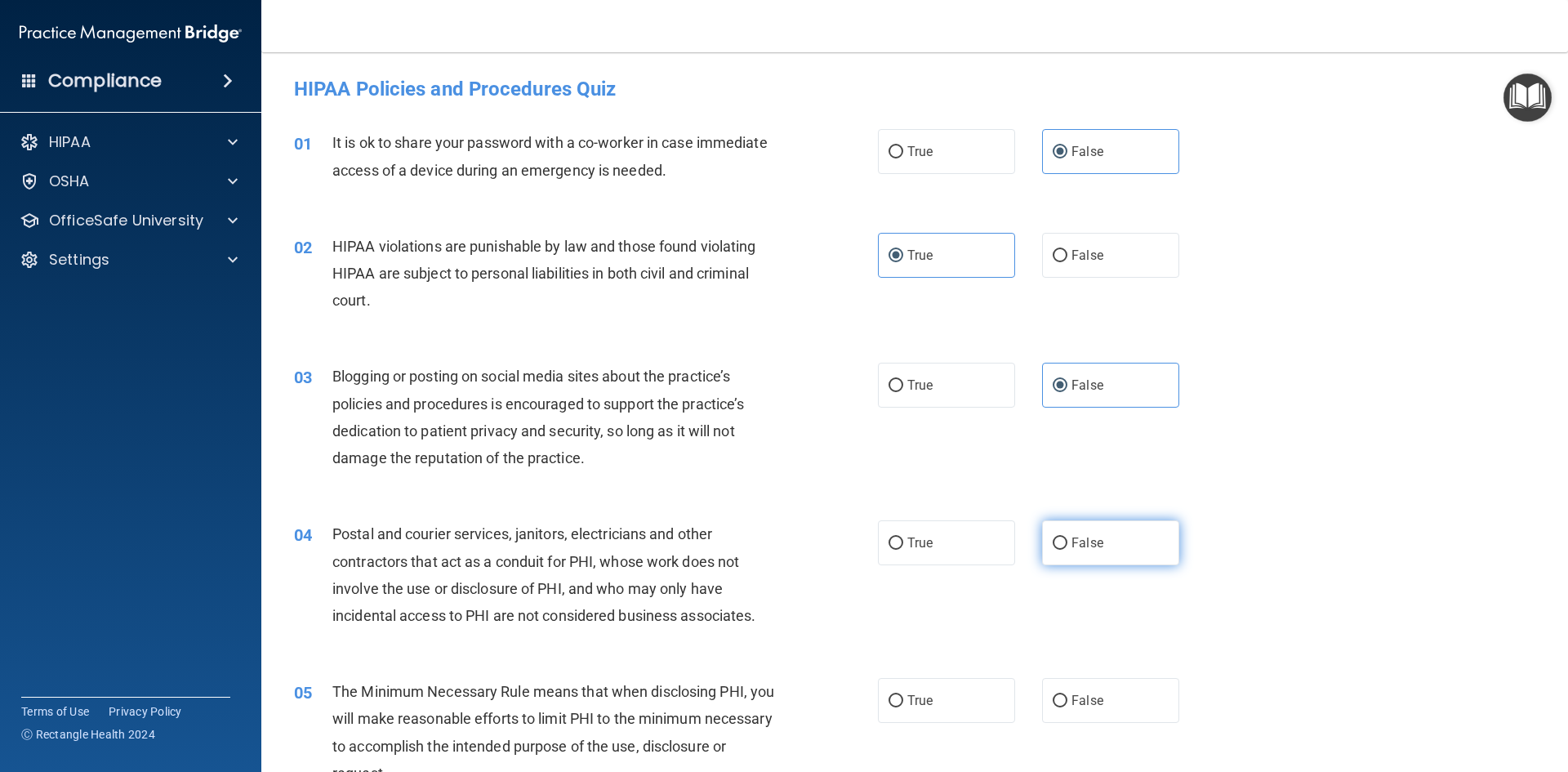
click at [1068, 550] on input "False" at bounding box center [1059, 543] width 14 height 13
radio input "true"
click at [921, 696] on span "True" at bounding box center [920, 700] width 25 height 15
click at [903, 696] on input "True" at bounding box center [896, 701] width 14 height 13
radio input "true"
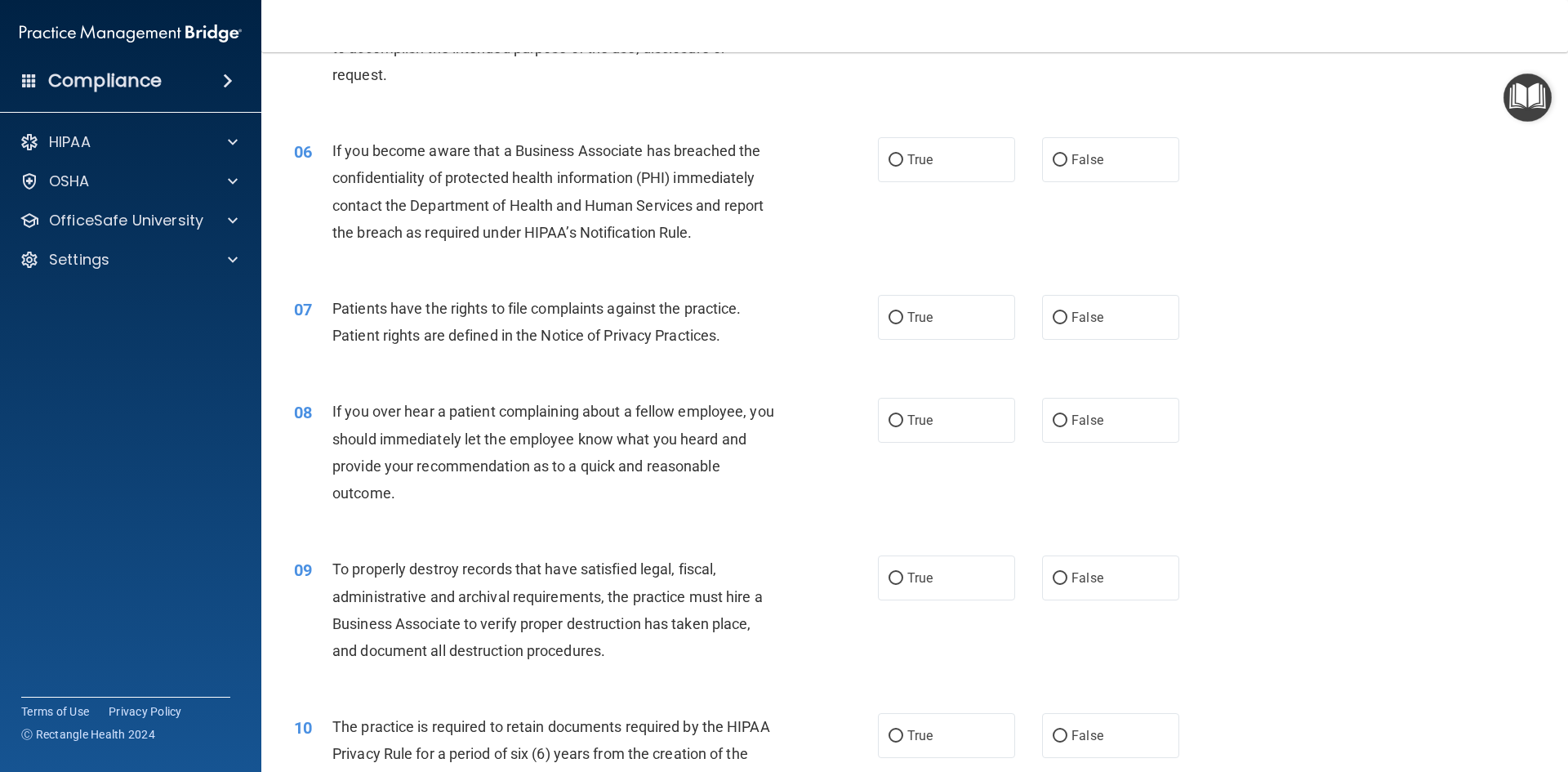
scroll to position [735, 0]
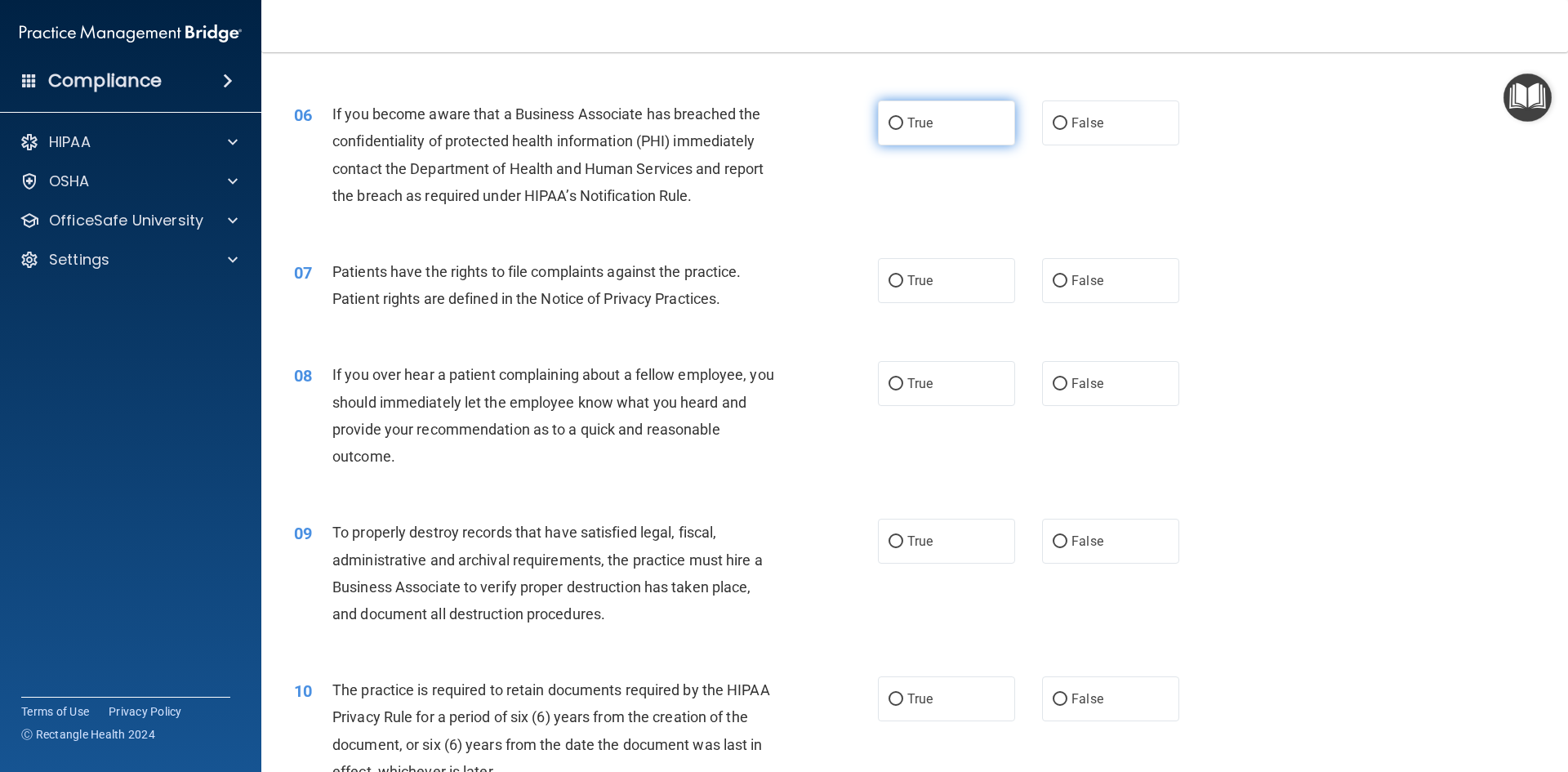
click at [927, 133] on label "True" at bounding box center [946, 122] width 137 height 45
click at [903, 130] on input "True" at bounding box center [896, 123] width 14 height 13
radio input "true"
click at [946, 261] on label "True" at bounding box center [946, 280] width 137 height 45
click at [903, 275] on input "True" at bounding box center [896, 281] width 14 height 13
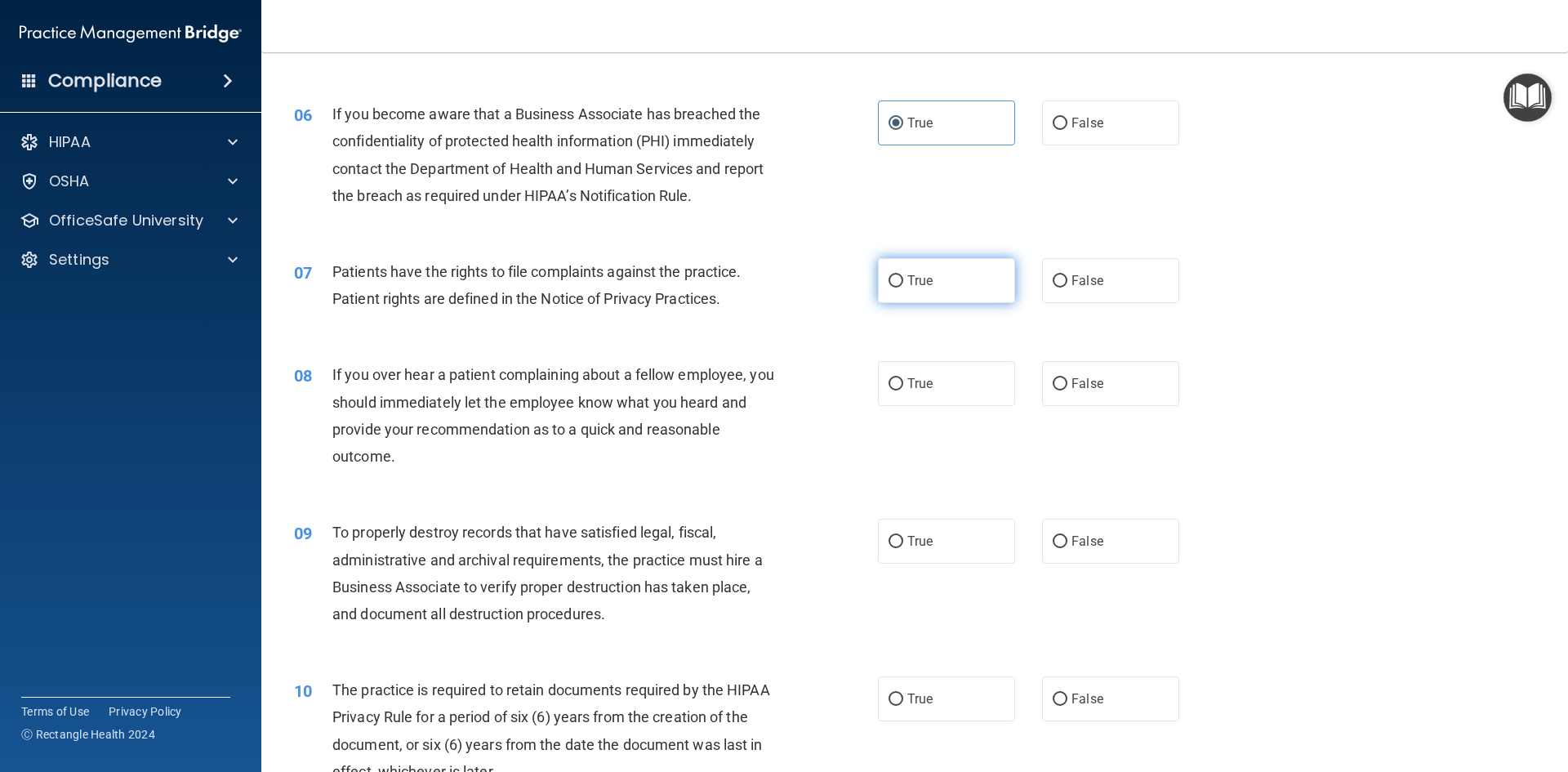
radio input "true"
drag, startPoint x: 1068, startPoint y: 379, endPoint x: 1067, endPoint y: 432, distance: 53.0
click at [1072, 381] on span "False" at bounding box center [1088, 383] width 32 height 15
click at [1068, 381] on input "False" at bounding box center [1059, 384] width 14 height 13
radio input "true"
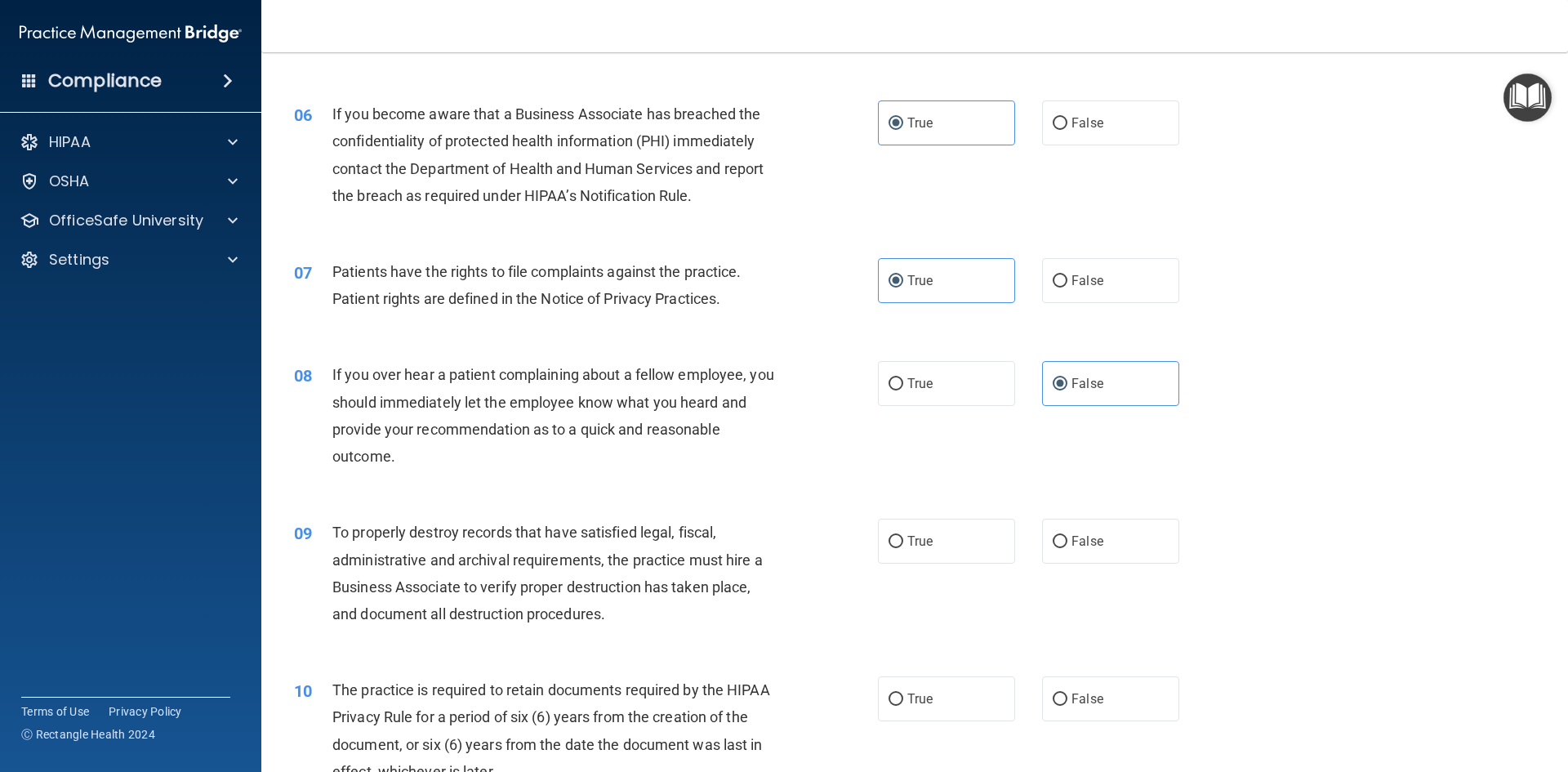
drag, startPoint x: 1076, startPoint y: 523, endPoint x: 1040, endPoint y: 604, distance: 88.6
click at [1072, 535] on label "False" at bounding box center [1111, 541] width 137 height 45
click at [942, 678] on label "True" at bounding box center [946, 699] width 137 height 45
click at [903, 693] on input "True" at bounding box center [896, 699] width 14 height 13
radio input "true"
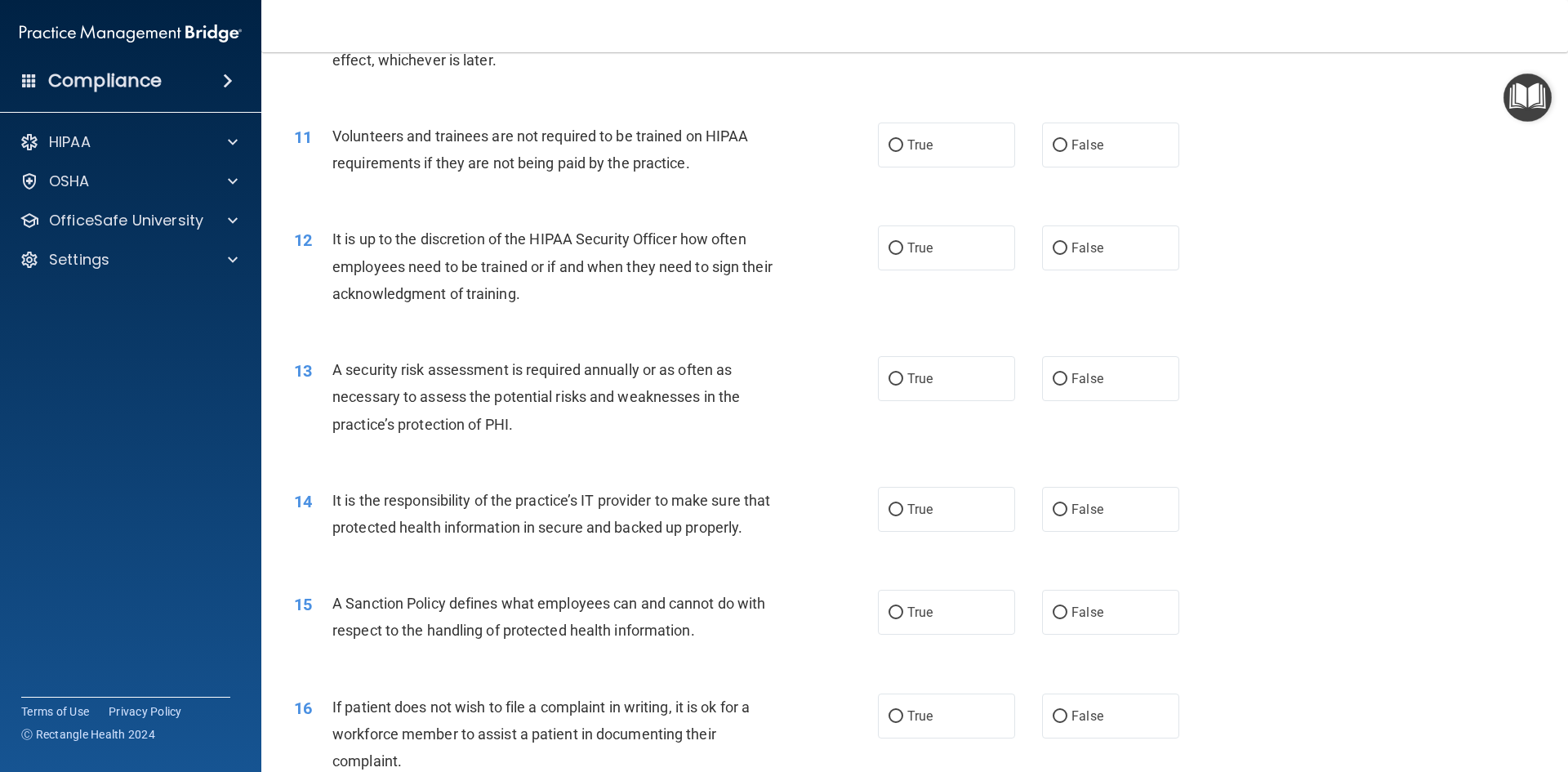
scroll to position [1470, 0]
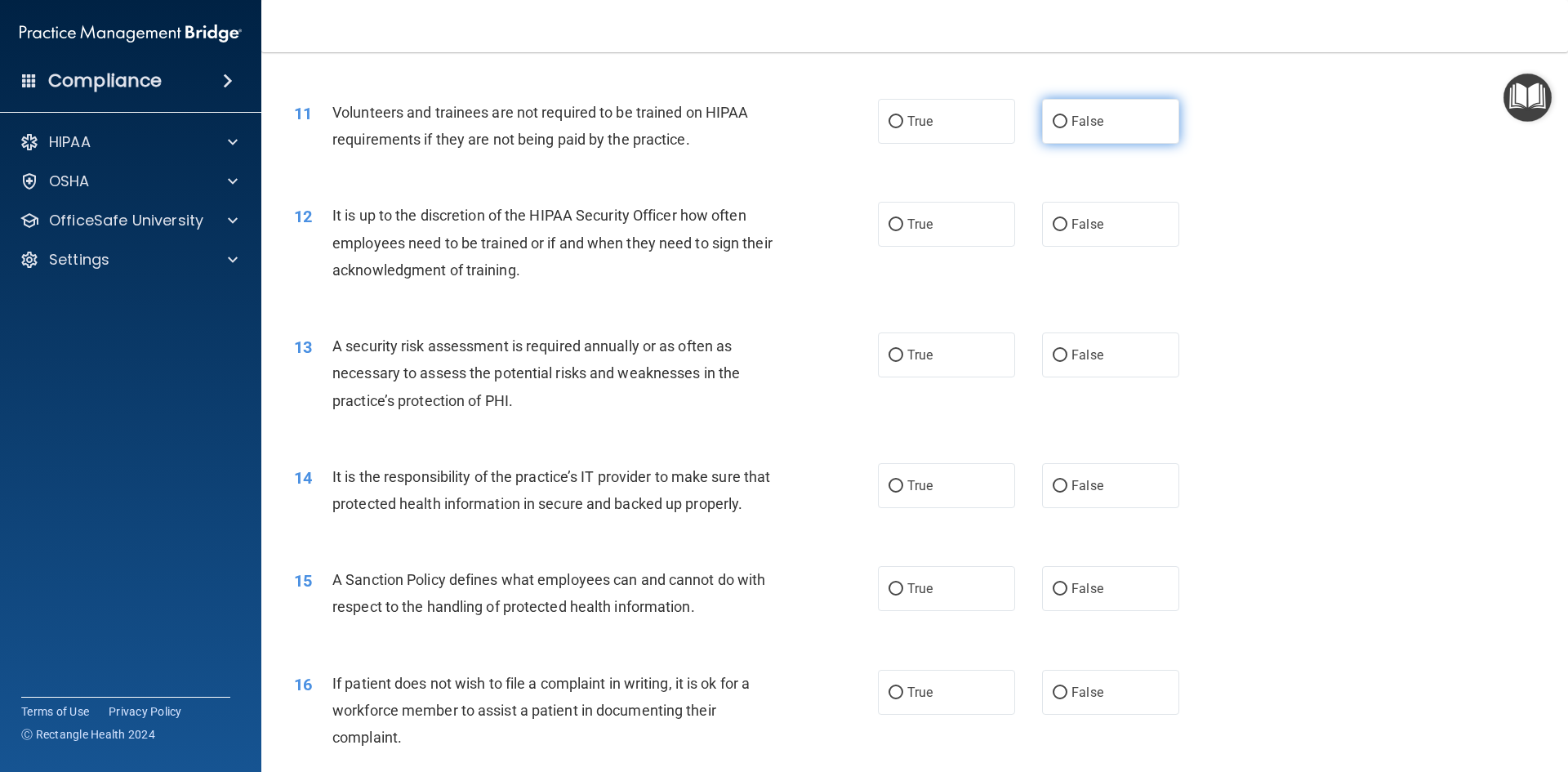
click at [1068, 129] on label "False" at bounding box center [1111, 121] width 137 height 45
click at [1068, 128] on input "False" at bounding box center [1059, 122] width 14 height 13
radio input "true"
click at [1045, 239] on label "False" at bounding box center [1111, 224] width 137 height 45
click at [1053, 231] on input "False" at bounding box center [1059, 225] width 14 height 13
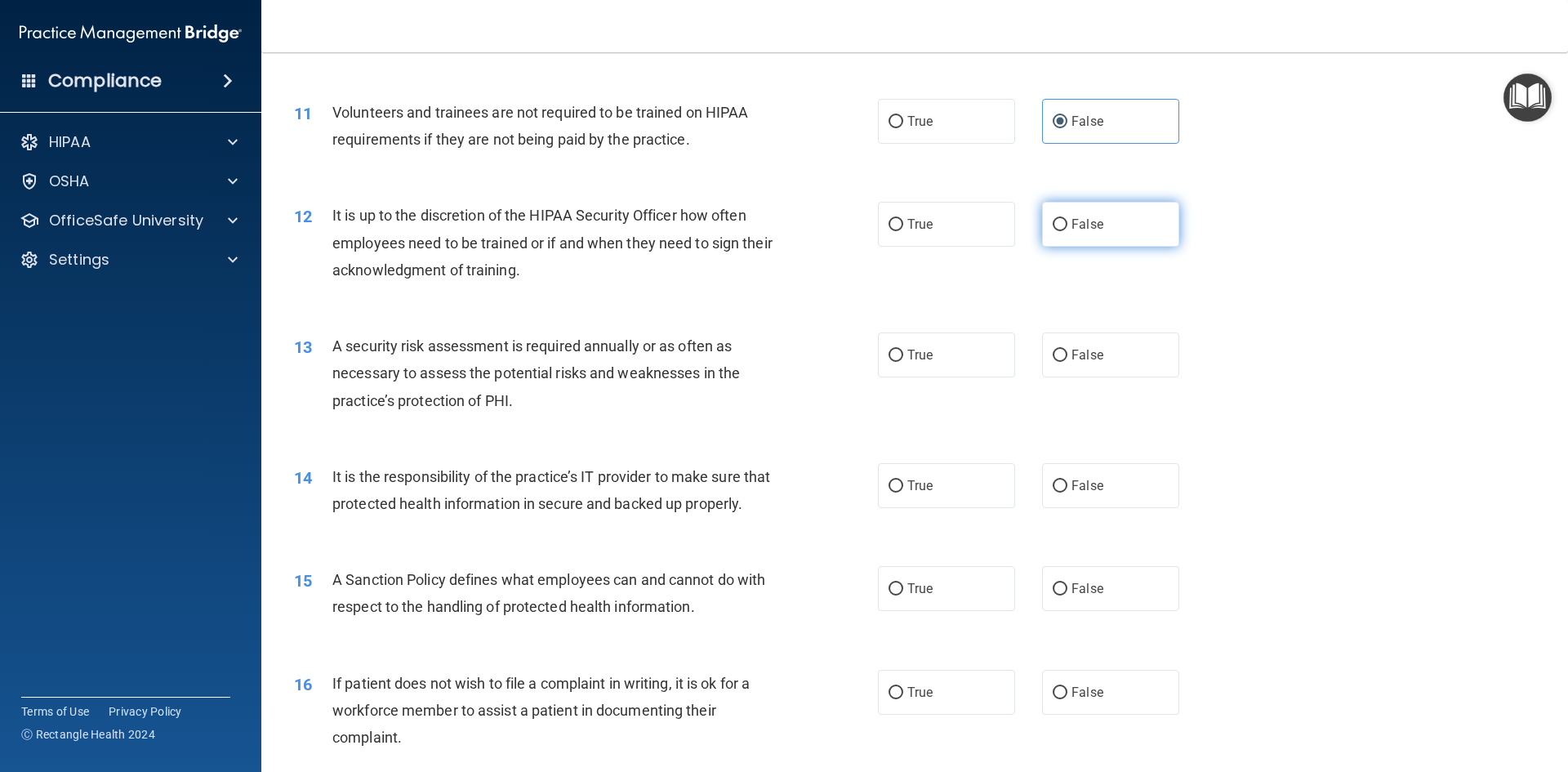
radio input "true"
click at [927, 354] on span "True" at bounding box center [920, 355] width 25 height 15
click at [903, 354] on input "True" at bounding box center [896, 356] width 14 height 13
radio input "true"
click at [1113, 505] on label "False" at bounding box center [1111, 485] width 137 height 45
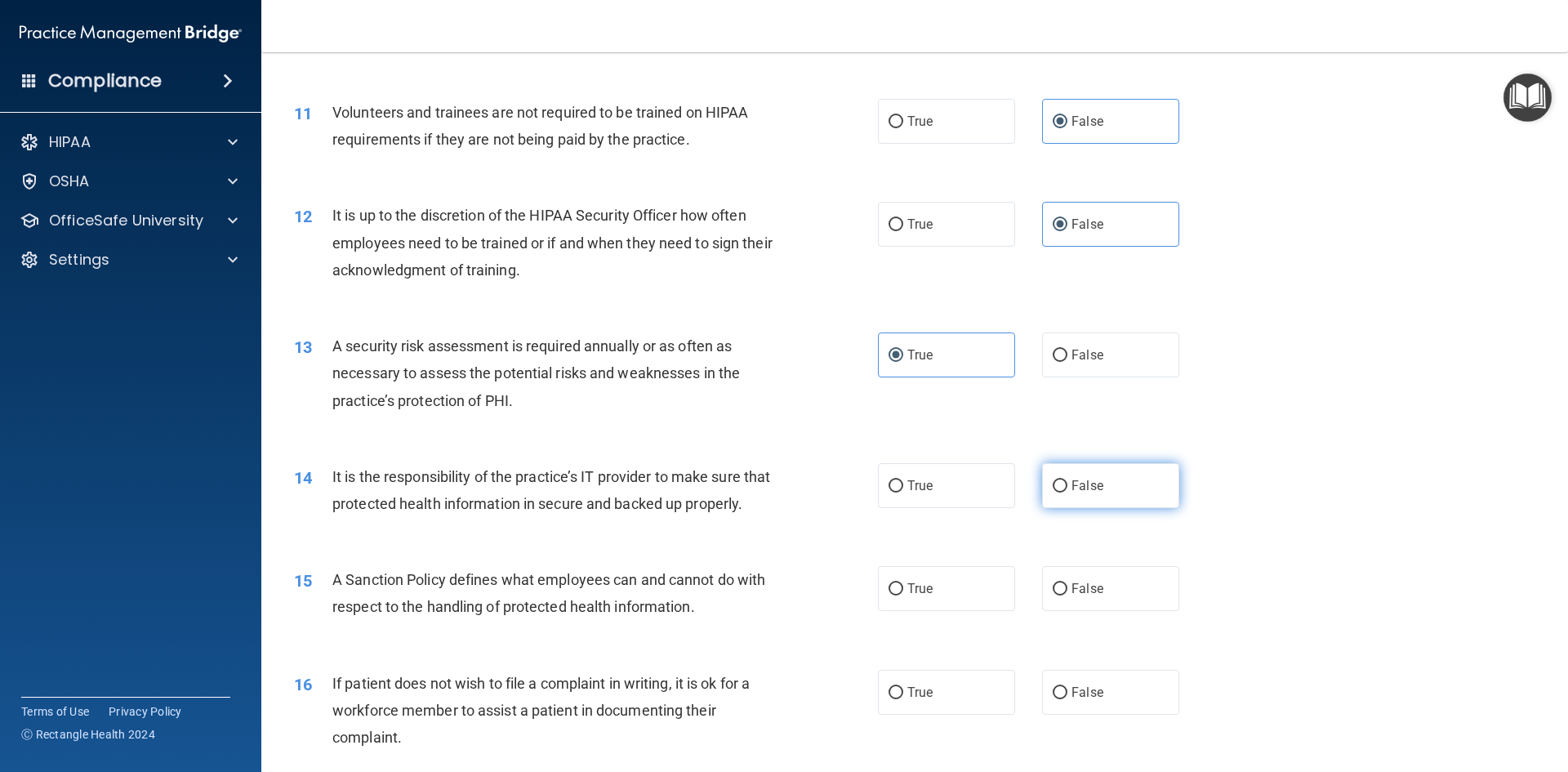
click at [1068, 492] on input "False" at bounding box center [1059, 487] width 14 height 13
radio input "true"
drag, startPoint x: 928, startPoint y: 612, endPoint x: 937, endPoint y: 677, distance: 65.6
click at [929, 611] on label "True" at bounding box center [946, 588] width 137 height 45
click at [903, 595] on input "True" at bounding box center [896, 589] width 14 height 13
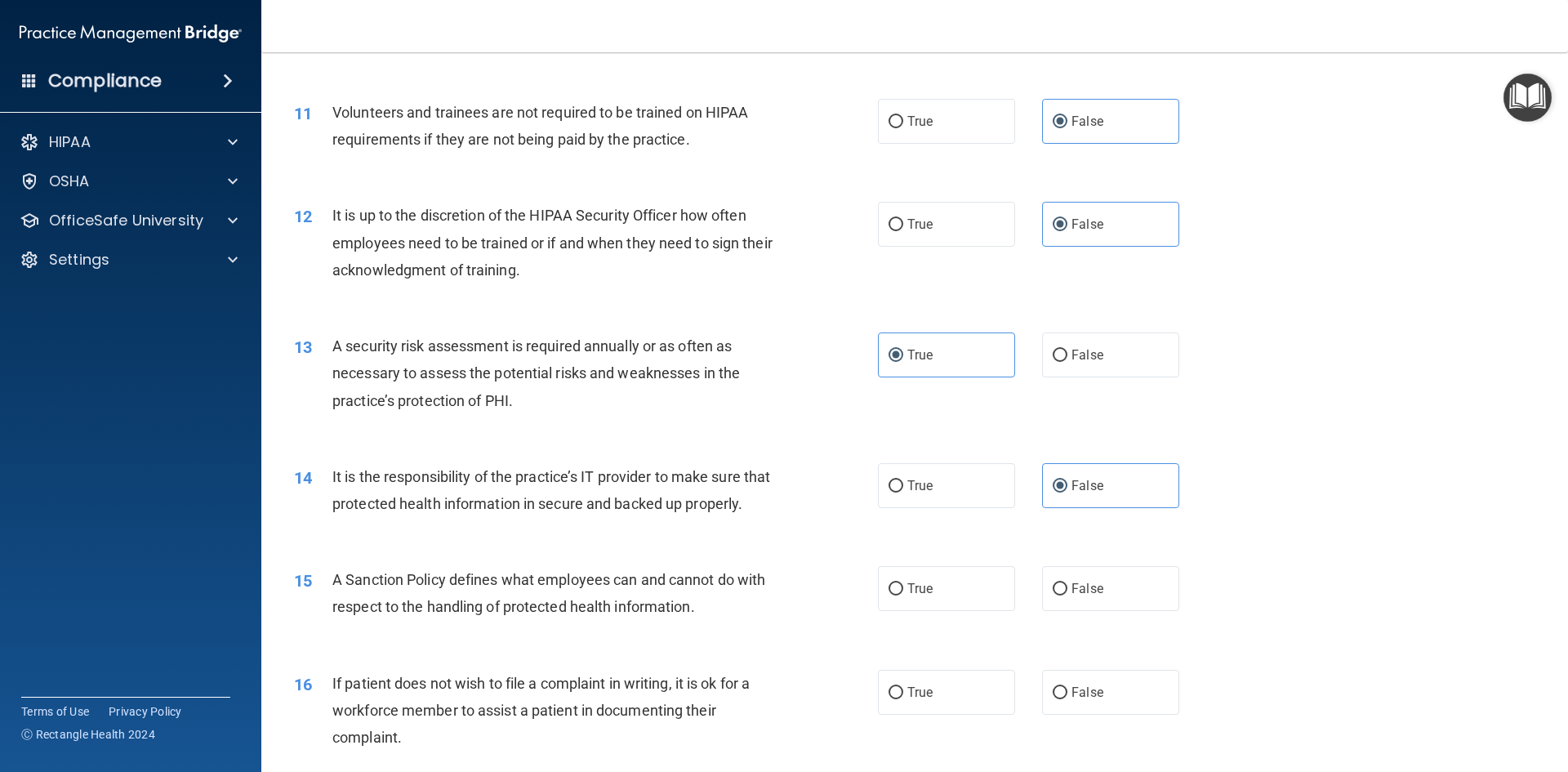
radio input "true"
drag, startPoint x: 945, startPoint y: 723, endPoint x: 945, endPoint y: 699, distance: 24.0
click at [945, 715] on label "True" at bounding box center [946, 692] width 137 height 45
click at [903, 699] on input "True" at bounding box center [896, 693] width 14 height 13
radio input "true"
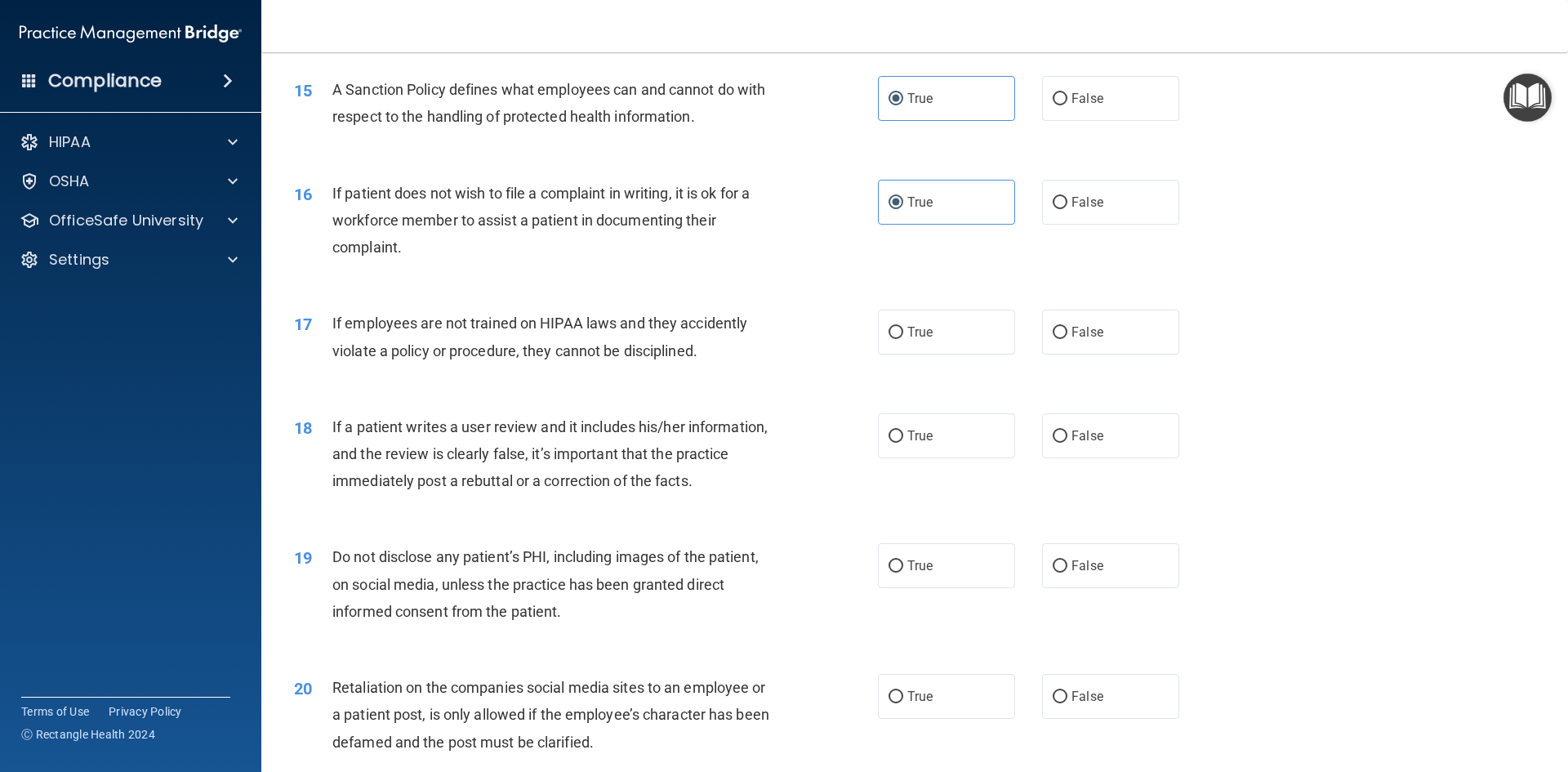
scroll to position [2205, 0]
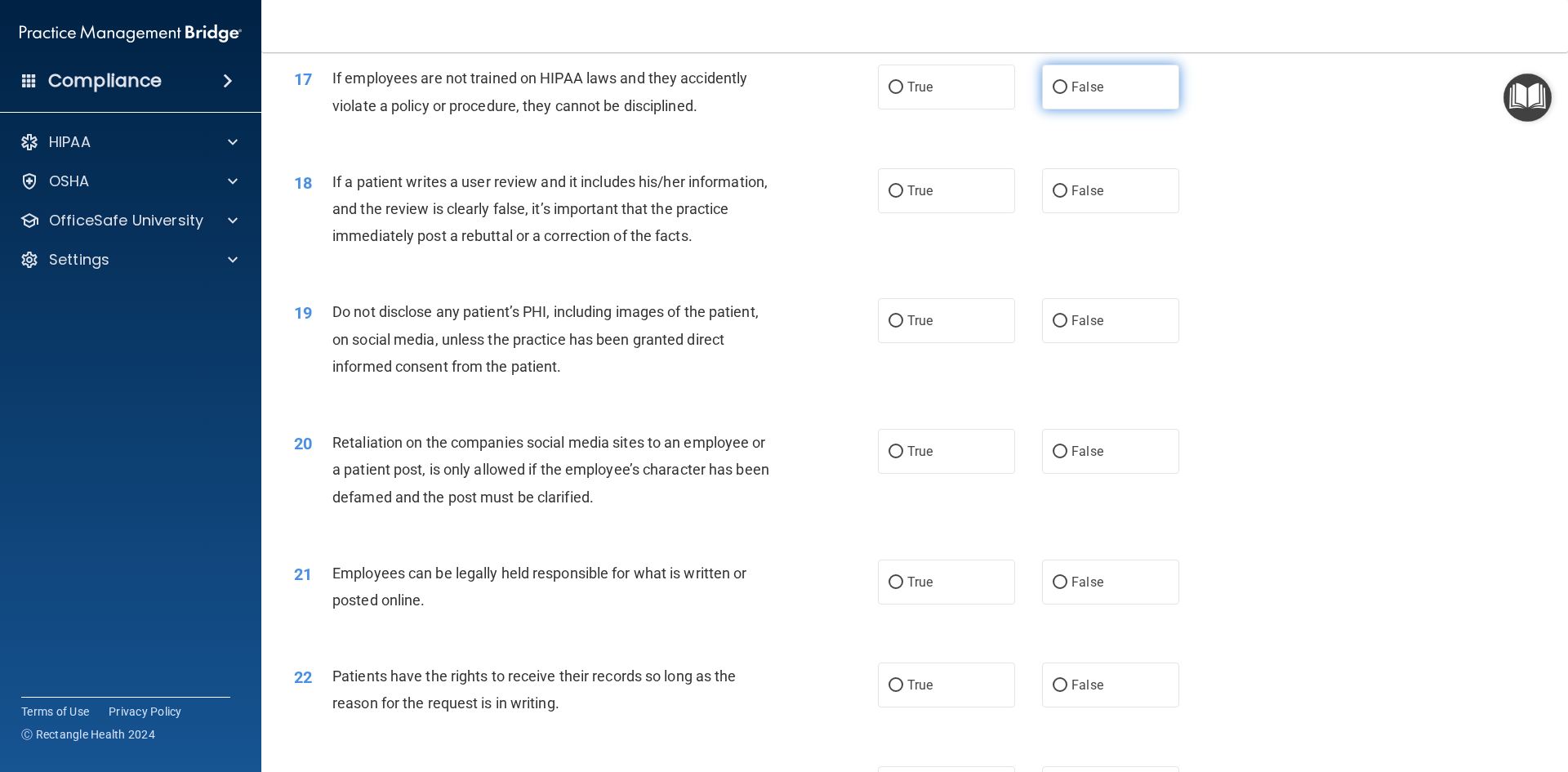
click at [1063, 106] on label "False" at bounding box center [1111, 86] width 137 height 45
click at [1063, 94] on input "False" at bounding box center [1059, 88] width 14 height 13
radio input "true"
click at [1074, 198] on span "False" at bounding box center [1088, 191] width 32 height 15
click at [1068, 198] on input "False" at bounding box center [1059, 191] width 14 height 13
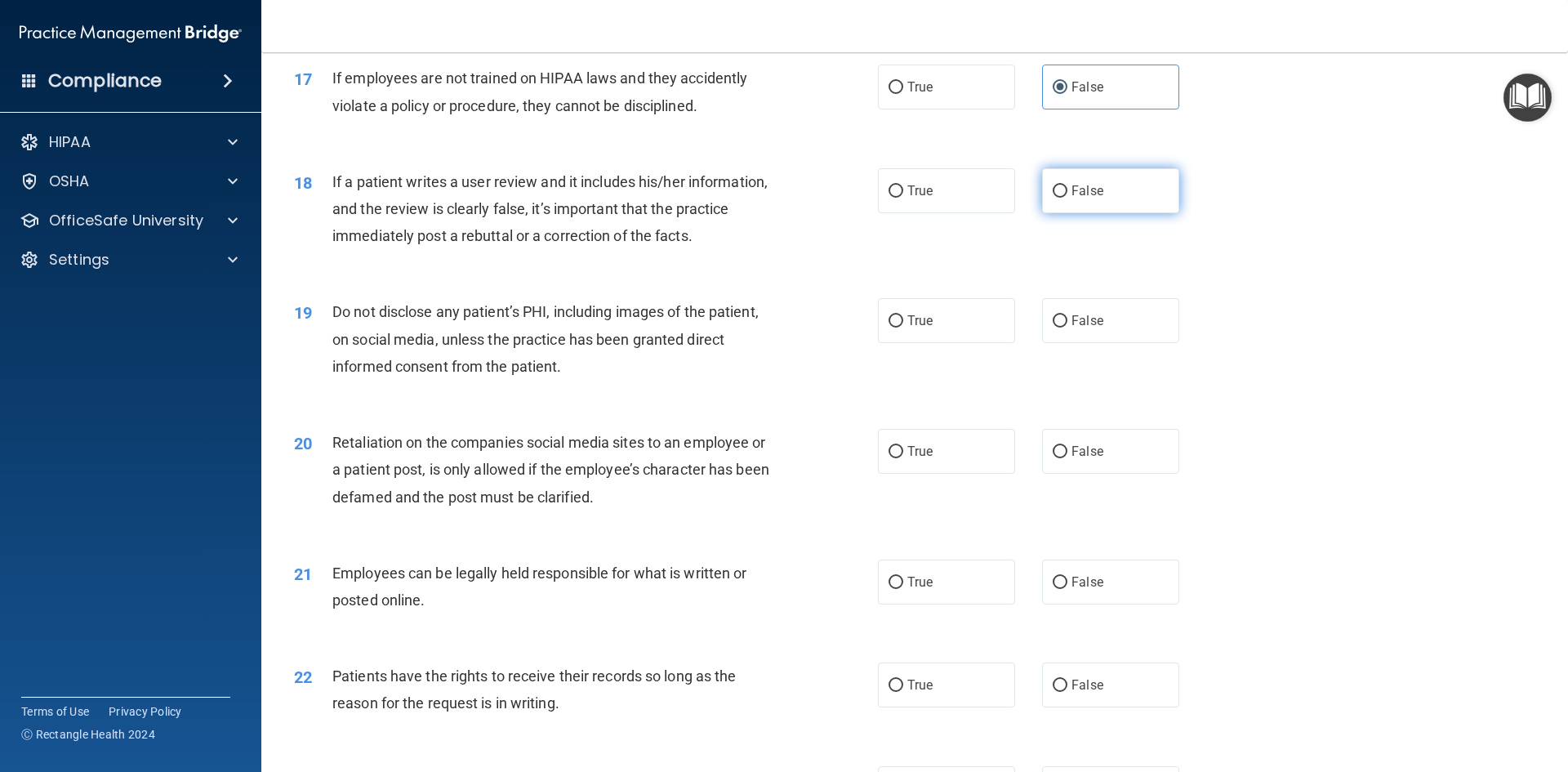
radio input "true"
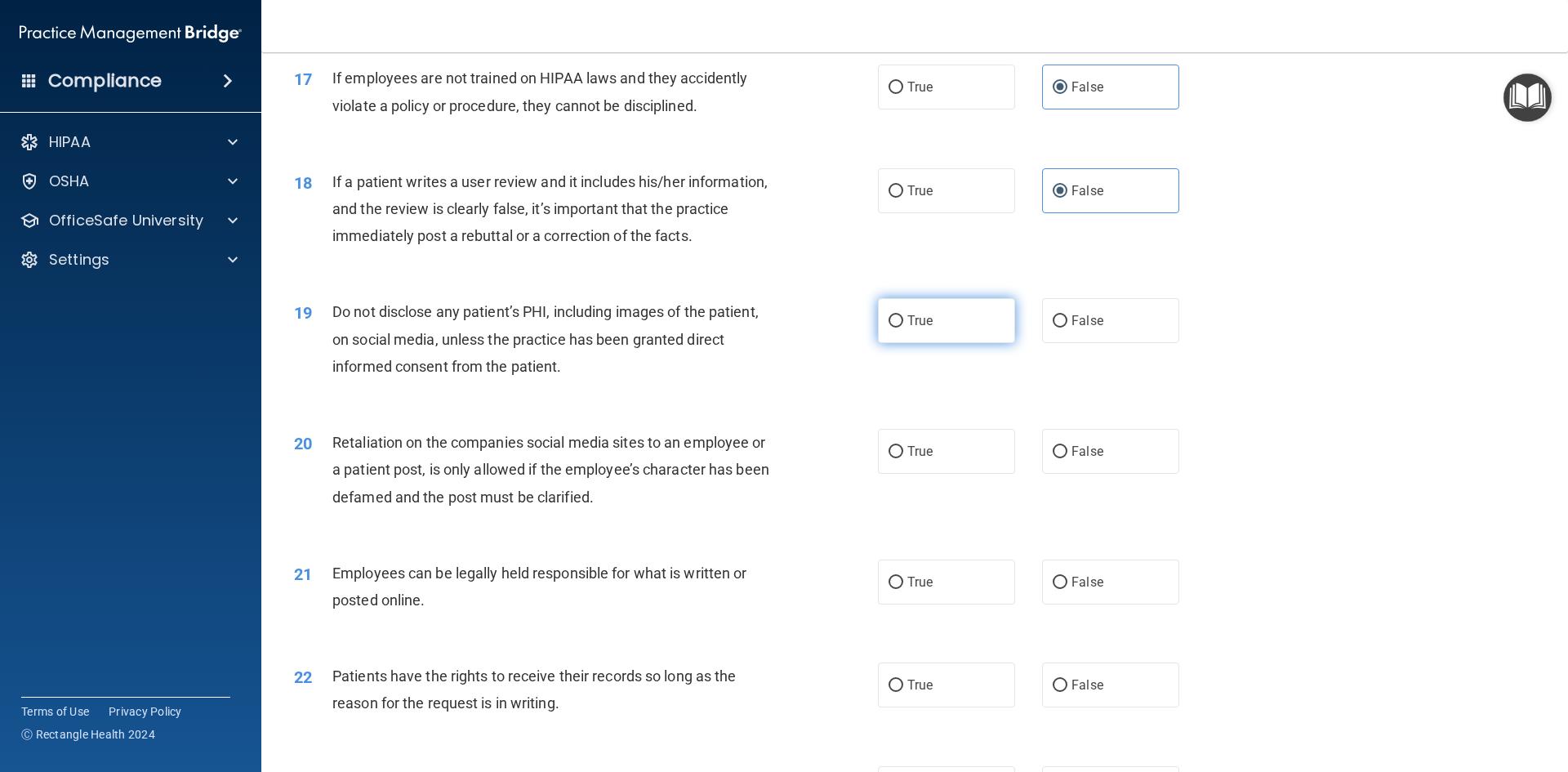
click at [966, 343] on label "True" at bounding box center [946, 320] width 137 height 45
click at [903, 328] on input "True" at bounding box center [896, 321] width 14 height 13
radio input "true"
click at [1091, 461] on label "False" at bounding box center [1111, 451] width 137 height 45
click at [1068, 458] on input "False" at bounding box center [1059, 452] width 14 height 13
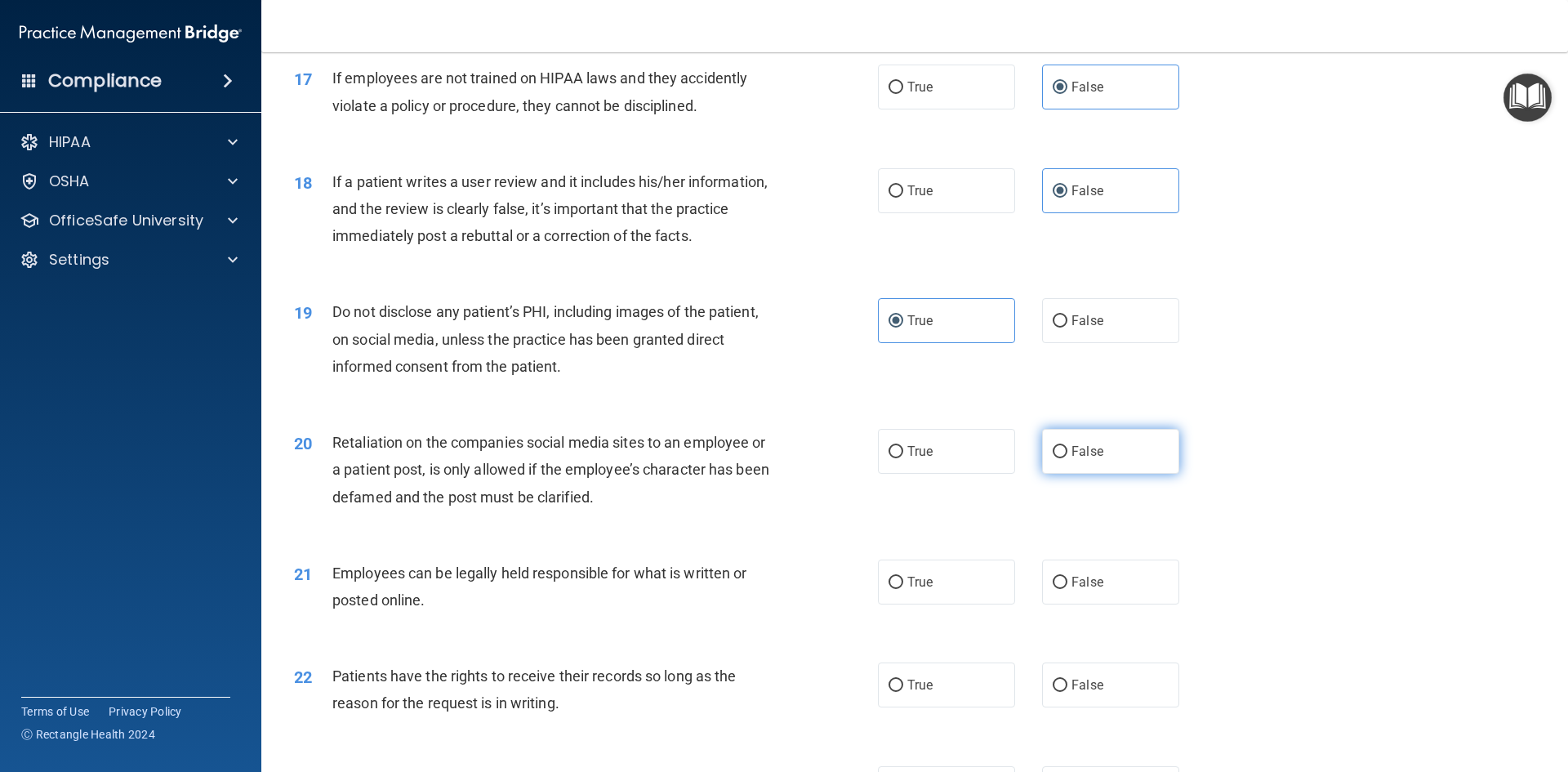
radio input "true"
drag, startPoint x: 924, startPoint y: 590, endPoint x: 945, endPoint y: 657, distance: 70.2
click at [925, 604] on label "True" at bounding box center [946, 581] width 137 height 45
click at [903, 589] on input "True" at bounding box center [896, 583] width 14 height 13
radio input "true"
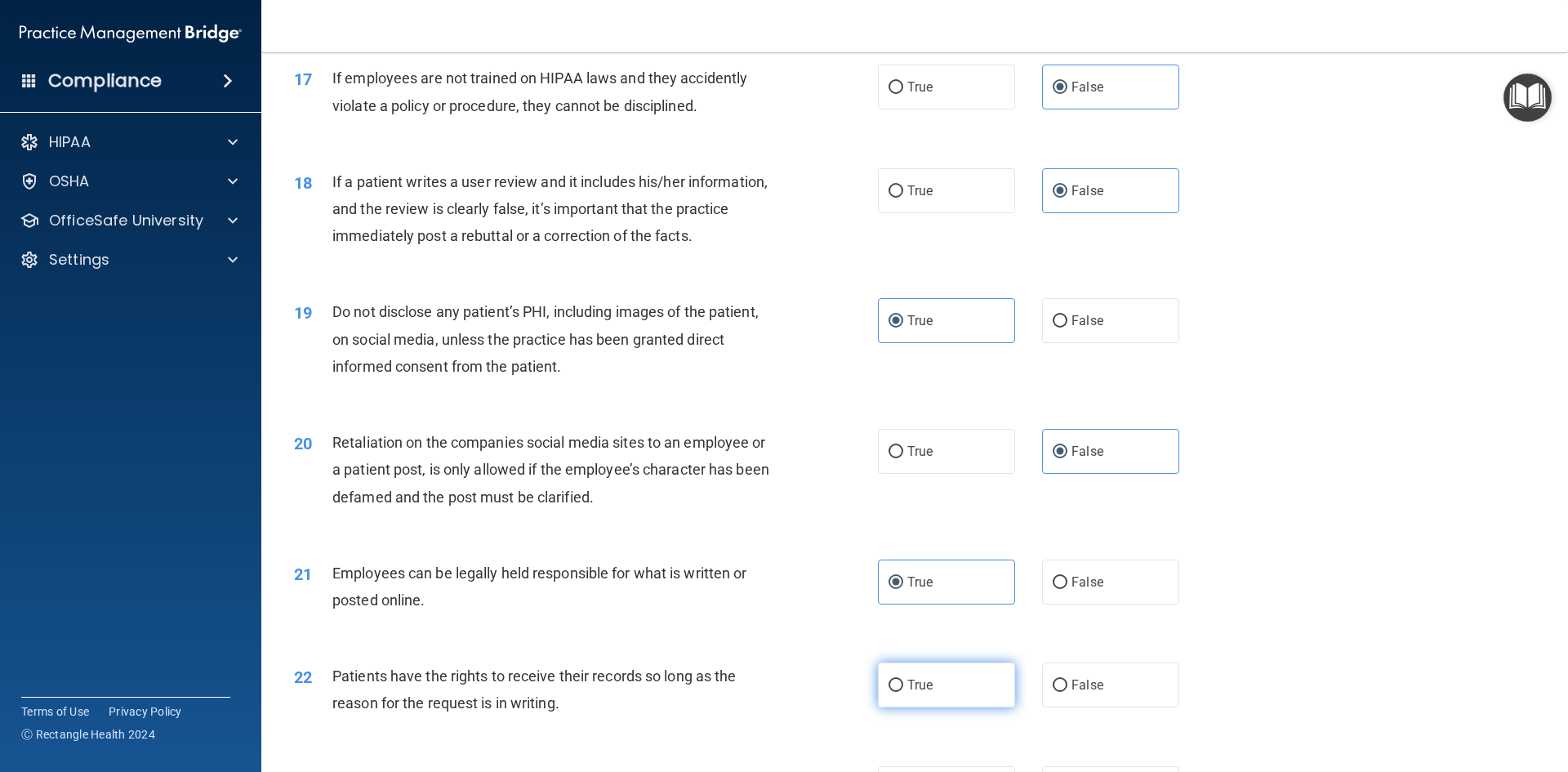
click at [957, 707] on label "True" at bounding box center [946, 684] width 137 height 45
click at [903, 692] on input "True" at bounding box center [896, 685] width 14 height 13
radio input "true"
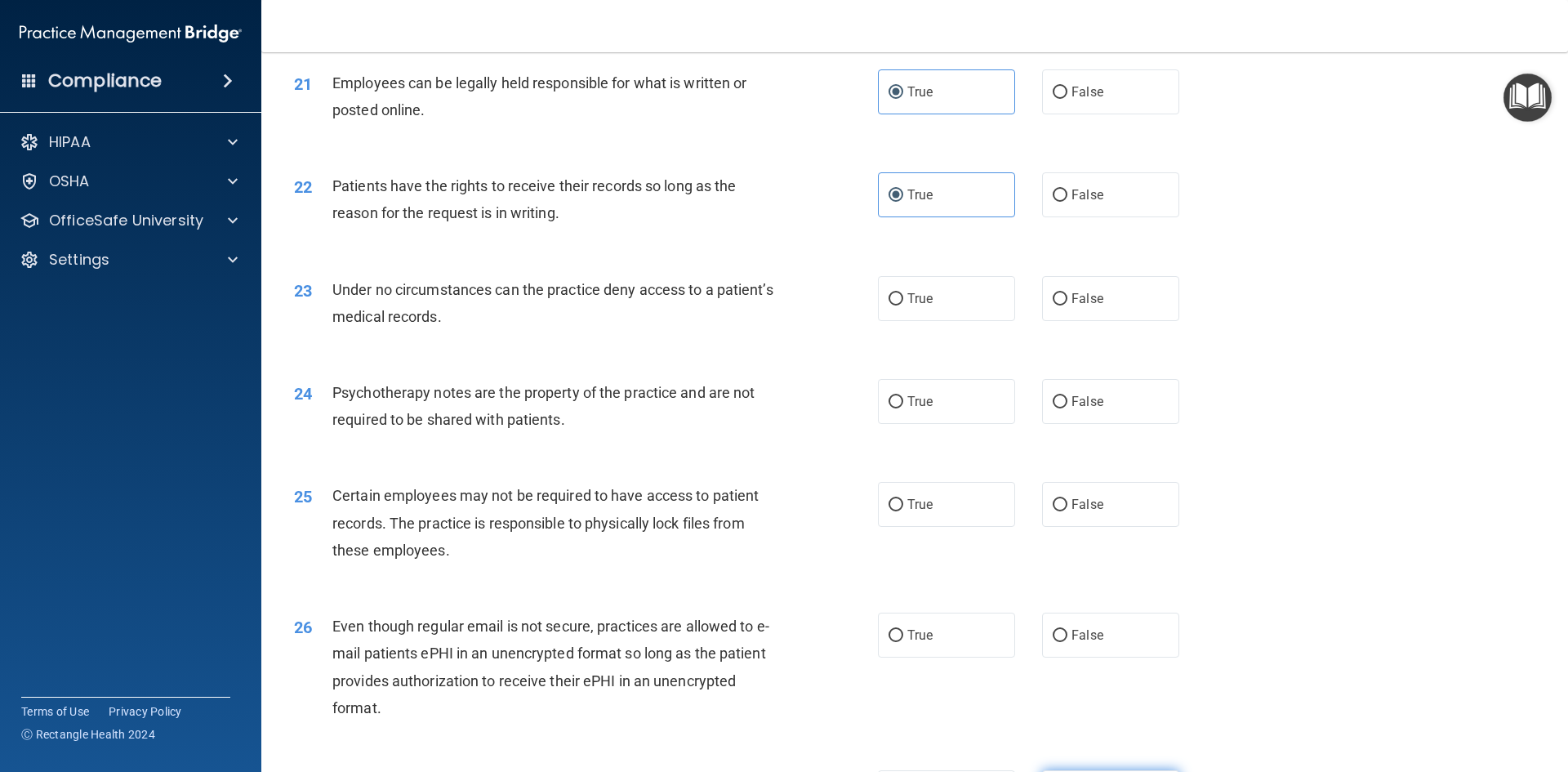
scroll to position [2940, 0]
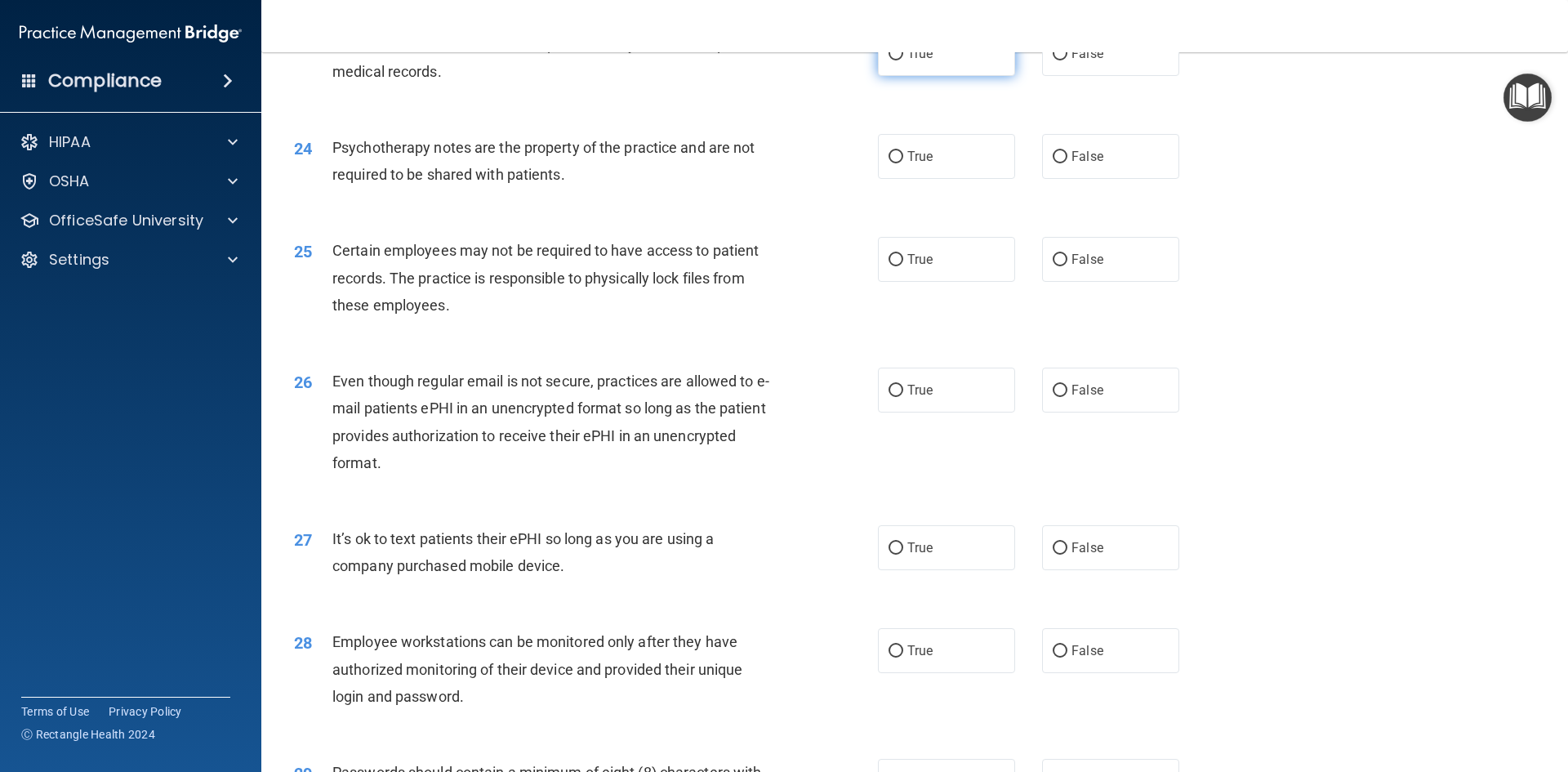
click at [949, 76] on label "True" at bounding box center [946, 53] width 137 height 45
click at [903, 61] on input "True" at bounding box center [896, 54] width 14 height 13
radio input "true"
click at [1102, 570] on label "False" at bounding box center [1111, 547] width 137 height 45
click at [1068, 554] on input "False" at bounding box center [1059, 548] width 14 height 13
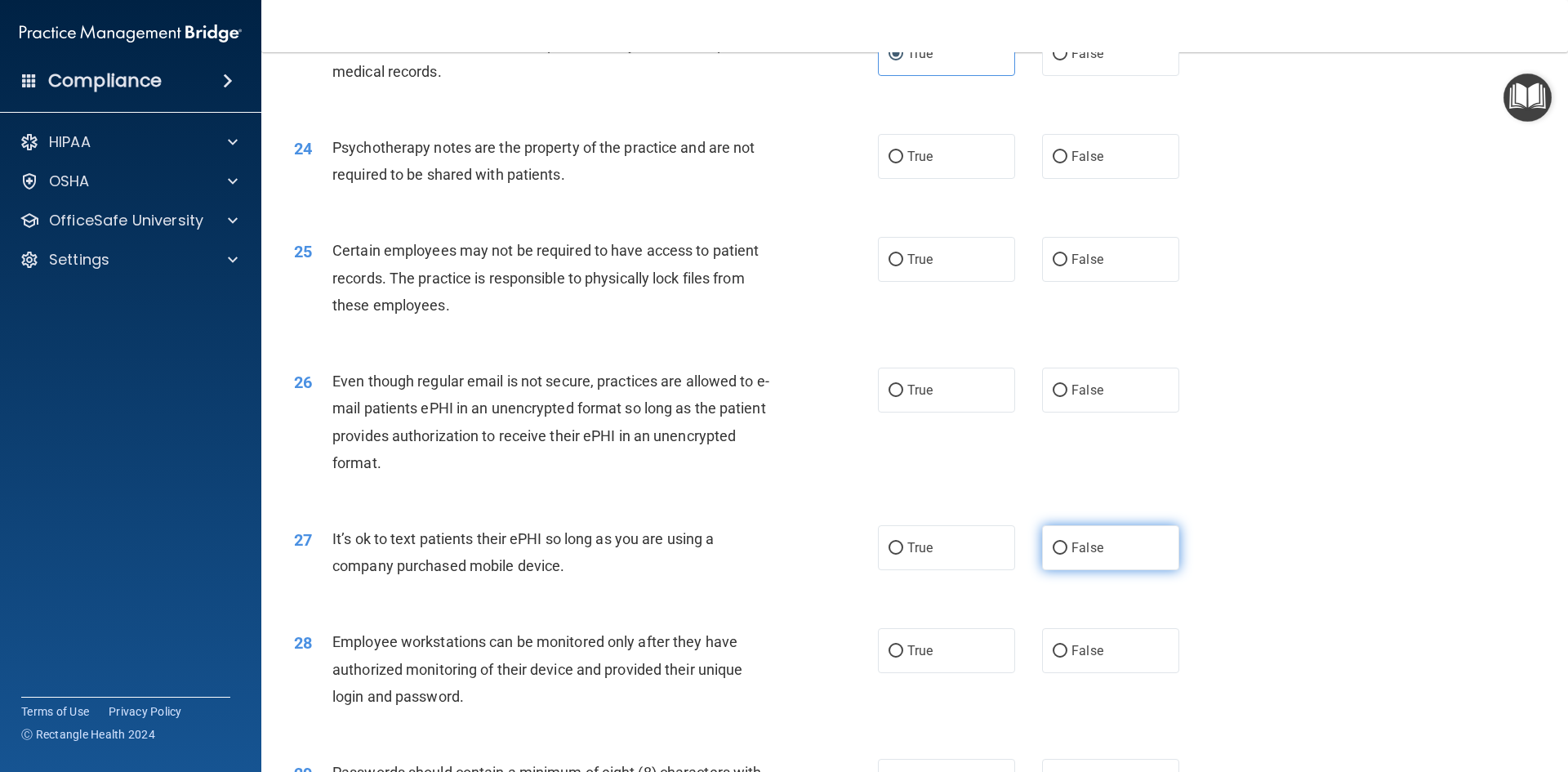
radio input "true"
click at [1108, 673] on label "False" at bounding box center [1111, 650] width 137 height 45
click at [1068, 657] on input "False" at bounding box center [1059, 651] width 14 height 13
radio input "true"
drag, startPoint x: 941, startPoint y: 433, endPoint x: 933, endPoint y: 266, distance: 167.2
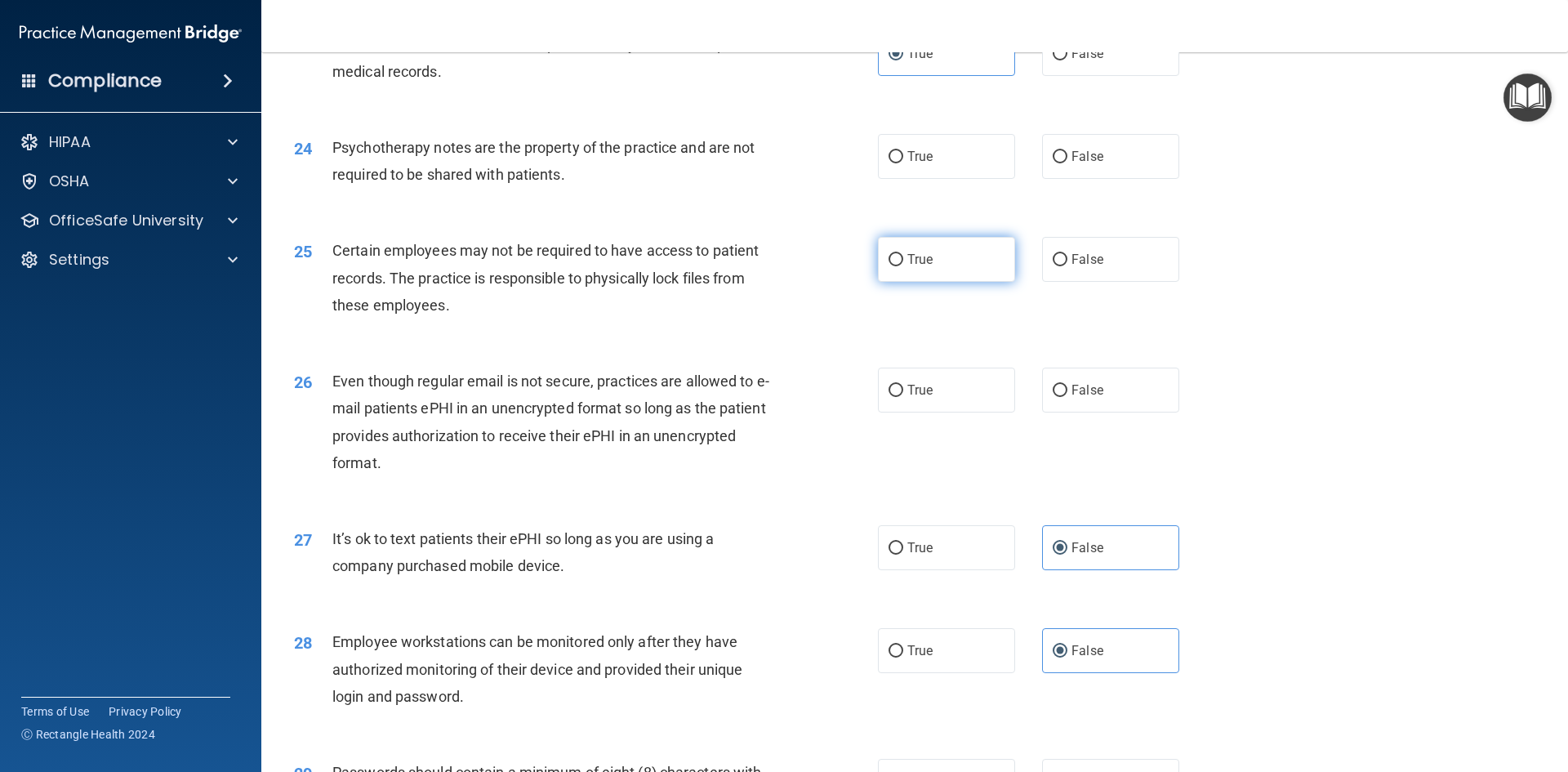
click at [941, 412] on label "True" at bounding box center [946, 389] width 137 height 45
click at [903, 397] on input "True" at bounding box center [896, 390] width 14 height 13
radio input "true"
click at [933, 266] on label "True" at bounding box center [946, 258] width 137 height 45
click at [903, 266] on input "True" at bounding box center [896, 260] width 14 height 13
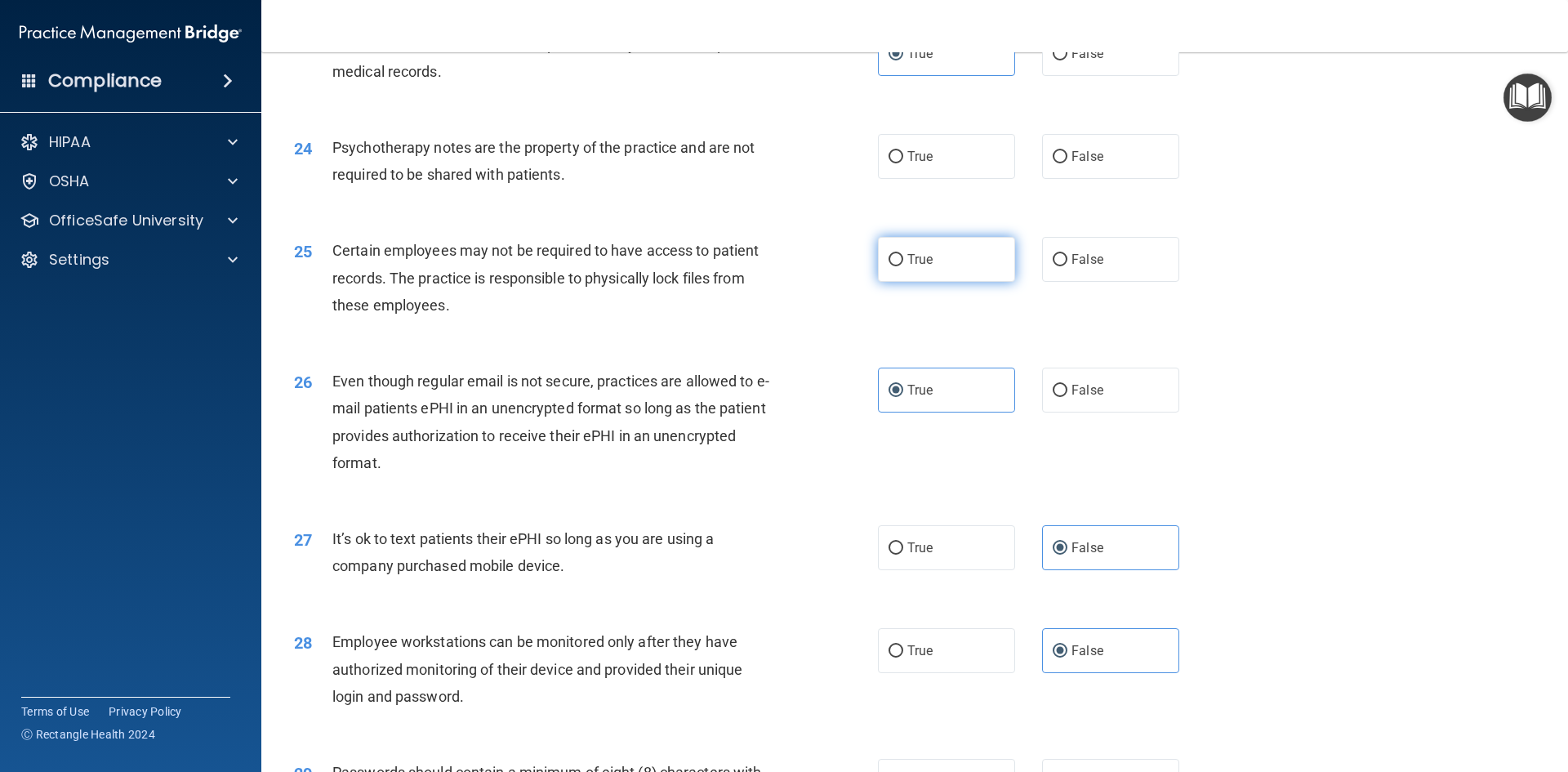
radio input "true"
click at [949, 216] on div "24 Psychotherapy notes are the property of the practice and are not required to…" at bounding box center [915, 165] width 1266 height 103
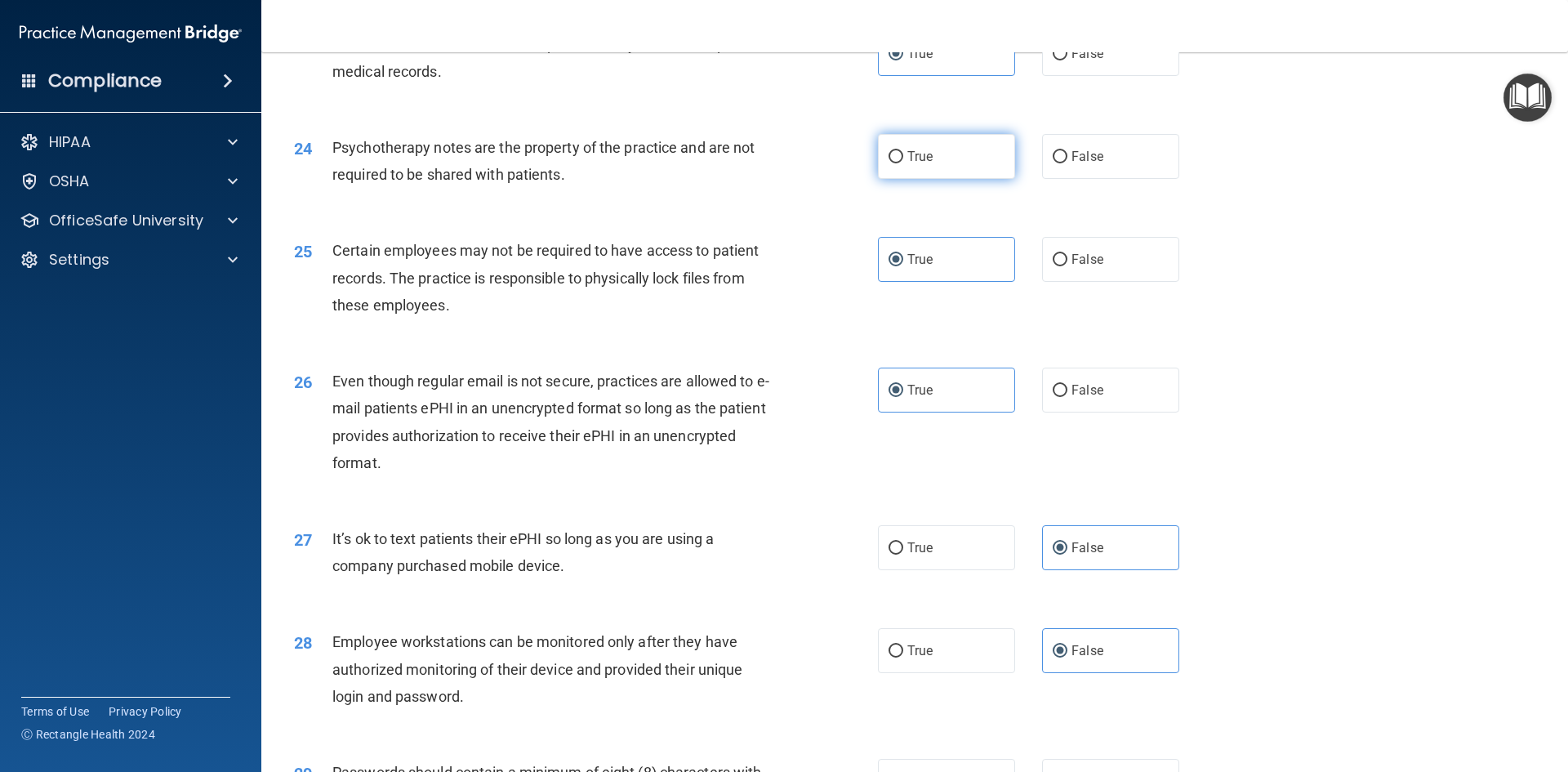
click at [949, 179] on label "True" at bounding box center [946, 156] width 137 height 45
click at [903, 163] on input "True" at bounding box center [896, 157] width 14 height 13
radio input "true"
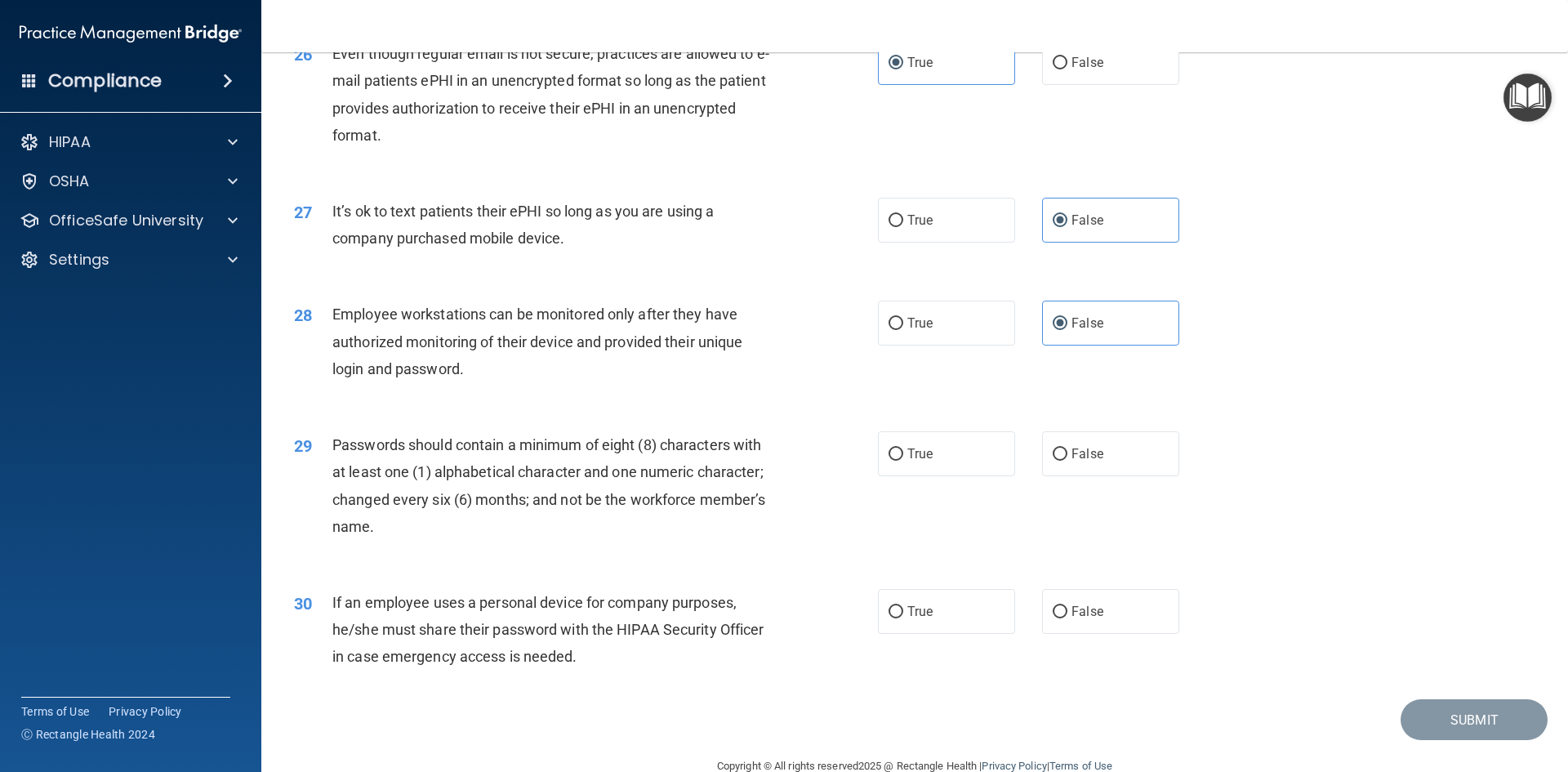
scroll to position [3328, 0]
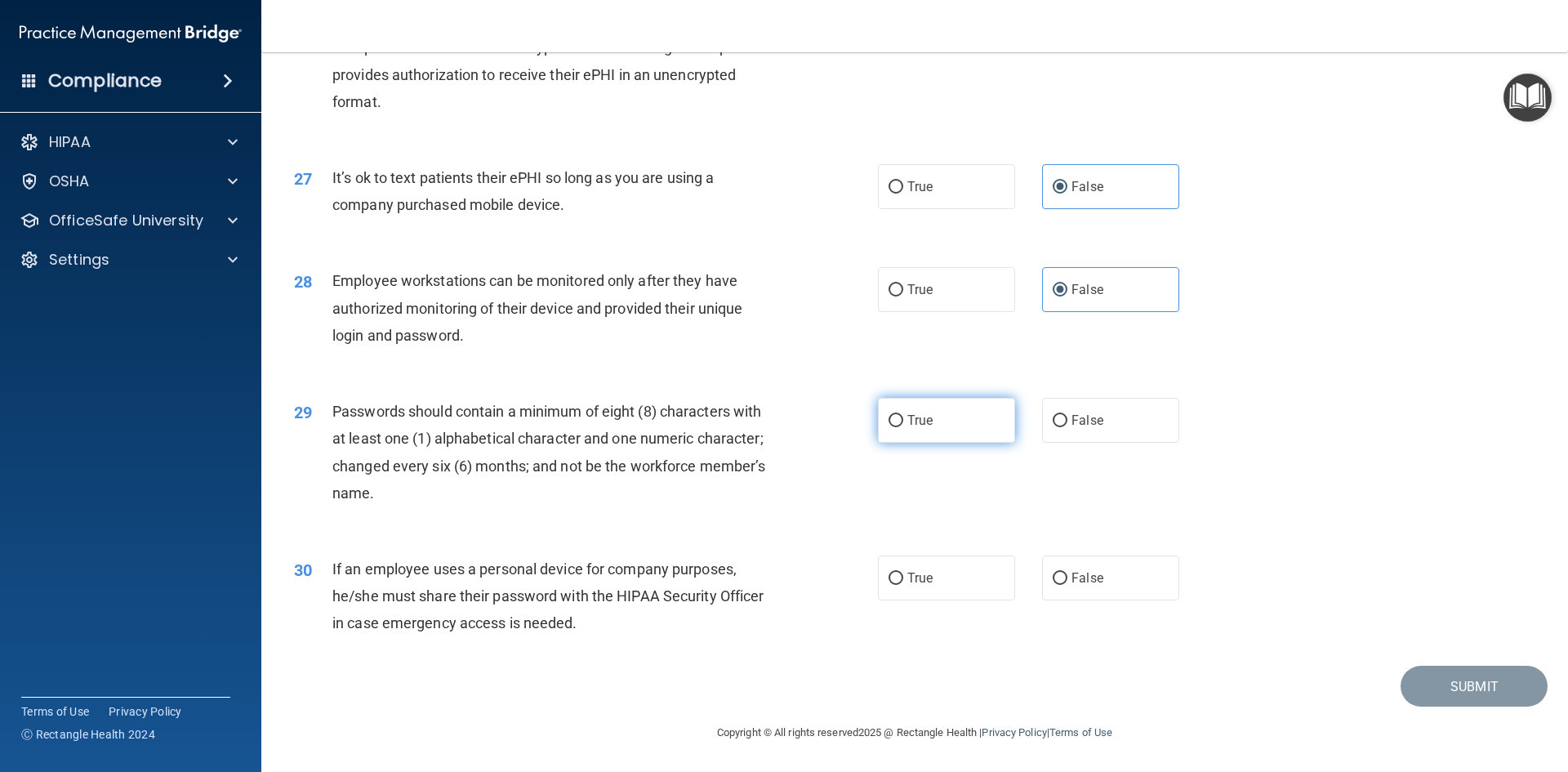
click at [928, 429] on label "True" at bounding box center [946, 420] width 137 height 45
click at [903, 427] on input "True" at bounding box center [896, 421] width 14 height 13
radio input "true"
click at [1081, 574] on span "False" at bounding box center [1088, 578] width 32 height 15
click at [1068, 574] on input "False" at bounding box center [1059, 579] width 14 height 13
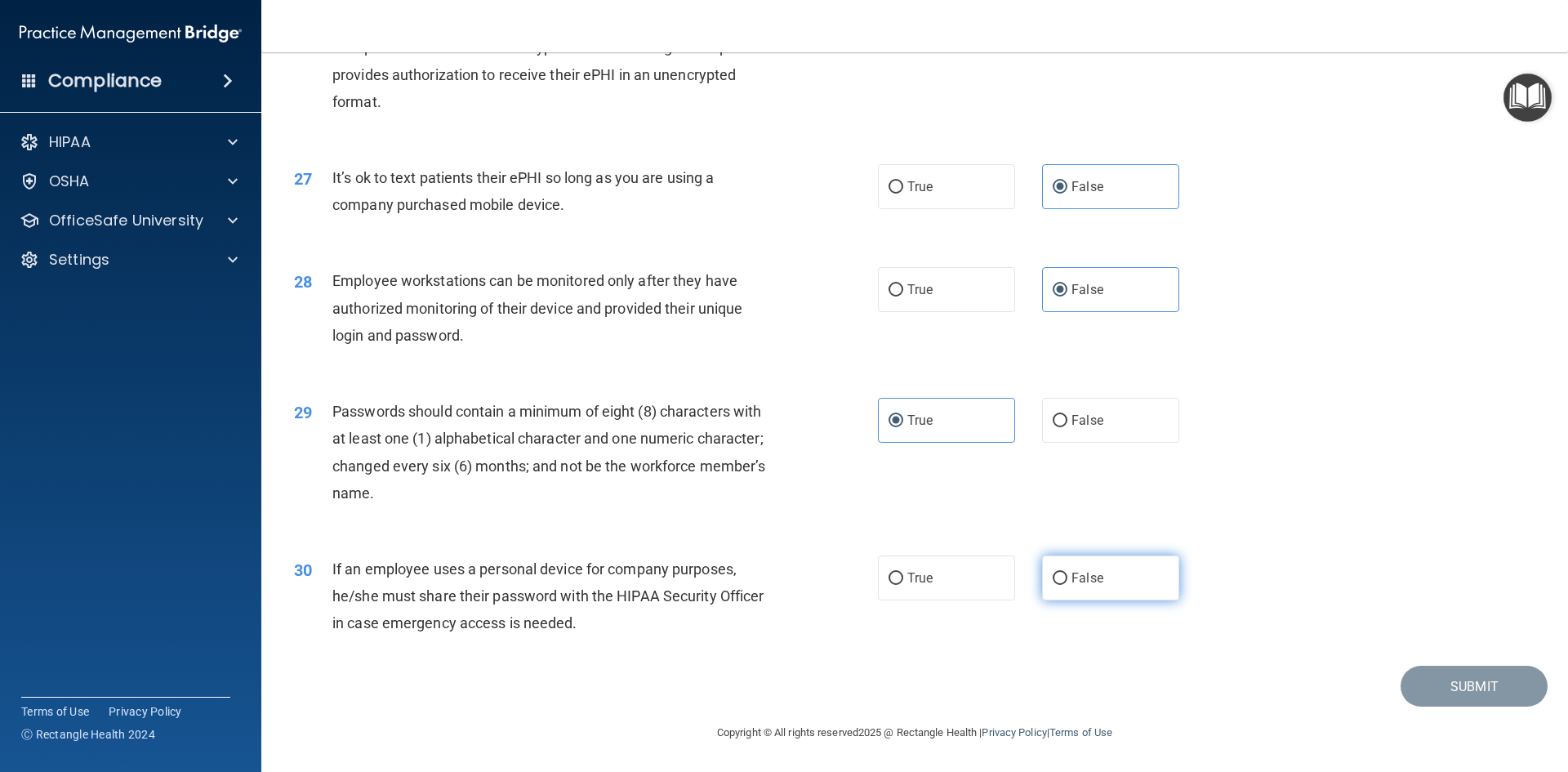
radio input "true"
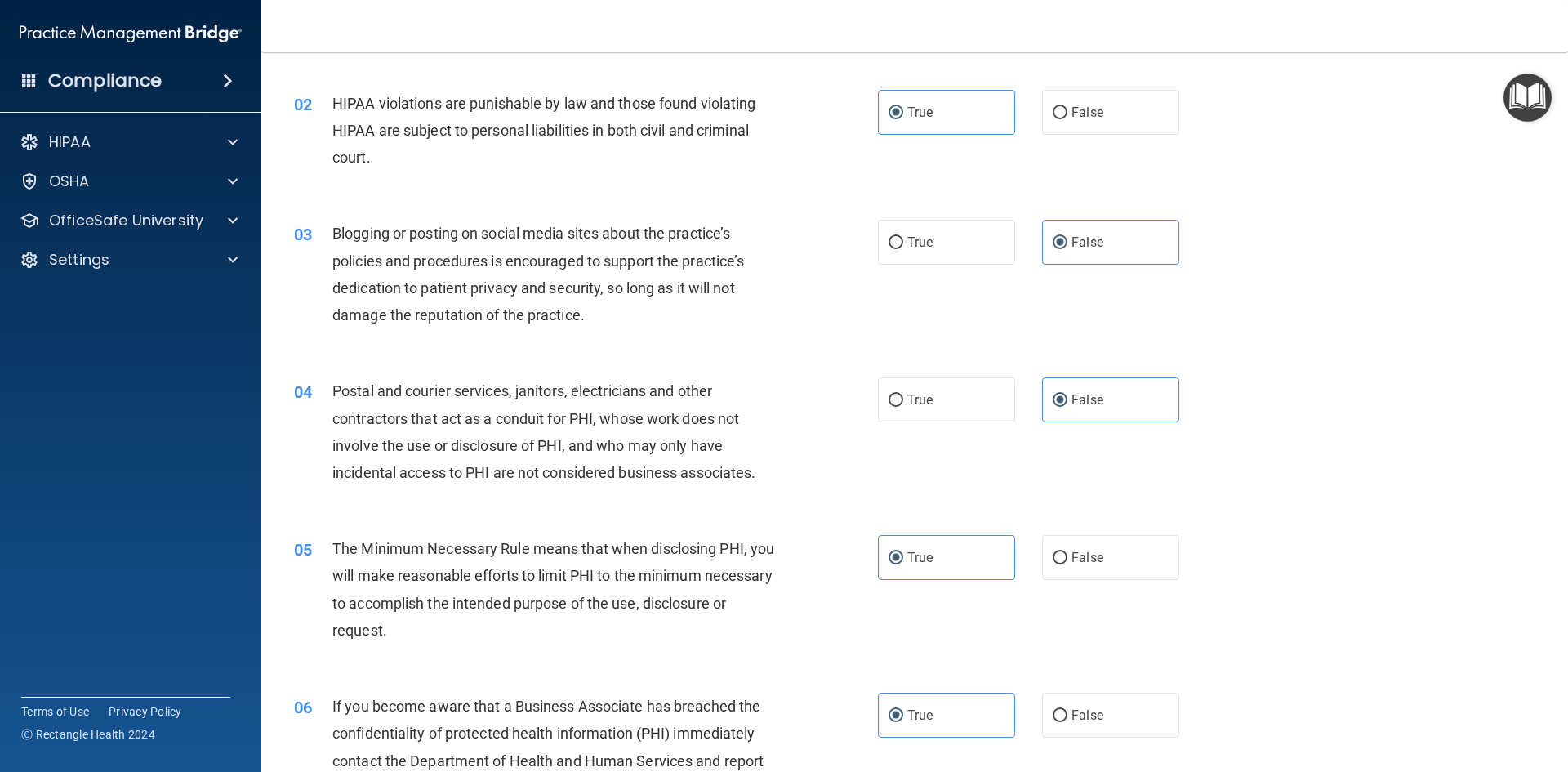
scroll to position [0, 0]
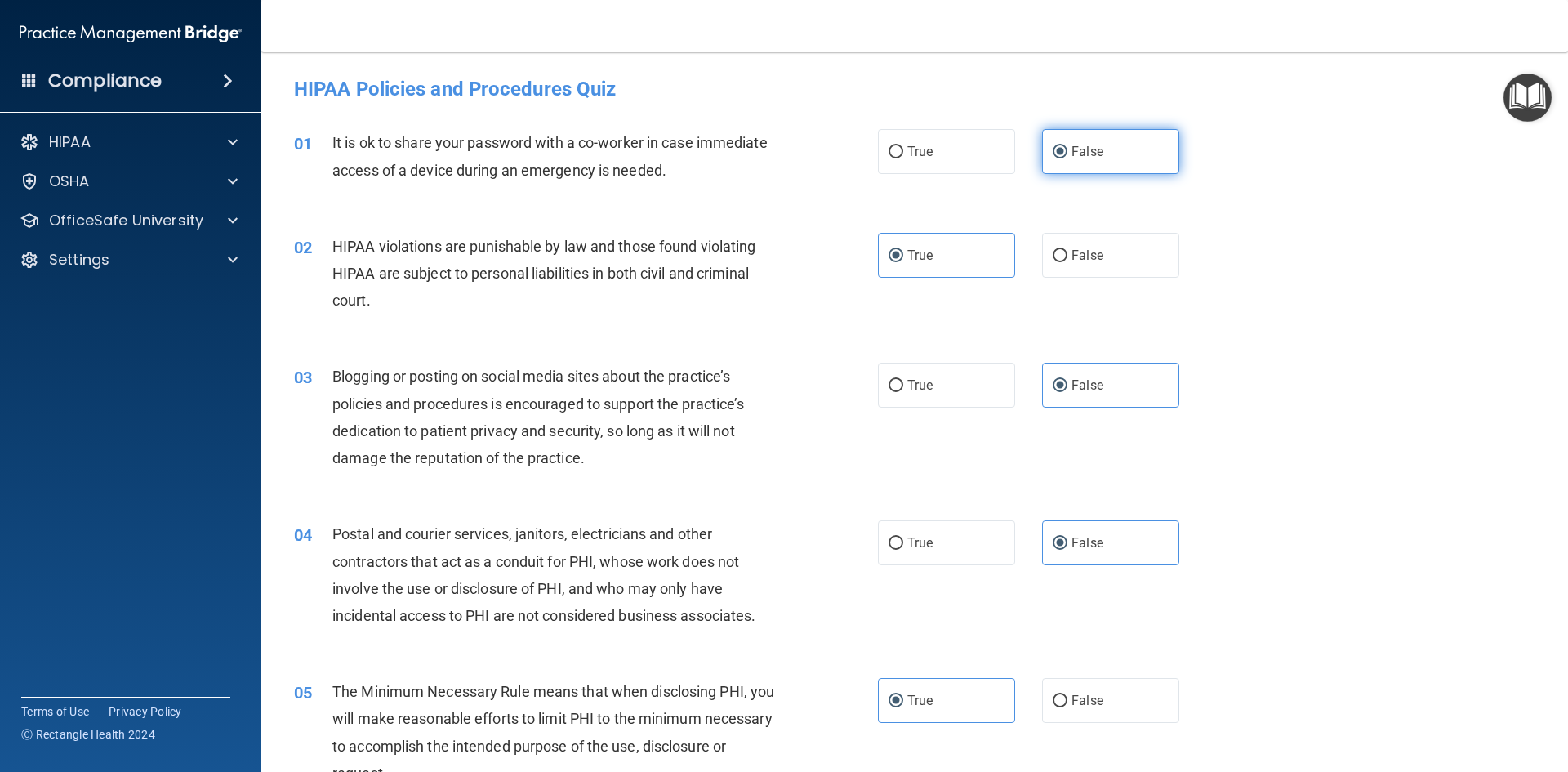
click at [1069, 160] on label "False" at bounding box center [1111, 151] width 137 height 45
click at [1068, 159] on input "False" at bounding box center [1059, 152] width 14 height 13
click at [948, 255] on label "True" at bounding box center [946, 255] width 137 height 45
click at [903, 255] on input "True" at bounding box center [896, 256] width 14 height 13
click at [1128, 394] on label "False" at bounding box center [1111, 384] width 137 height 45
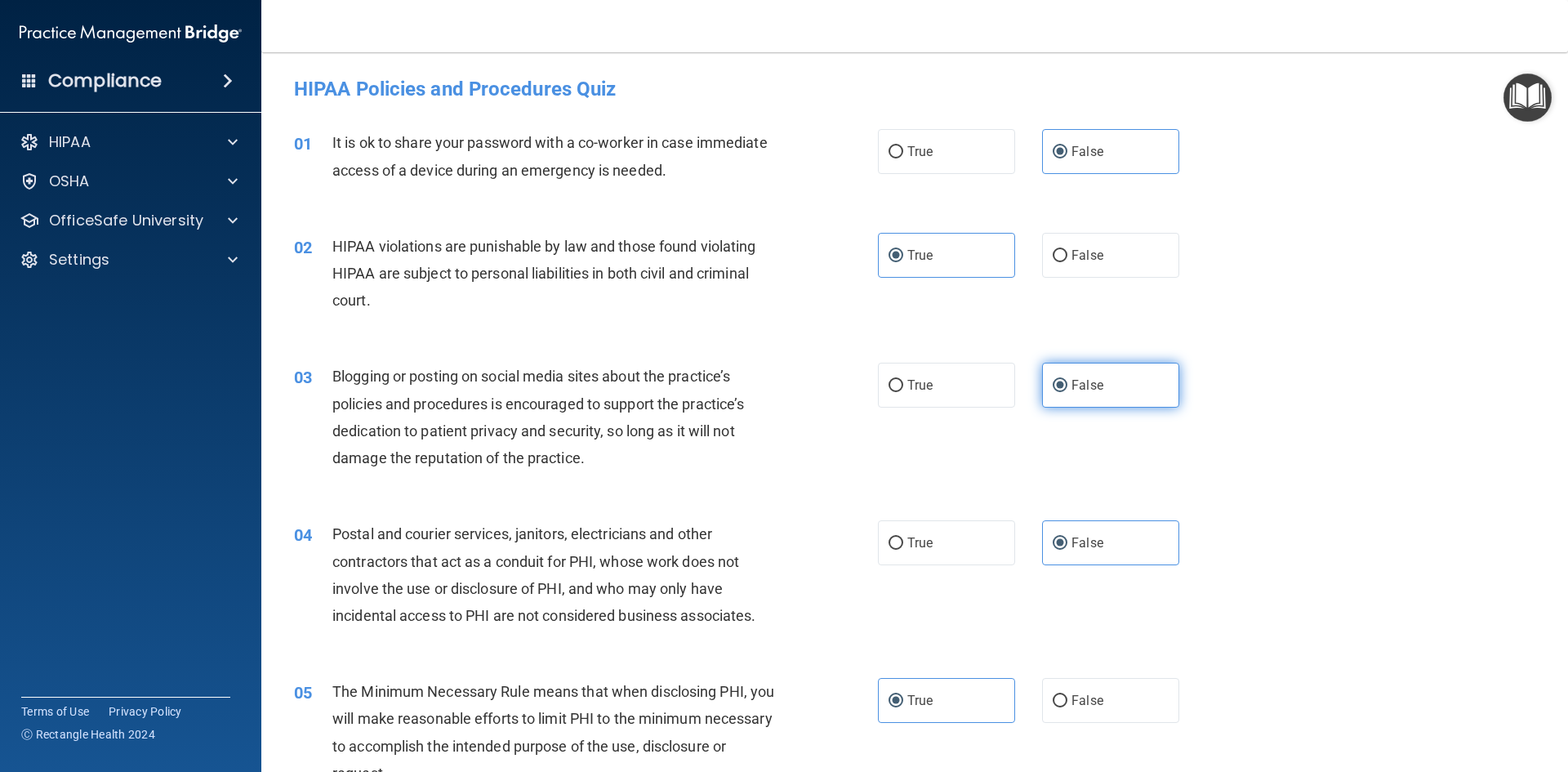
click at [1068, 392] on input "False" at bounding box center [1059, 386] width 14 height 13
click at [1113, 529] on label "False" at bounding box center [1111, 542] width 137 height 45
click at [1068, 537] on input "False" at bounding box center [1059, 543] width 14 height 13
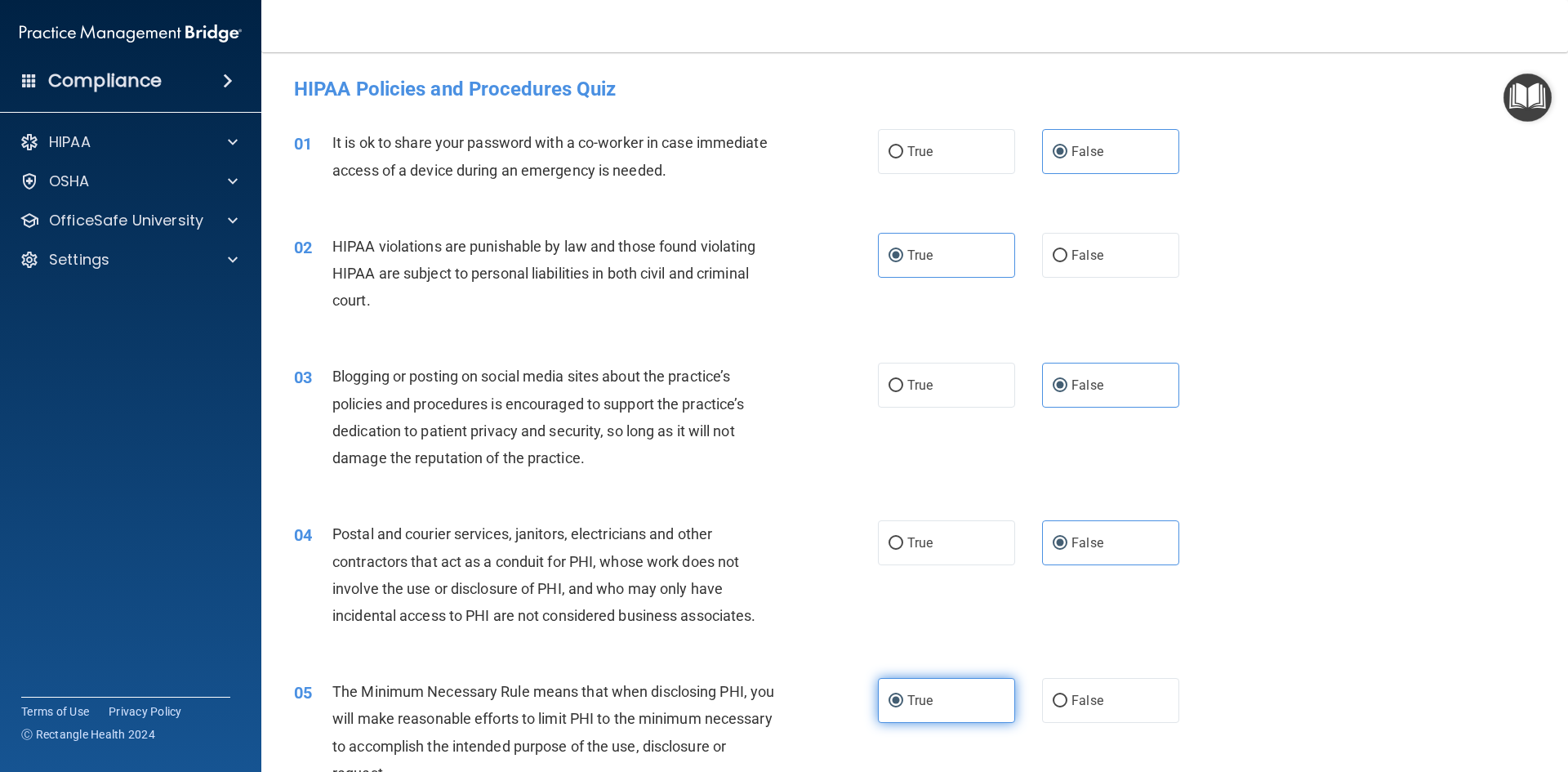
click at [952, 680] on label "True" at bounding box center [946, 699] width 137 height 45
click at [903, 695] on input "True" at bounding box center [896, 701] width 14 height 13
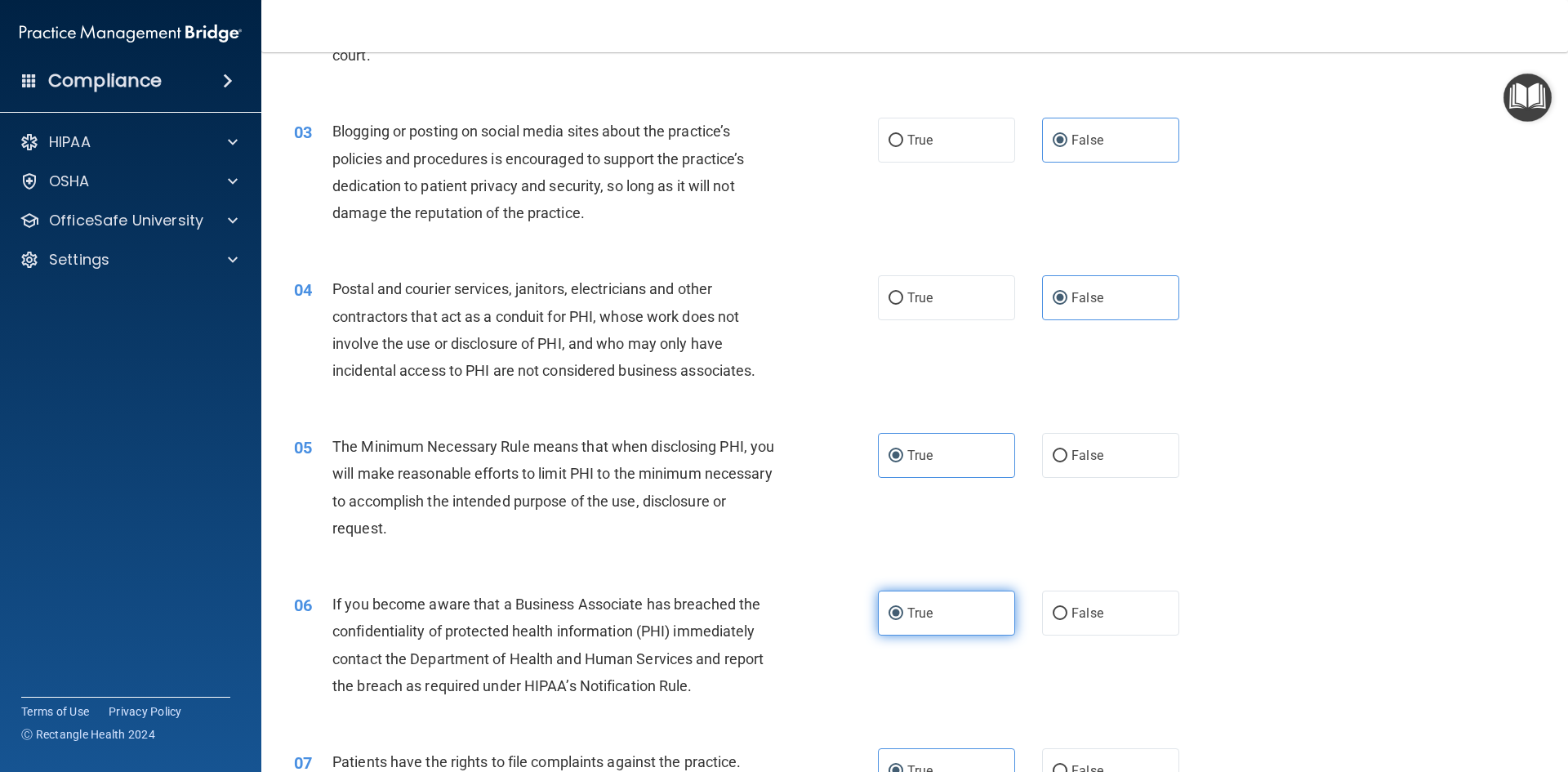
click at [961, 618] on label "True" at bounding box center [946, 612] width 137 height 45
click at [903, 618] on input "True" at bounding box center [896, 613] width 14 height 13
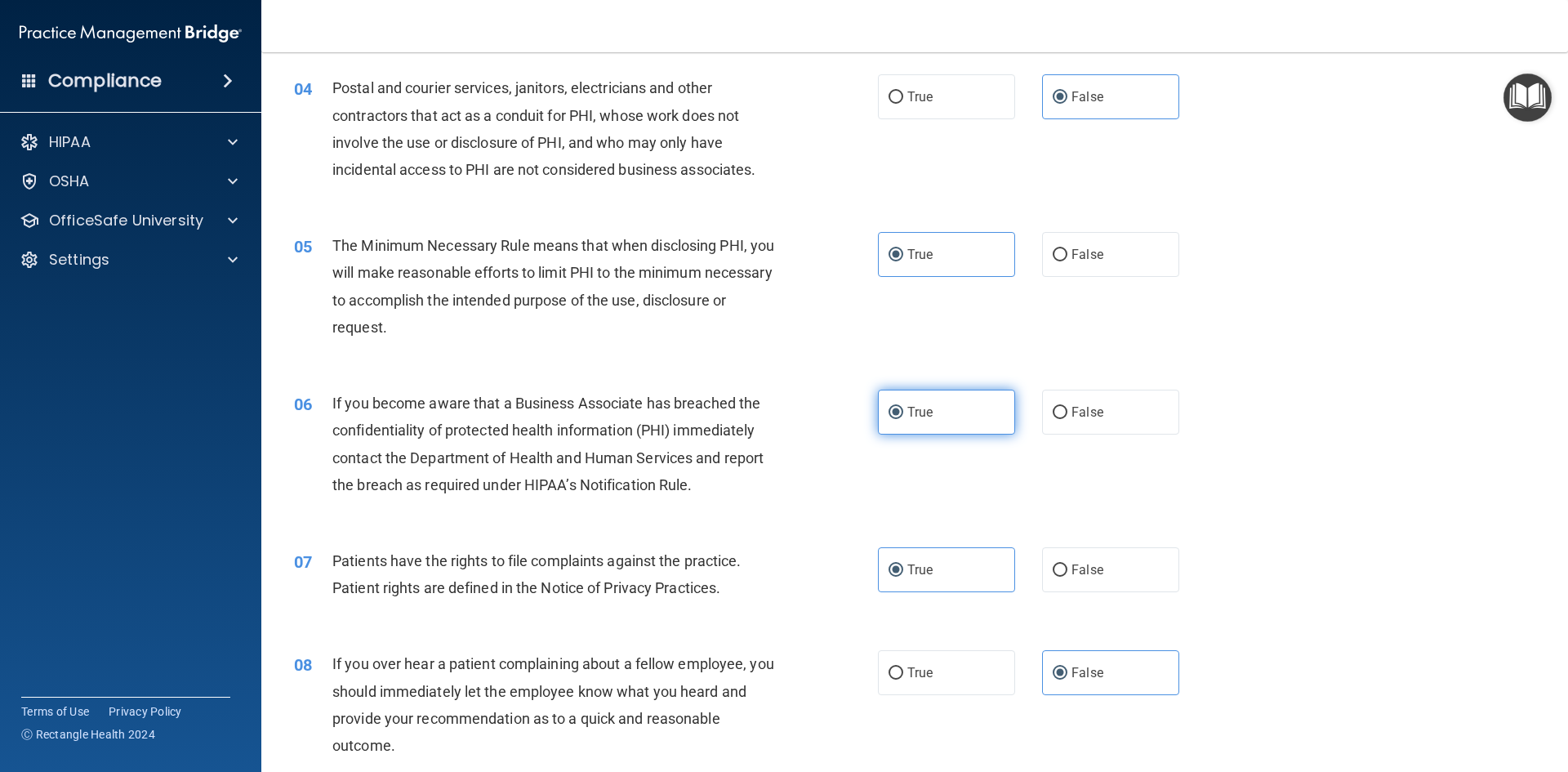
scroll to position [490, 0]
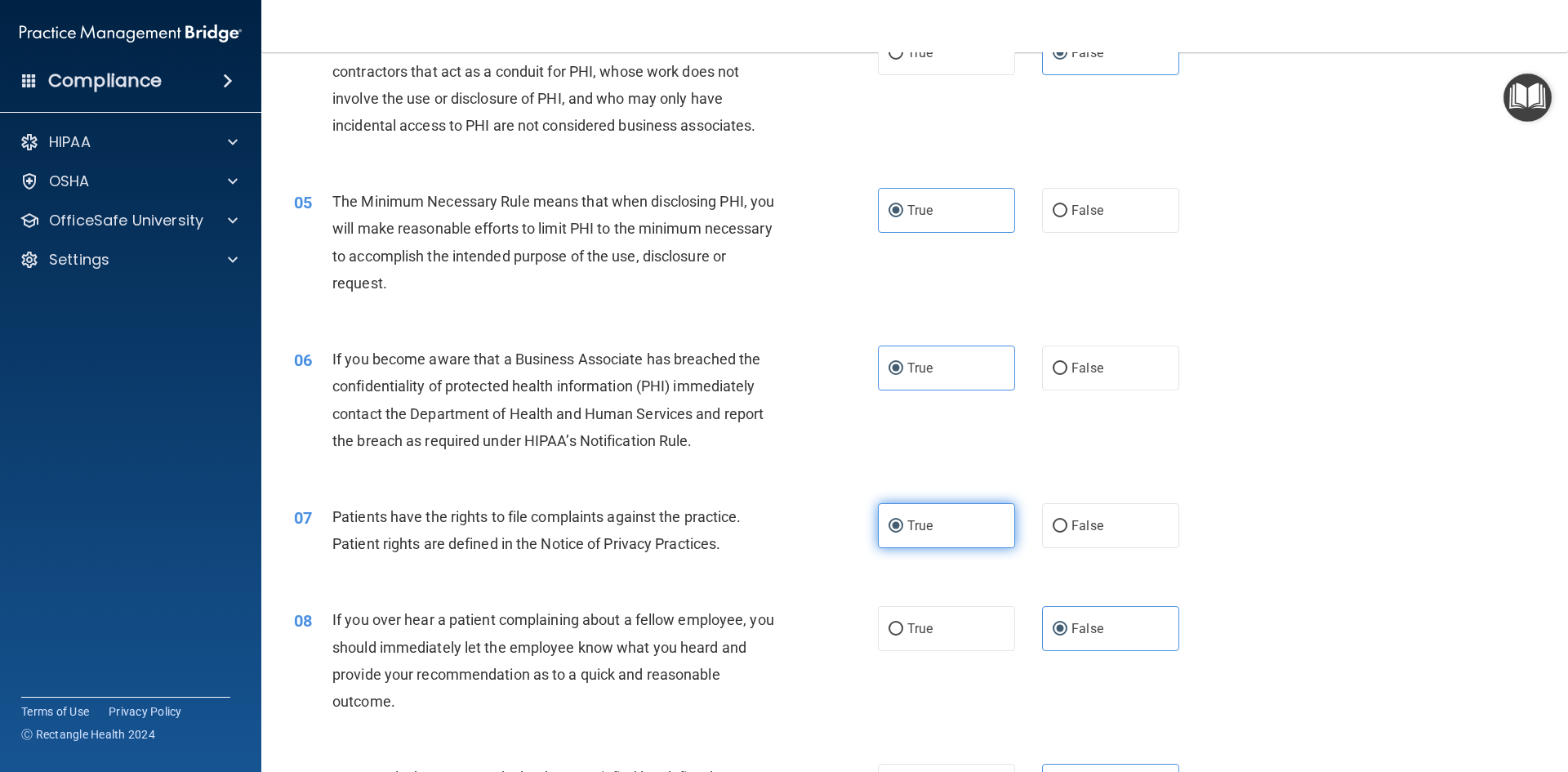
click at [964, 530] on label "True" at bounding box center [946, 525] width 137 height 45
click at [903, 530] on input "True" at bounding box center [896, 526] width 14 height 13
click at [1086, 633] on span "False" at bounding box center [1088, 628] width 32 height 15
click at [1068, 633] on input "False" at bounding box center [1059, 629] width 14 height 13
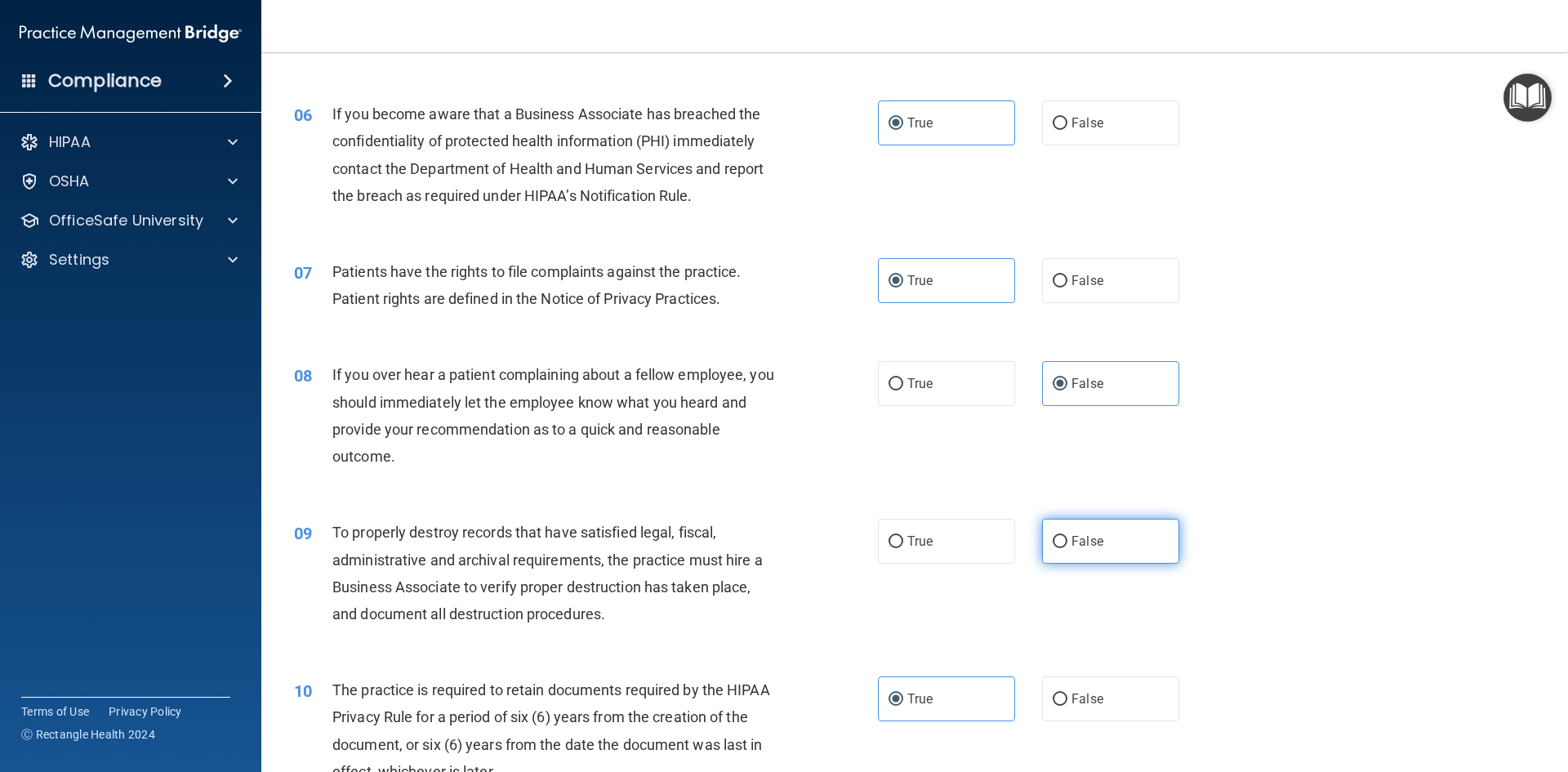
click at [1083, 552] on label "False" at bounding box center [1111, 541] width 137 height 45
click at [1068, 548] on input "False" at bounding box center [1059, 541] width 14 height 13
radio input "true"
click at [957, 699] on label "True" at bounding box center [946, 699] width 137 height 45
click at [903, 699] on input "True" at bounding box center [896, 699] width 14 height 13
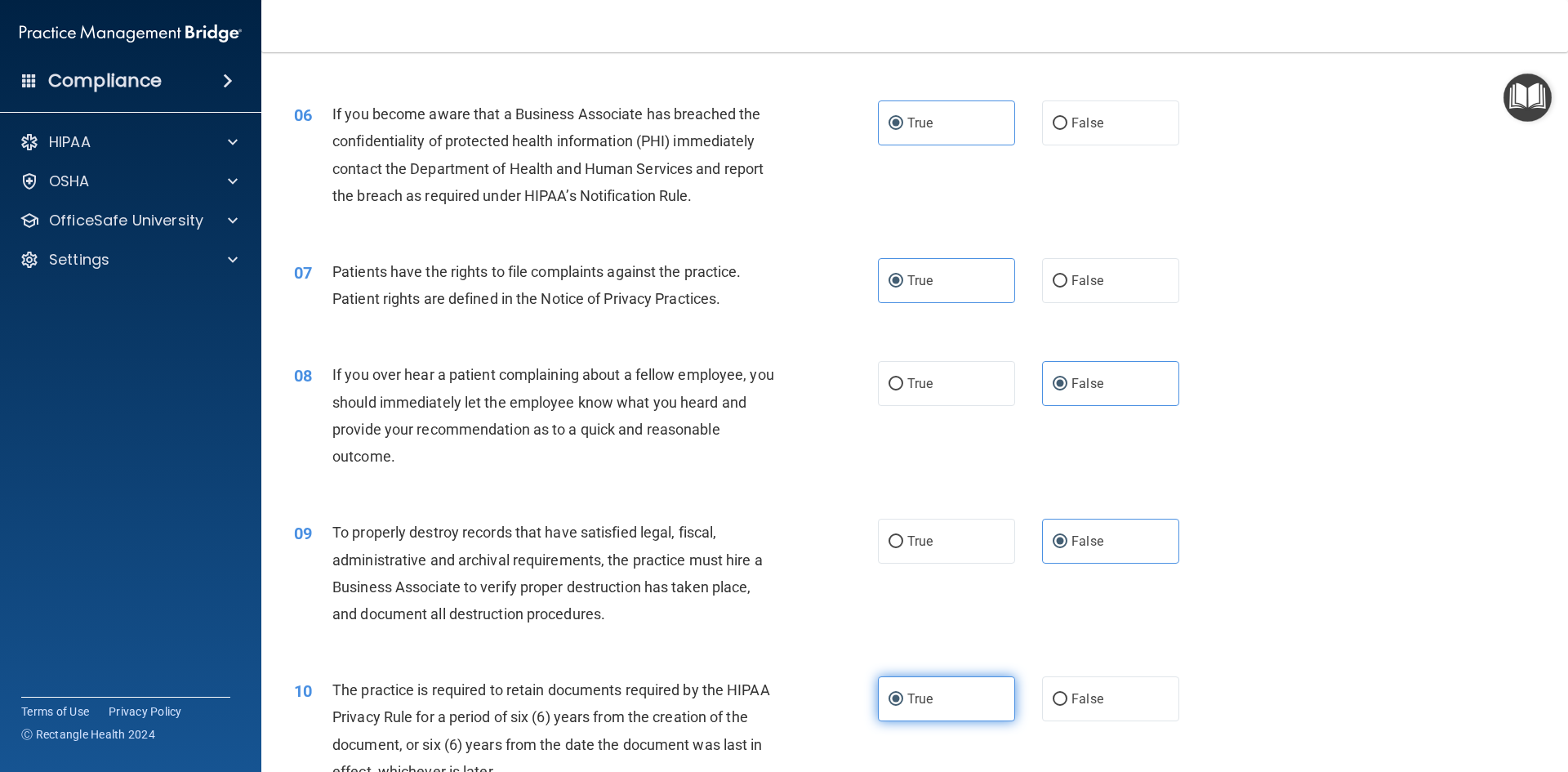
scroll to position [980, 0]
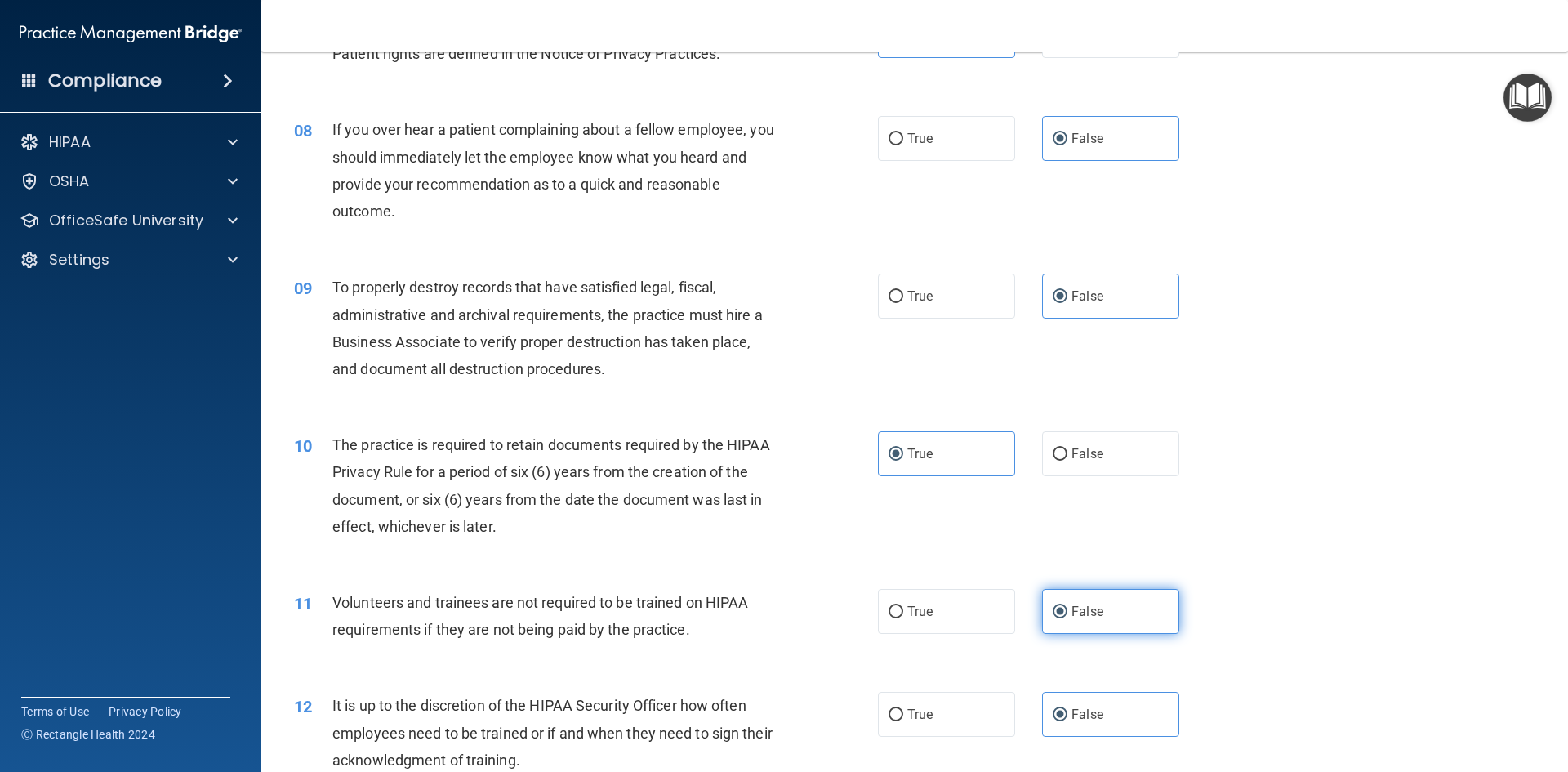
click at [1078, 612] on span "False" at bounding box center [1088, 612] width 32 height 15
click at [1068, 612] on input "False" at bounding box center [1059, 612] width 14 height 13
click at [1088, 702] on label "False" at bounding box center [1111, 714] width 137 height 45
click at [1068, 709] on input "False" at bounding box center [1059, 715] width 14 height 13
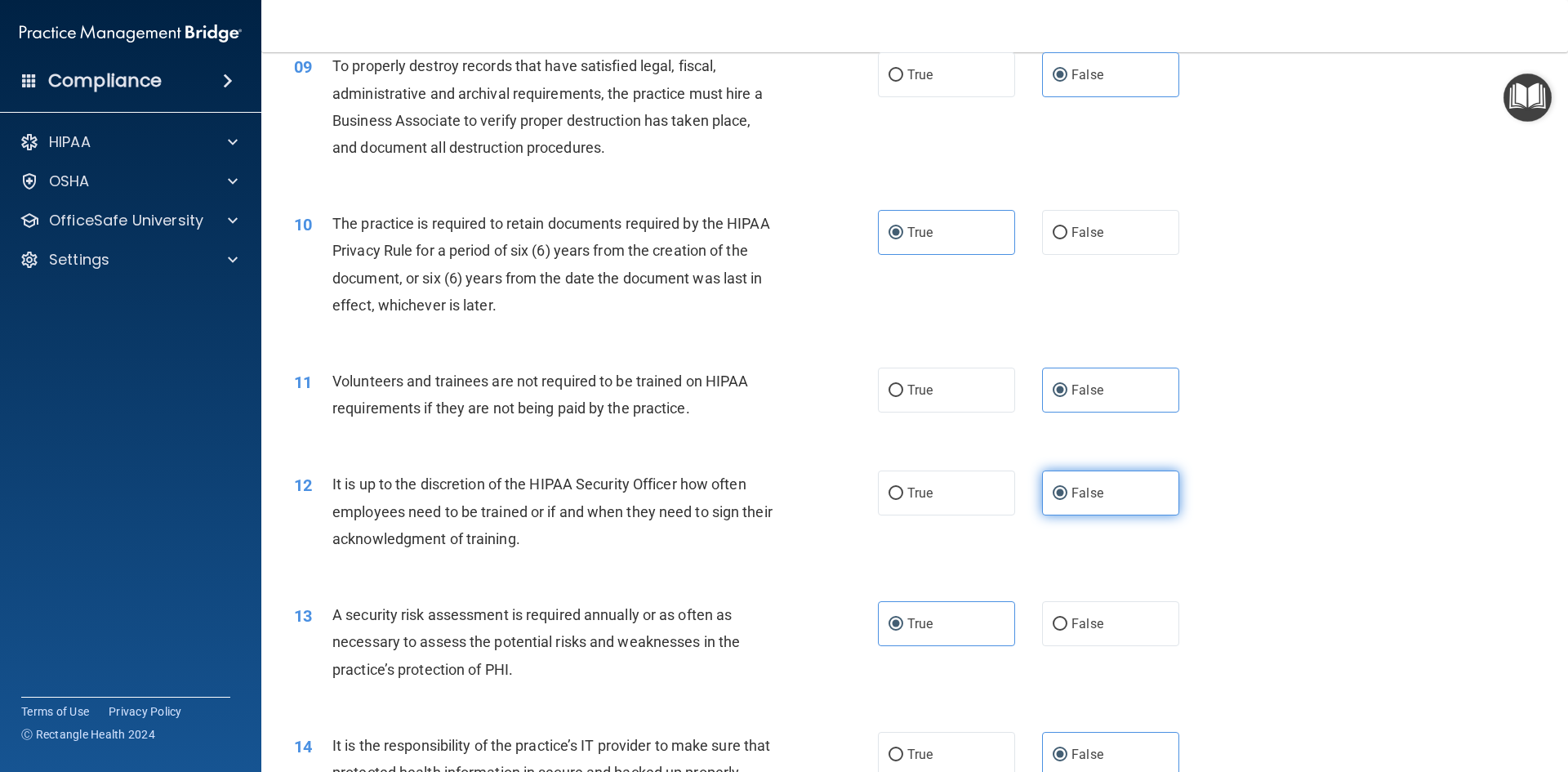
scroll to position [1225, 0]
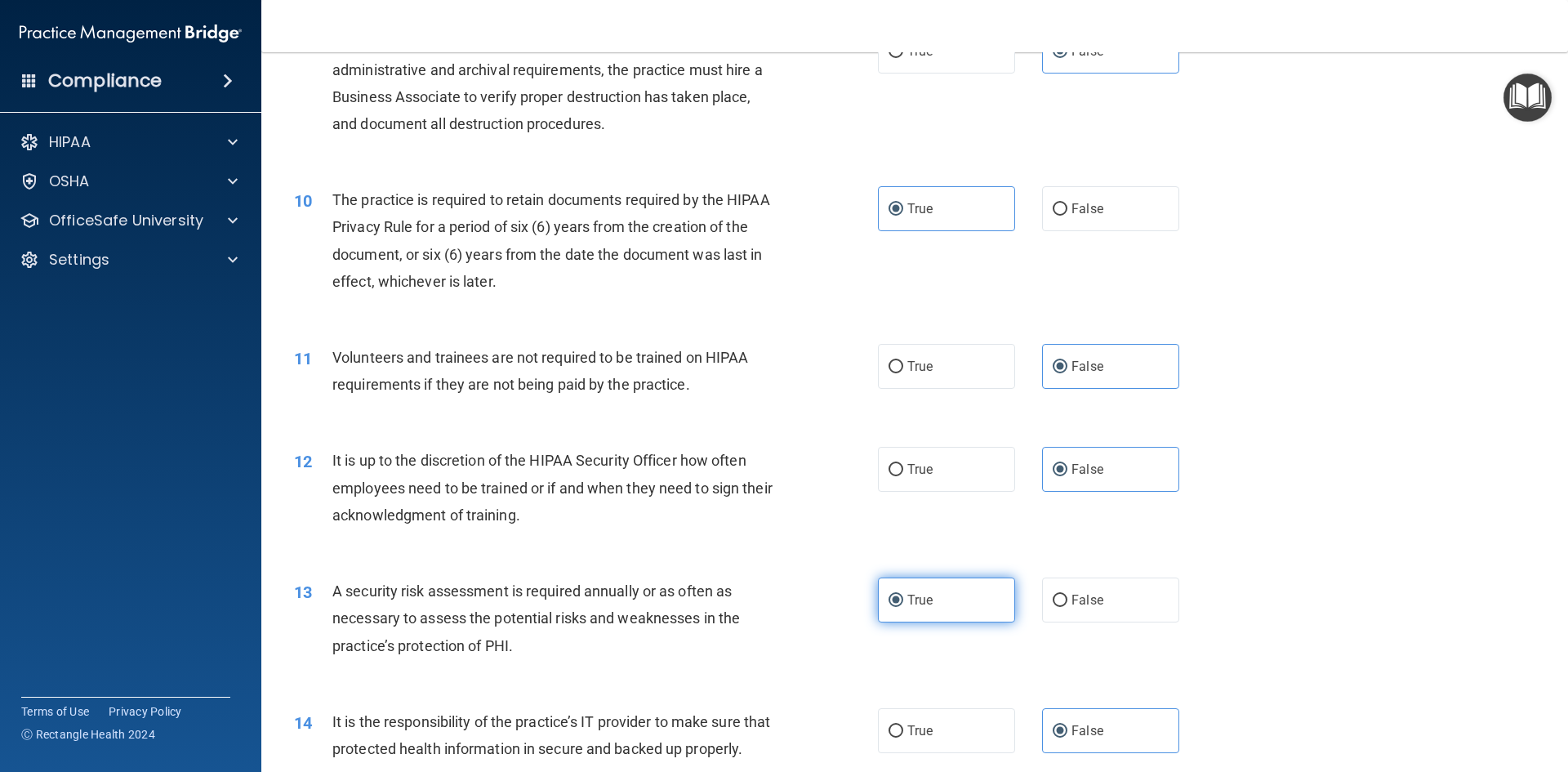
click at [961, 590] on label "True" at bounding box center [946, 600] width 137 height 45
click at [903, 595] on input "True" at bounding box center [896, 601] width 14 height 13
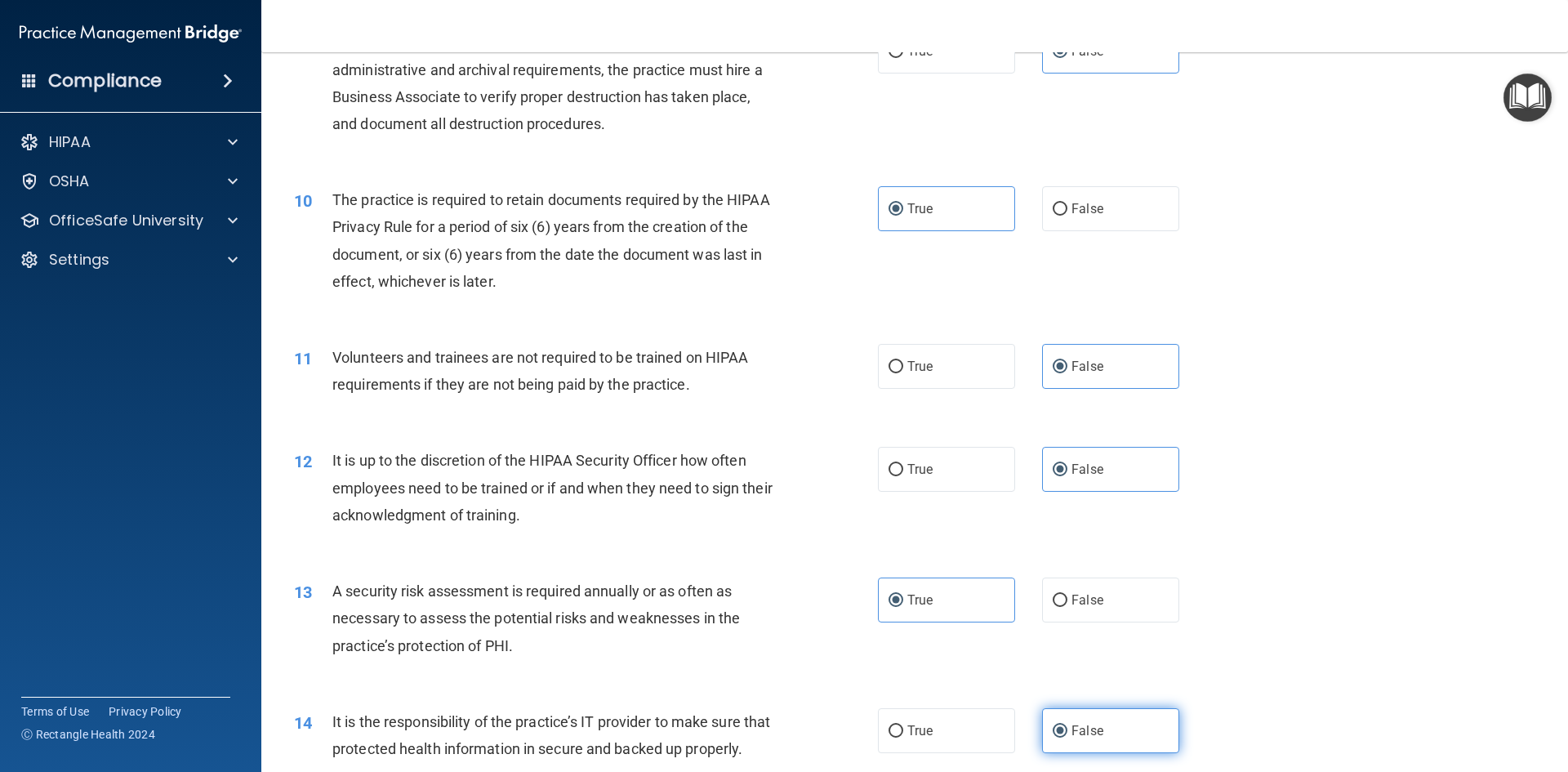
click at [1132, 739] on label "False" at bounding box center [1111, 730] width 137 height 45
click at [1068, 737] on input "False" at bounding box center [1059, 731] width 14 height 13
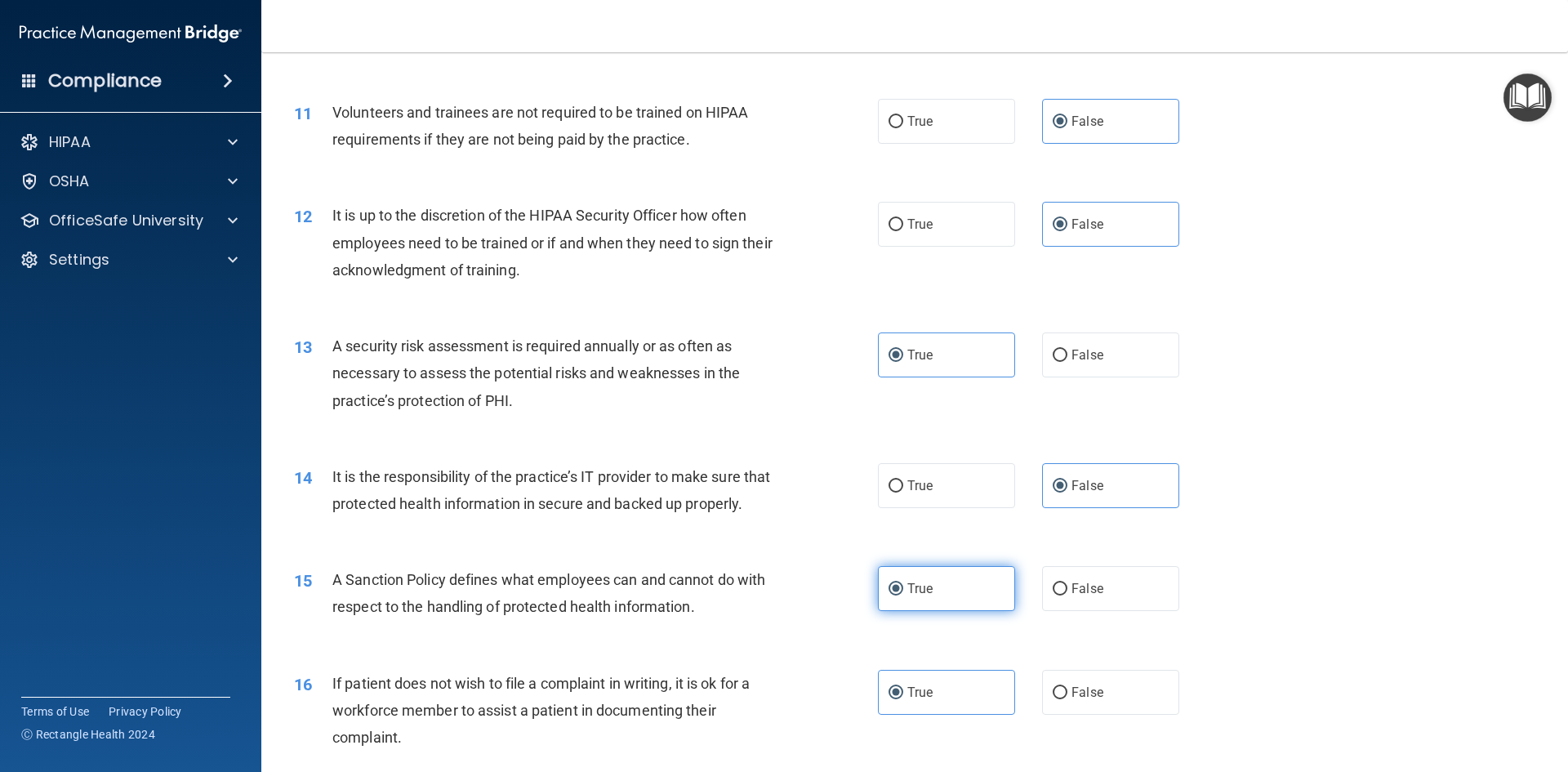
click at [935, 611] on label "True" at bounding box center [946, 588] width 137 height 45
click at [903, 595] on input "True" at bounding box center [896, 589] width 14 height 13
click at [939, 703] on label "True" at bounding box center [946, 692] width 137 height 45
click at [903, 699] on input "True" at bounding box center [896, 693] width 14 height 13
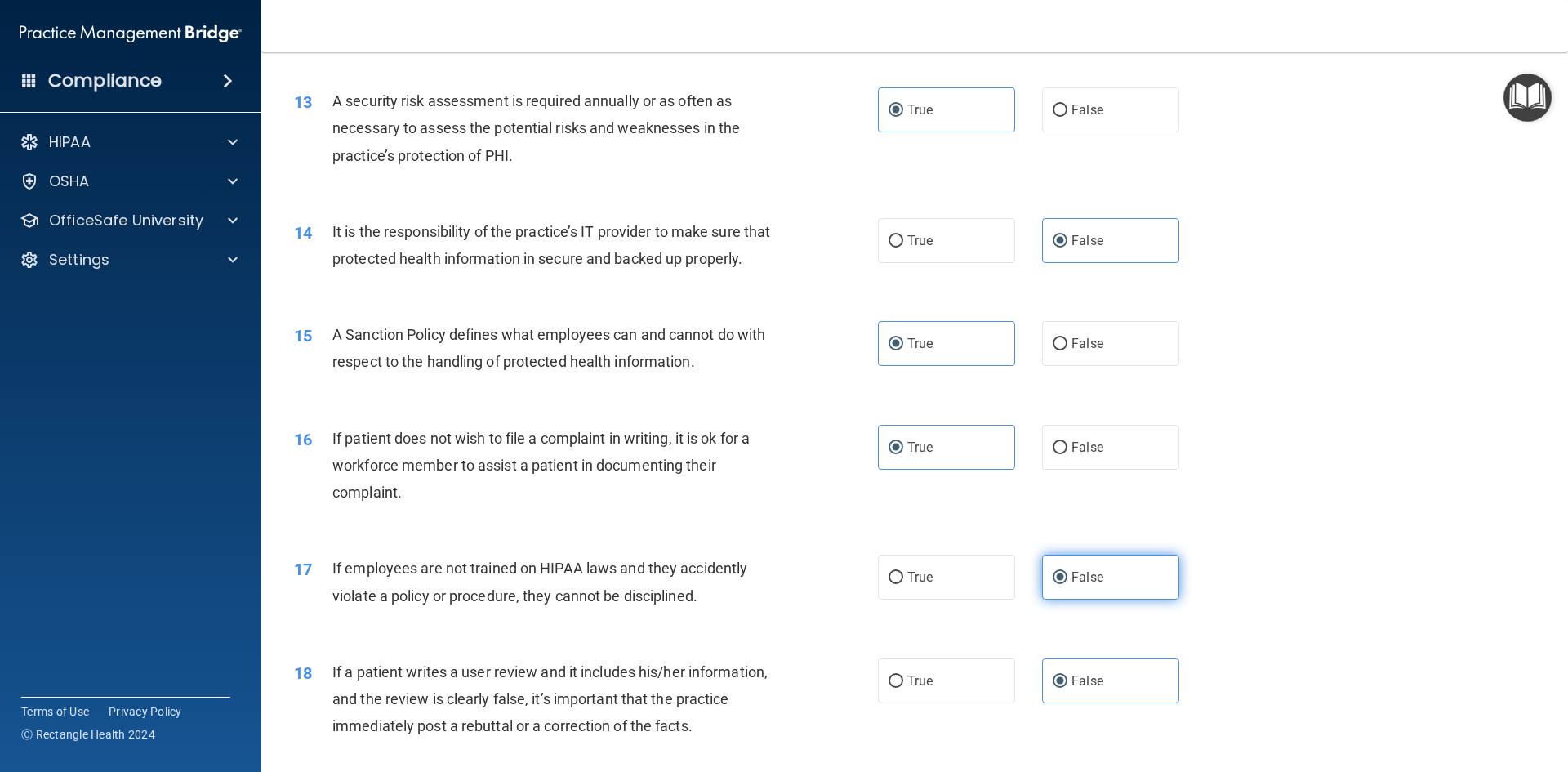
click at [1065, 600] on label "False" at bounding box center [1111, 576] width 137 height 45
click at [1065, 584] on input "False" at bounding box center [1059, 578] width 14 height 13
click at [1090, 699] on label "False" at bounding box center [1111, 680] width 137 height 45
click at [1068, 688] on input "False" at bounding box center [1059, 682] width 14 height 13
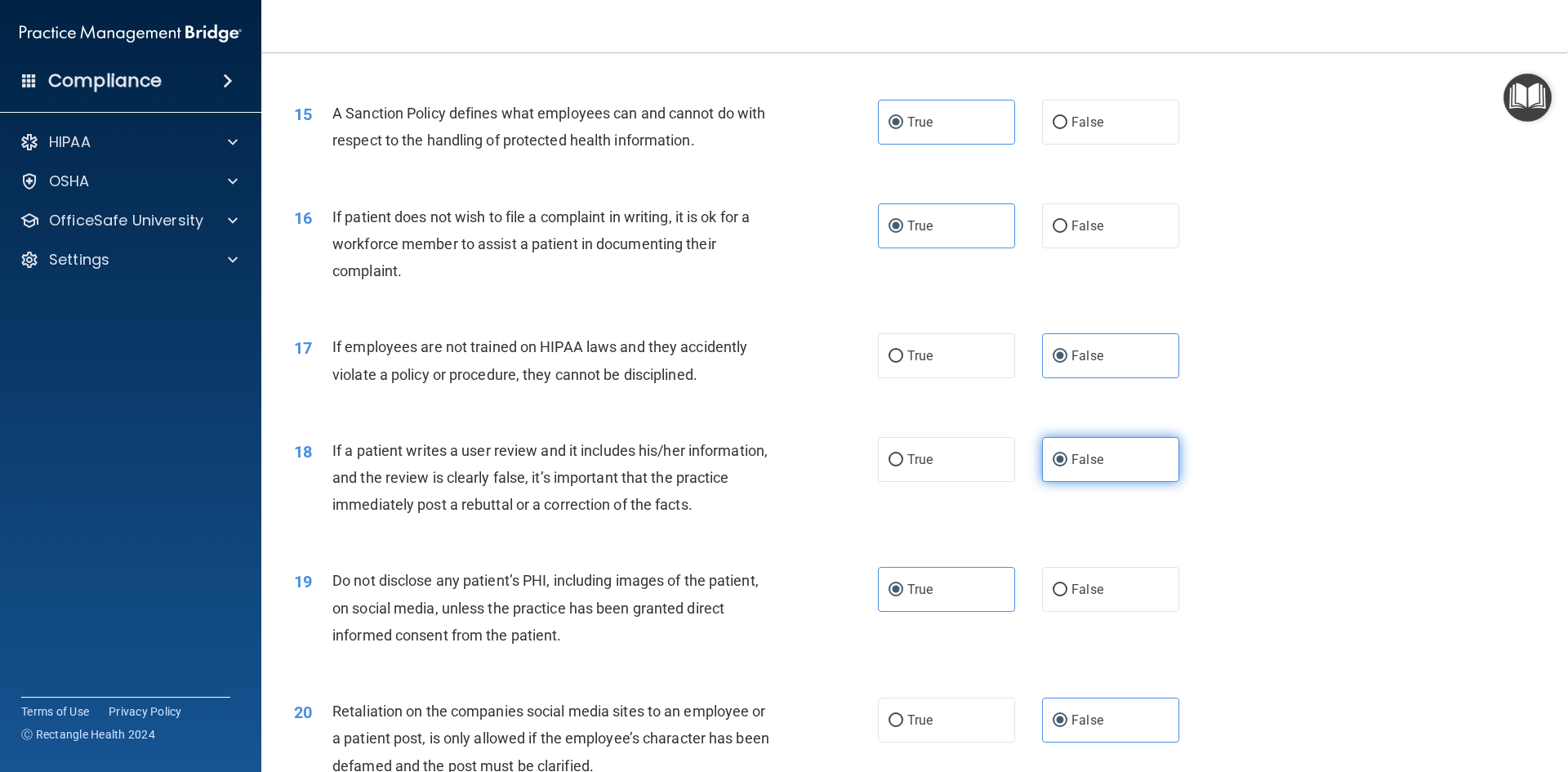
scroll to position [1960, 0]
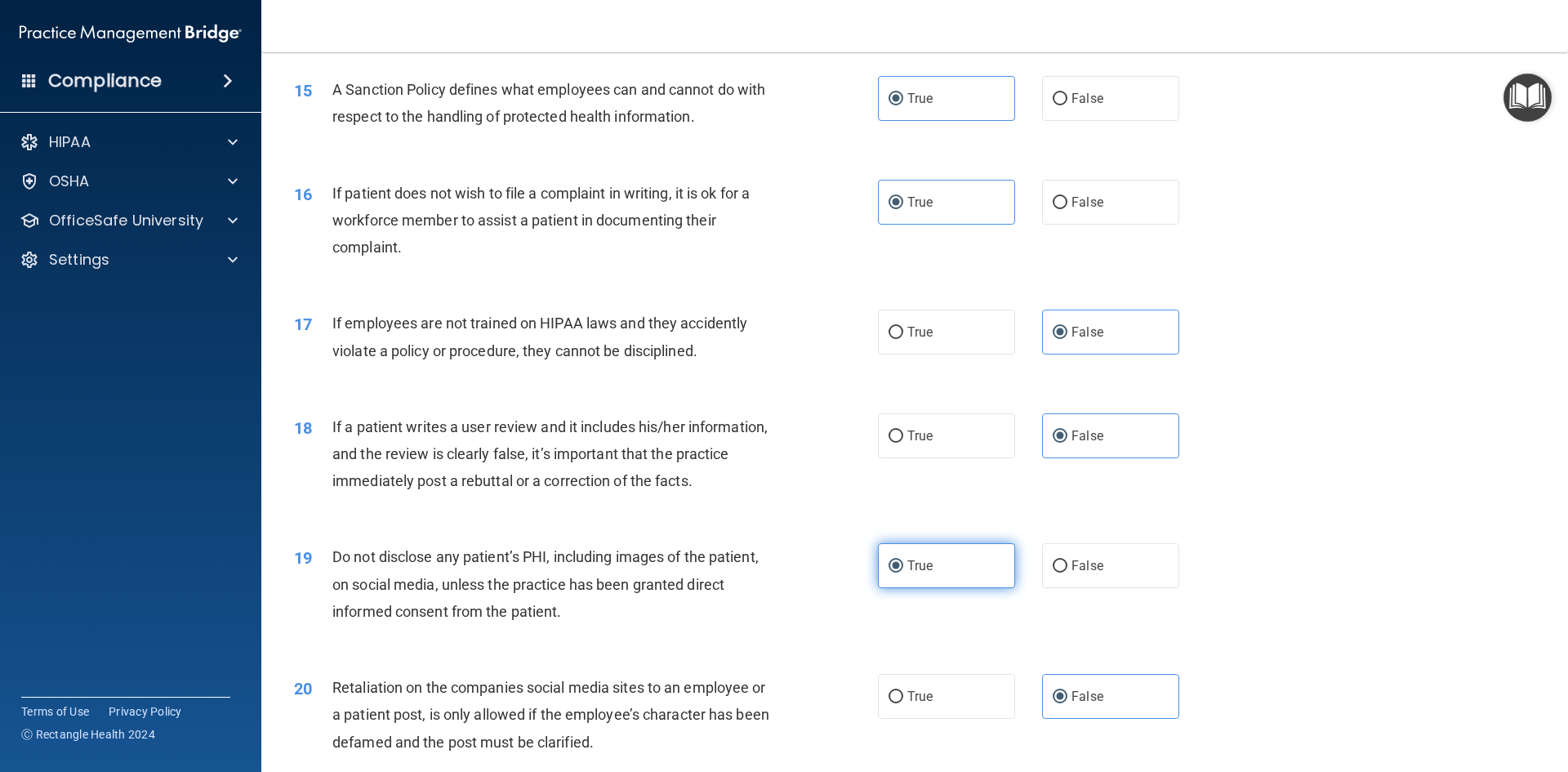
click at [953, 588] on label "True" at bounding box center [946, 565] width 137 height 45
click at [903, 573] on input "True" at bounding box center [896, 566] width 14 height 13
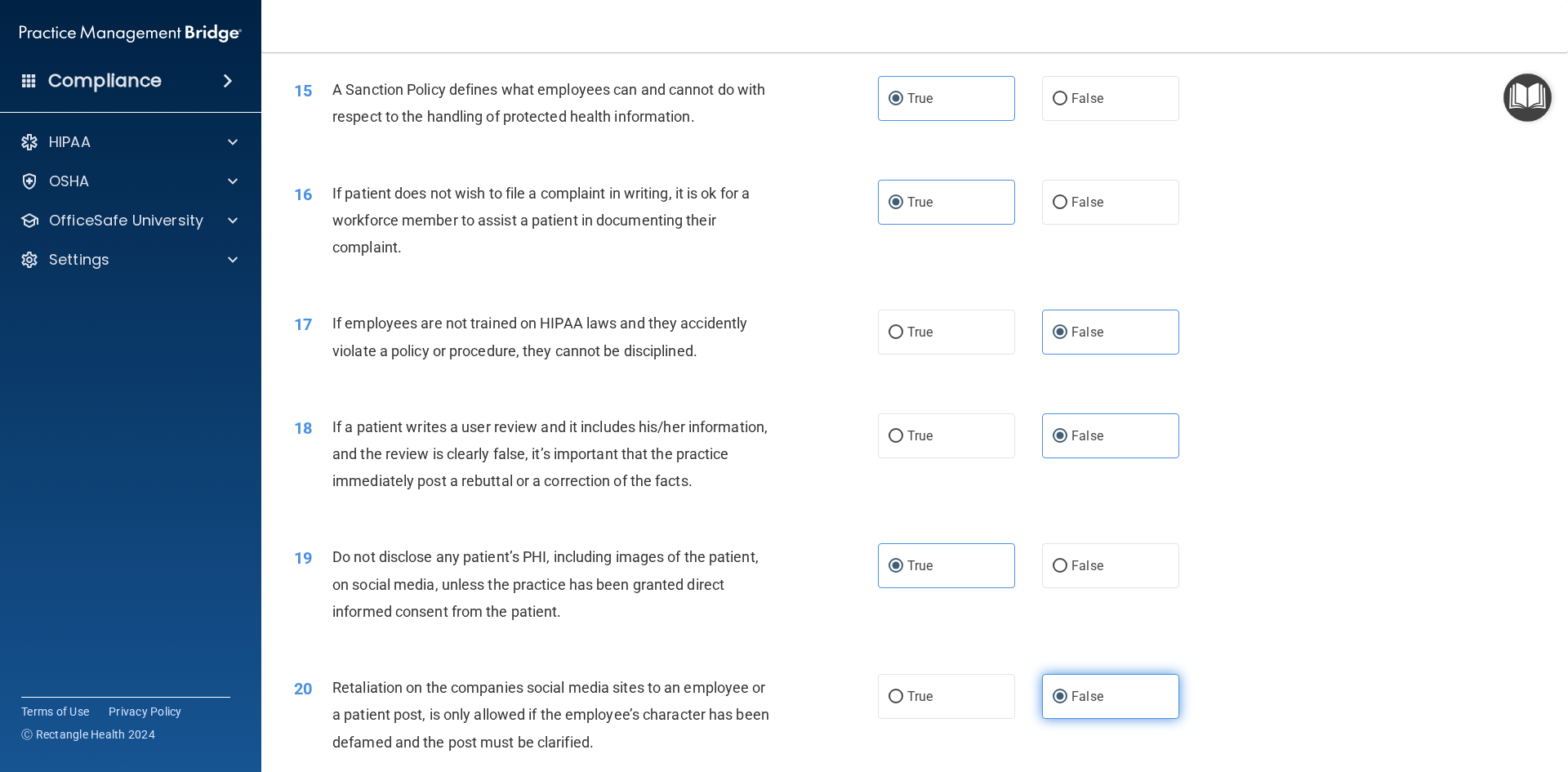
click at [1098, 719] on label "False" at bounding box center [1111, 696] width 137 height 45
click at [1068, 703] on input "False" at bounding box center [1059, 697] width 14 height 13
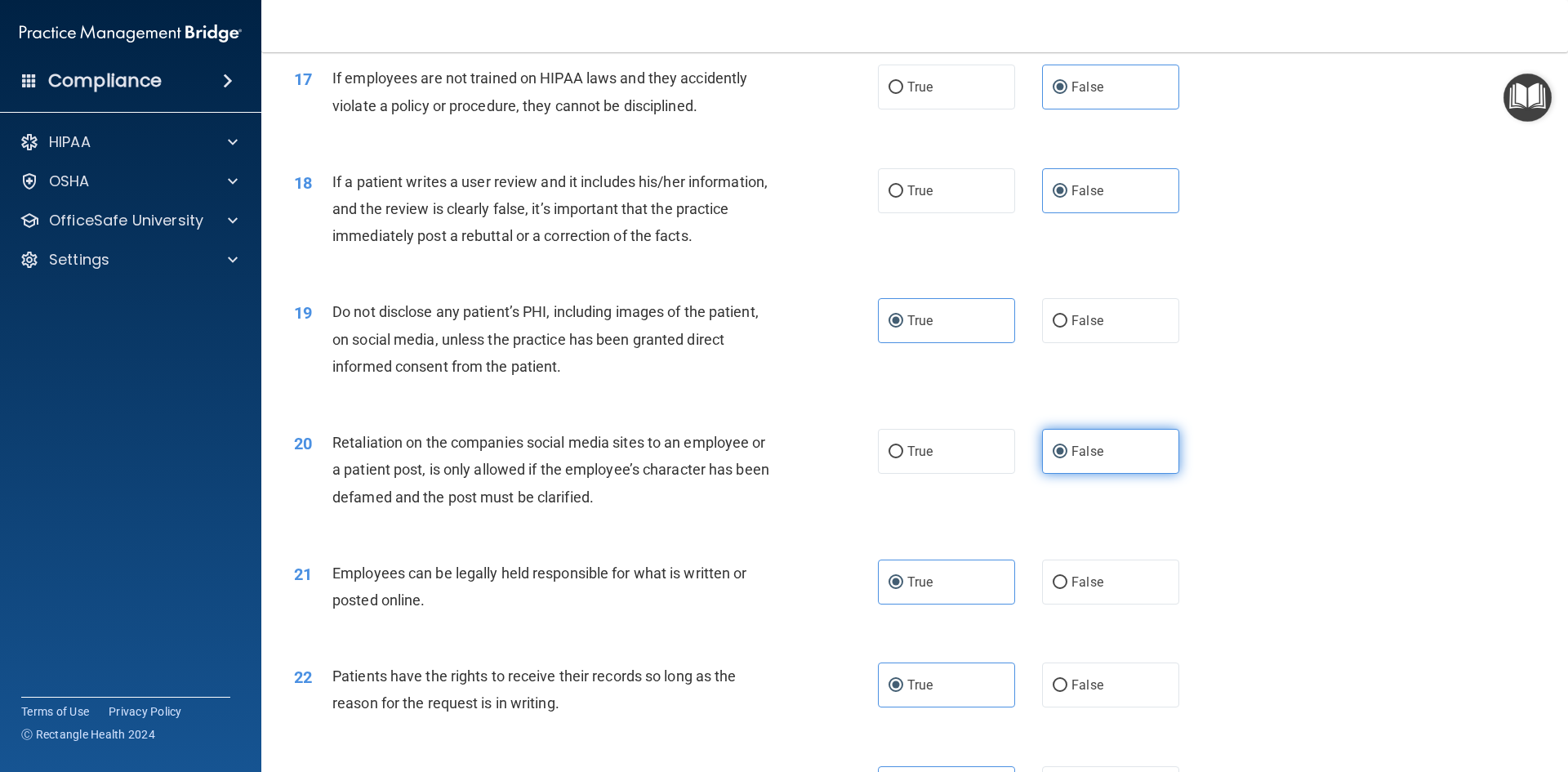
scroll to position [2450, 0]
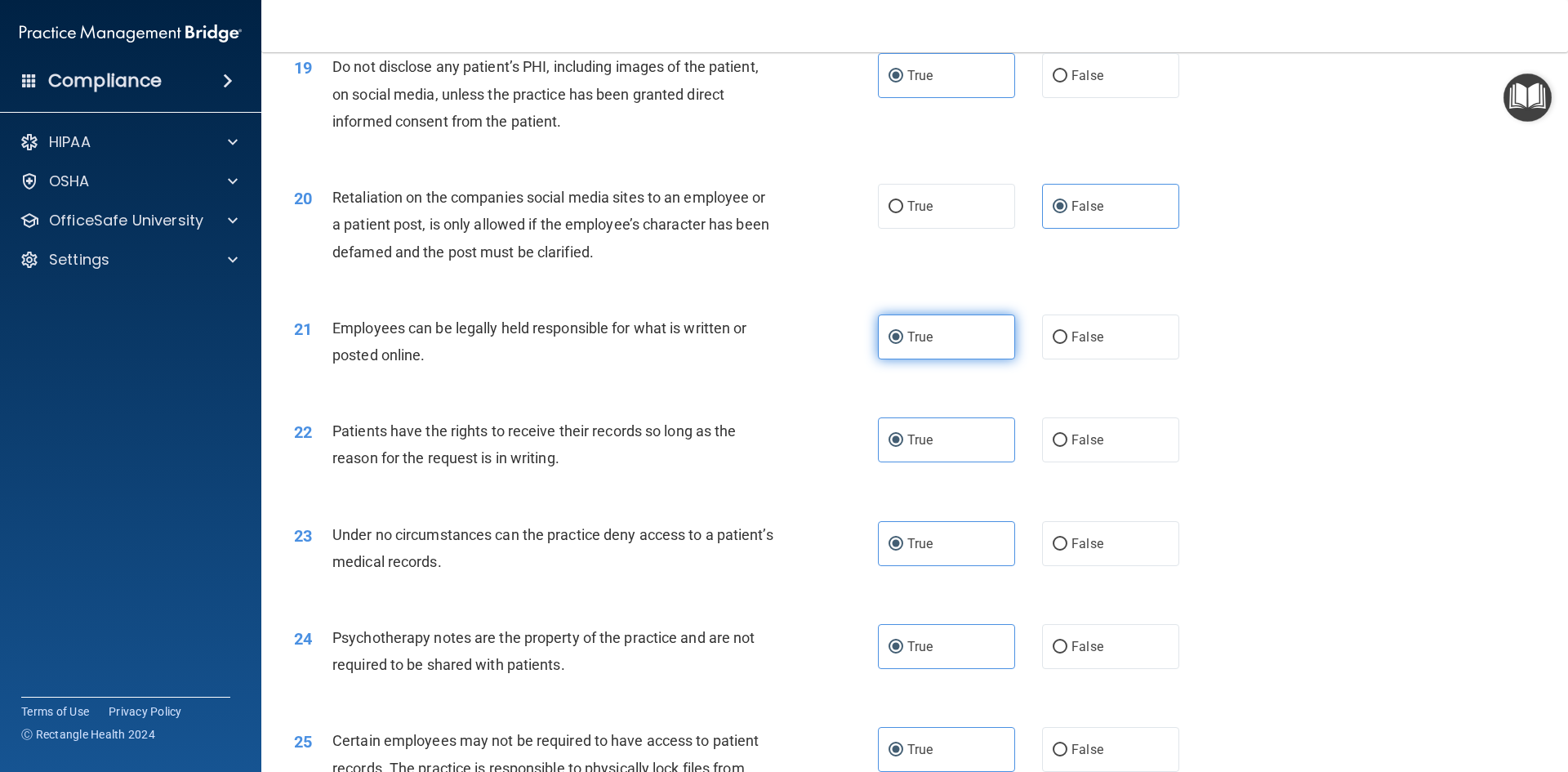
click at [944, 359] on label "True" at bounding box center [946, 336] width 137 height 45
click at [903, 344] on input "True" at bounding box center [896, 338] width 14 height 13
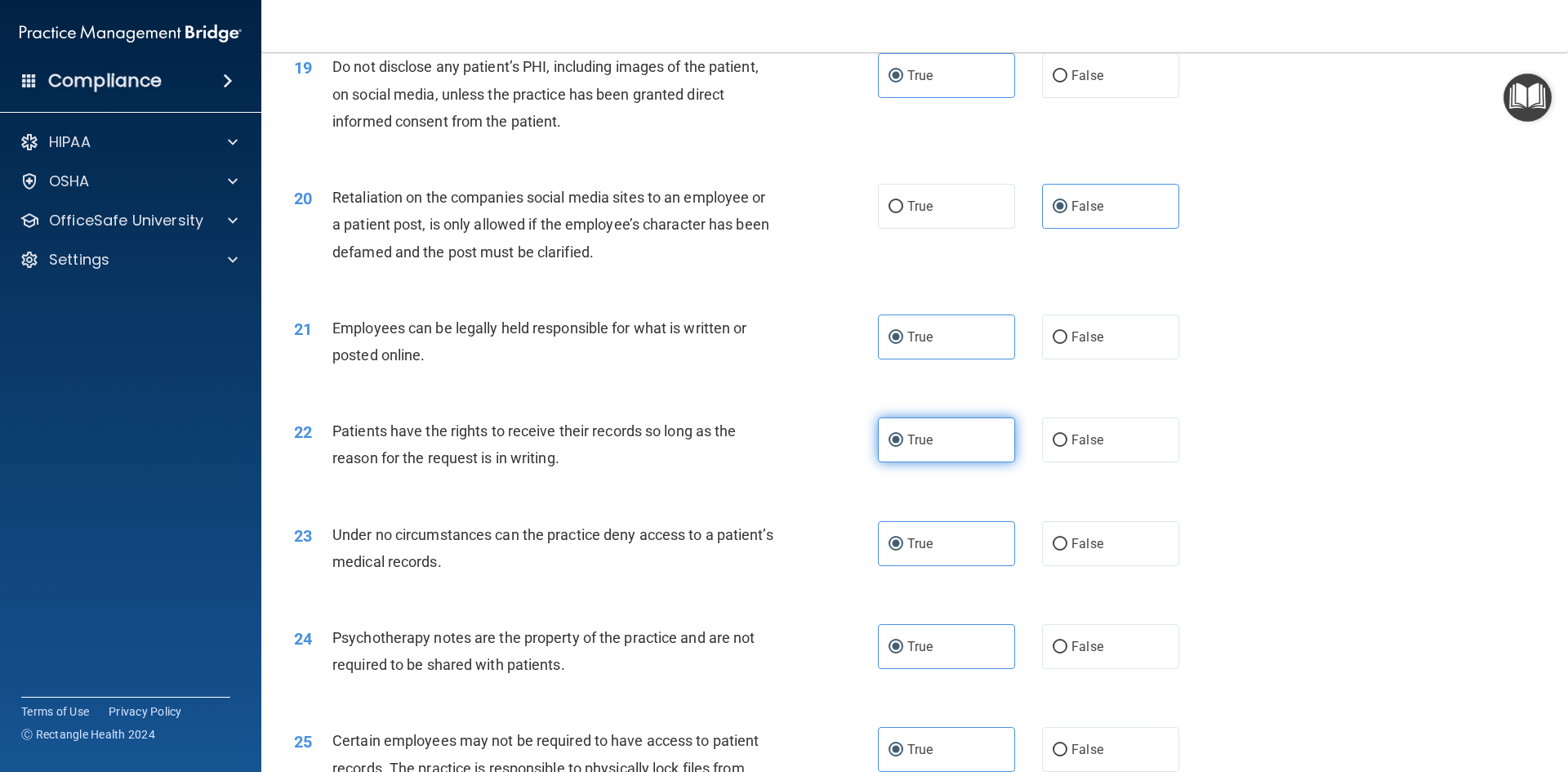
click at [957, 462] on label "True" at bounding box center [946, 439] width 137 height 45
click at [903, 447] on input "True" at bounding box center [896, 440] width 14 height 13
click at [972, 566] on label "True" at bounding box center [946, 543] width 137 height 45
click at [903, 551] on input "True" at bounding box center [896, 544] width 14 height 13
click at [966, 669] on label "True" at bounding box center [946, 646] width 137 height 45
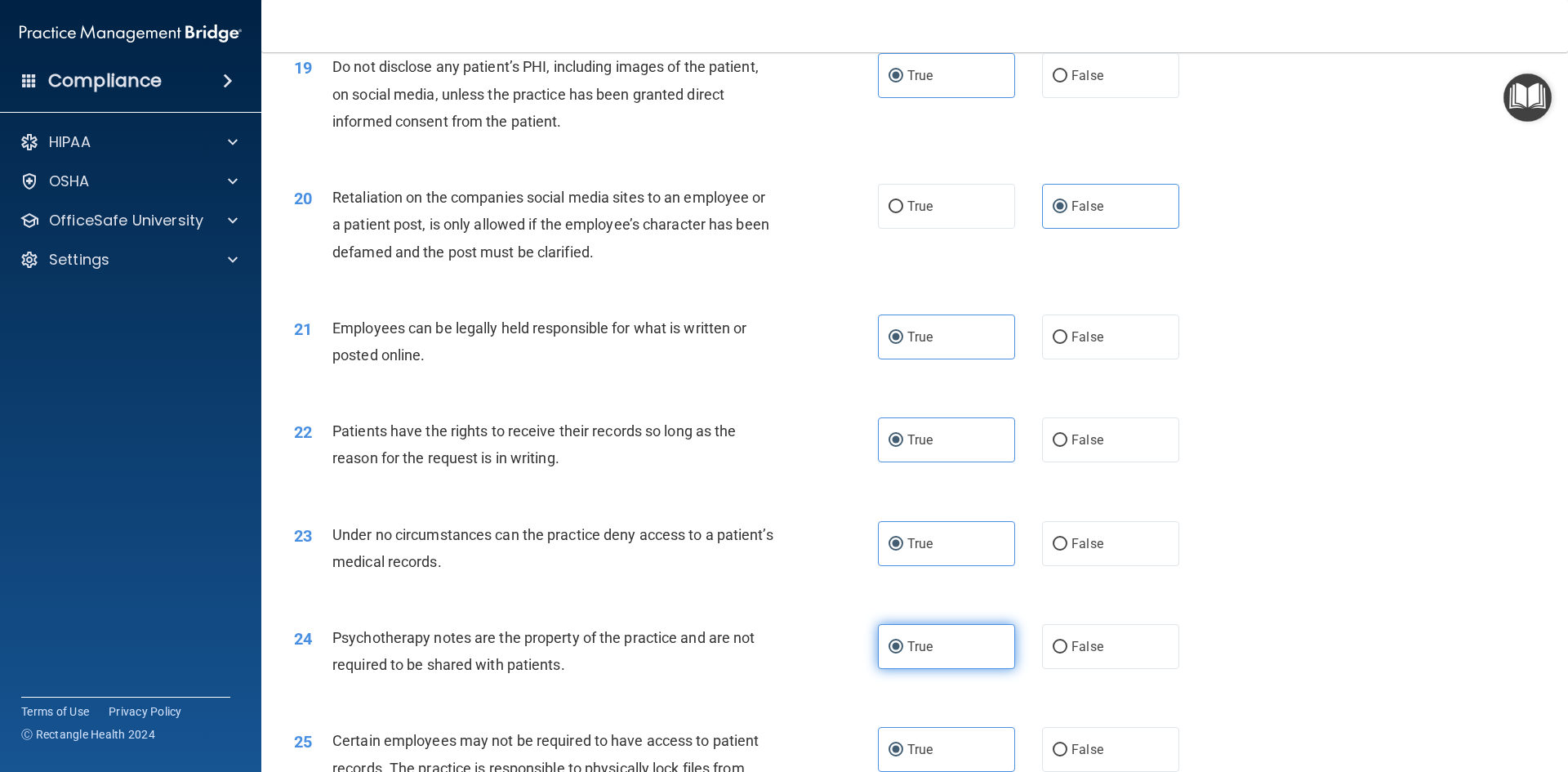
click at [903, 653] on input "True" at bounding box center [896, 647] width 14 height 13
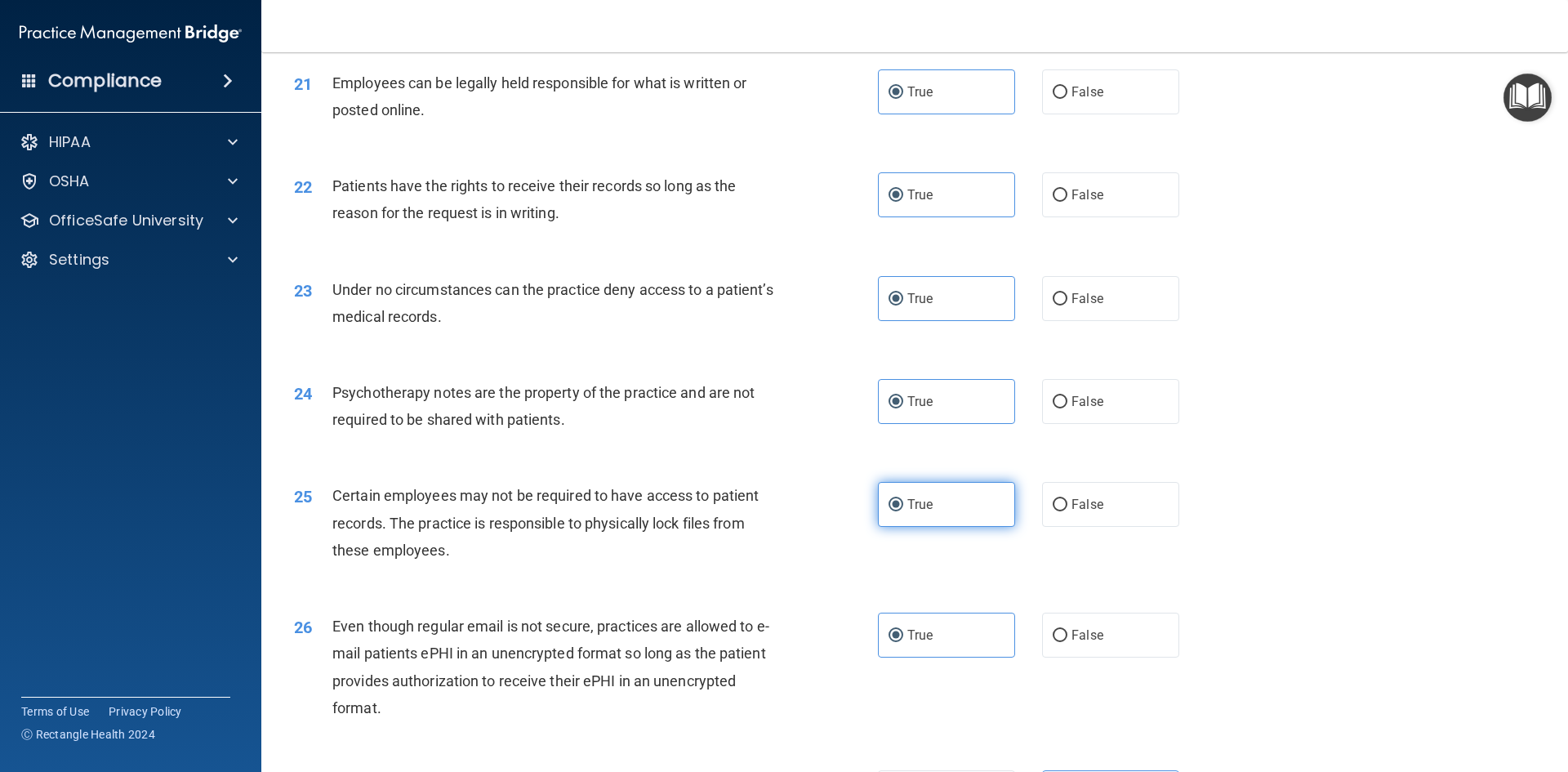
click at [969, 525] on label "True" at bounding box center [946, 503] width 137 height 45
click at [903, 511] on input "True" at bounding box center [896, 505] width 14 height 13
click at [974, 657] on label "True" at bounding box center [946, 634] width 137 height 45
click at [903, 642] on input "True" at bounding box center [896, 635] width 14 height 13
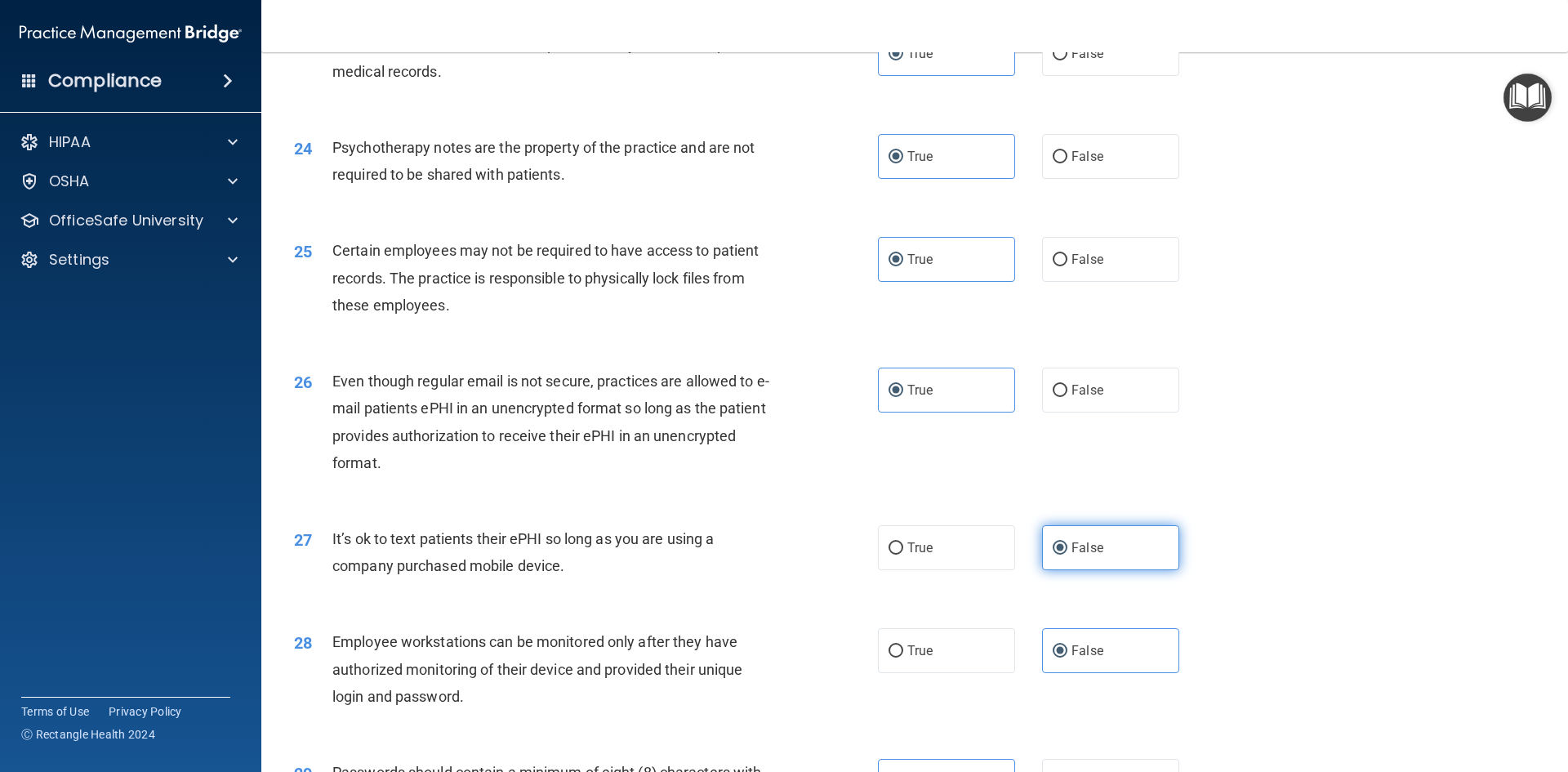
click at [1081, 555] on span "False" at bounding box center [1088, 547] width 32 height 15
click at [1068, 554] on input "False" at bounding box center [1059, 548] width 14 height 13
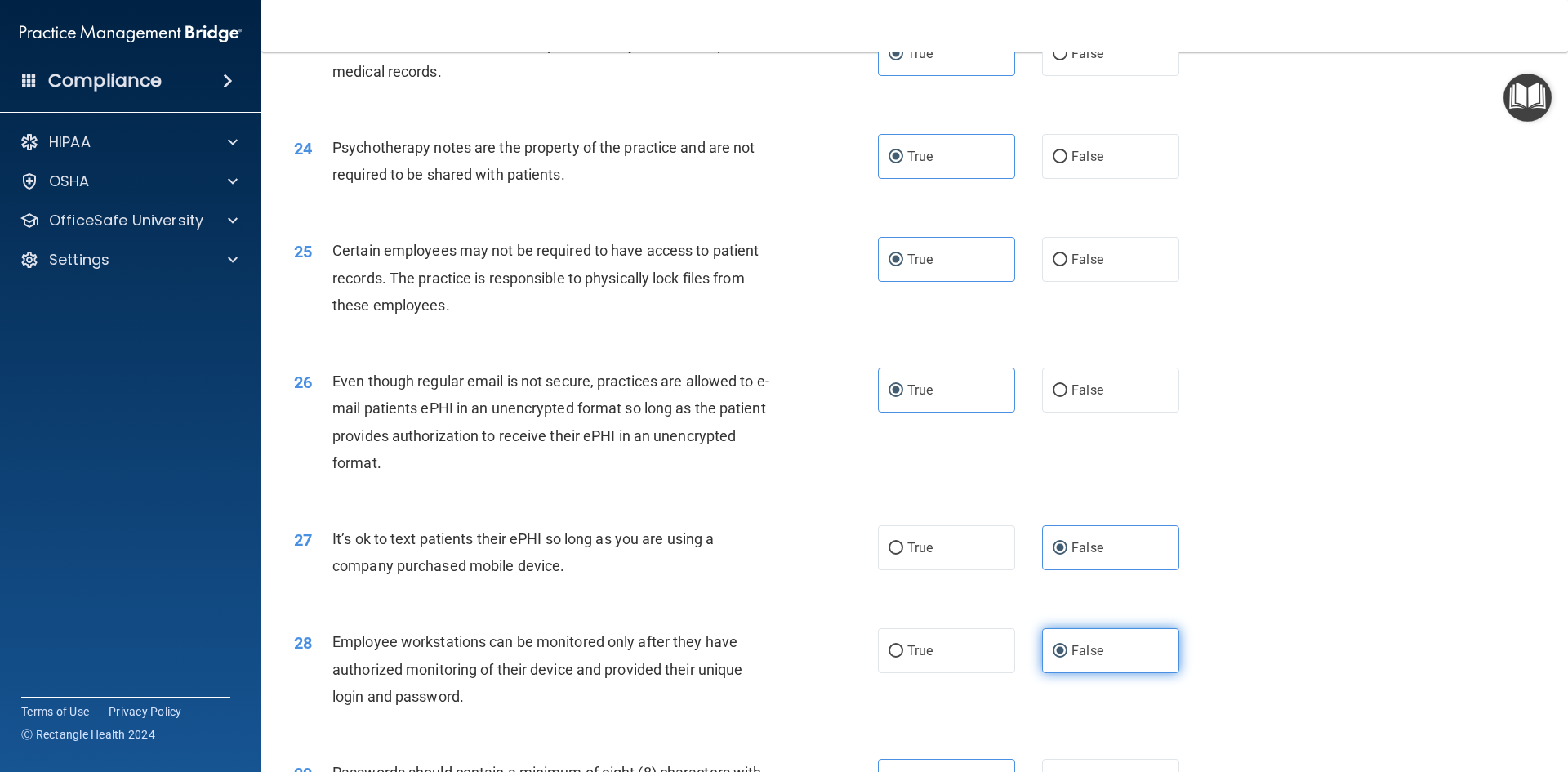
click at [1081, 666] on label "False" at bounding box center [1111, 650] width 137 height 45
click at [1068, 657] on input "False" at bounding box center [1059, 651] width 14 height 13
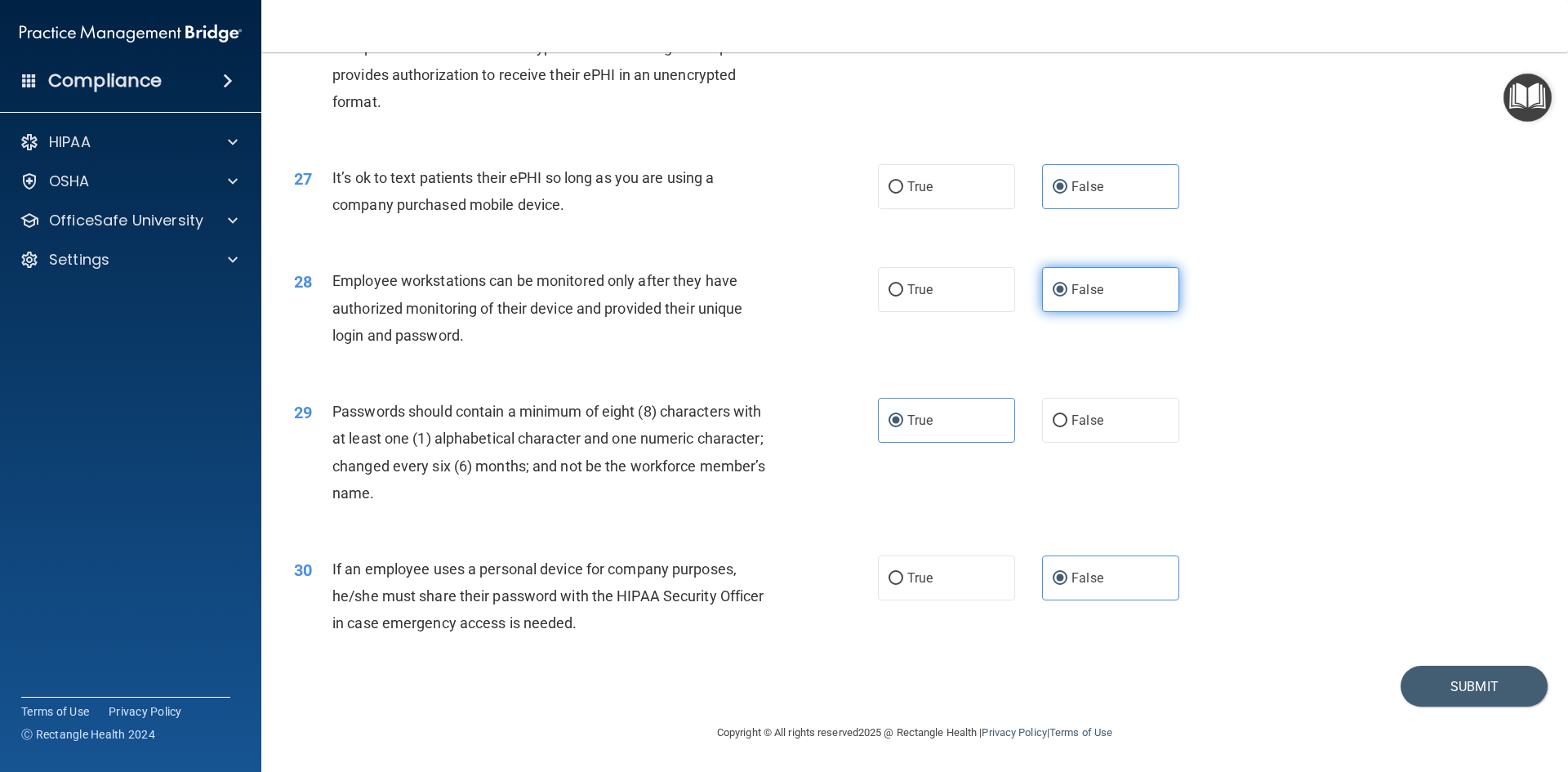
scroll to position [3328, 0]
click at [961, 436] on label "True" at bounding box center [946, 420] width 137 height 45
click at [903, 427] on input "True" at bounding box center [896, 421] width 14 height 13
click at [1072, 572] on span "False" at bounding box center [1088, 578] width 32 height 15
click at [1068, 573] on input "False" at bounding box center [1059, 579] width 14 height 13
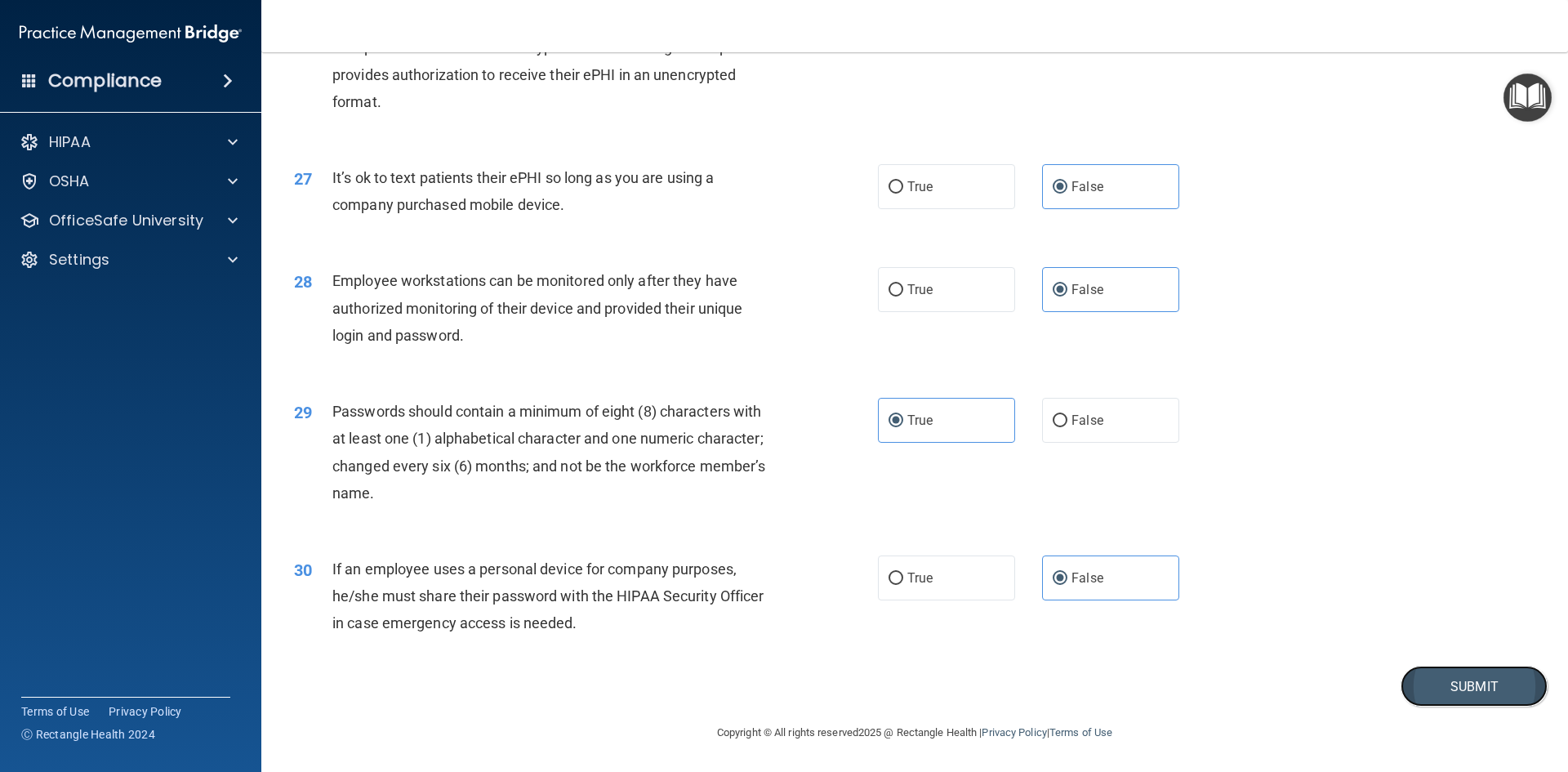
click at [1409, 687] on button "Submit" at bounding box center [1474, 686] width 147 height 41
click at [1465, 686] on button "Submit" at bounding box center [1474, 686] width 147 height 41
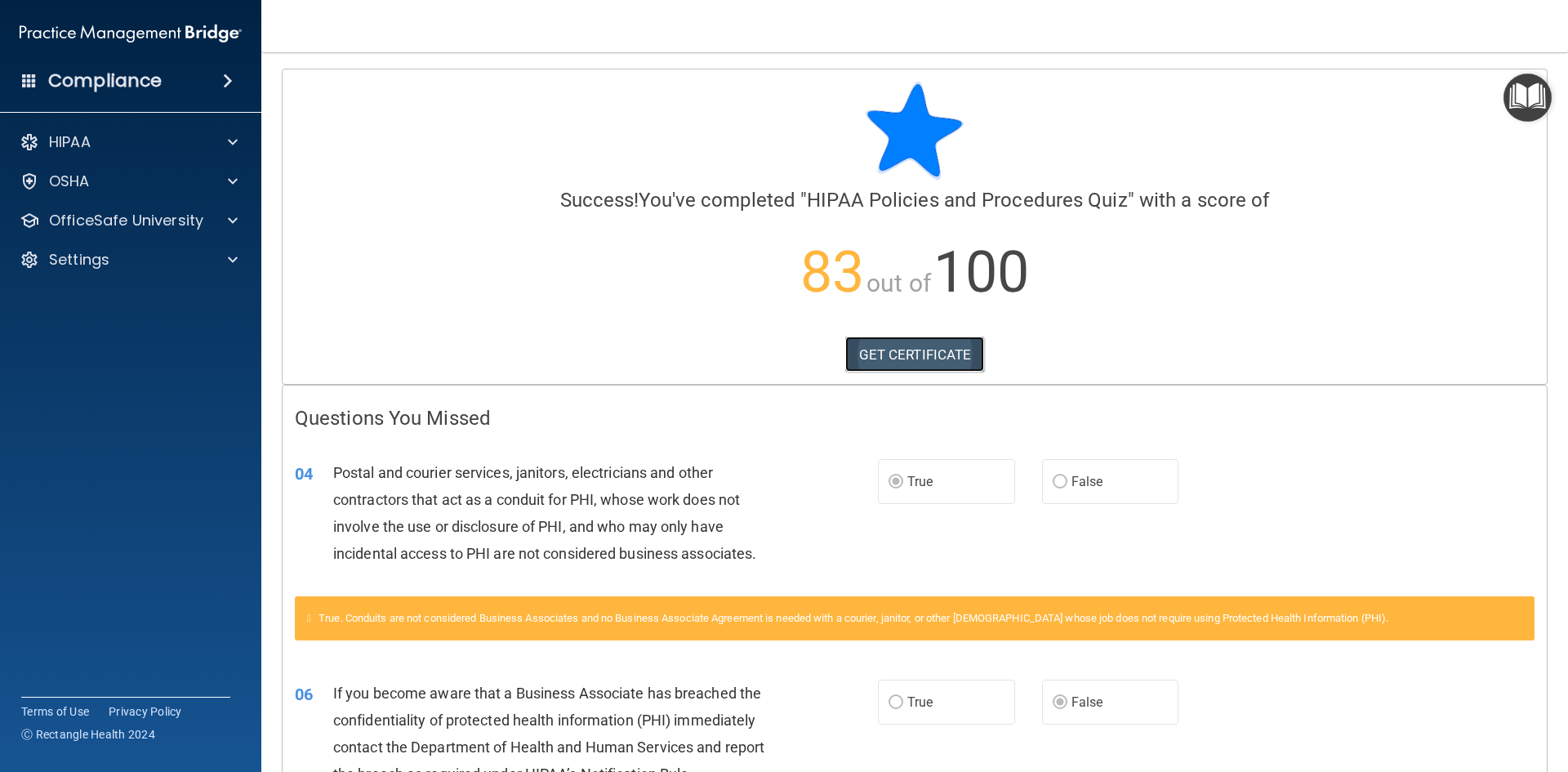
click at [941, 355] on link "GET CERTIFICATE" at bounding box center [915, 354] width 139 height 36
click at [199, 227] on p "OfficeSafe University" at bounding box center [126, 220] width 155 height 19
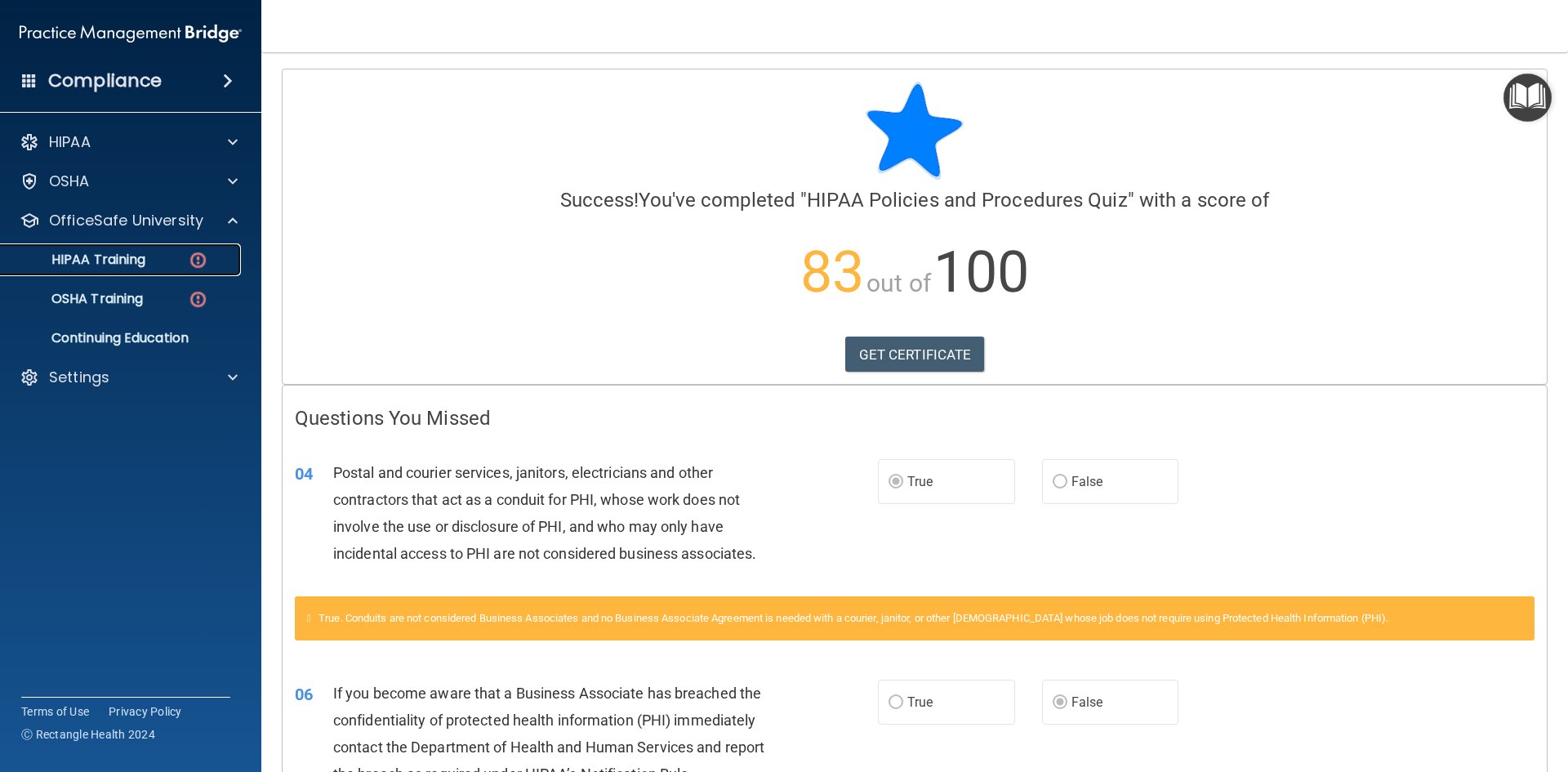
click at [174, 259] on div "HIPAA Training" at bounding box center [122, 259] width 223 height 16
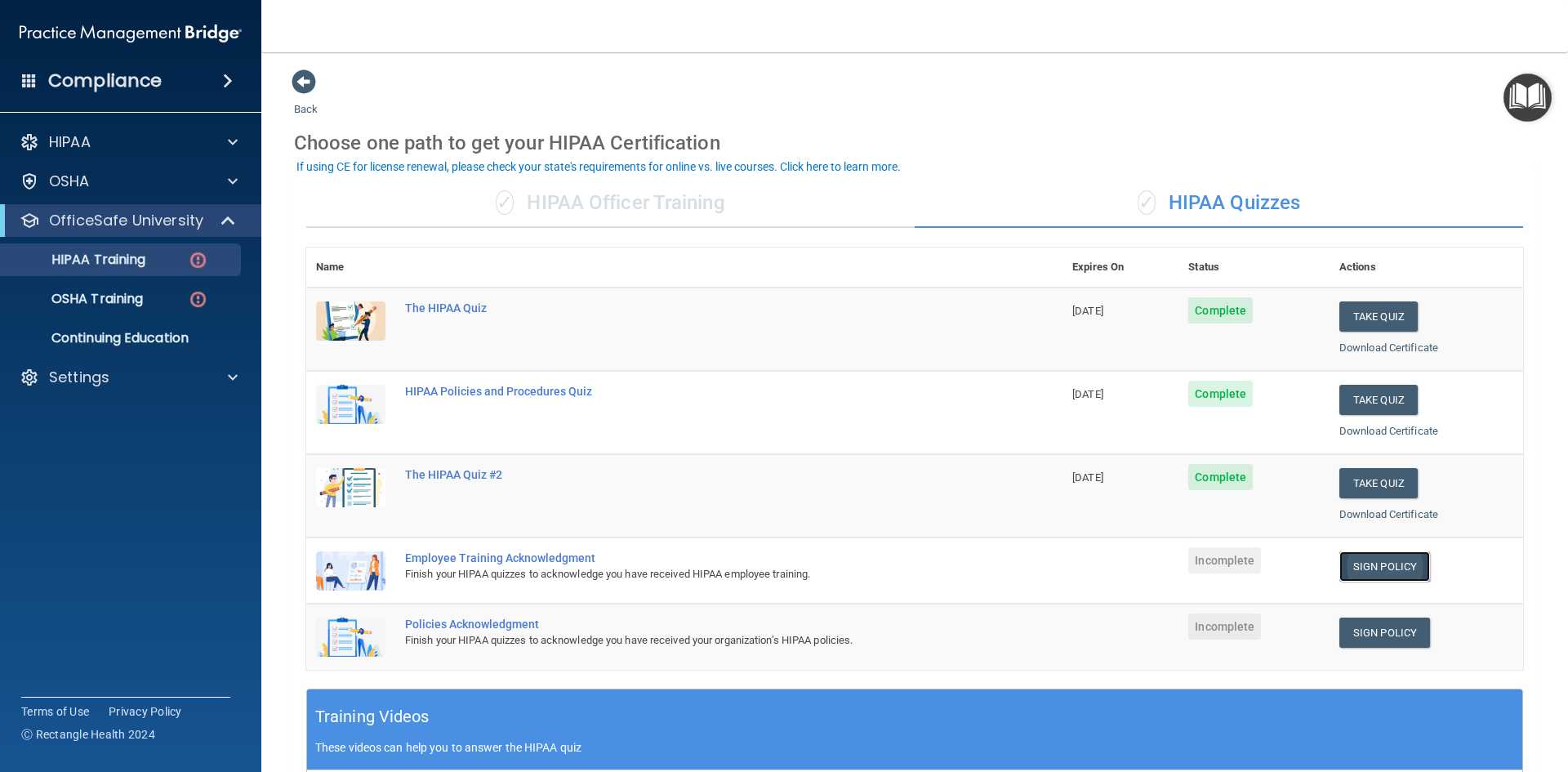
click at [1348, 574] on link "Sign Policy" at bounding box center [1385, 567] width 90 height 30
click at [179, 261] on div "HIPAA Training" at bounding box center [122, 259] width 223 height 16
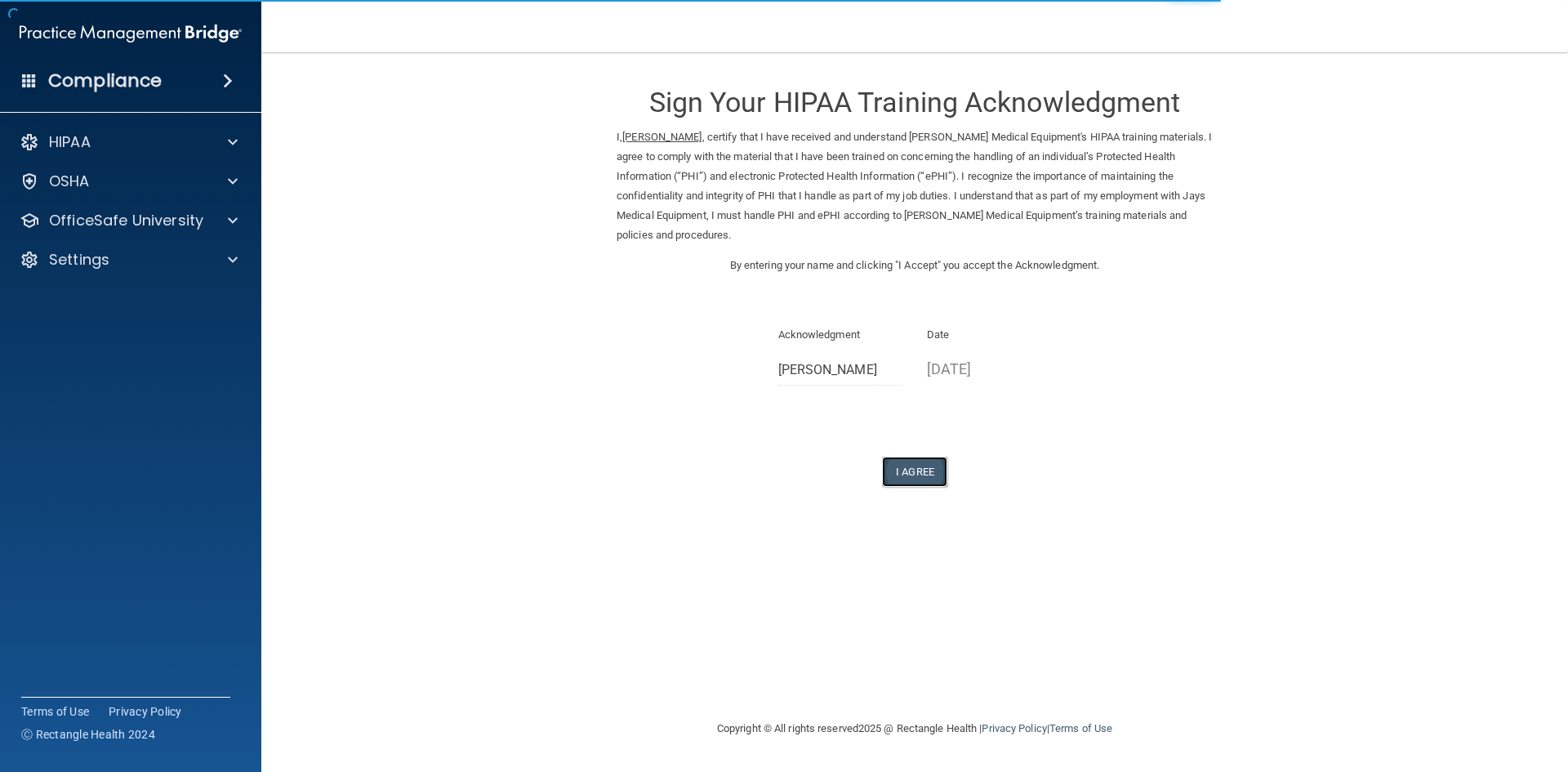
click at [909, 465] on button "I Agree" at bounding box center [914, 471] width 65 height 30
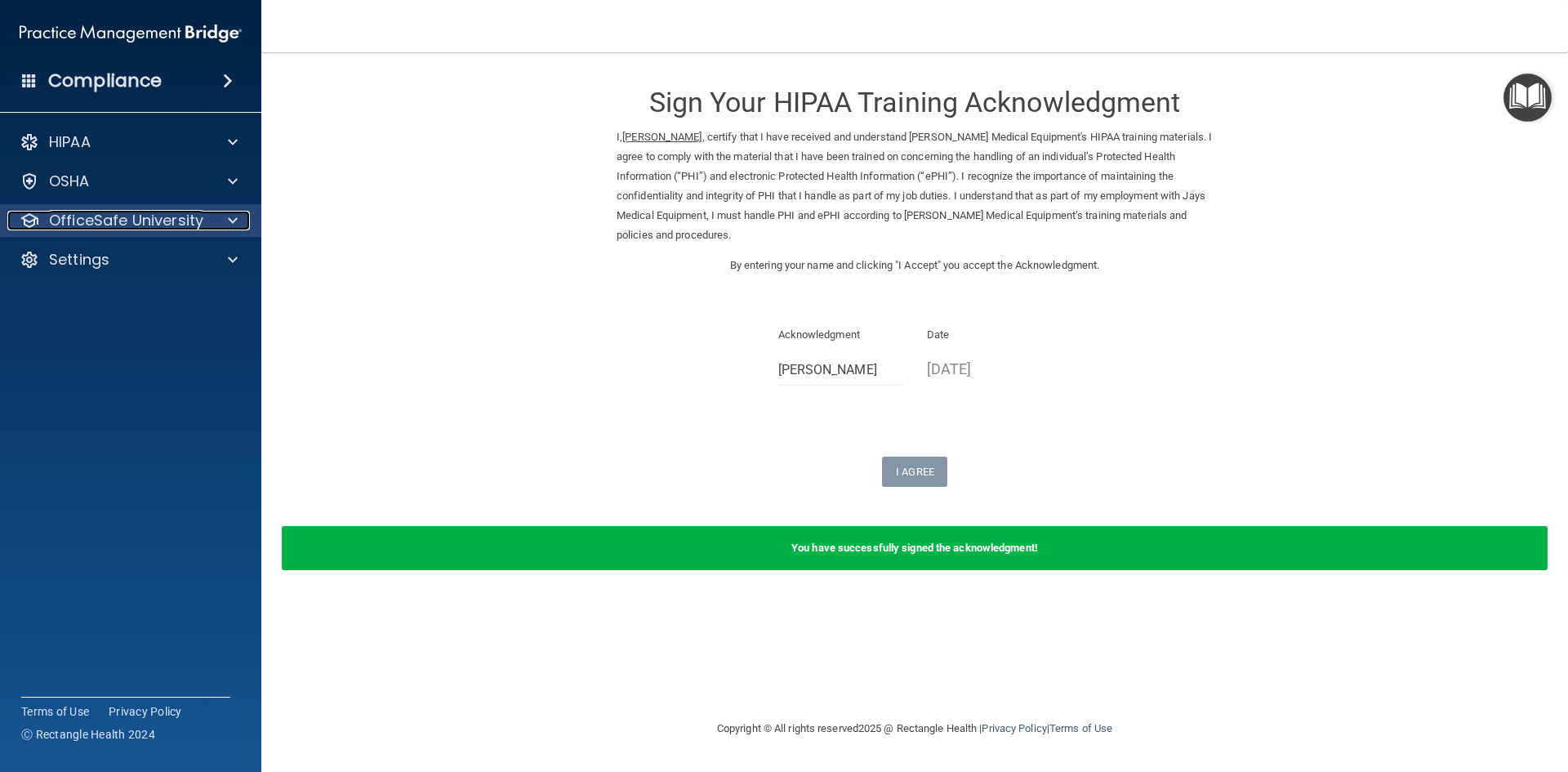
click at [183, 215] on p "OfficeSafe University" at bounding box center [126, 220] width 155 height 19
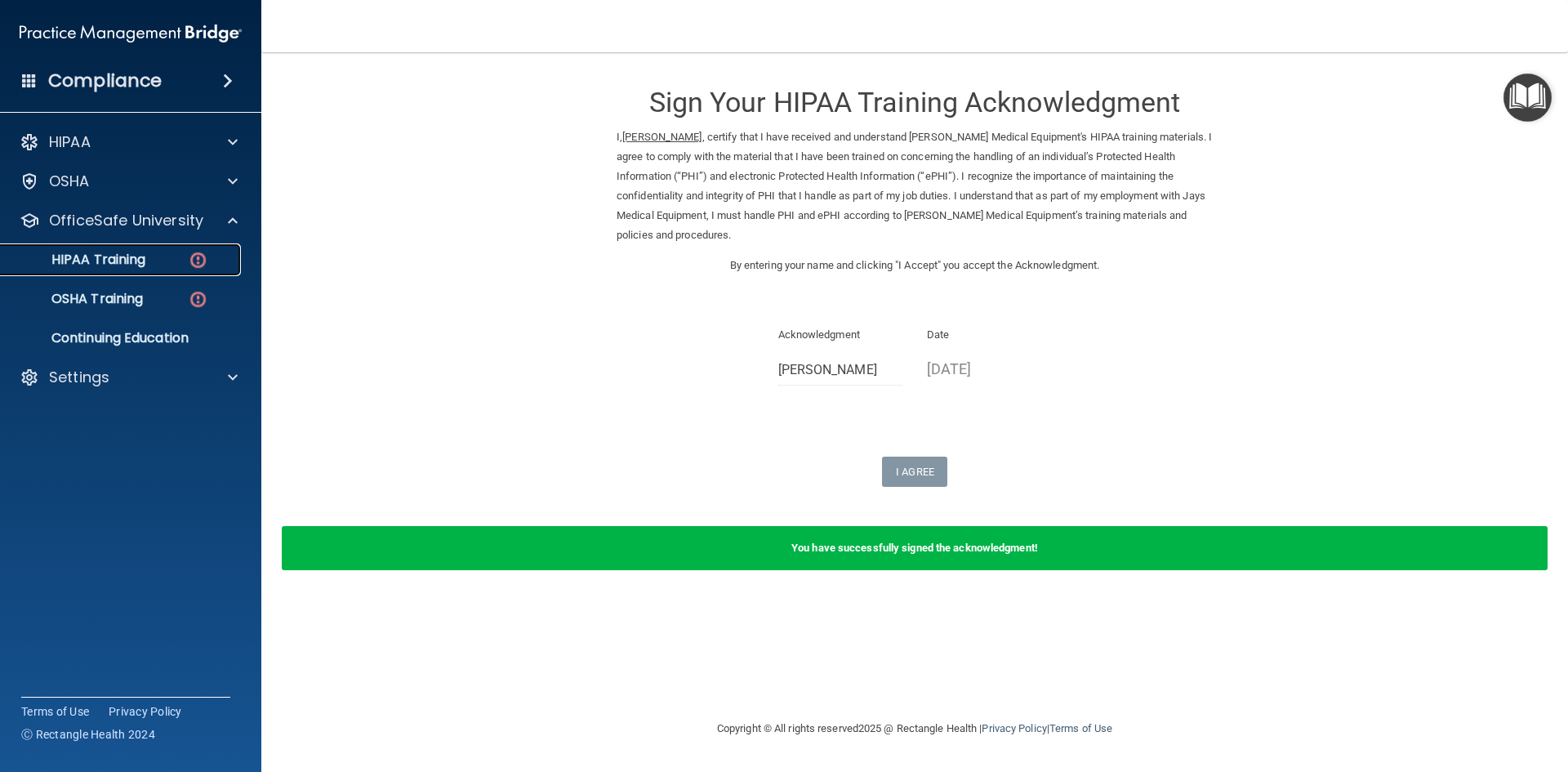
click at [175, 256] on div "HIPAA Training" at bounding box center [122, 259] width 223 height 16
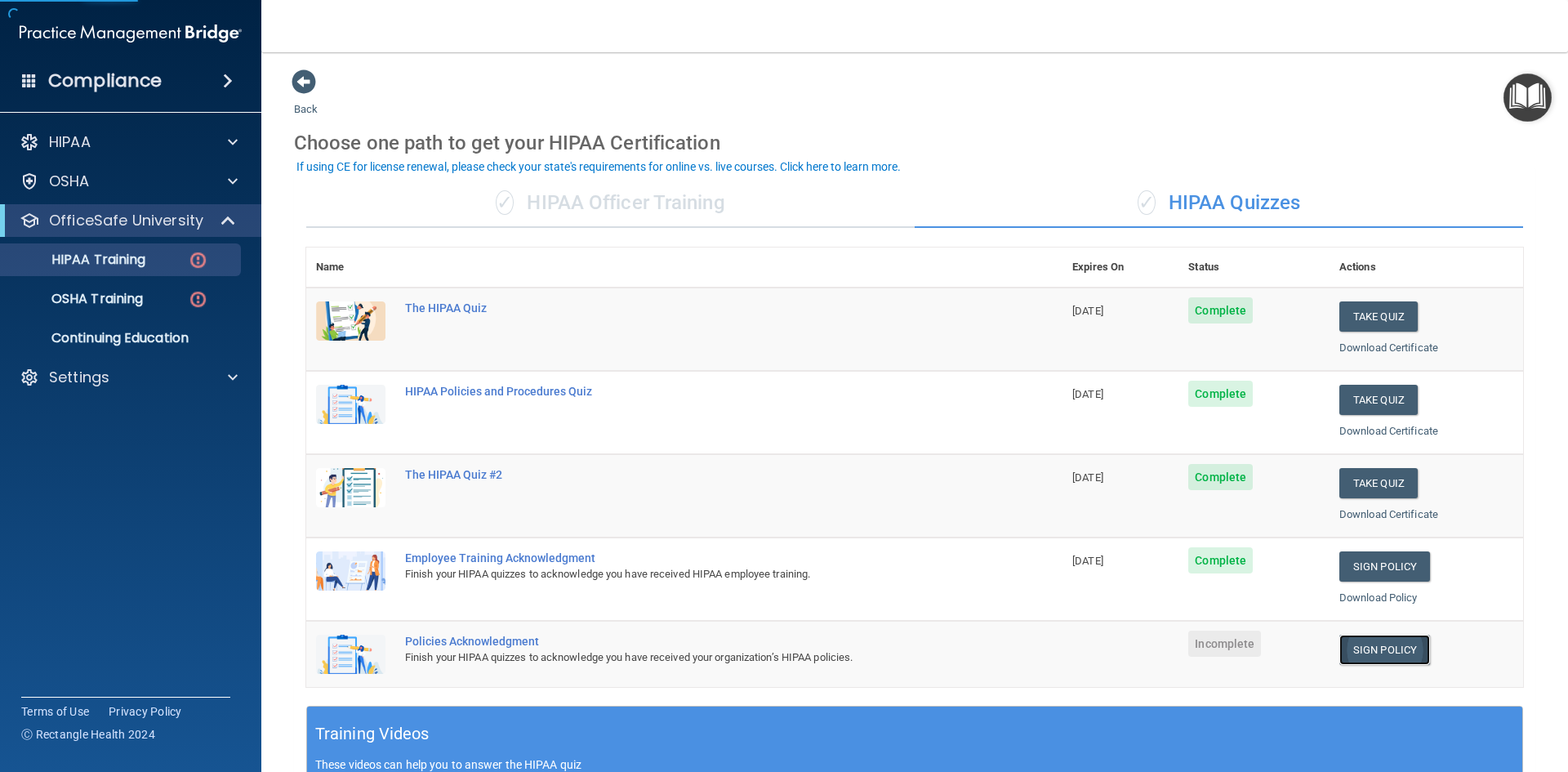
click at [1364, 643] on link "Sign Policy" at bounding box center [1385, 650] width 90 height 30
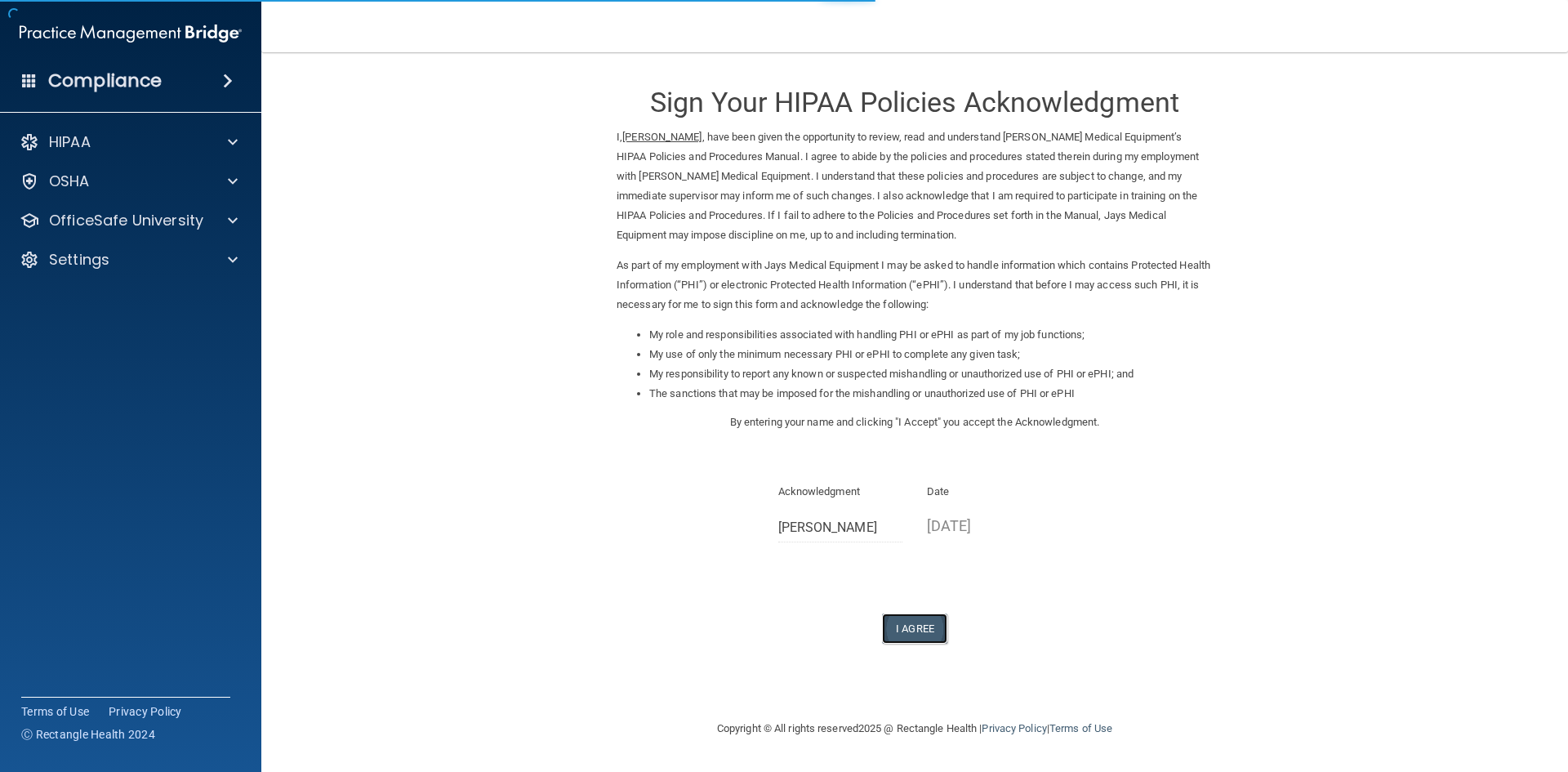
click at [896, 635] on button "I Agree" at bounding box center [914, 628] width 65 height 30
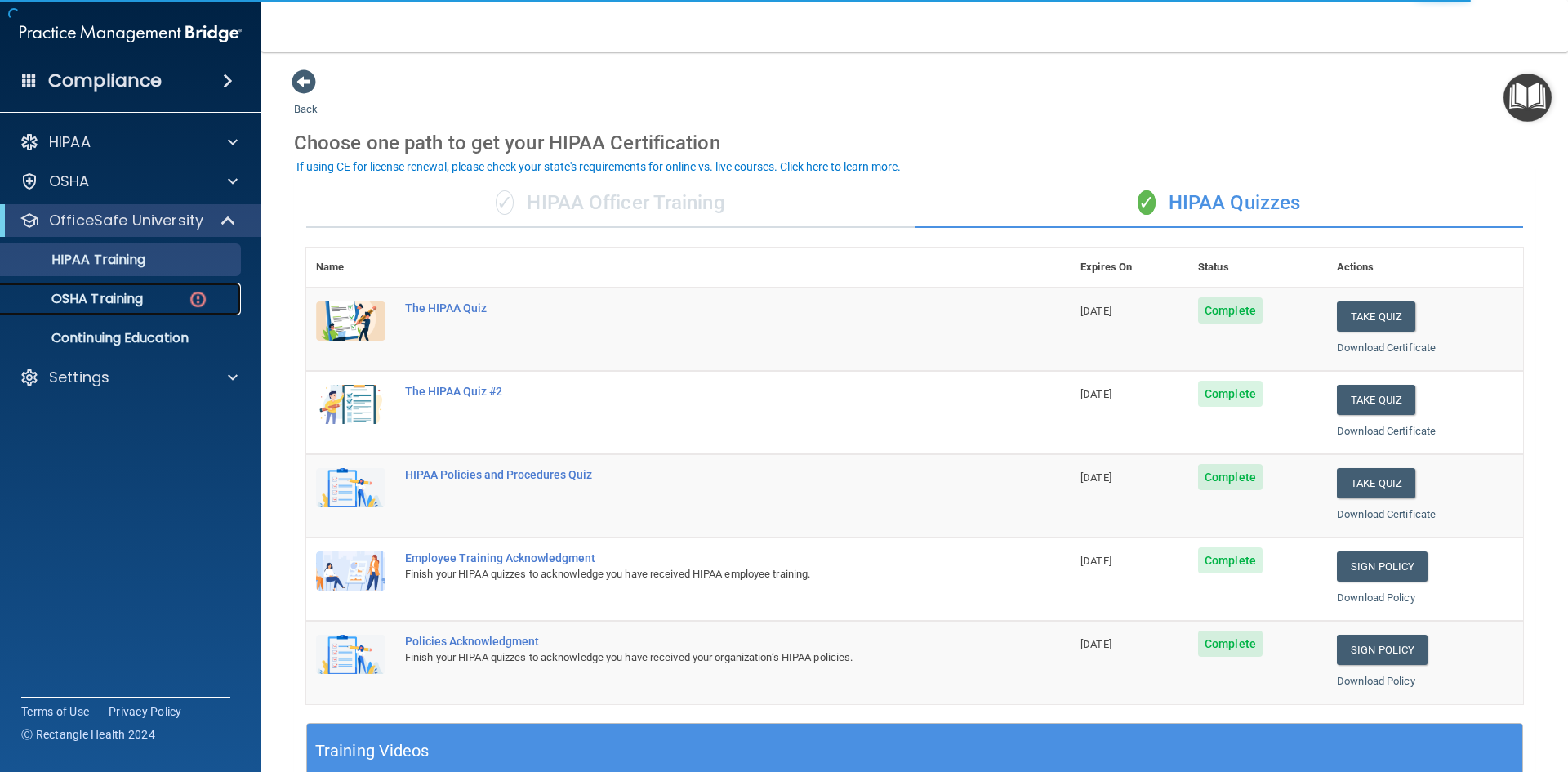
click at [127, 304] on p "OSHA Training" at bounding box center [77, 298] width 133 height 16
